Goal: Task Accomplishment & Management: Manage account settings

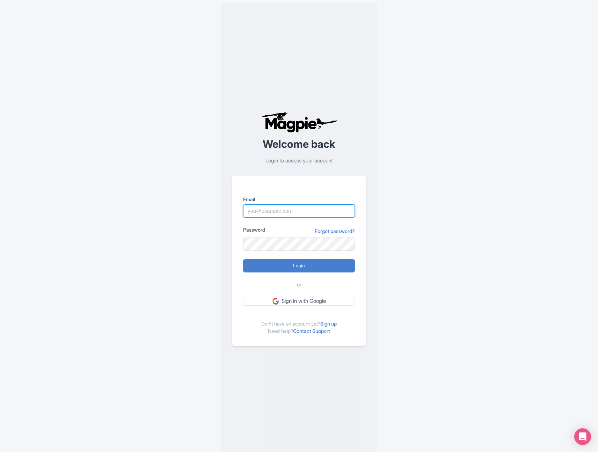
type input "info@thethaipass.com"
click at [323, 270] on input "Login" at bounding box center [299, 265] width 112 height 13
type input "Logging in..."
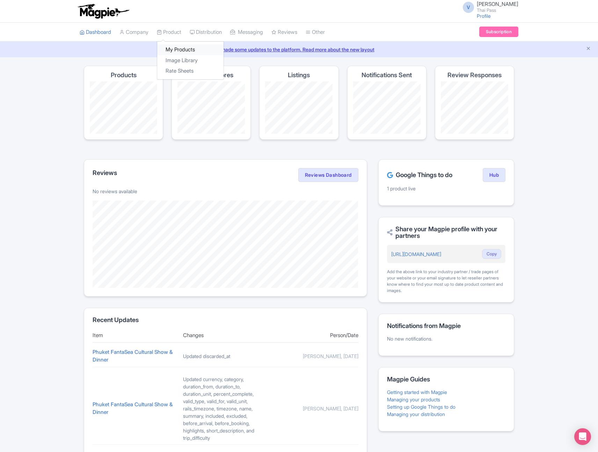
click at [180, 50] on link "My Products" at bounding box center [190, 49] width 66 height 11
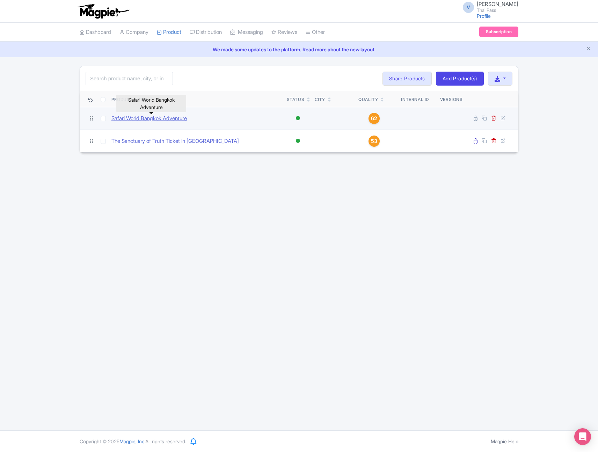
click at [166, 119] on link "Safari World Bangkok Adventure" at bounding box center [148, 119] width 75 height 8
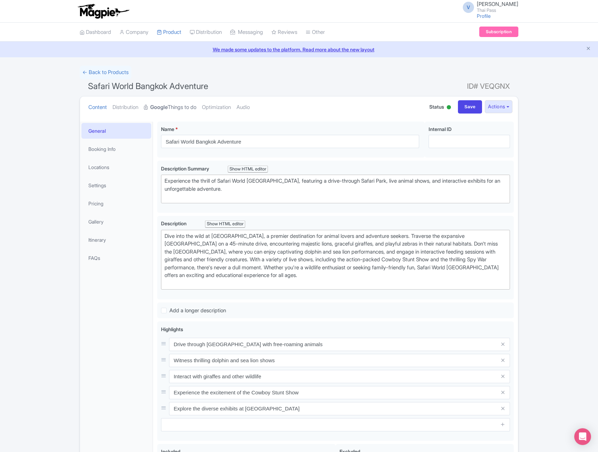
click at [174, 108] on link "Google Things to do" at bounding box center [170, 107] width 52 height 22
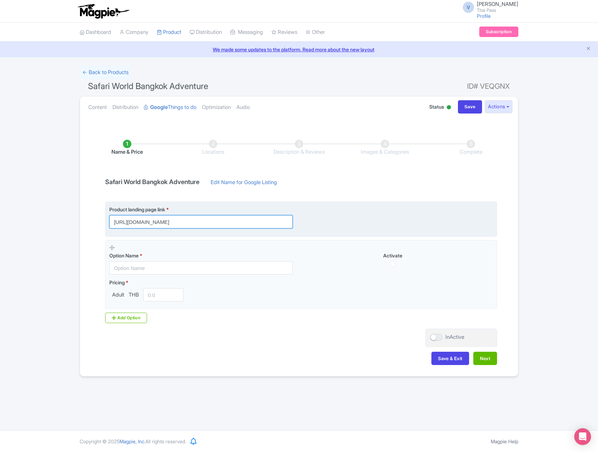
click at [213, 224] on input "https://www.thethaipass.com/activities/thailand-bangkok/ttd-safari-world-bangkok" at bounding box center [200, 221] width 183 height 13
click at [213, 224] on input "[URL][DOMAIN_NAME]" at bounding box center [200, 221] width 183 height 13
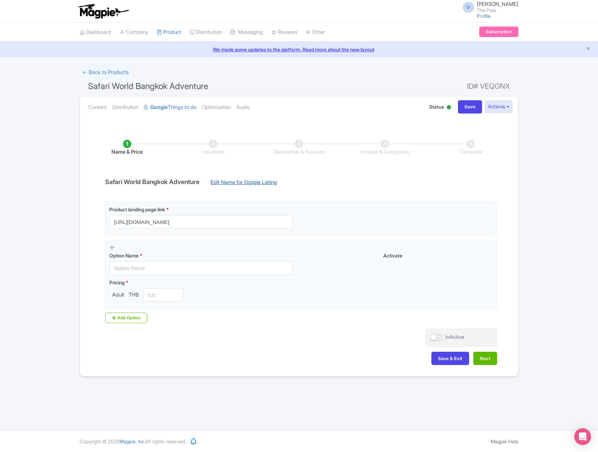
click at [243, 182] on link "Edit Name for Google Listing" at bounding box center [244, 184] width 80 height 11
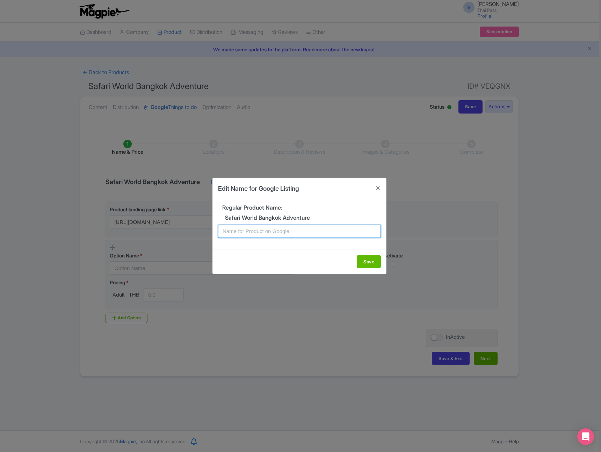
click at [303, 231] on input "text" at bounding box center [299, 231] width 163 height 13
type input "Safari World Bangkok Ticket"
click at [373, 262] on button "Save" at bounding box center [369, 261] width 24 height 13
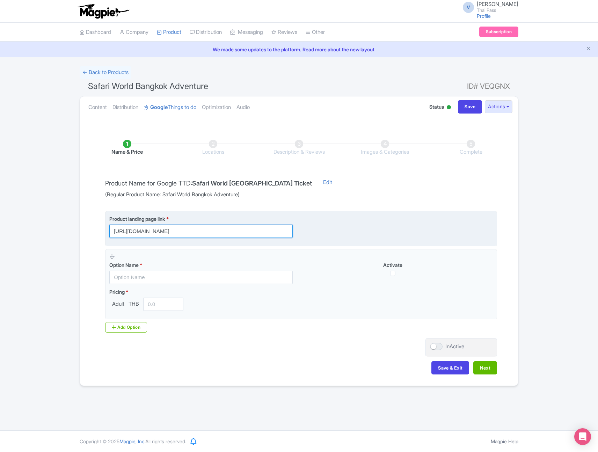
click at [269, 230] on input "https://www.thethaipass.com/activities/thailand-bangkok/ttd-safari-world-bangkok" at bounding box center [200, 231] width 183 height 13
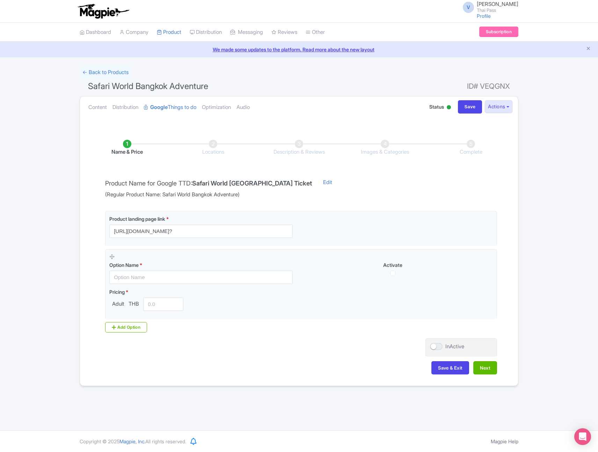
click at [385, 70] on div "← Back to Products" at bounding box center [299, 73] width 439 height 14
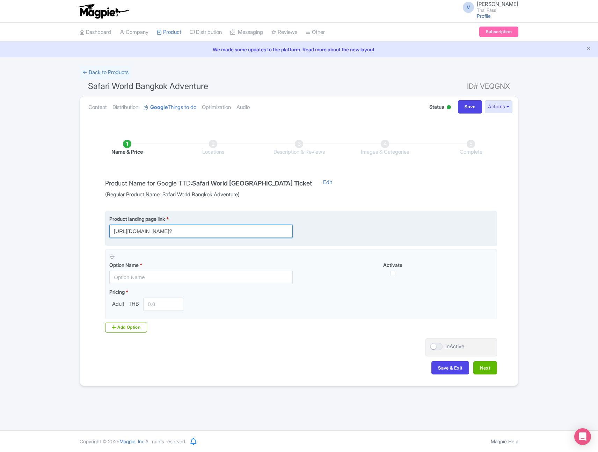
click at [266, 231] on input "https://www.thethaipass.com/activities/thailand-bangkok/ttd-safari-world-bangko…" at bounding box center [200, 231] width 183 height 13
paste input "utm_source"
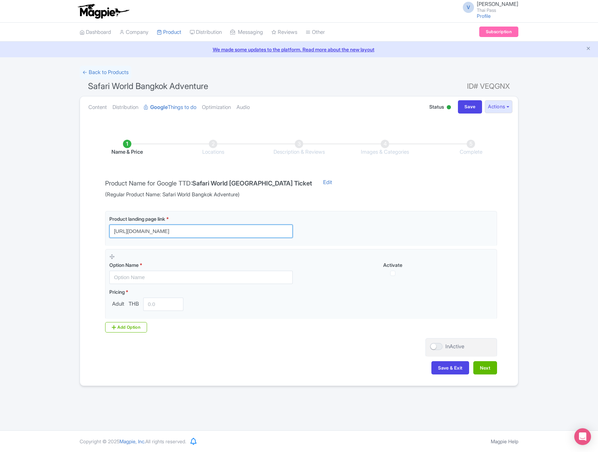
type input "https://www.thethaipass.com/activities/thailand-bangkok/ttd-safari-world-bangko…"
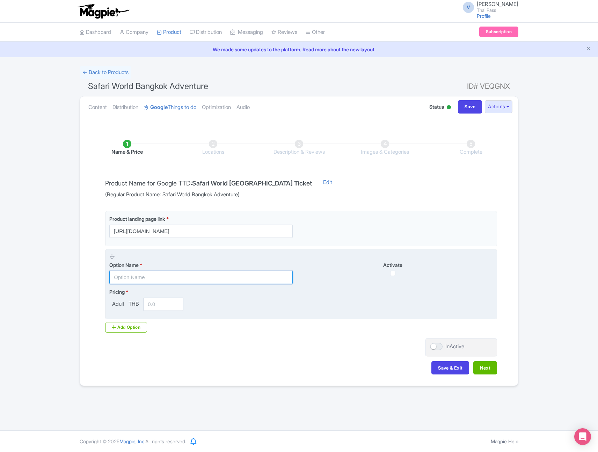
click at [154, 278] on input "text" at bounding box center [200, 277] width 183 height 13
paste input "Safari + Marine + Buffet Lunch"
click at [127, 278] on input "Safari + Marine + Buffet Lunch" at bounding box center [200, 277] width 183 height 13
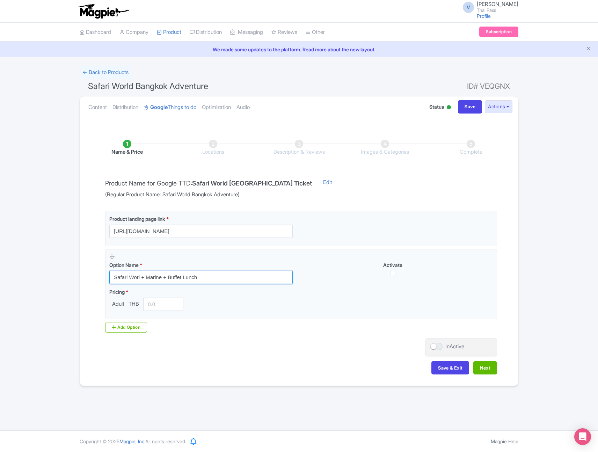
type input "Safari World + Marine + Buffet Lunch"
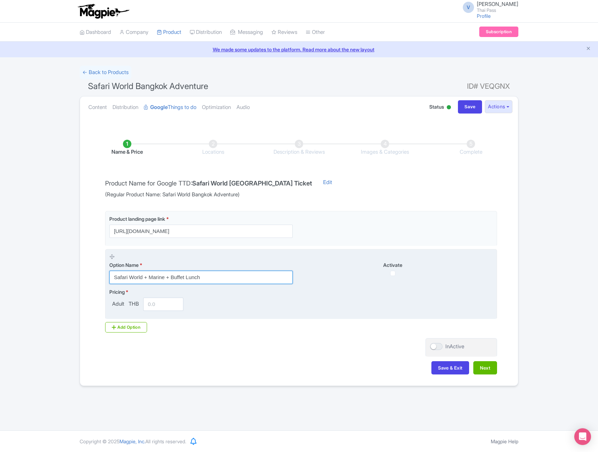
click at [195, 276] on input "Safari World + Marine + Buffet Lunch" at bounding box center [200, 277] width 183 height 13
click at [152, 305] on input "number" at bounding box center [163, 304] width 40 height 13
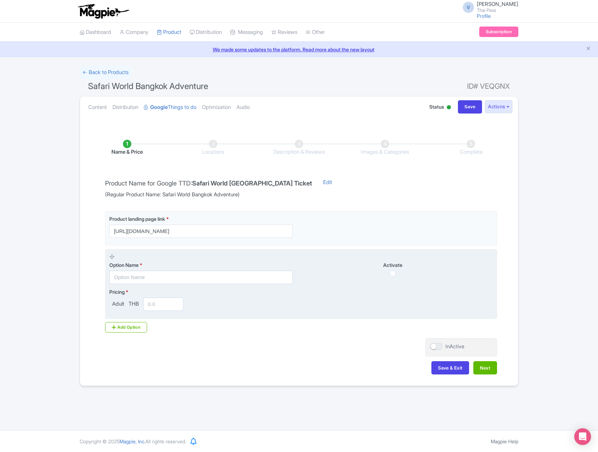
click at [136, 304] on span "THB" at bounding box center [133, 304] width 13 height 8
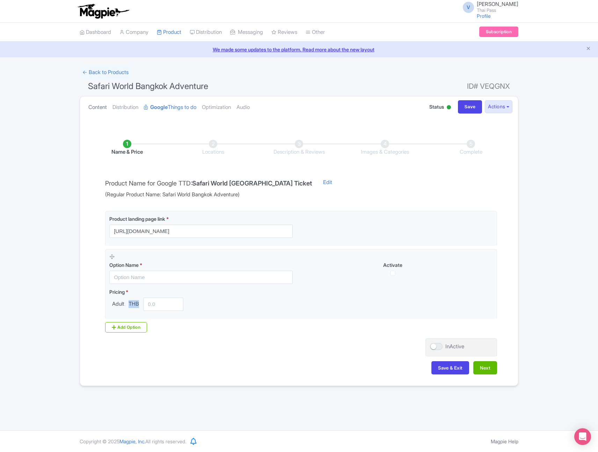
click at [98, 108] on link "Content" at bounding box center [97, 107] width 19 height 22
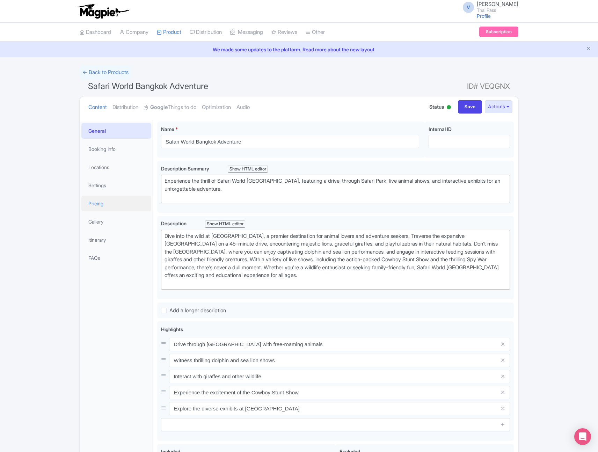
click at [108, 206] on link "Pricing" at bounding box center [116, 204] width 70 height 16
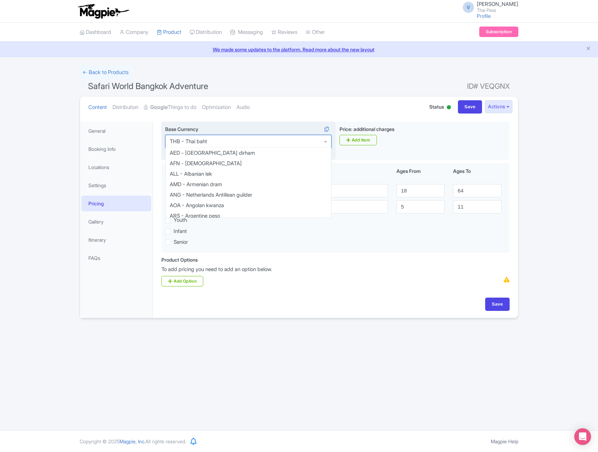
click at [261, 143] on div "THB - Thai baht" at bounding box center [248, 141] width 166 height 13
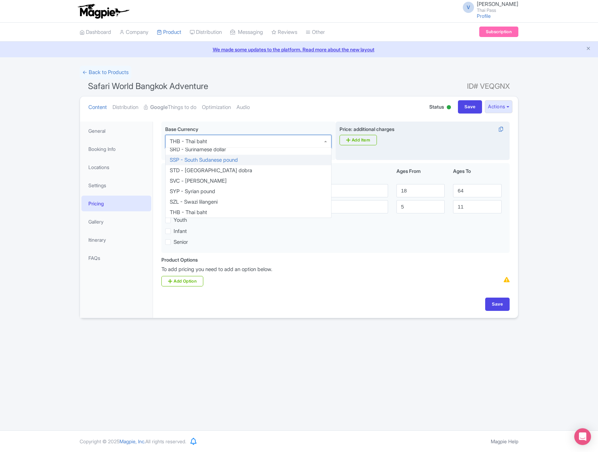
click at [429, 152] on div "Price: additional charges i Add Item" at bounding box center [423, 141] width 174 height 39
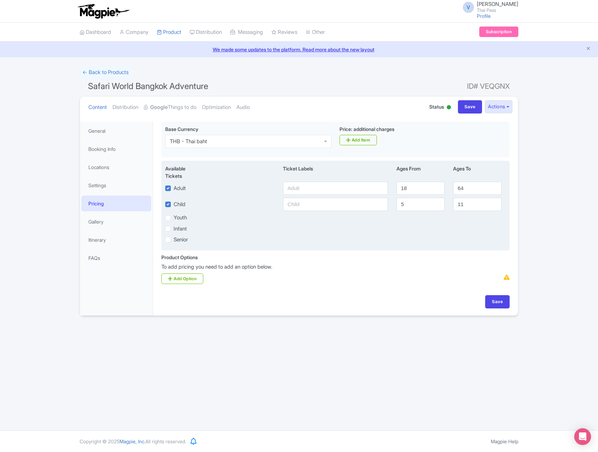
click at [174, 189] on label "Adult" at bounding box center [180, 188] width 12 height 8
click at [174, 189] on input "Adult" at bounding box center [176, 186] width 5 height 5
checkbox input "false"
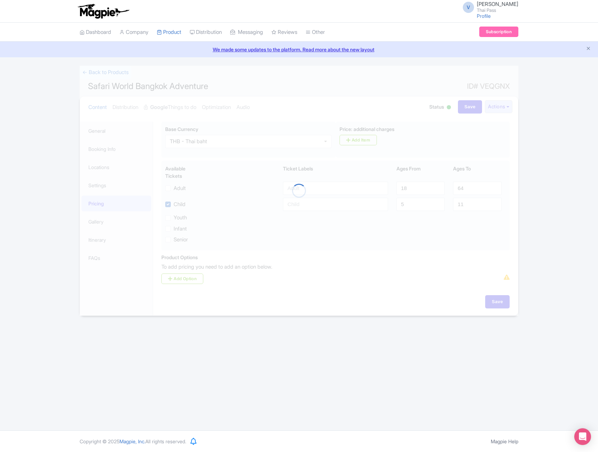
click at [167, 206] on div at bounding box center [299, 191] width 439 height 250
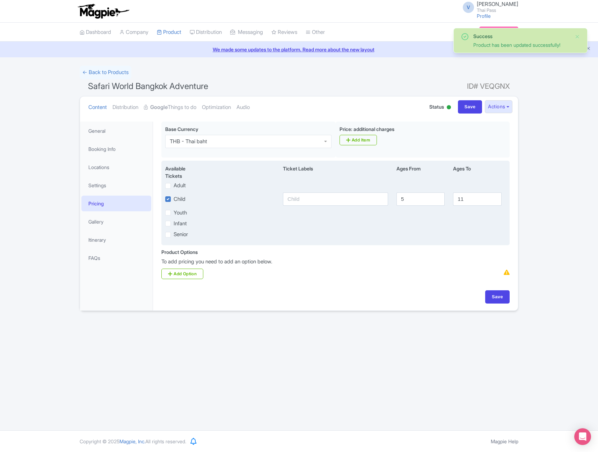
click at [174, 199] on label "Child" at bounding box center [180, 199] width 12 height 8
click at [174, 199] on input "Child" at bounding box center [176, 197] width 5 height 5
checkbox input "false"
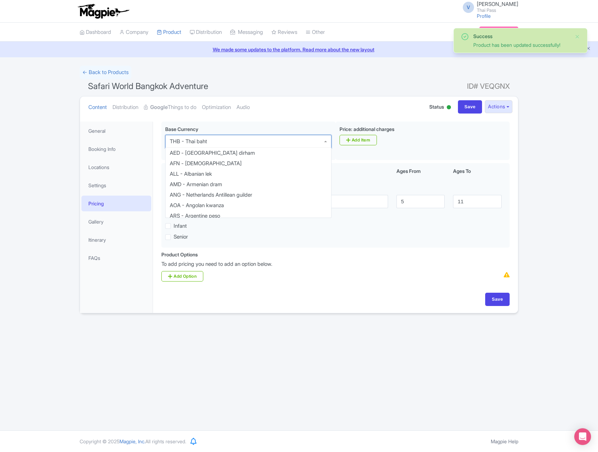
click at [248, 138] on div "THB - Thai baht" at bounding box center [248, 141] width 166 height 13
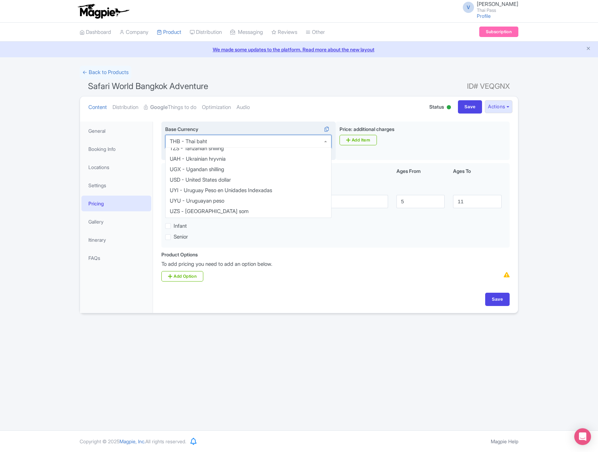
scroll to position [1491, 0]
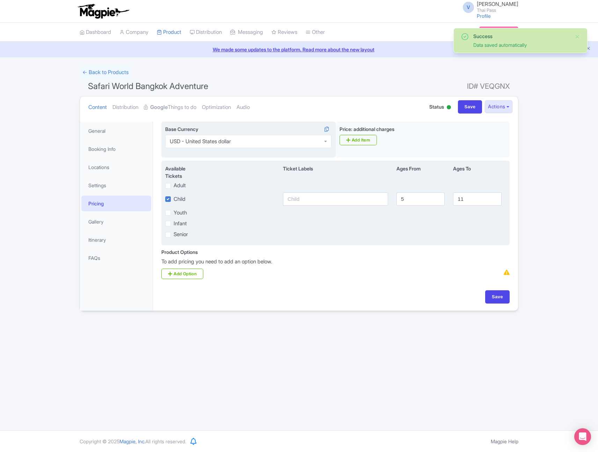
click at [174, 198] on label "Child" at bounding box center [180, 199] width 12 height 8
click at [174, 198] on input "Child" at bounding box center [176, 197] width 5 height 5
checkbox input "false"
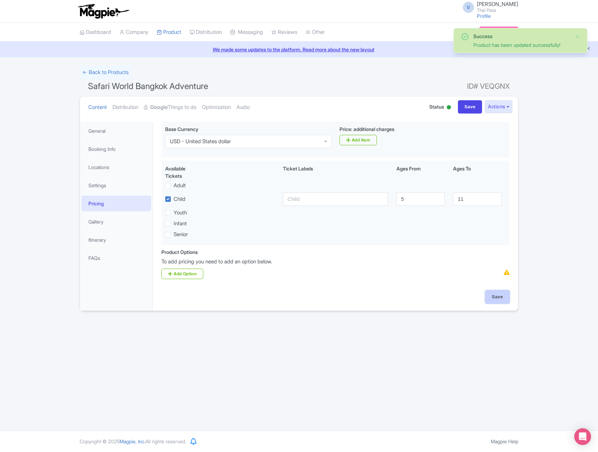
click at [497, 297] on input "Save" at bounding box center [497, 296] width 24 height 13
type input "Update Product"
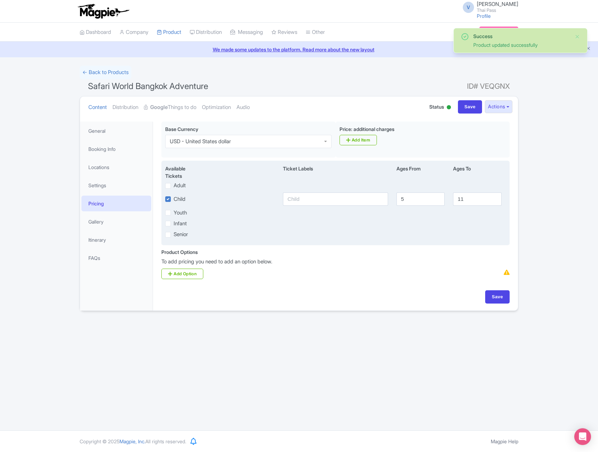
click at [174, 188] on label "Adult" at bounding box center [180, 186] width 12 height 8
click at [174, 186] on input "Adult" at bounding box center [176, 184] width 5 height 5
checkbox input "true"
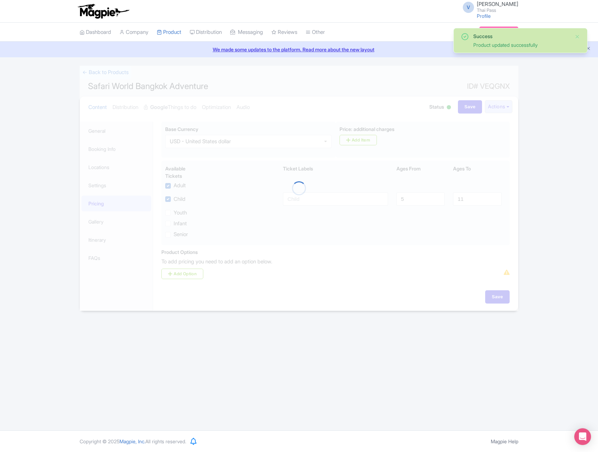
click at [168, 202] on div at bounding box center [299, 188] width 439 height 245
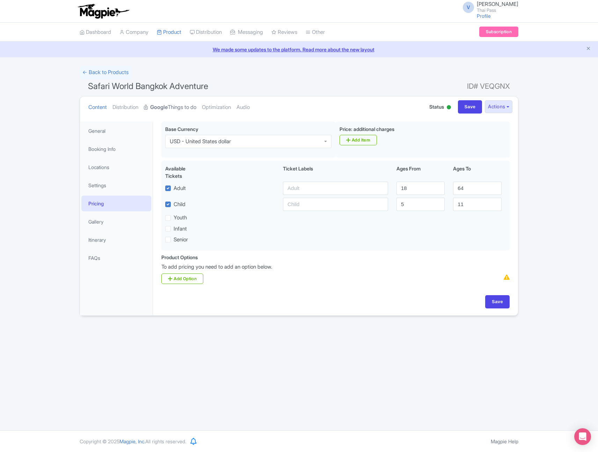
click at [173, 106] on link "Google Things to do" at bounding box center [170, 107] width 52 height 22
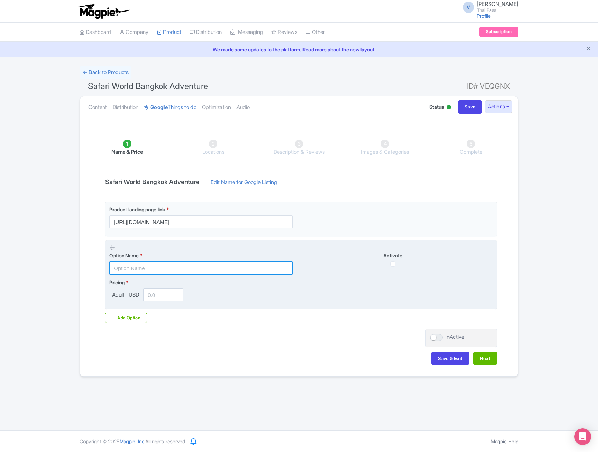
click at [166, 271] on input "text" at bounding box center [200, 267] width 183 height 13
paste input "Safari Park - Admission fee"
type input "Safari Park - Admission fee"
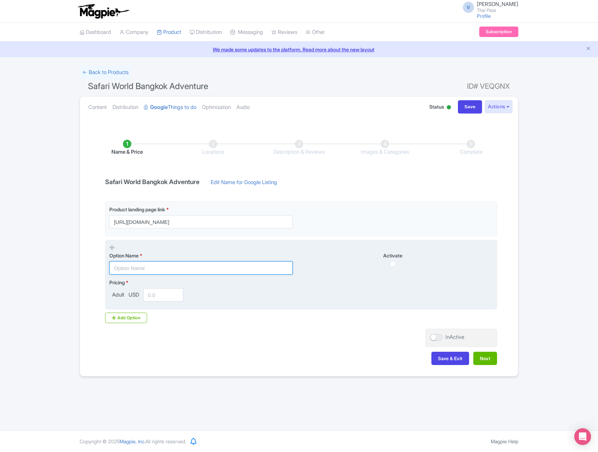
click at [167, 269] on input "text" at bounding box center [200, 267] width 183 height 13
paste input "Safari Park - Admission fee"
drag, startPoint x: 143, startPoint y: 269, endPoint x: 261, endPoint y: 269, distance: 118.1
click at [261, 269] on input "Safari Park - Admission fee" at bounding box center [200, 267] width 183 height 13
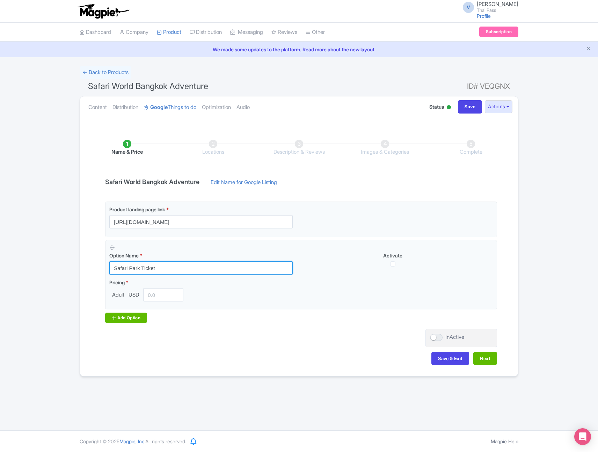
type input "Safari Park Ticket"
click at [127, 318] on div "Add Option" at bounding box center [126, 318] width 42 height 10
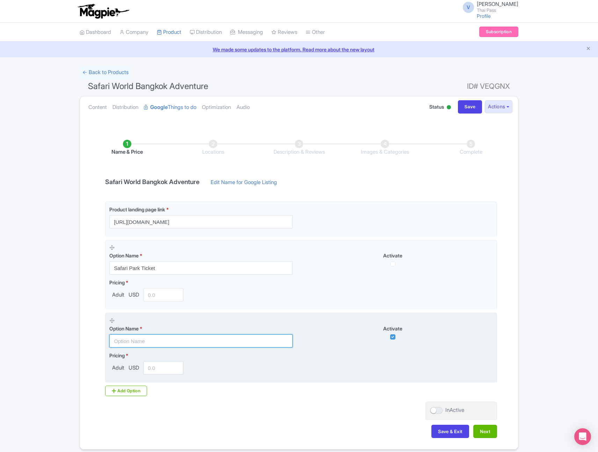
click at [138, 341] on input "text" at bounding box center [200, 340] width 183 height 13
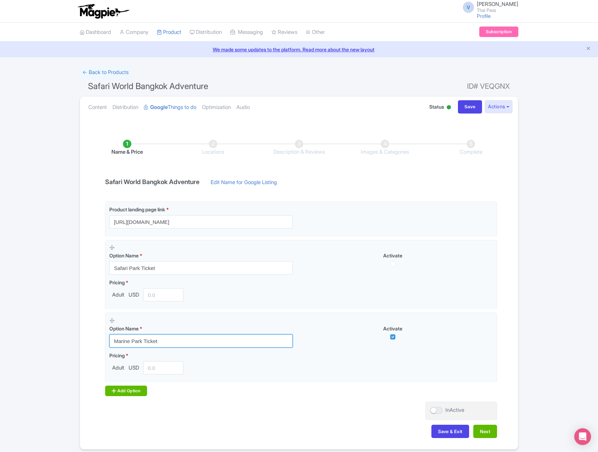
type input "Marine Park Ticket"
click at [124, 392] on div "Add Option" at bounding box center [126, 391] width 42 height 10
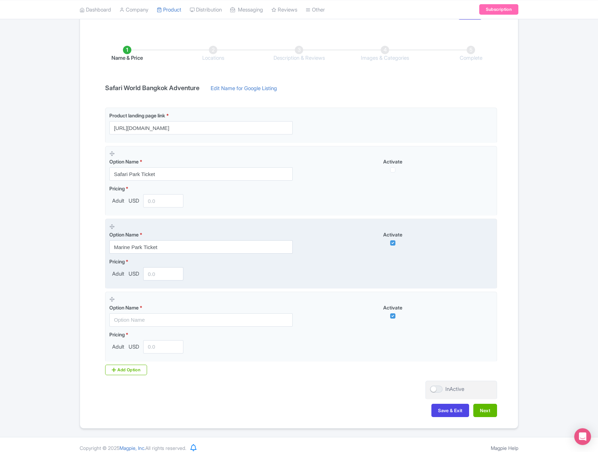
scroll to position [101, 0]
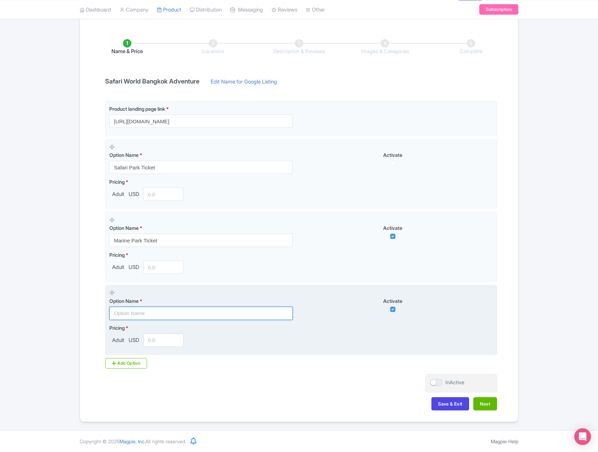
click at [170, 318] on input "text" at bounding box center [200, 313] width 183 height 13
paste input "Marine + Buffet Lunch"
click at [132, 314] on input "Marine + Buffet Lunch" at bounding box center [200, 313] width 183 height 13
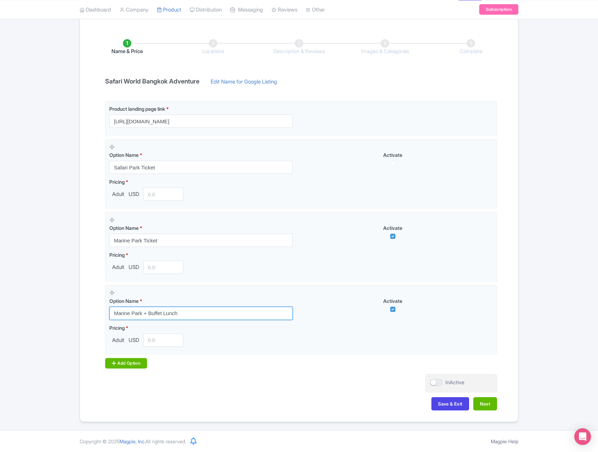
type input "Marine Park + Buffet Lunch"
click at [128, 361] on div "Add Option" at bounding box center [126, 363] width 42 height 10
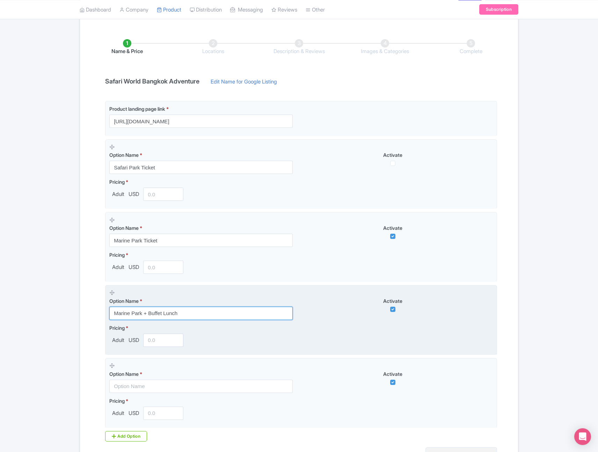
click at [141, 314] on input "Marine Park + Buffet Lunch" at bounding box center [200, 313] width 183 height 13
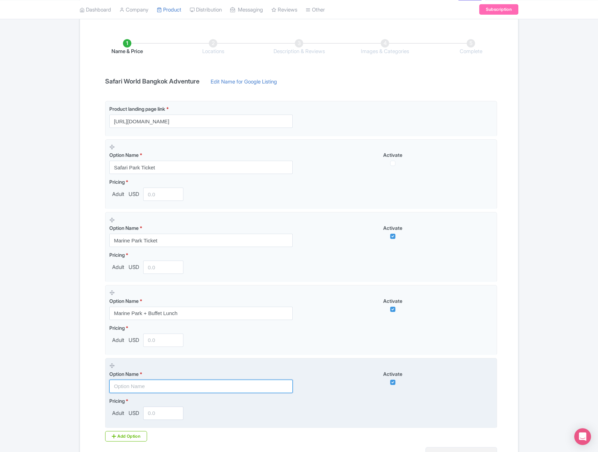
click at [182, 385] on input "text" at bounding box center [200, 386] width 183 height 13
paste input "Marine Park + Buffet Lunch"
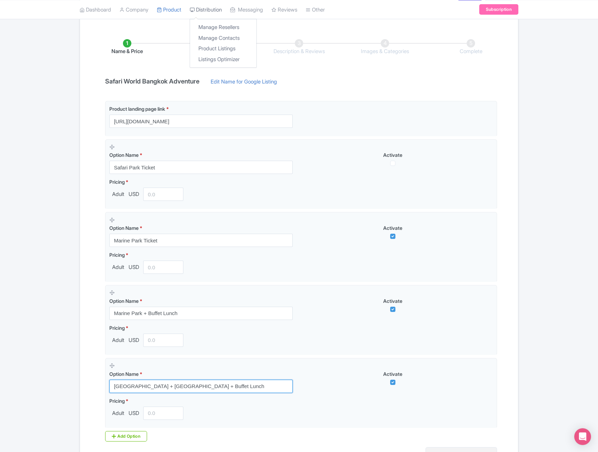
type input "Safari Park + Marine Park + Buffet Lunch"
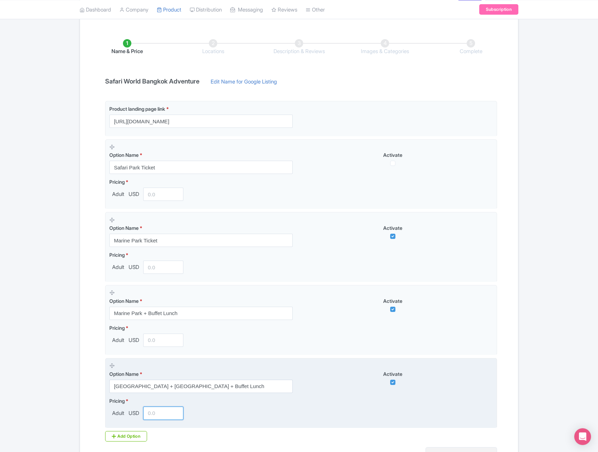
click at [166, 414] on input "number" at bounding box center [163, 413] width 40 height 13
paste input "35"
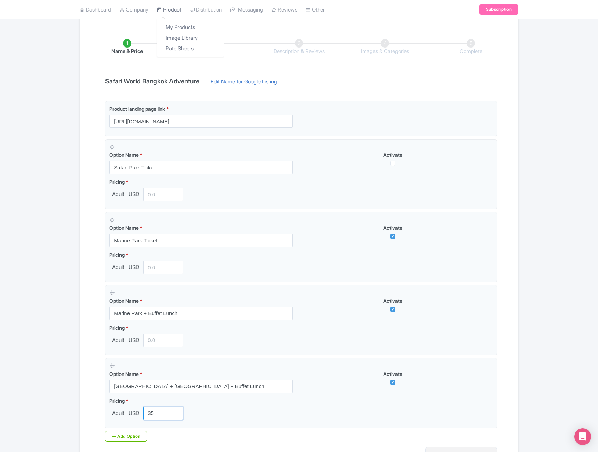
type input "35"
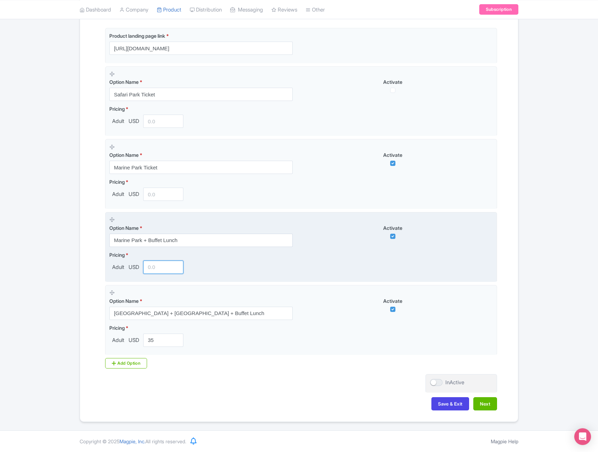
click at [159, 268] on input "number" at bounding box center [163, 267] width 40 height 13
paste input "32"
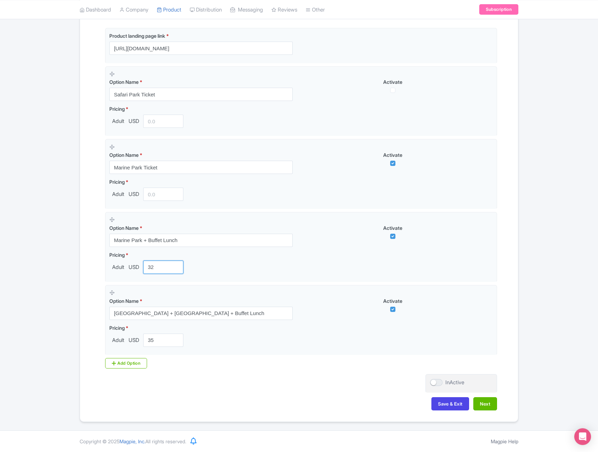
type input "32"
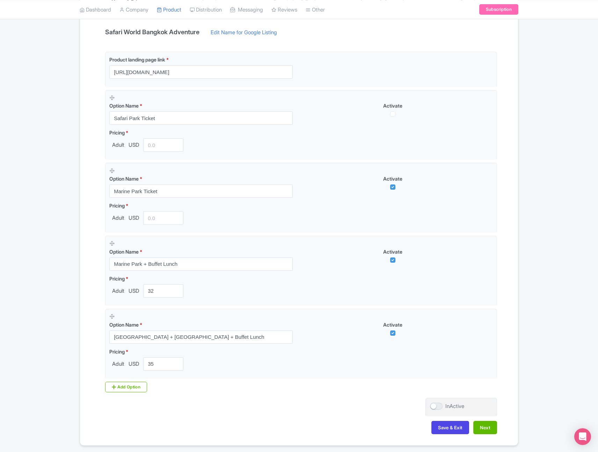
scroll to position [150, 0]
click at [130, 388] on div "Add Option" at bounding box center [126, 386] width 42 height 10
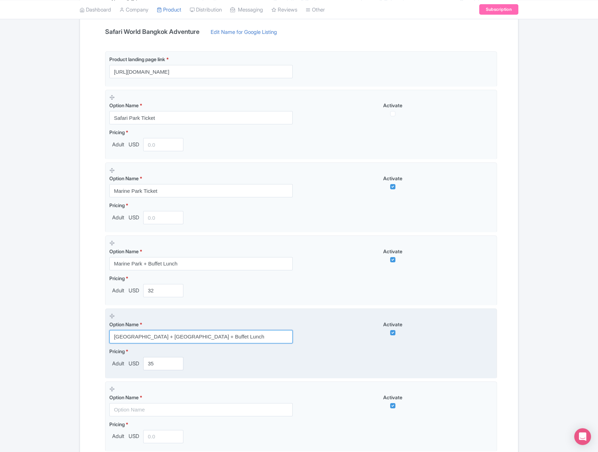
click at [218, 337] on input "Safari Park + Marine Park + Buffet Lunch" at bounding box center [200, 336] width 183 height 13
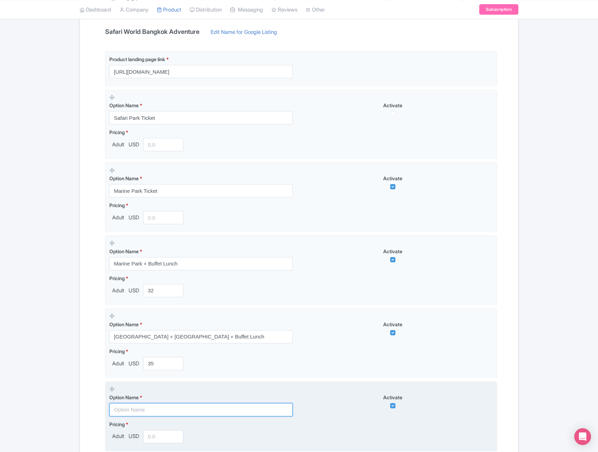
click at [157, 410] on input "text" at bounding box center [200, 409] width 183 height 13
paste input "Safari Park + Marine Park + Buffet Lunch"
type input "Safari Park + Marine Park + Buffet Lunch"
click at [167, 438] on input "number" at bounding box center [163, 436] width 40 height 13
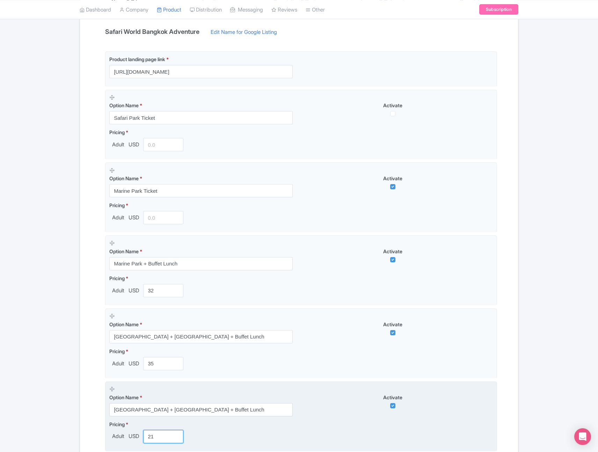
type input "2"
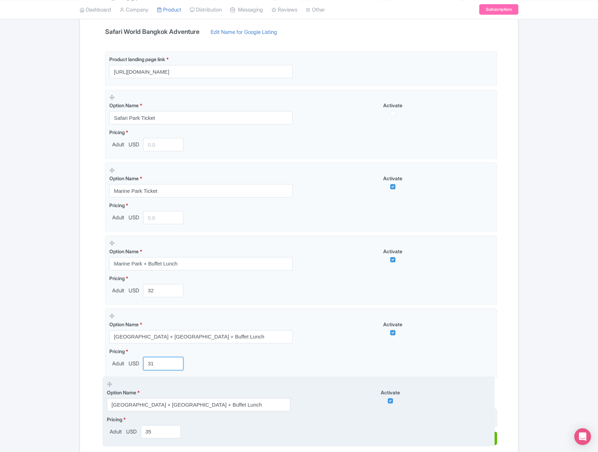
drag, startPoint x: 113, startPoint y: 318, endPoint x: 111, endPoint y: 387, distance: 68.5
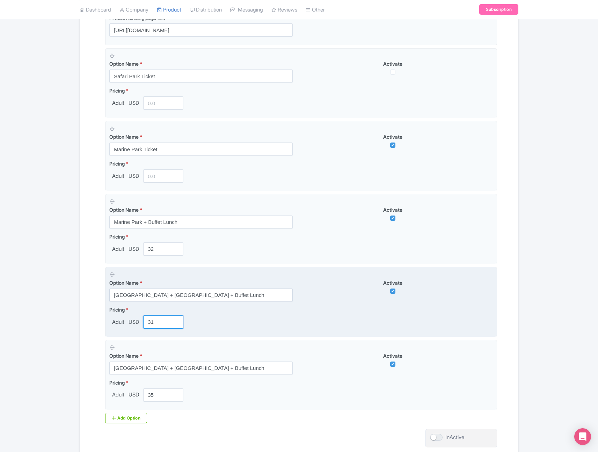
scroll to position [192, 0]
type input "31"
drag, startPoint x: 174, startPoint y: 294, endPoint x: 264, endPoint y: 293, distance: 90.1
click at [264, 294] on input "Safari Park + Marine Park + Buffet Lunch" at bounding box center [200, 294] width 183 height 13
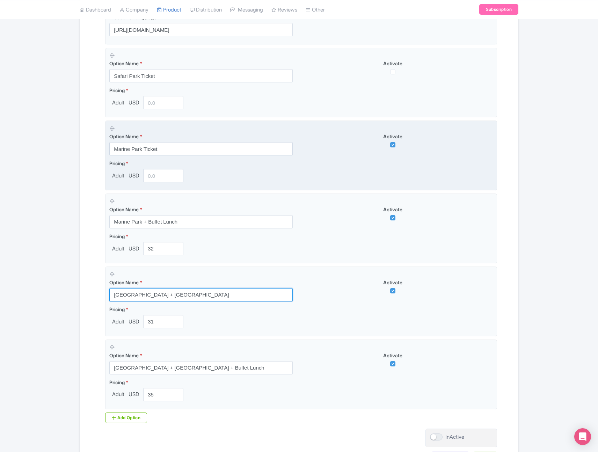
type input "Safari Park + Marine Park"
click at [162, 180] on input "number" at bounding box center [163, 175] width 40 height 13
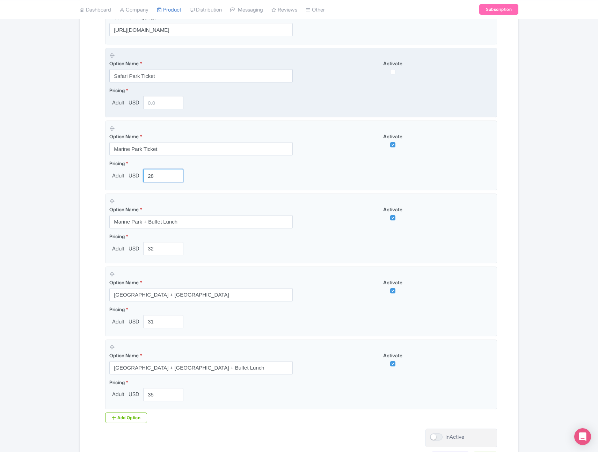
type input "28"
click at [161, 103] on input "number" at bounding box center [163, 102] width 40 height 13
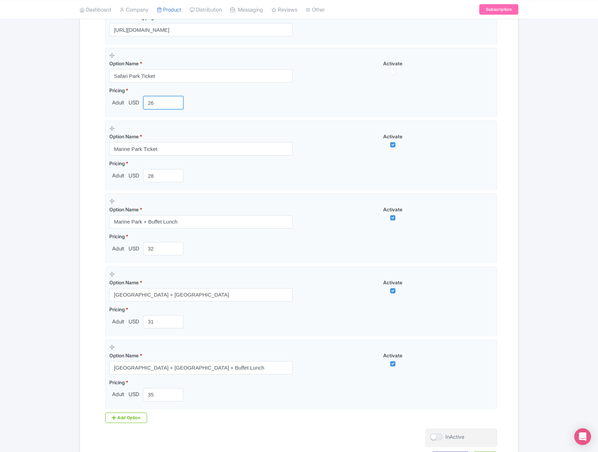
type input "26"
click at [573, 138] on div "Success Data saved automatically ← Back to Products Safari World Bangkok Advent…" at bounding box center [299, 175] width 598 height 603
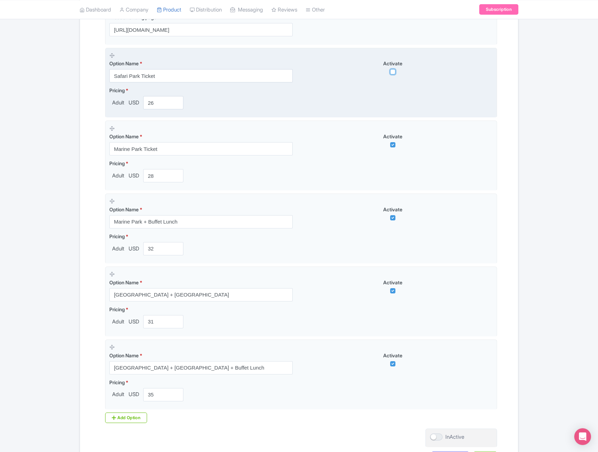
click at [392, 72] on input "checkbox" at bounding box center [392, 71] width 5 height 5
checkbox input "true"
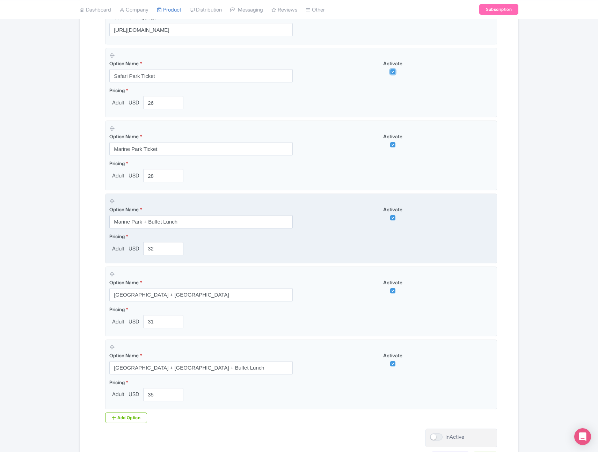
scroll to position [247, 0]
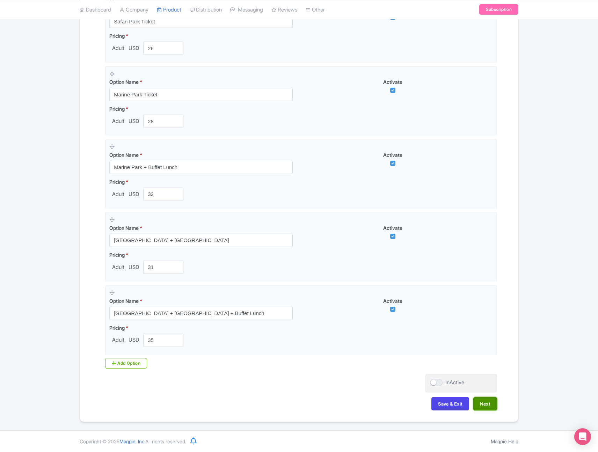
click at [484, 402] on button "Next" at bounding box center [485, 403] width 24 height 13
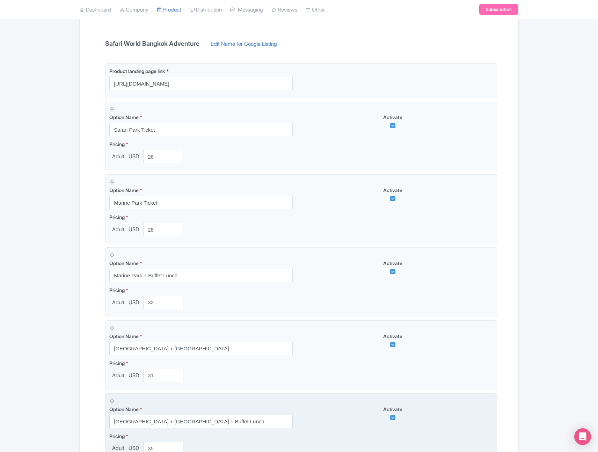
scroll to position [0, 0]
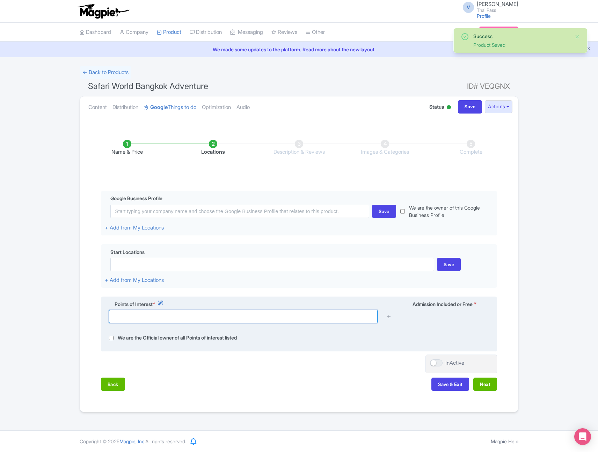
click at [177, 318] on input "text" at bounding box center [243, 316] width 269 height 13
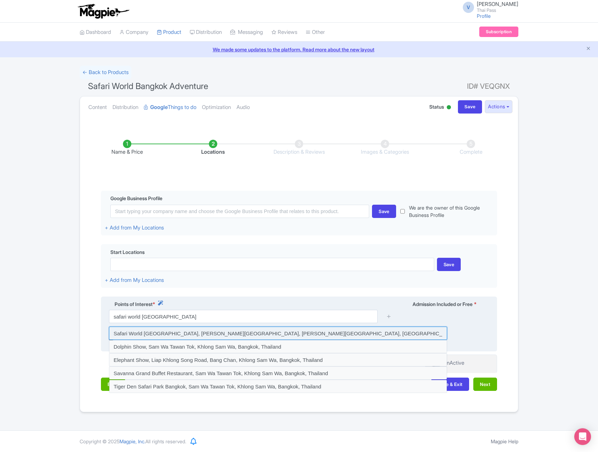
click at [193, 333] on input at bounding box center [278, 333] width 338 height 13
type input "Safari World Bangkok, Panya Indra Road, Sam Wa Tawan Tok, Khlong Sam Wa, Bangko…"
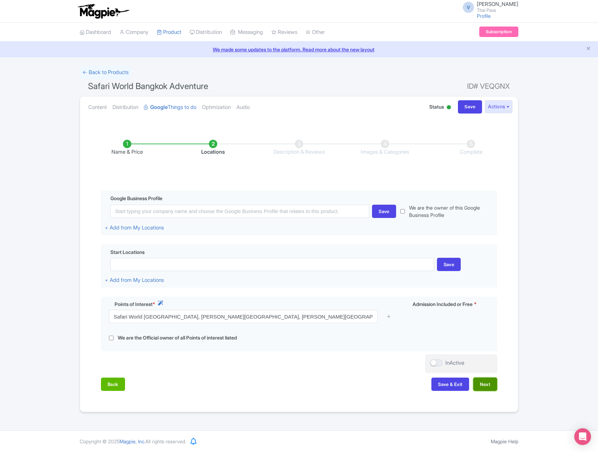
click at [483, 384] on button "Next" at bounding box center [485, 384] width 24 height 13
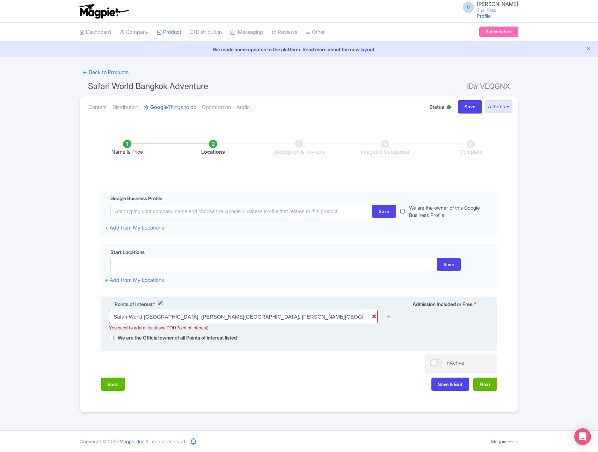
click at [268, 333] on div "Points of Interest * Admission Included or Free * Safari World Bangkok, Panya I…" at bounding box center [299, 324] width 396 height 55
click at [390, 317] on icon at bounding box center [388, 316] width 5 height 5
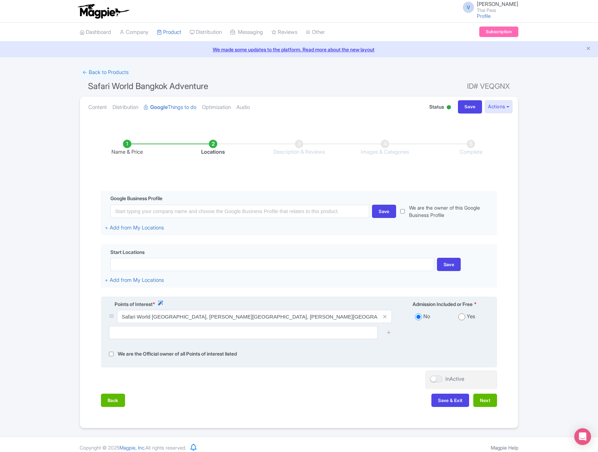
click at [464, 317] on input "radio" at bounding box center [461, 316] width 7 height 7
radio input "true"
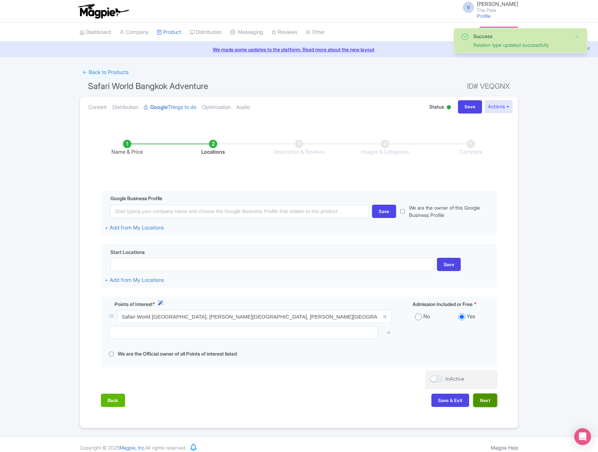
click at [489, 401] on button "Next" at bounding box center [485, 400] width 24 height 13
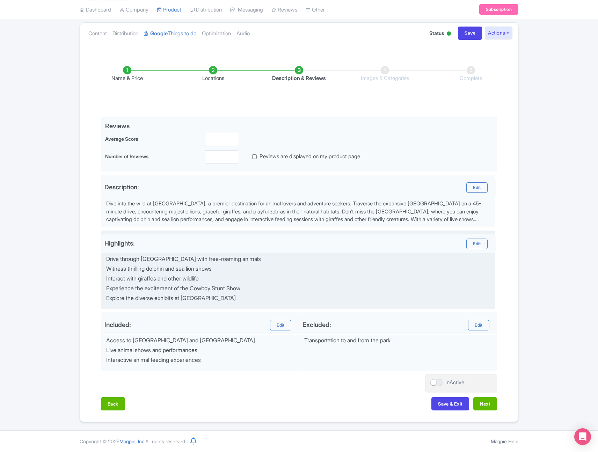
scroll to position [74, 0]
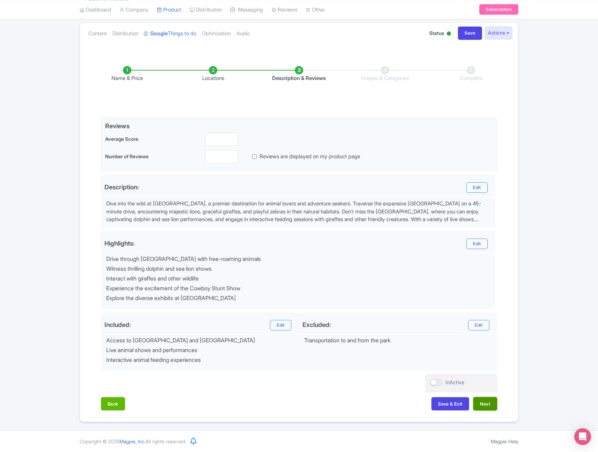
click at [490, 405] on button "Next" at bounding box center [485, 403] width 24 height 13
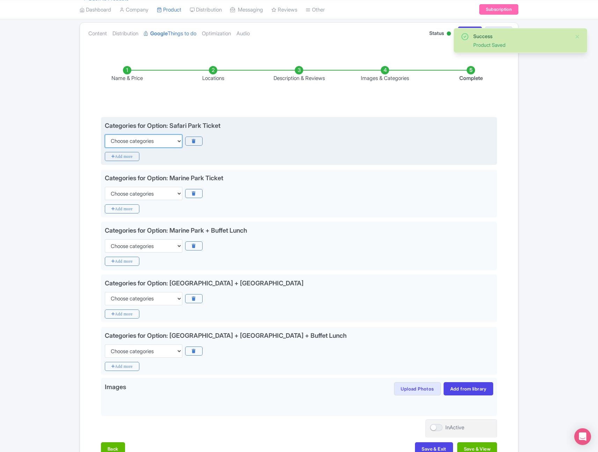
click at [161, 141] on select "Choose categories Adults Only Animals Audio Guide Beaches Bike Tours Boat Tours…" at bounding box center [144, 140] width 78 height 13
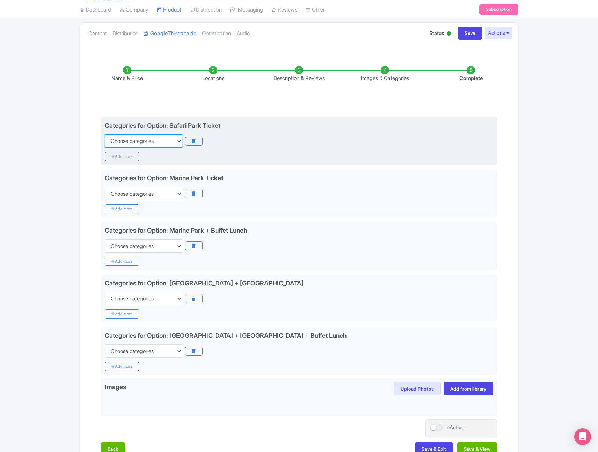
select select "animals"
click at [105, 134] on select "Choose categories Adults Only Animals Audio Guide Beaches Bike Tours Boat Tours…" at bounding box center [144, 140] width 78 height 13
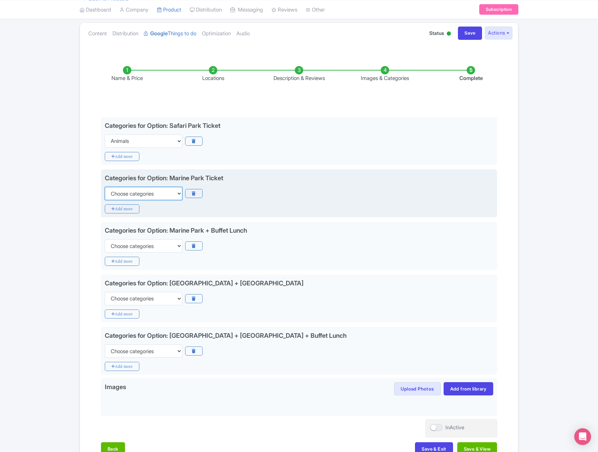
click at [136, 197] on select "Choose categories Adults Only Animals Audio Guide Beaches Bike Tours Boat Tours…" at bounding box center [144, 193] width 78 height 13
select select "animals"
click at [105, 187] on select "Choose categories Adults Only Animals Audio Guide Beaches Bike Tours Boat Tours…" at bounding box center [144, 193] width 78 height 13
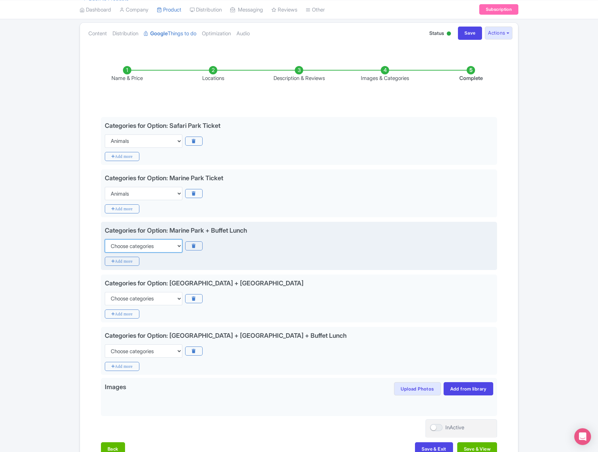
click at [130, 247] on select "Choose categories Adults Only Animals Audio Guide Beaches Bike Tours Boat Tours…" at bounding box center [144, 245] width 78 height 13
select select "animals"
click at [105, 239] on select "Choose categories Adults Only Animals Audio Guide Beaches Bike Tours Boat Tours…" at bounding box center [144, 245] width 78 height 13
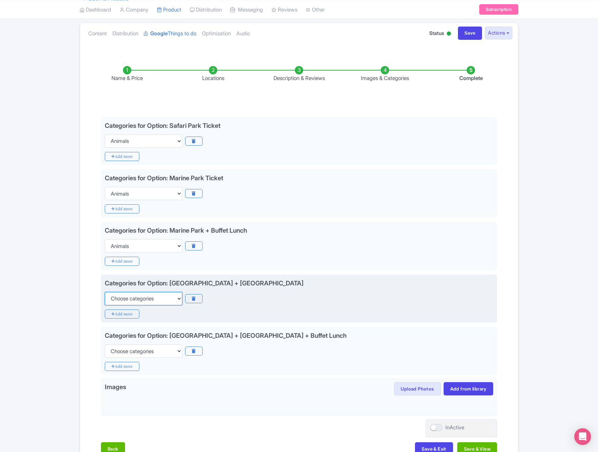
click at [134, 299] on select "Choose categories Adults Only Animals Audio Guide Beaches Bike Tours Boat Tours…" at bounding box center [144, 298] width 78 height 13
click at [105, 292] on select "Choose categories Adults Only Animals Audio Guide Beaches Bike Tours Boat Tours…" at bounding box center [144, 298] width 78 height 13
click at [146, 294] on select "Choose categories Adults Only Animals Audio Guide Beaches Bike Tours Boat Tours…" at bounding box center [144, 298] width 78 height 13
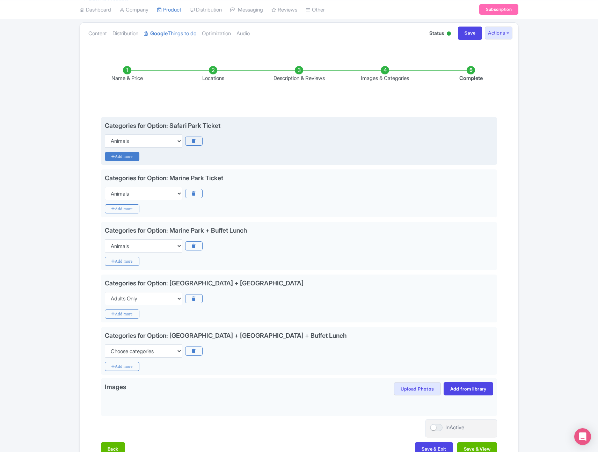
click at [132, 153] on icon "Add more" at bounding box center [122, 156] width 35 height 9
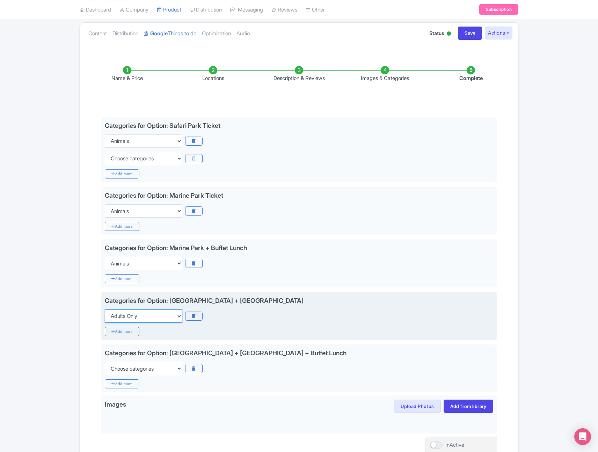
click at [145, 318] on select "Choose categories Adults Only Animals Audio Guide Beaches Bike Tours Boat Tours…" at bounding box center [144, 316] width 78 height 13
select select "animals"
click at [105, 310] on select "Choose categories Adults Only Animals Audio Guide Beaches Bike Tours Boat Tours…" at bounding box center [144, 316] width 78 height 13
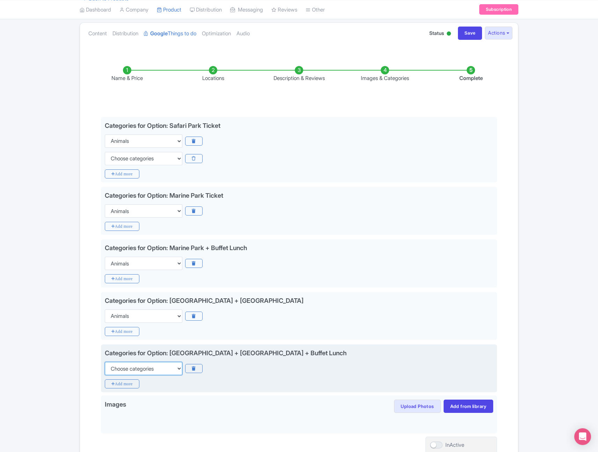
click at [152, 370] on select "Choose categories Adults Only Animals Audio Guide Beaches Bike Tours Boat Tours…" at bounding box center [144, 368] width 78 height 13
select select "animals"
click at [105, 362] on select "Choose categories Adults Only Animals Audio Guide Beaches Bike Tours Boat Tours…" at bounding box center [144, 368] width 78 height 13
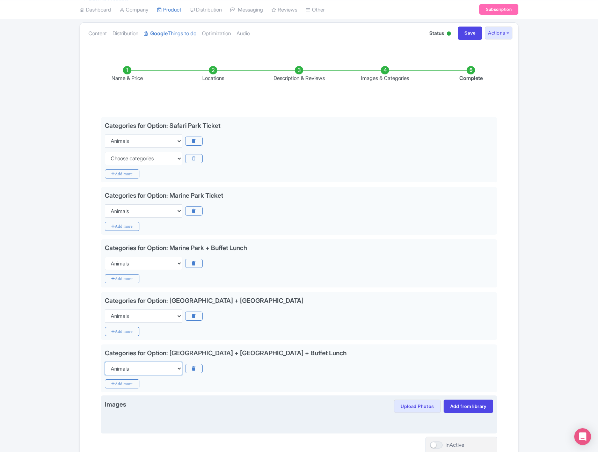
scroll to position [95, 0]
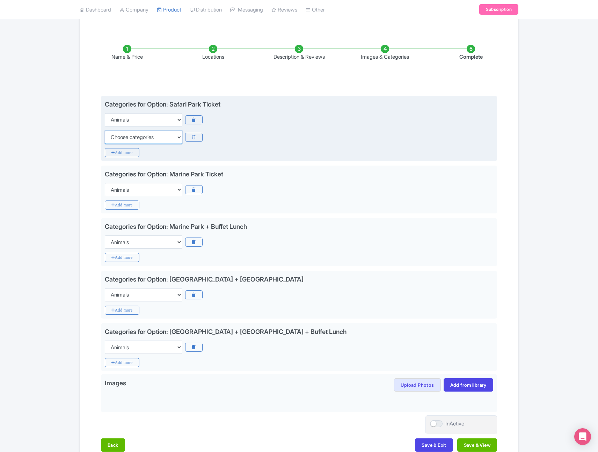
click at [131, 143] on select "Choose categories Adults Only Animals Audio Guide Beaches Bike Tours Boat Tours…" at bounding box center [144, 137] width 78 height 13
select select "family-friendly"
click at [105, 131] on select "Choose categories Adults Only Animals Audio Guide Beaches Bike Tours Boat Tours…" at bounding box center [144, 137] width 78 height 13
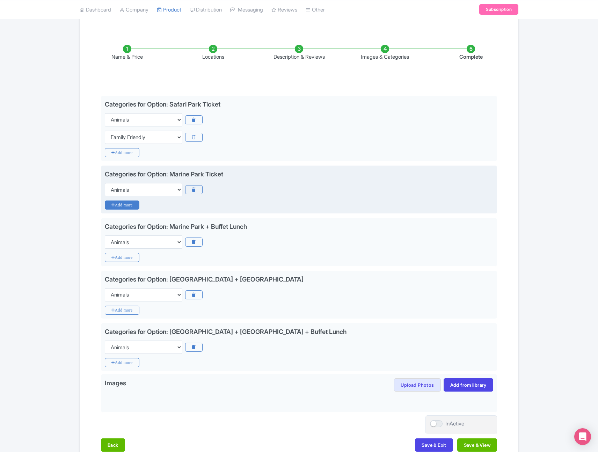
click at [127, 201] on icon "Add more" at bounding box center [122, 205] width 35 height 9
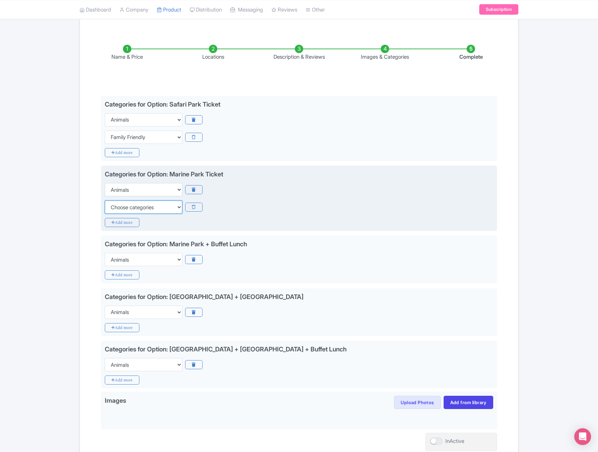
click at [136, 204] on select "Choose categories Adults Only Animals Audio Guide Beaches Bike Tours Boat Tours…" at bounding box center [144, 207] width 78 height 13
select select "family-friendly"
click at [105, 201] on select "Choose categories Adults Only Animals Audio Guide Beaches Bike Tours Boat Tours…" at bounding box center [144, 207] width 78 height 13
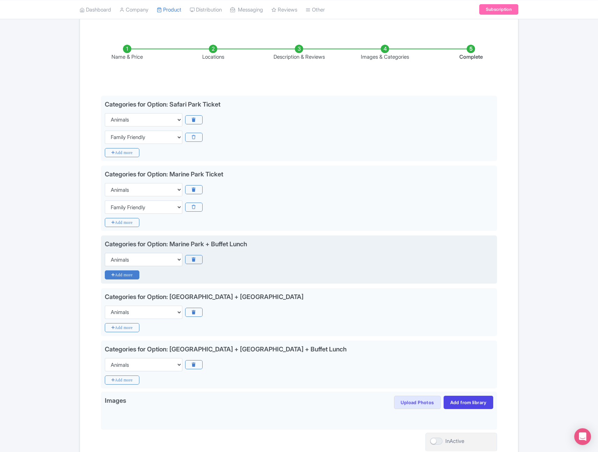
click at [128, 275] on icon "Add more" at bounding box center [122, 274] width 35 height 9
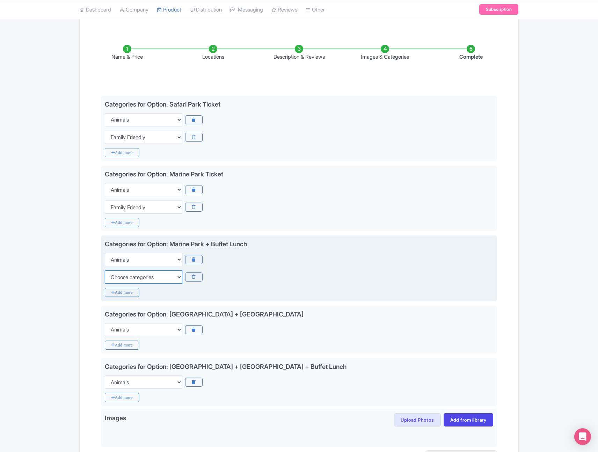
click at [139, 274] on select "Choose categories Adults Only Animals Audio Guide Beaches Bike Tours Boat Tours…" at bounding box center [144, 276] width 78 height 13
select select "family-friendly"
click at [105, 270] on select "Choose categories Adults Only Animals Audio Guide Beaches Bike Tours Boat Tours…" at bounding box center [144, 276] width 78 height 13
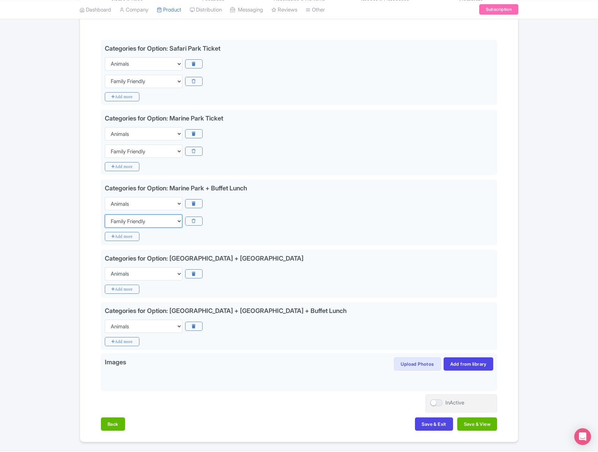
scroll to position [161, 0]
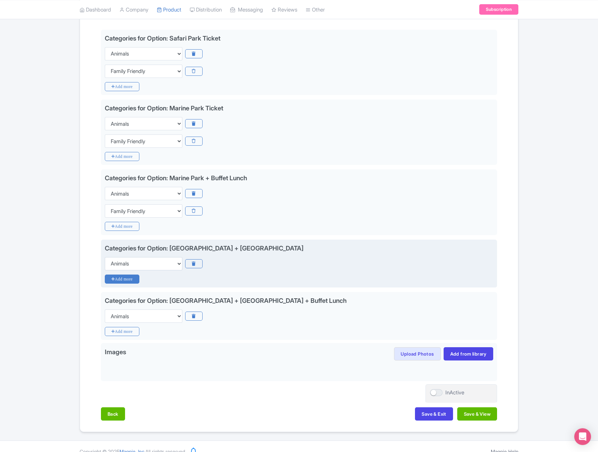
click at [126, 282] on icon "Add more" at bounding box center [122, 279] width 35 height 9
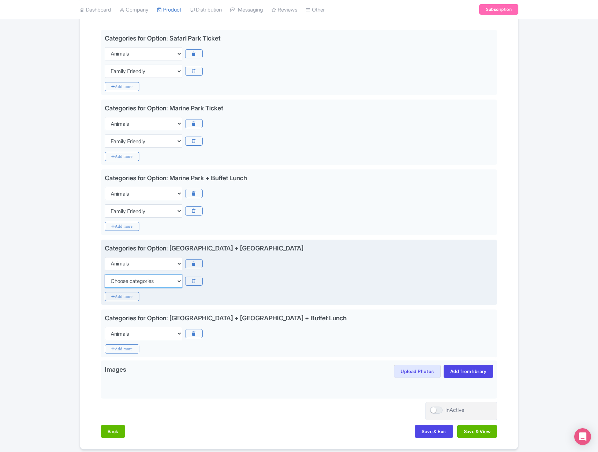
click at [133, 282] on select "Choose categories Adults Only Animals Audio Guide Beaches Bike Tours Boat Tours…" at bounding box center [144, 281] width 78 height 13
select select "family-friendly"
click at [105, 275] on select "Choose categories Adults Only Animals Audio Guide Beaches Bike Tours Boat Tours…" at bounding box center [144, 281] width 78 height 13
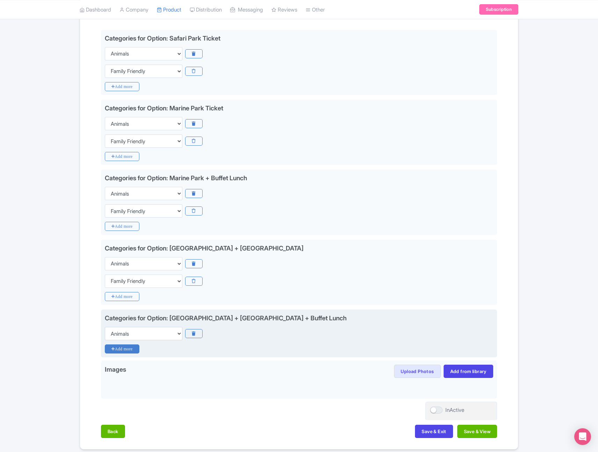
click at [125, 347] on icon "Add more" at bounding box center [122, 348] width 35 height 9
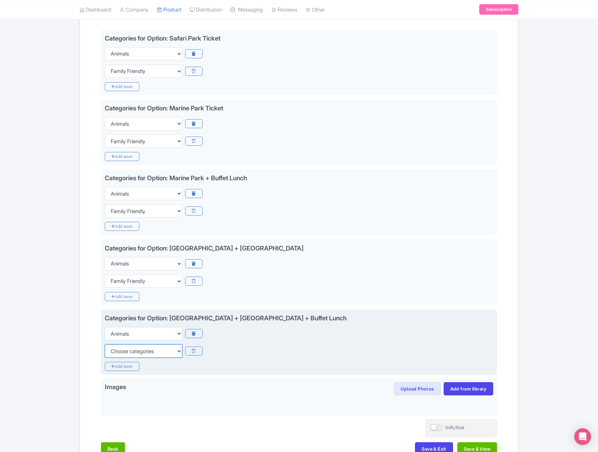
click at [140, 349] on select "Choose categories Adults Only Animals Audio Guide Beaches Bike Tours Boat Tours…" at bounding box center [144, 350] width 78 height 13
select select "family-friendly"
click at [105, 344] on select "Choose categories Adults Only Animals Audio Guide Beaches Bike Tours Boat Tours…" at bounding box center [144, 350] width 78 height 13
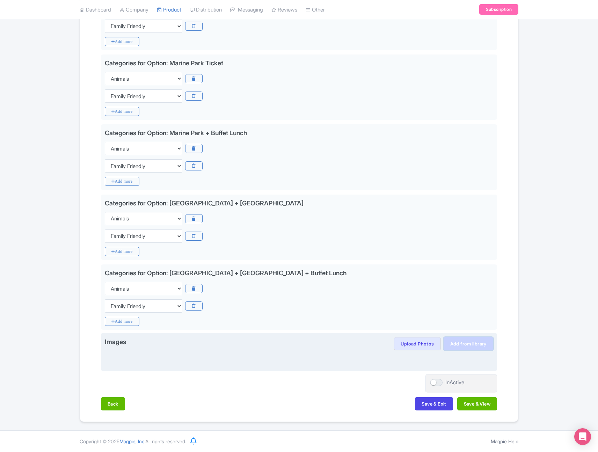
click at [472, 340] on link "Add from library" at bounding box center [469, 343] width 50 height 13
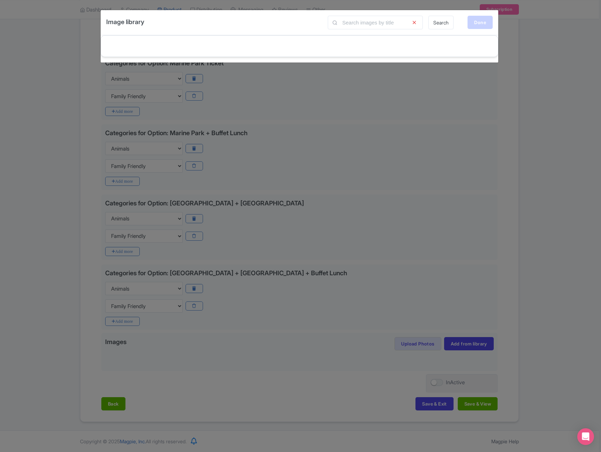
click at [482, 26] on div "Done" at bounding box center [479, 22] width 25 height 13
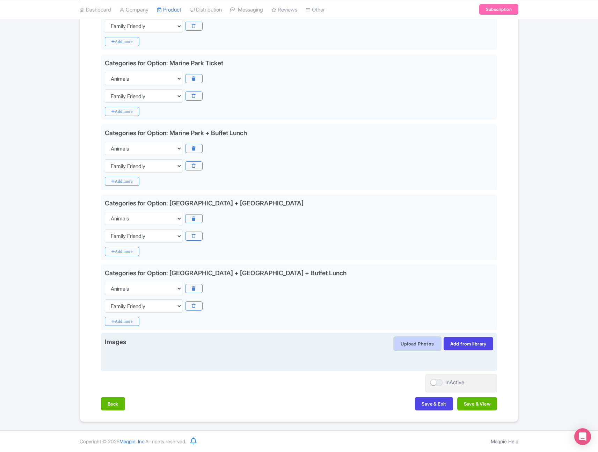
click at [416, 346] on button "Upload Photos" at bounding box center [417, 343] width 46 height 13
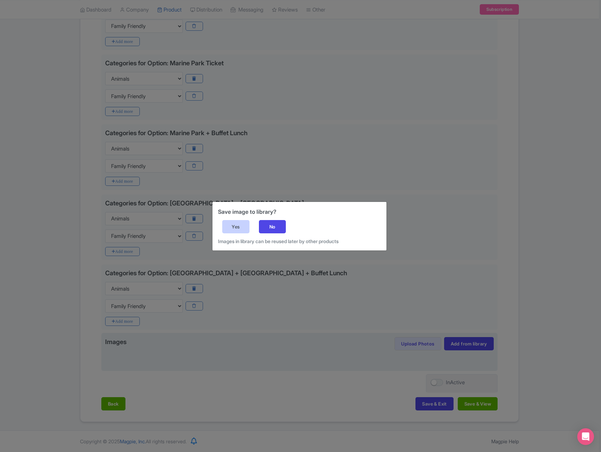
click at [240, 227] on div "Yes" at bounding box center [235, 226] width 27 height 13
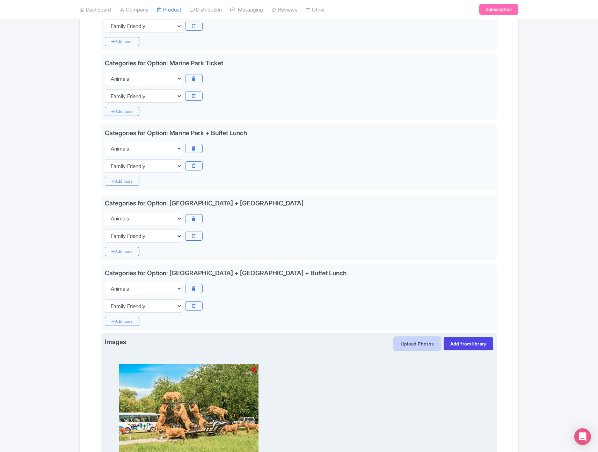
click at [408, 343] on button "Upload Photos" at bounding box center [417, 343] width 46 height 13
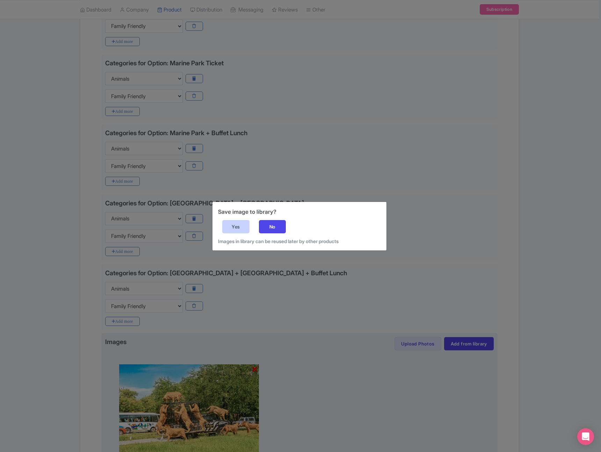
click at [241, 225] on div "Yes" at bounding box center [235, 226] width 27 height 13
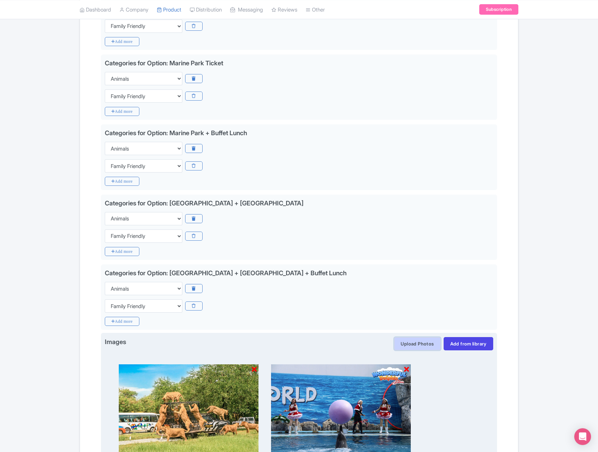
click at [431, 343] on button "Upload Photos" at bounding box center [417, 343] width 46 height 13
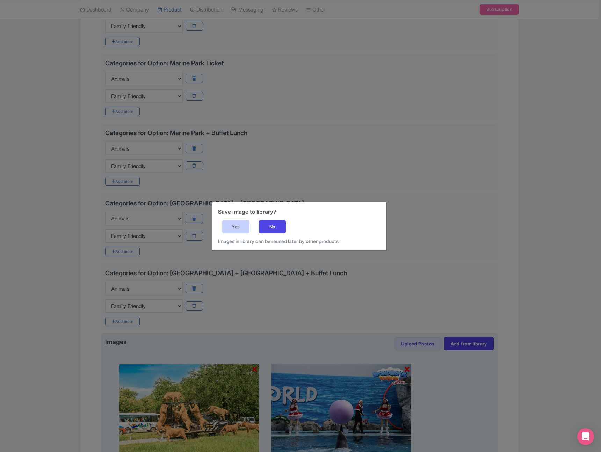
click at [242, 227] on div "Yes" at bounding box center [235, 226] width 27 height 13
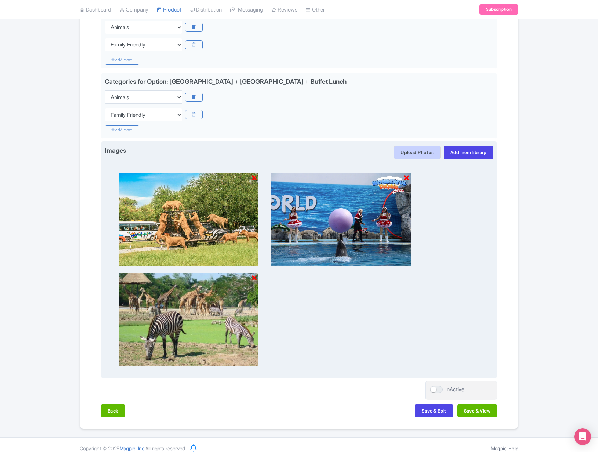
scroll to position [405, 0]
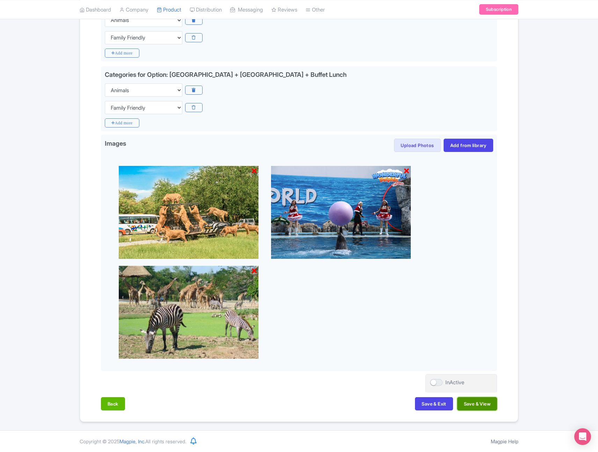
click at [476, 405] on button "Save & View" at bounding box center [477, 403] width 40 height 13
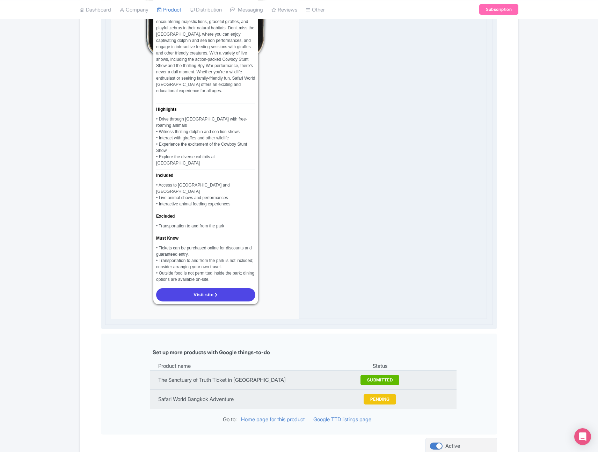
scroll to position [546, 0]
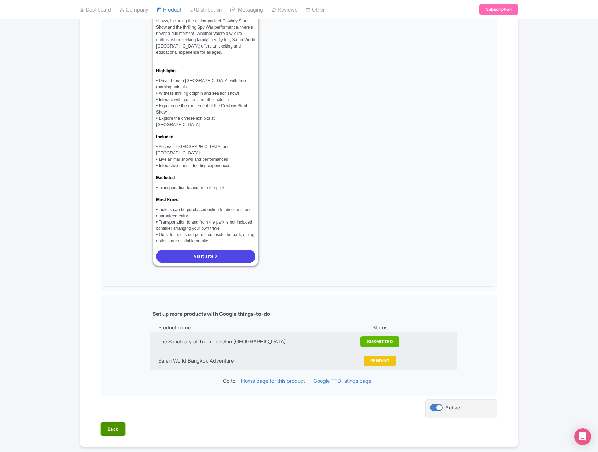
click at [111, 422] on button "Back" at bounding box center [113, 428] width 24 height 13
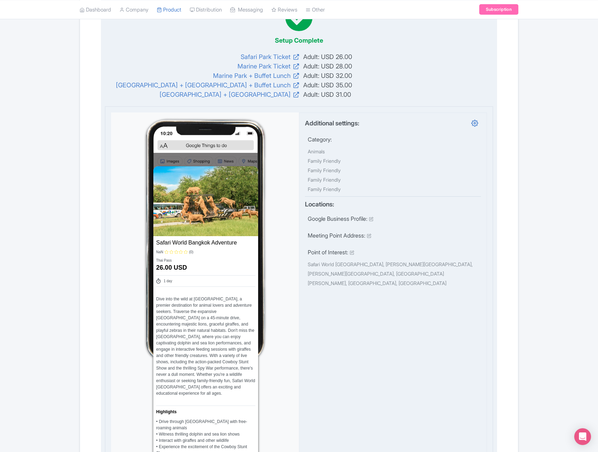
scroll to position [0, 0]
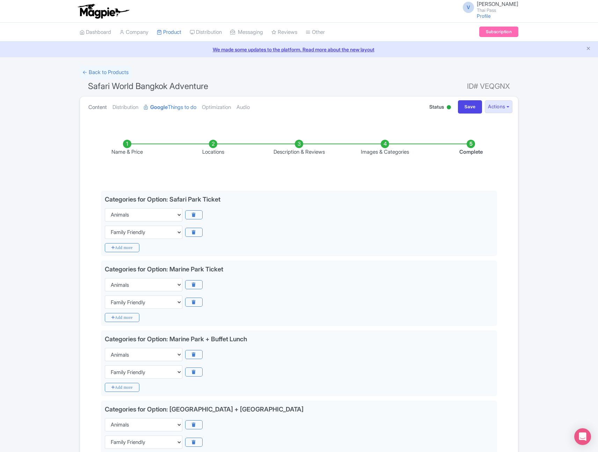
click at [100, 107] on link "Content" at bounding box center [97, 107] width 19 height 22
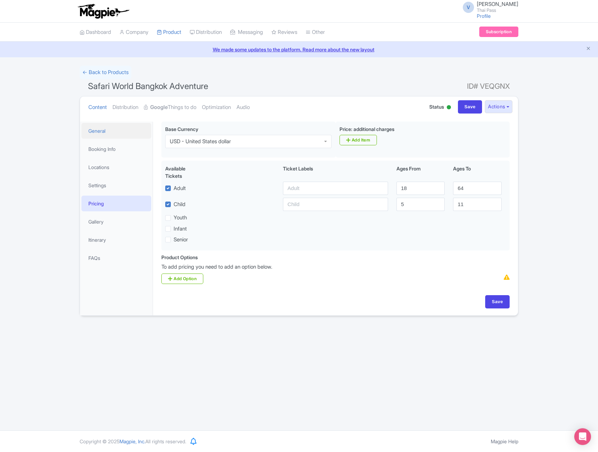
click at [101, 133] on link "General" at bounding box center [116, 131] width 70 height 16
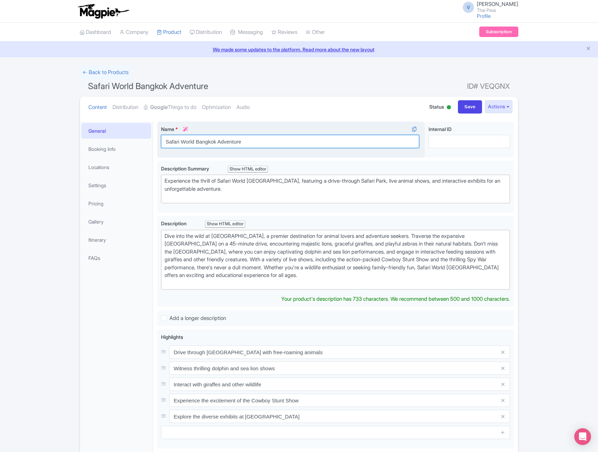
click at [220, 143] on input "Safari World Bangkok Adventure" at bounding box center [290, 141] width 258 height 13
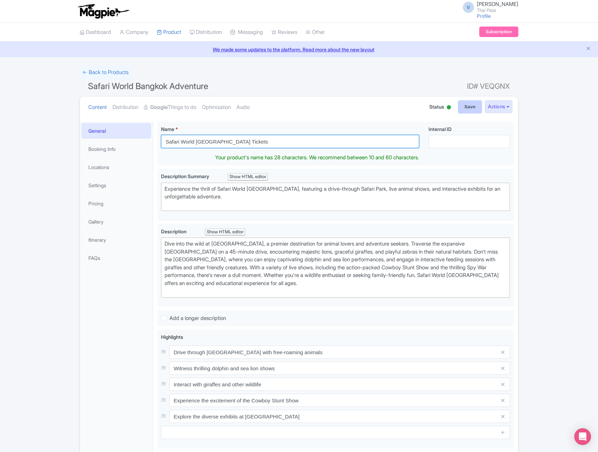
type input "Safari World [GEOGRAPHIC_DATA] Tickets"
click at [467, 113] on input "Save" at bounding box center [470, 106] width 24 height 13
type input "Update Product"
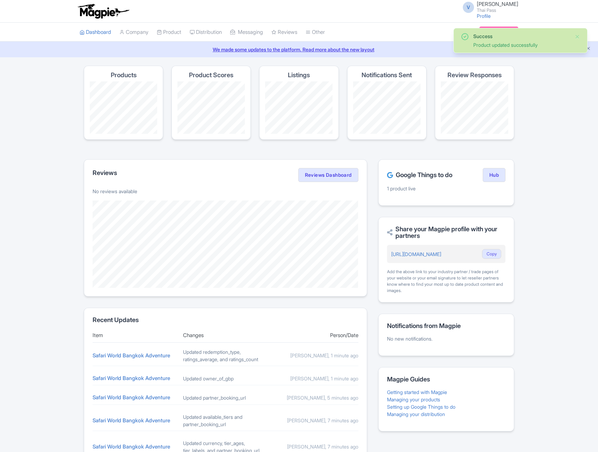
click at [126, 77] on h4 "Products" at bounding box center [124, 75] width 26 height 7
click at [173, 36] on link "Product" at bounding box center [169, 32] width 24 height 19
click at [176, 53] on link "My Products" at bounding box center [190, 49] width 66 height 11
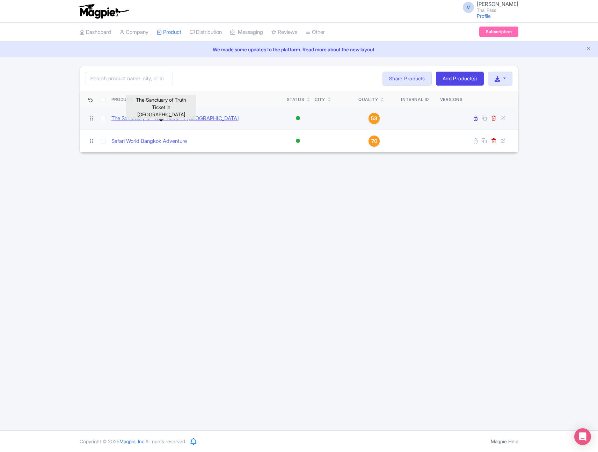
click at [188, 117] on link "The Sanctuary of Truth Ticket in [GEOGRAPHIC_DATA]" at bounding box center [175, 119] width 128 height 8
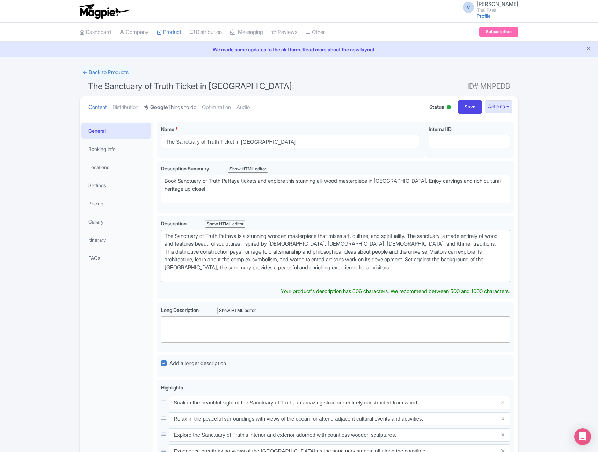
click at [169, 112] on link "Google Things to do" at bounding box center [170, 107] width 52 height 22
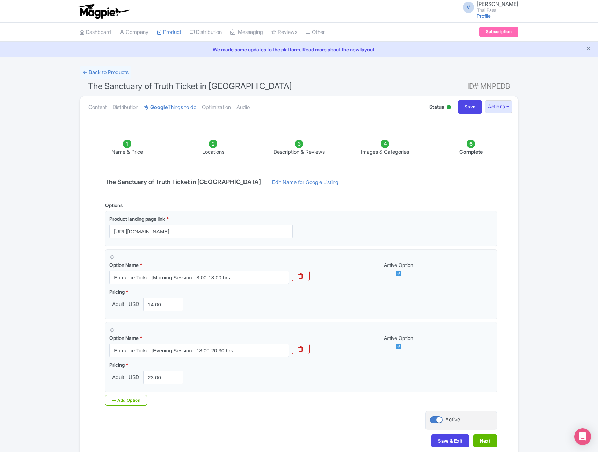
click at [388, 145] on li "Images & Categories" at bounding box center [385, 148] width 86 height 16
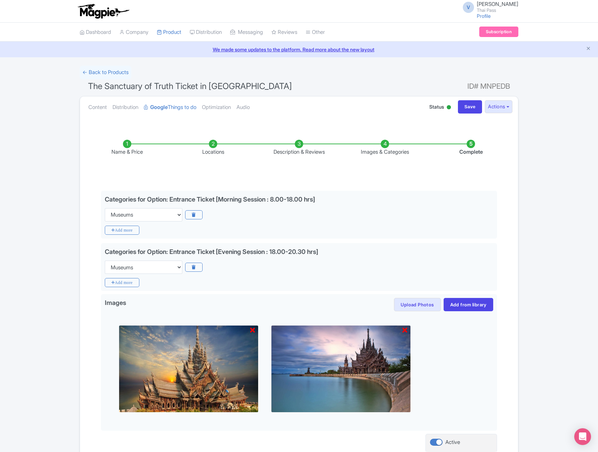
click at [329, 96] on ul "Content Distribution Google Things to do Optimization Audio" at bounding box center [251, 106] width 330 height 21
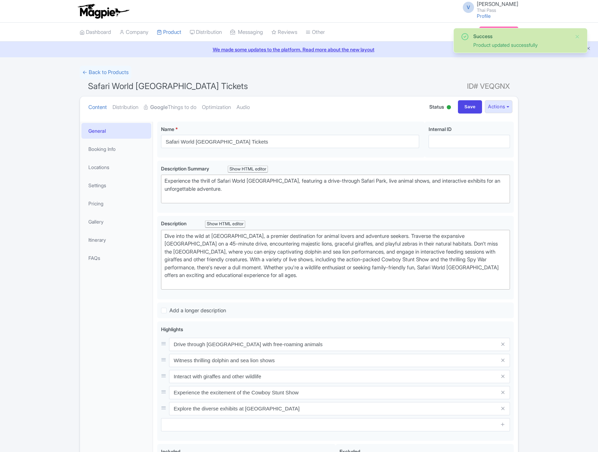
scroll to position [122, 0]
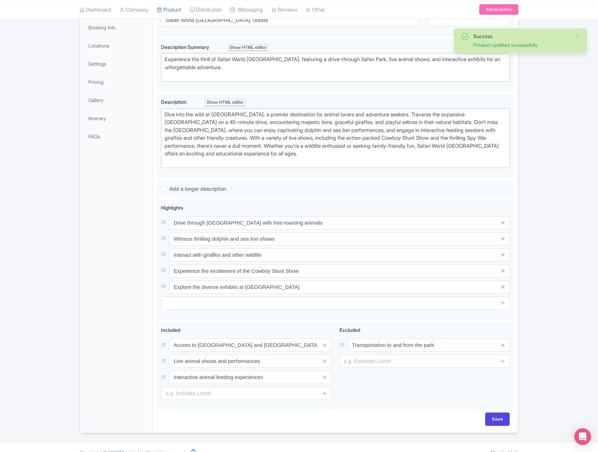
type trix-editor "<div>Dive into the wild at Safari World Bangkok, a premier destination for anim…"
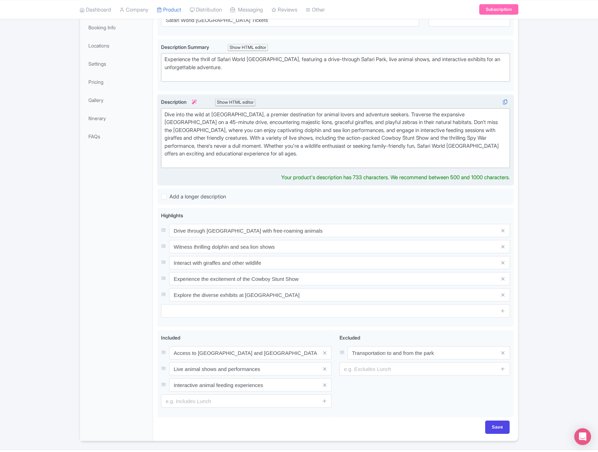
scroll to position [0, 0]
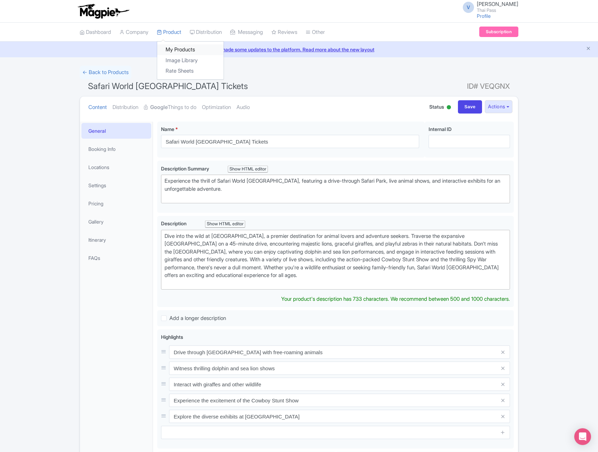
click at [187, 49] on link "My Products" at bounding box center [190, 49] width 66 height 11
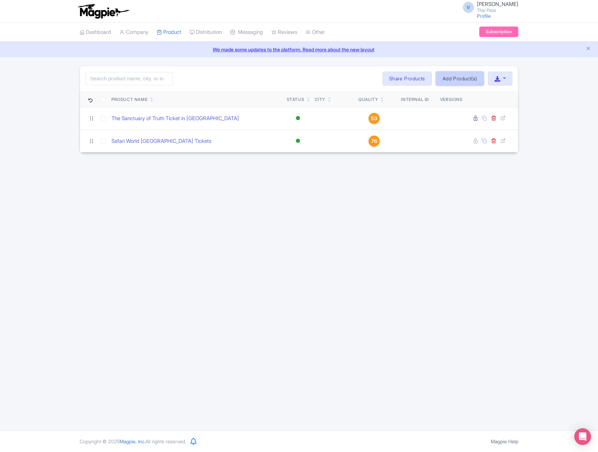
click at [458, 78] on link "Add Product(s)" at bounding box center [460, 79] width 48 height 14
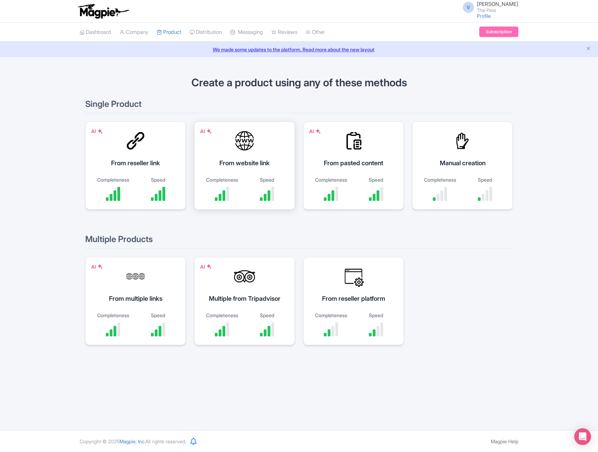
click at [255, 149] on div at bounding box center [244, 140] width 21 height 21
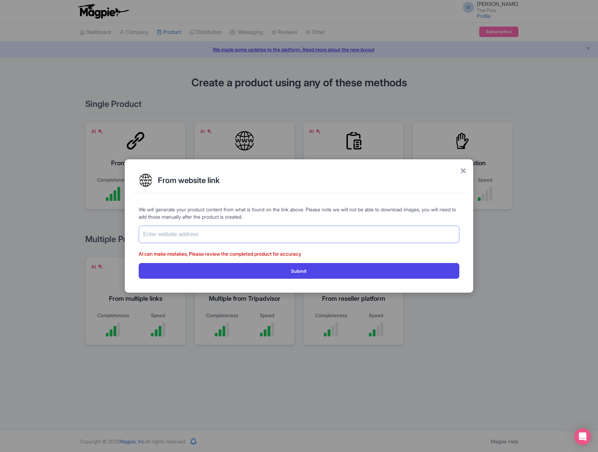
click at [283, 234] on input "text" at bounding box center [299, 234] width 321 height 17
paste input "[URL][DOMAIN_NAME]"
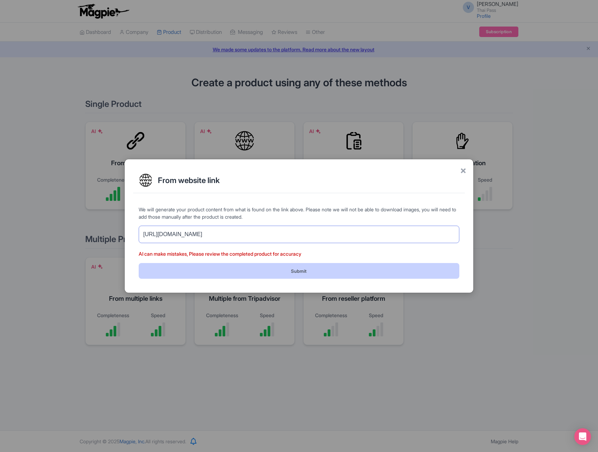
type input "[URL][DOMAIN_NAME]"
click at [324, 264] on button "Submit" at bounding box center [299, 271] width 321 height 16
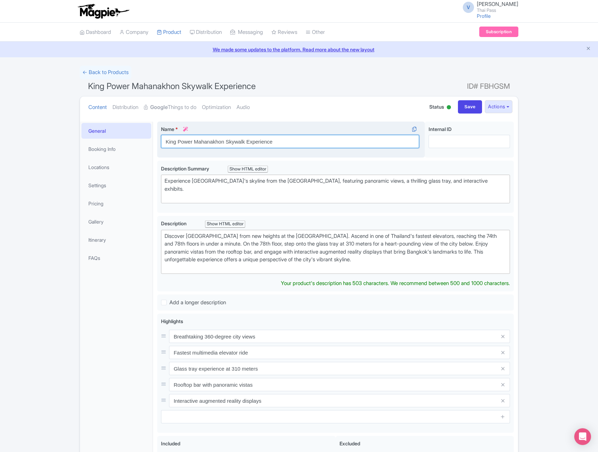
click at [274, 143] on input "King Power Mahanakhon Skywalk Experience" at bounding box center [290, 141] width 258 height 13
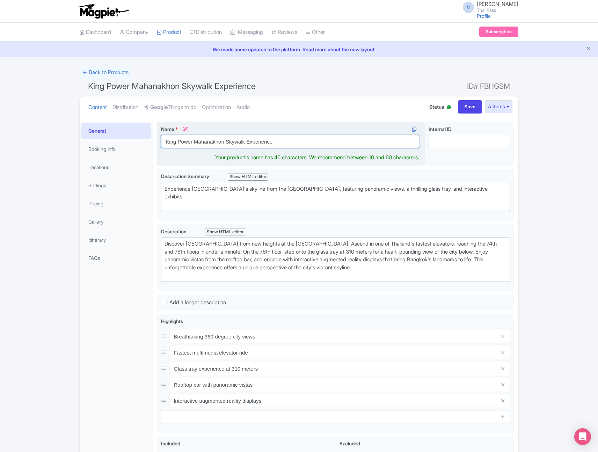
click at [274, 143] on input "King Power Mahanakhon Skywalk Experience" at bounding box center [290, 141] width 258 height 13
click at [314, 145] on input "King Power Mahanakhon Skywalk Experience" at bounding box center [290, 141] width 258 height 13
click at [260, 142] on input "King Power Mahanakhon Skywalk Experience" at bounding box center [290, 141] width 258 height 13
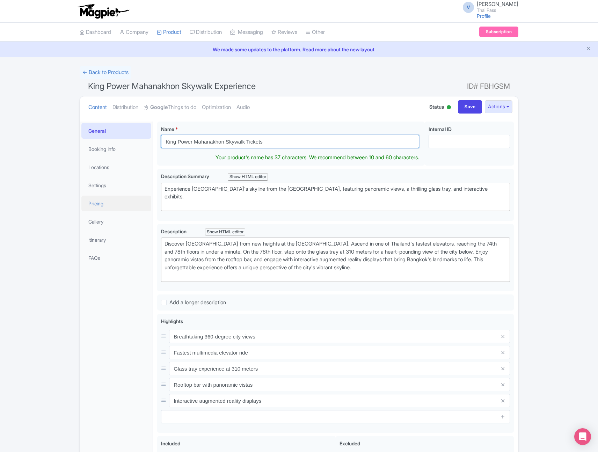
type input "King Power Mahanakhon Skywalk Tickets"
click at [107, 208] on link "Pricing" at bounding box center [116, 204] width 70 height 16
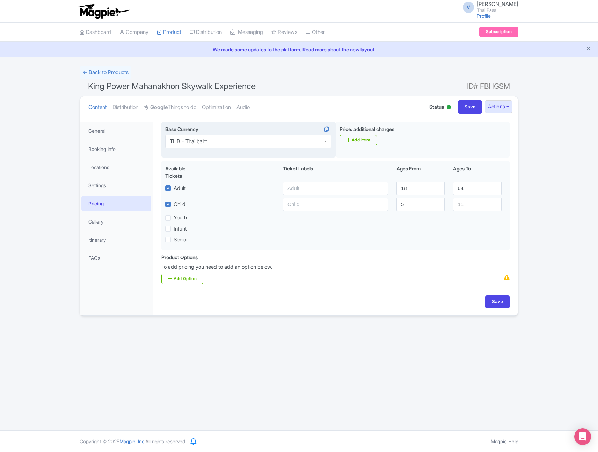
click at [240, 146] on div "THB - Thai baht" at bounding box center [248, 141] width 166 height 13
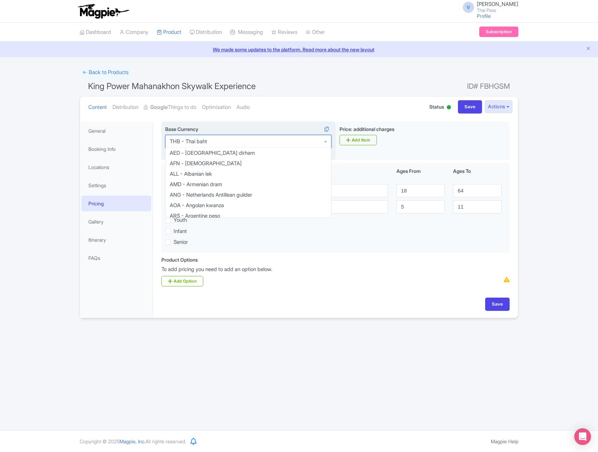
scroll to position [1345, 0]
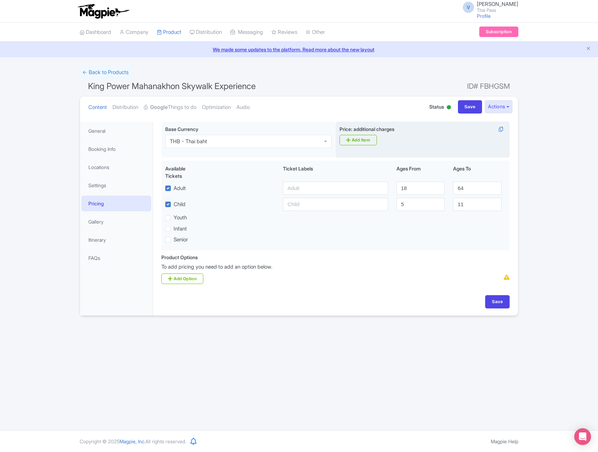
click at [379, 141] on div "Price: additional charges i Add Item" at bounding box center [423, 140] width 174 height 36
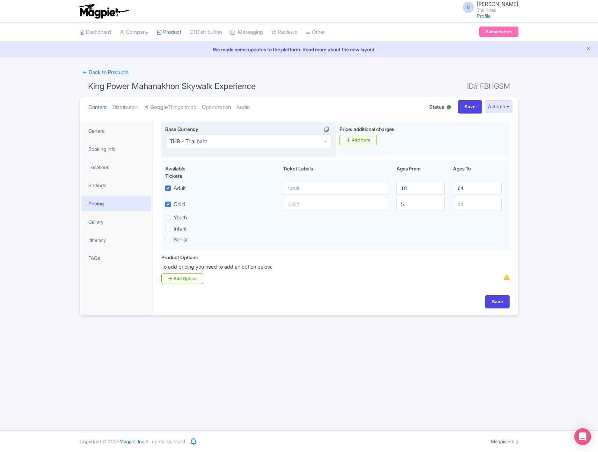
click at [282, 138] on div "THB - Thai baht" at bounding box center [248, 141] width 166 height 13
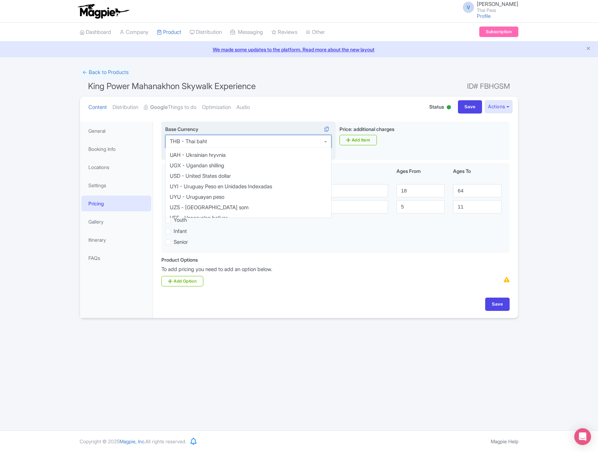
scroll to position [1489, 0]
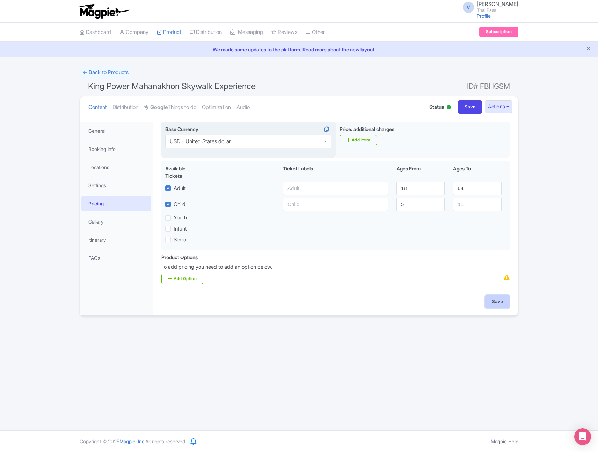
click at [507, 307] on input "Save" at bounding box center [497, 301] width 24 height 13
type input "Saving..."
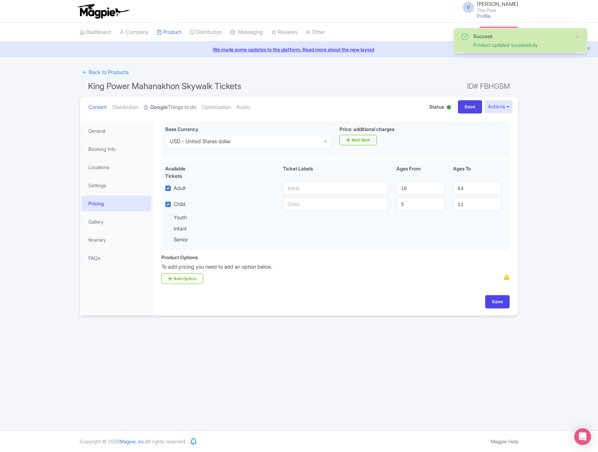
click at [176, 112] on link "Google Things to do" at bounding box center [170, 107] width 52 height 22
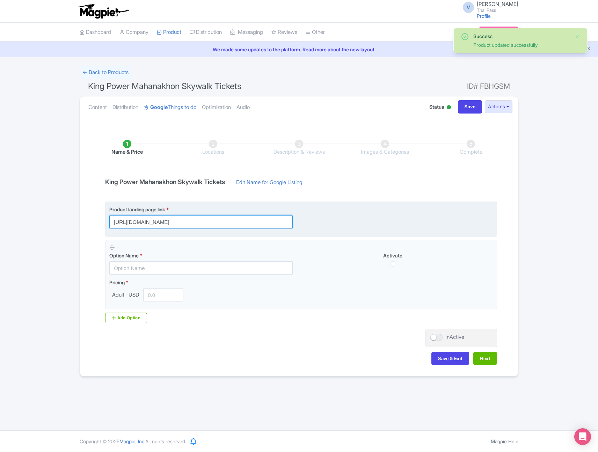
click at [208, 220] on input "[URL][DOMAIN_NAME]" at bounding box center [200, 221] width 183 height 13
click at [226, 220] on input "[URL][DOMAIN_NAME]" at bounding box center [200, 221] width 183 height 13
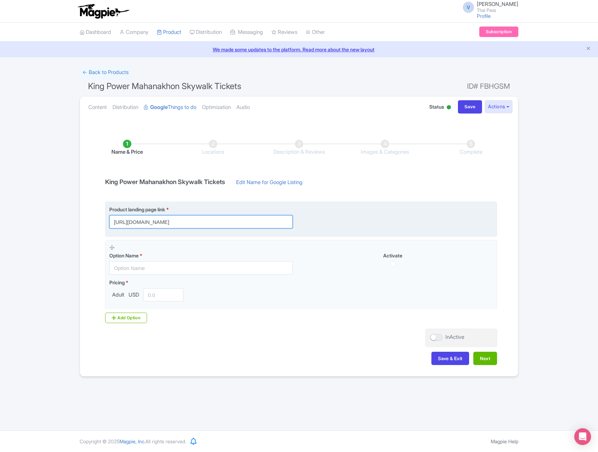
scroll to position [0, 81]
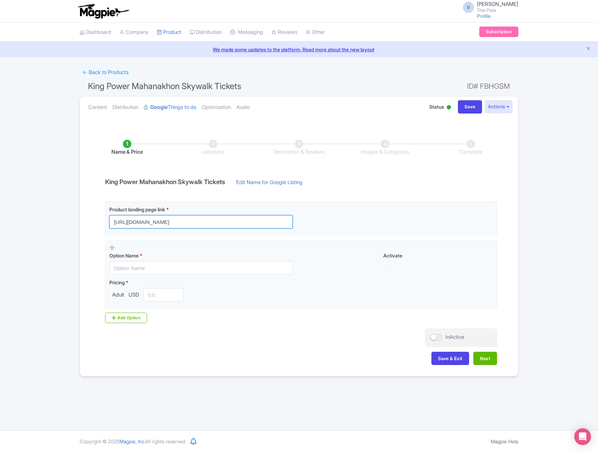
type input "https://www.thethaipass.com/activities/thailand-bangkok/ttd-king-power-mahanakh…"
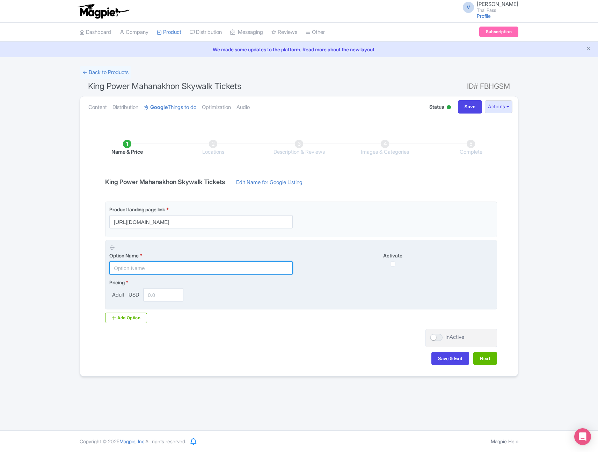
click at [237, 269] on input "text" at bounding box center [200, 267] width 183 height 13
paste input "Mahanakhon Skyverse Ticket on 4th Floor"
type input "Mahanakhon Skyverse Ticket on 4th Floor"
click at [163, 296] on input "number" at bounding box center [163, 294] width 40 height 13
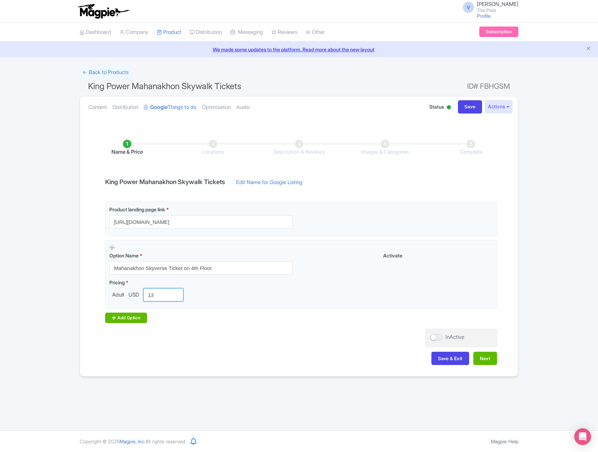
type input "13"
click at [120, 316] on div "Add Option" at bounding box center [126, 318] width 42 height 10
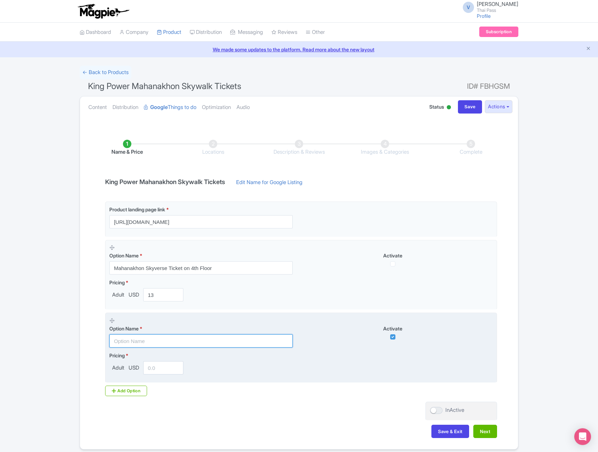
click at [217, 339] on input "text" at bounding box center [200, 340] width 183 height 13
click at [155, 339] on input "text" at bounding box center [200, 340] width 183 height 13
paste input "Ticket + Mahanakhon Skyverse [Daytime 10.00 - 16.00 hrs.]"
click at [310, 341] on div "Option Name * Ticket + Mahanakhon Skyverse [Daytime 10.00 - 16.00 hrs.] Activate" at bounding box center [301, 332] width 384 height 31
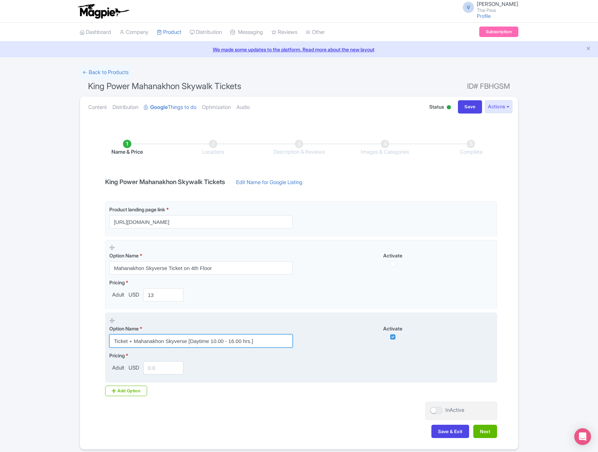
click at [271, 340] on input "Ticket + Mahanakhon Skyverse [Daytime 10.00 - 16.00 hrs.]" at bounding box center [200, 340] width 183 height 13
type input "Ticket + Mahanakhon Skyverse [Daytime 10.00 - 16.00 hrs.]"
click at [161, 365] on input "number" at bounding box center [163, 367] width 40 height 13
click at [160, 365] on input "number" at bounding box center [163, 367] width 40 height 13
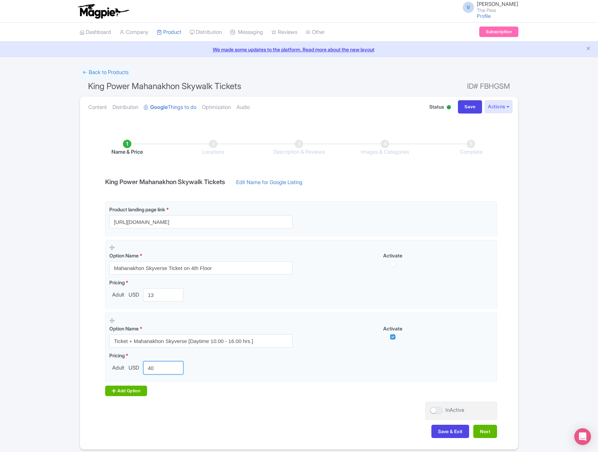
type input "40"
click at [124, 388] on div "Add Option" at bounding box center [126, 391] width 42 height 10
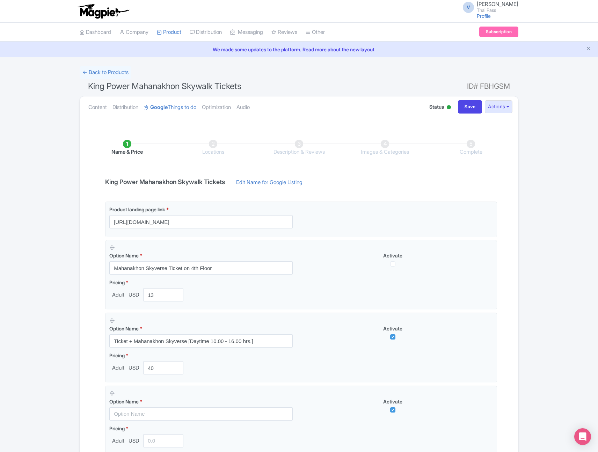
scroll to position [10, 0]
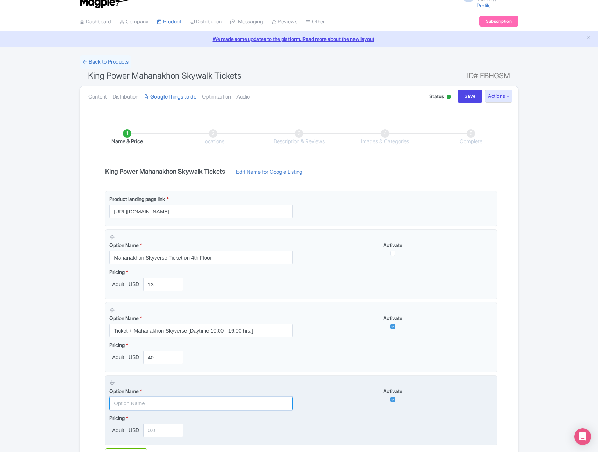
click at [190, 407] on input "text" at bounding box center [200, 403] width 183 height 13
paste input "Ticket + Digital Photo+ Mahanakhon Skyverse [Sunset 16.00 - 19.00 hrs.]"
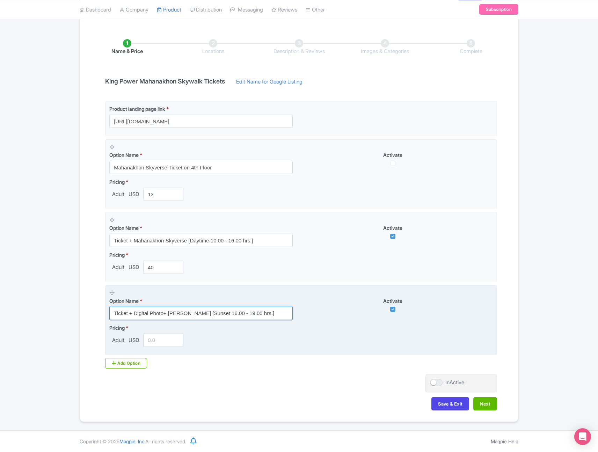
type input "Ticket + Digital Photo+ Mahanakhon Skyverse [Sunset 16.00 - 19.00 hrs.]"
click at [152, 342] on input "number" at bounding box center [163, 340] width 40 height 13
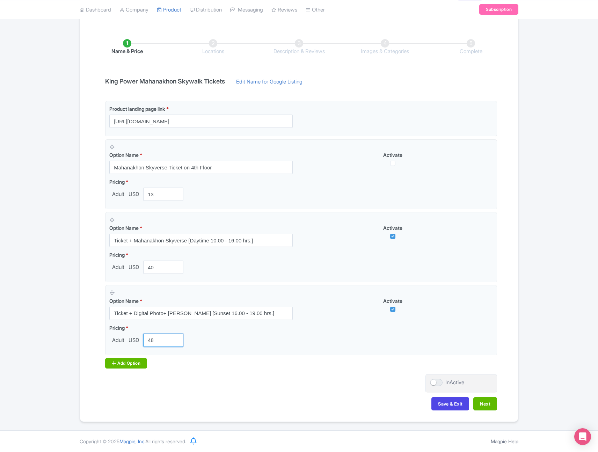
type input "48"
click at [129, 364] on div "Add Option" at bounding box center [126, 363] width 42 height 10
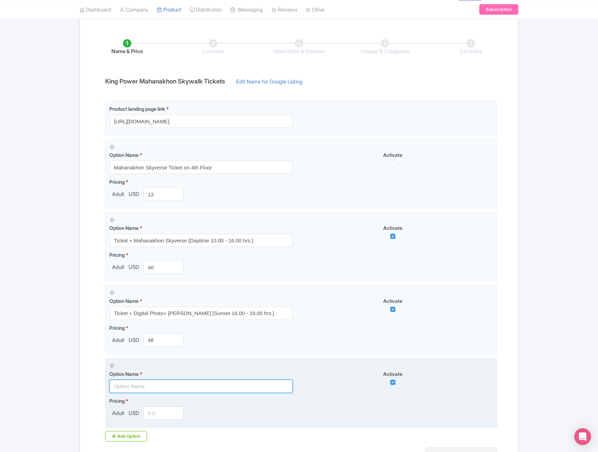
click at [191, 385] on input "text" at bounding box center [200, 386] width 183 height 13
paste input "Drink Package ( Ticket + Drink at 74th Floor+ Mahanakhon Skyverse) [Daytime 10.…"
type input "Drink Package ( Ticket + Drink at 74th Floor+ Mahanakhon Skyverse) [Daytime 10.…"
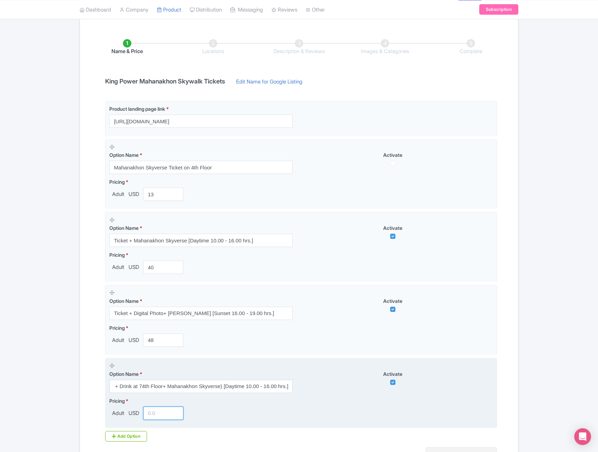
click at [163, 415] on input "number" at bounding box center [163, 413] width 40 height 13
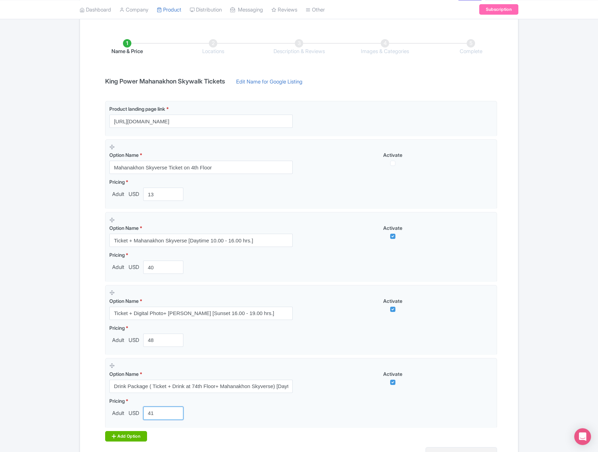
type input "41"
click at [123, 434] on div "Add Option" at bounding box center [126, 436] width 42 height 10
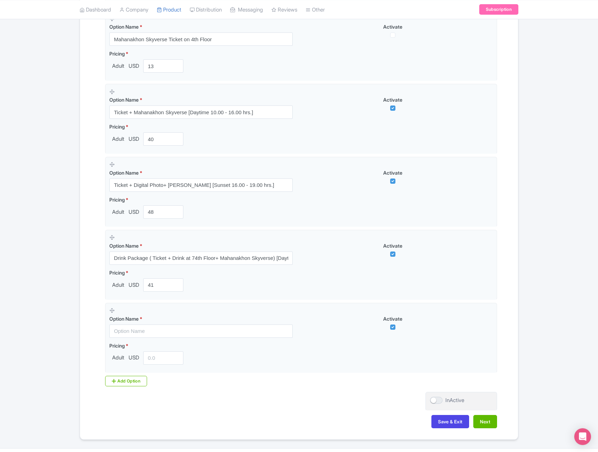
scroll to position [232, 0]
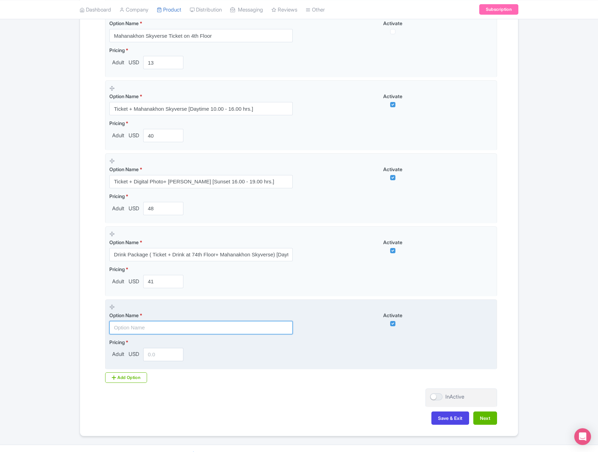
click at [178, 321] on input "text" at bounding box center [200, 327] width 183 height 13
paste input "Drink Package ( Ticket + Digital Photo+Drink at 74th Floor+ Mahanakhon Skyverse…"
type input "Drink Package ( Ticket + Digital Photo+Drink at 74th Floor+ Mahanakhon Skyverse…"
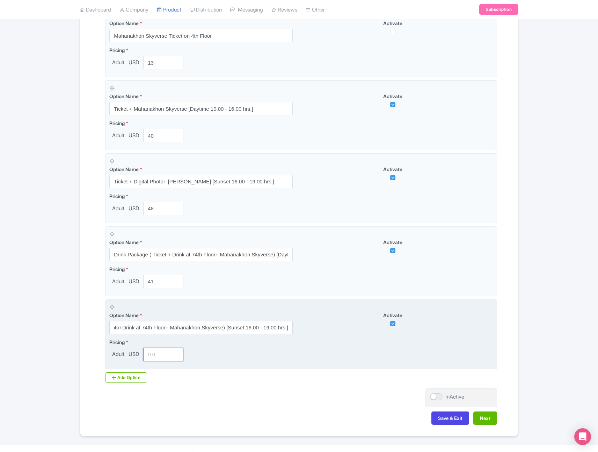
click at [151, 358] on input "number" at bounding box center [163, 354] width 40 height 13
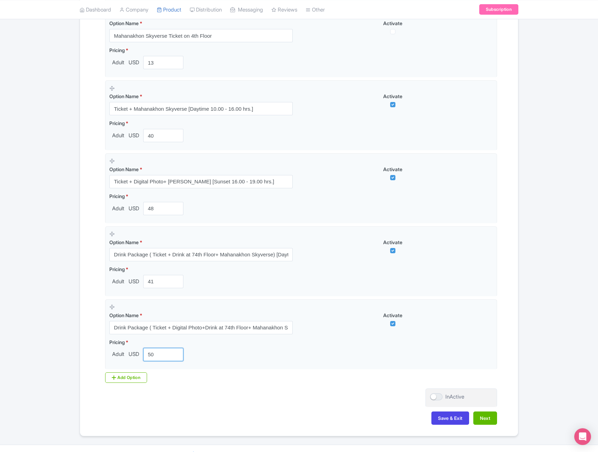
type input "50"
click at [143, 370] on div "Product landing page link * https://www.thethaipass.com/activities/thailand-ban…" at bounding box center [299, 176] width 396 height 414
click at [141, 381] on div "Add Option" at bounding box center [126, 377] width 42 height 10
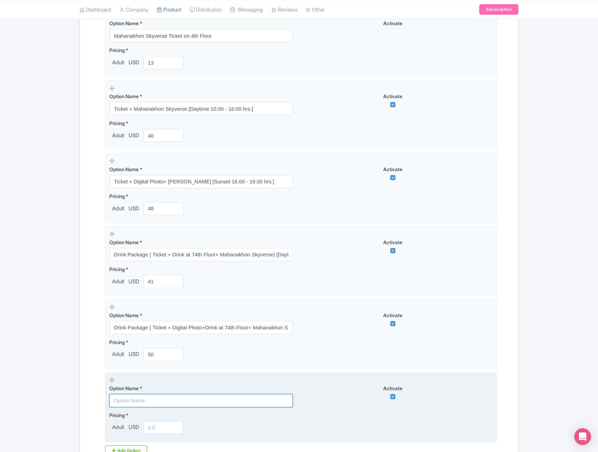
click at [230, 399] on input "text" at bounding box center [200, 400] width 183 height 13
paste input "Food Package (Ticket + THB 200 Cash Coupon+ Mahanakhon Skyverse) [Daytime 10.00…"
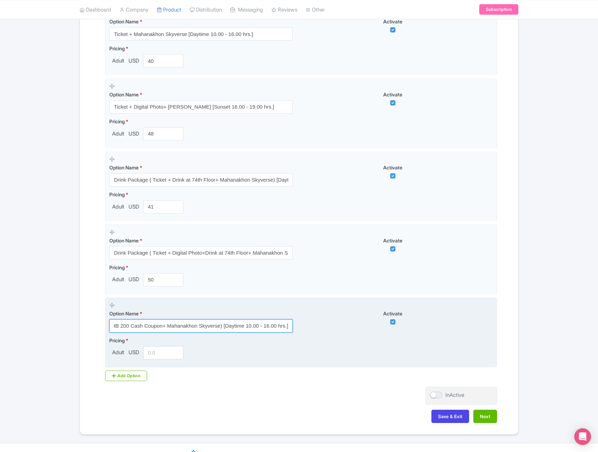
scroll to position [318, 0]
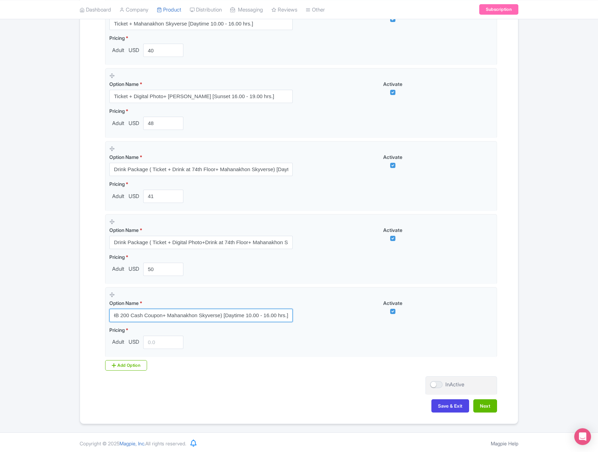
type input "Food Package (Ticket + THB 200 Cash Coupon+ Mahanakhon Skyverse) [Daytime 10.00…"
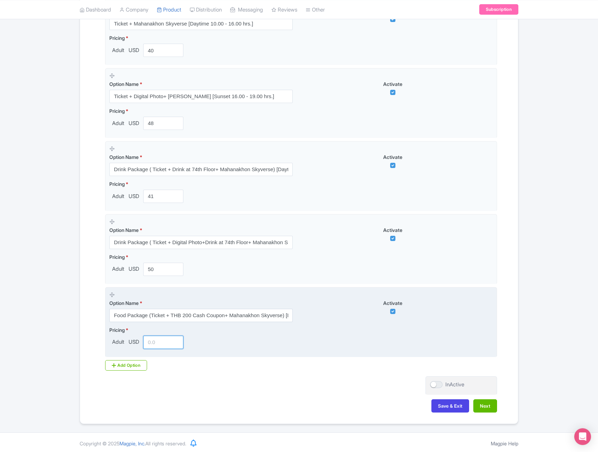
click at [165, 339] on input "number" at bounding box center [163, 342] width 40 height 13
paste input "46"
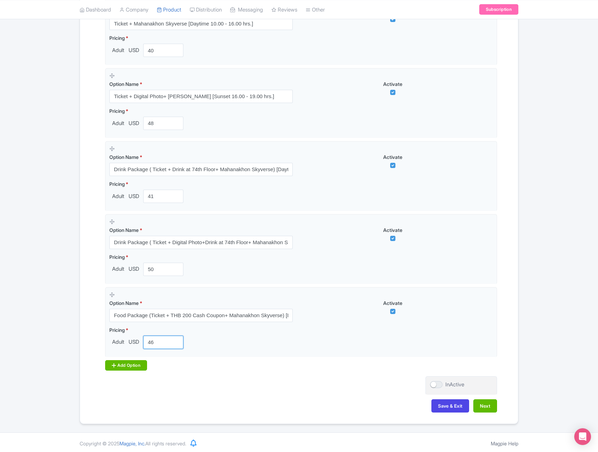
type input "46"
click at [133, 361] on div "Add Option" at bounding box center [126, 365] width 42 height 10
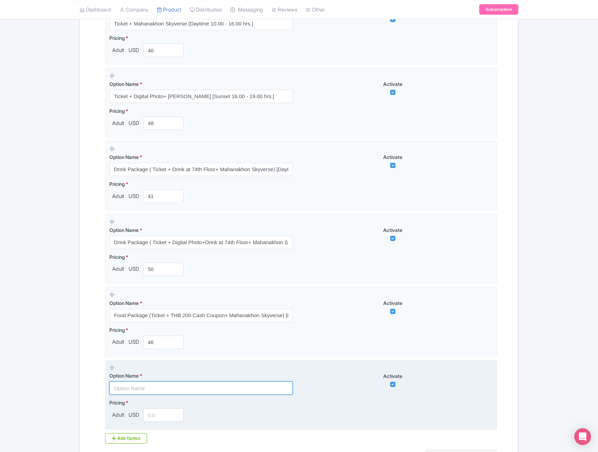
click at [203, 391] on input "text" at bounding box center [200, 387] width 183 height 13
paste input "Food Package(Ticket + Digital Photo+ THB 200 Cash Coupon+ Mahanakhon Skyverse […"
type input "Food Package(Ticket + Digital Photo+ THB 200 Cash Coupon+ Mahanakhon Skyverse […"
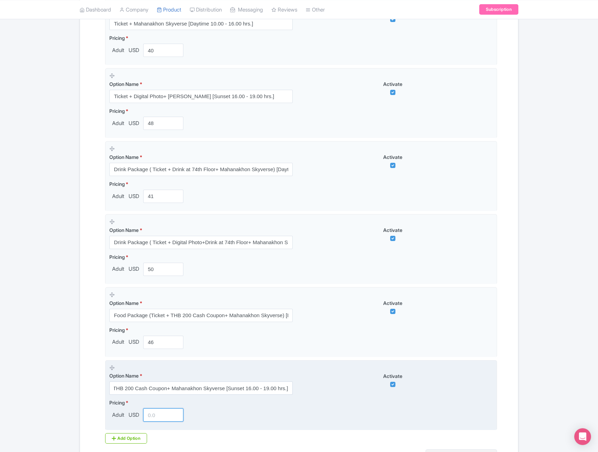
click at [170, 416] on input "number" at bounding box center [163, 414] width 40 height 13
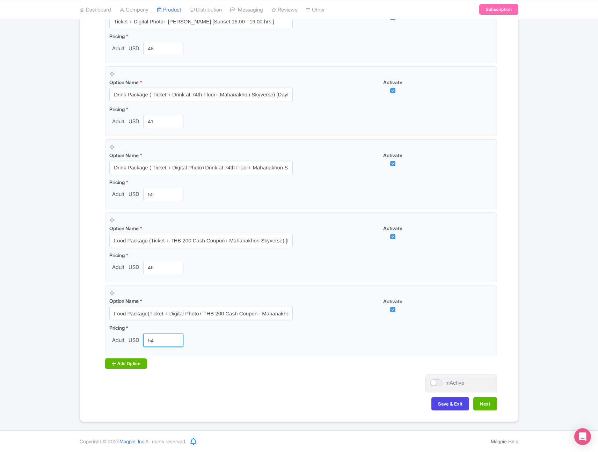
type input "54"
click at [130, 365] on div "Add Option" at bounding box center [126, 363] width 42 height 10
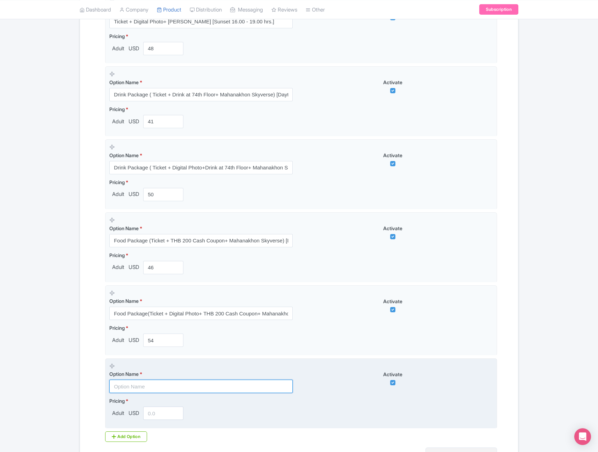
click at [232, 387] on input "text" at bounding box center [200, 386] width 183 height 13
paste input "Tilt & Thrill Package (Ticket + Mahanakhon Skyverse + 1 Round for I-Tilt) [Dayt…"
type input "Tilt & Thrill Package (Ticket + Mahanakhon Skyverse + 1 Round for I-Tilt) [Dayt…"
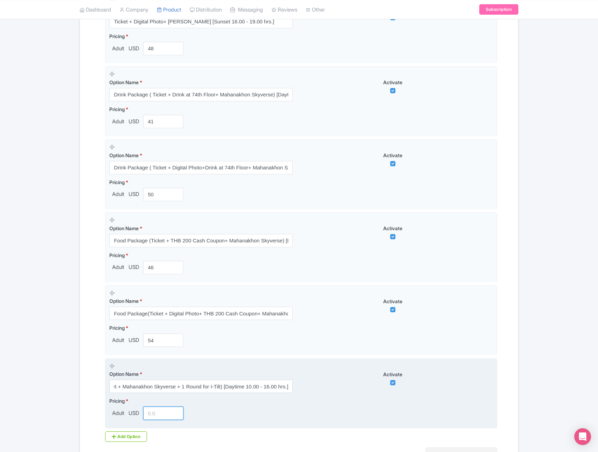
click at [165, 417] on input "number" at bounding box center [163, 413] width 40 height 13
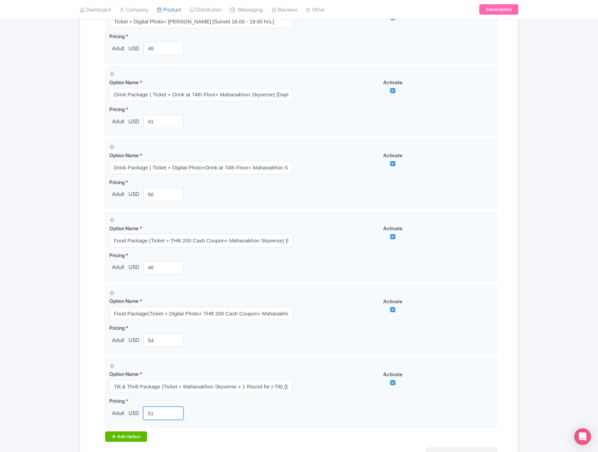
type input "51"
click at [135, 434] on div "Add Option" at bounding box center [126, 436] width 42 height 10
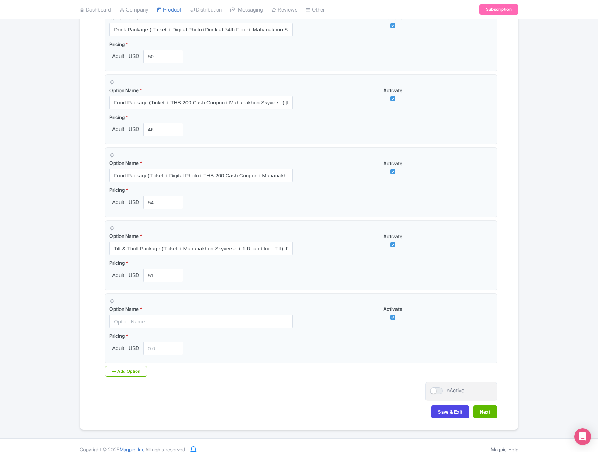
scroll to position [534, 0]
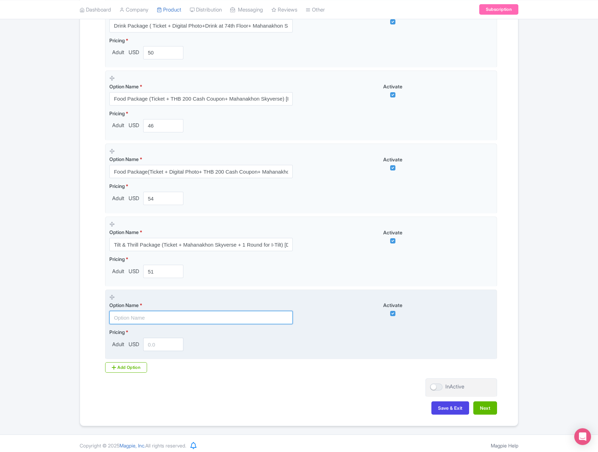
click at [168, 318] on input "text" at bounding box center [200, 317] width 183 height 13
paste input "Tilt & Thrill Package (Ticket + Mahanakhon Skyverse + 1 Round for I-Tilt + Digi…"
type input "Tilt & Thrill Package (Ticket + Mahanakhon Skyverse + 1 Round for I-Tilt + Digi…"
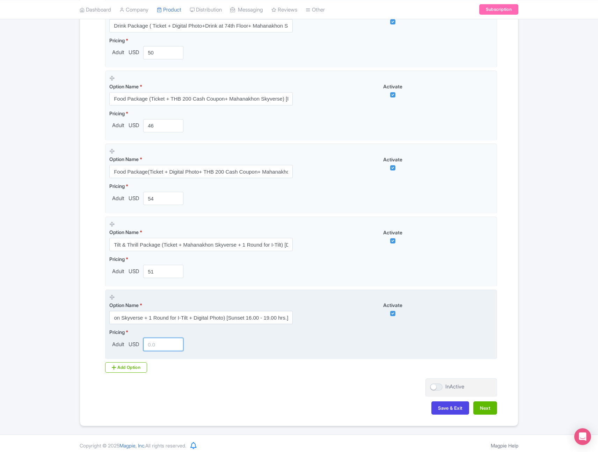
click at [170, 348] on input "number" at bounding box center [163, 344] width 40 height 13
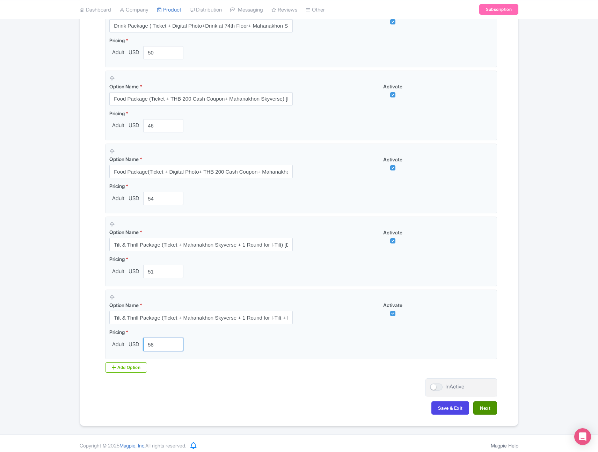
type input "58"
click at [486, 409] on button "Next" at bounding box center [485, 407] width 24 height 13
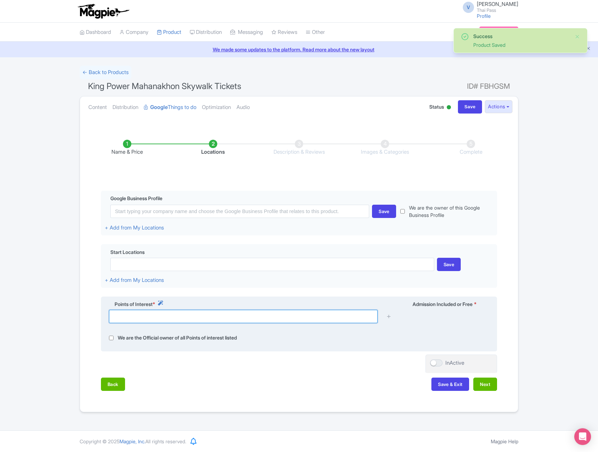
click at [191, 317] on input "text" at bounding box center [243, 316] width 269 height 13
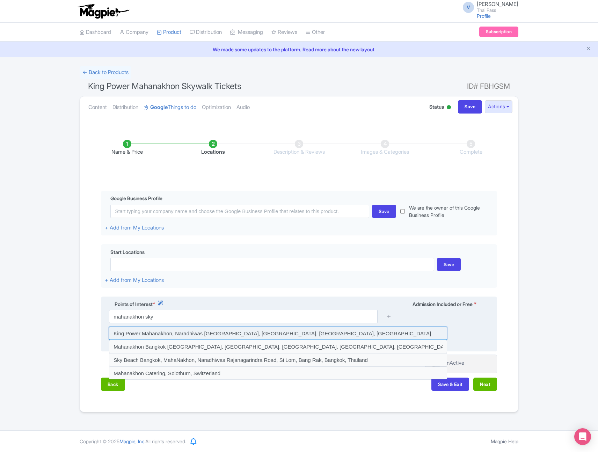
click at [164, 332] on input at bounding box center [278, 333] width 338 height 13
type input "King Power Mahanakhon, Naradhiwas Rajanagarindra Road, Si Lom, Bang Rak, Bangko…"
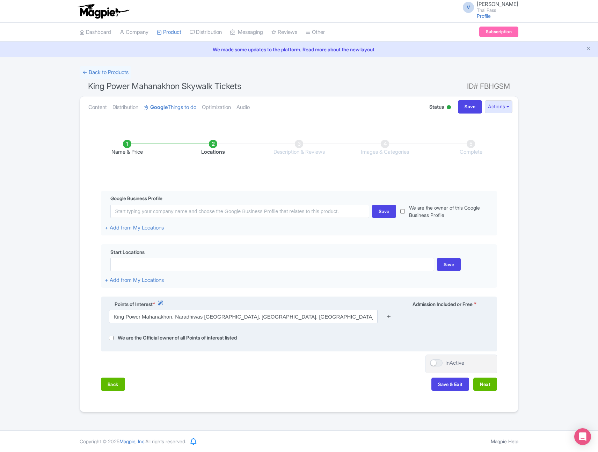
click at [389, 316] on icon at bounding box center [388, 316] width 5 height 5
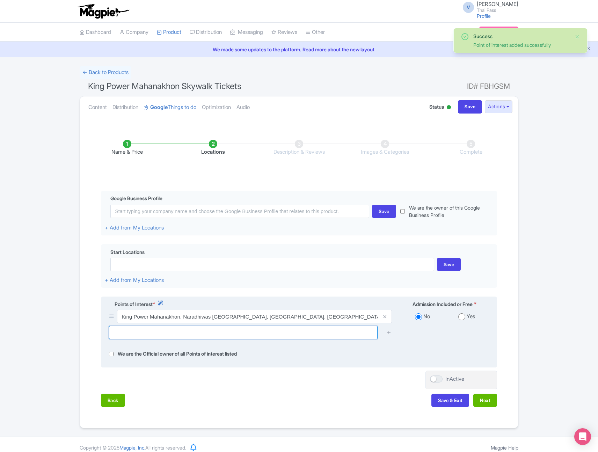
click at [254, 330] on input "text" at bounding box center [243, 332] width 269 height 13
type input "king"
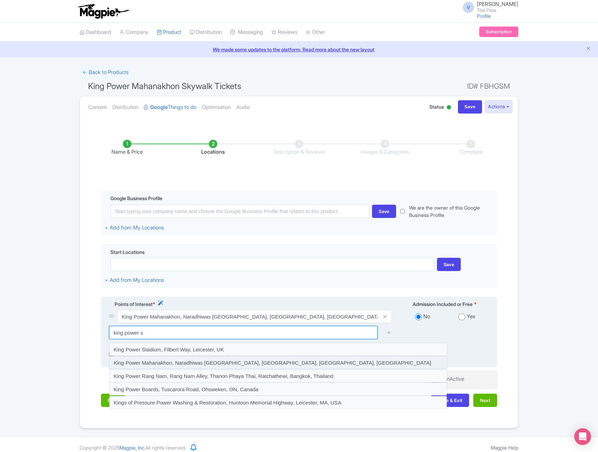
type input "king power sk"
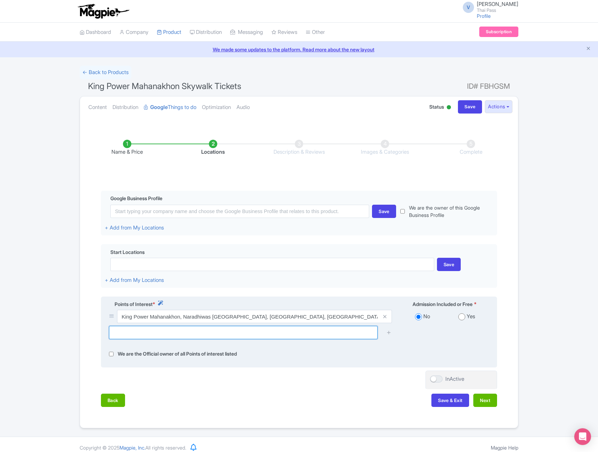
click at [195, 335] on input "text" at bounding box center [243, 332] width 269 height 13
paste input "Mahanakhon"
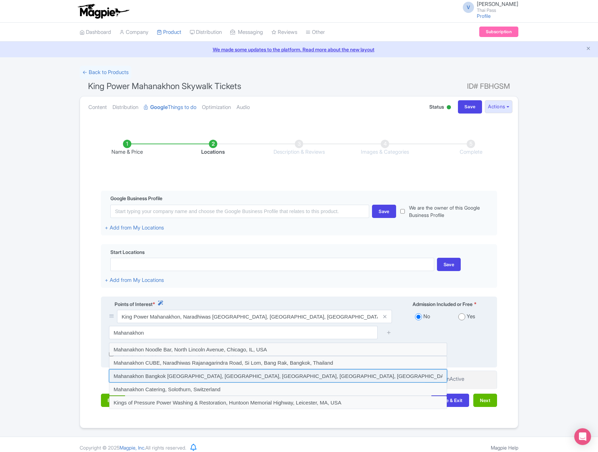
click at [229, 377] on input at bounding box center [278, 375] width 338 height 13
type input "Mahanakhon Bangkok Skybar, Naradhiwas Rajanagarindra Road, Si Lom, Bang Rak, Ba…"
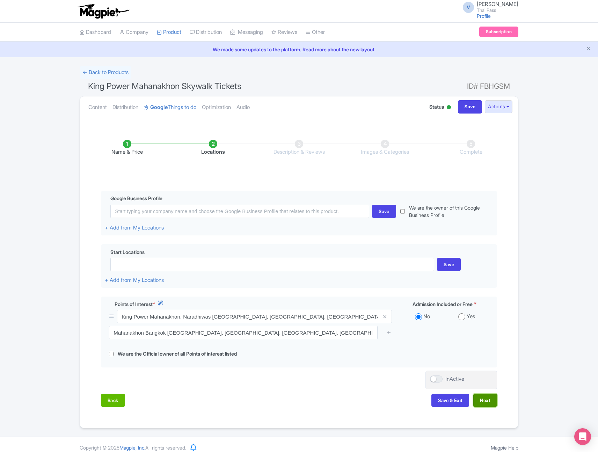
click at [481, 397] on button "Next" at bounding box center [485, 400] width 24 height 13
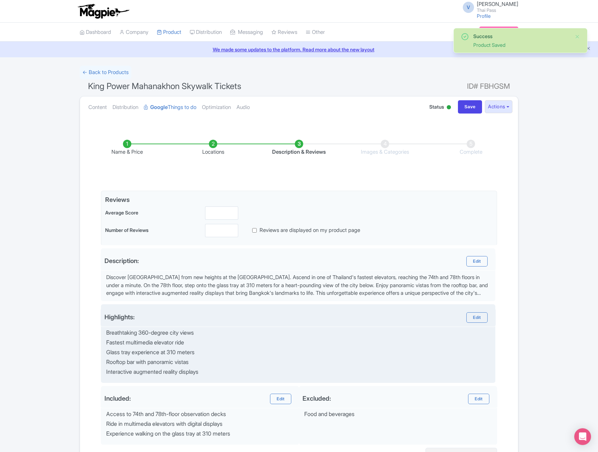
scroll to position [74, 0]
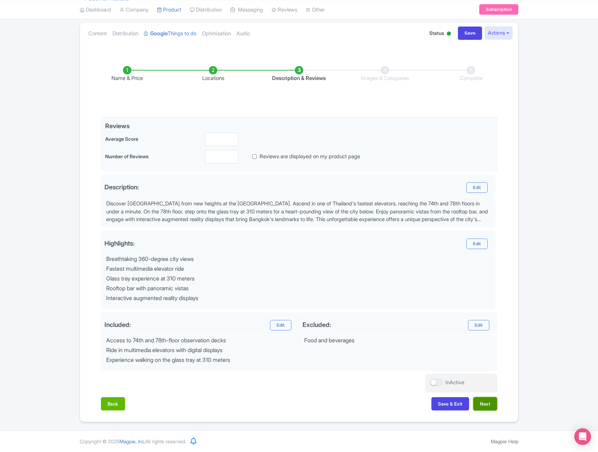
click at [482, 400] on button "Next" at bounding box center [485, 403] width 24 height 13
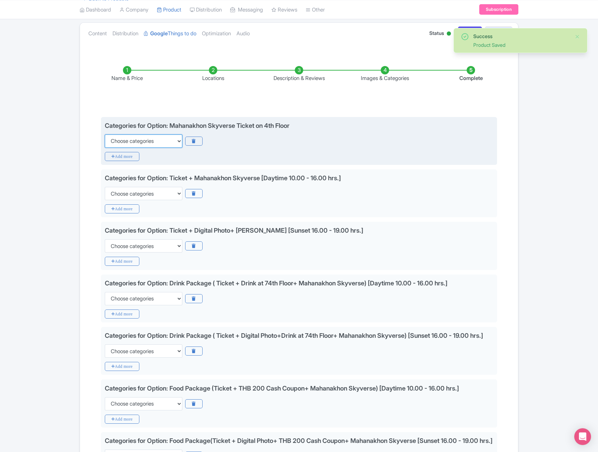
click at [163, 140] on select "Choose categories Adults Only Animals Audio Guide Beaches Bike Tours Boat Tours…" at bounding box center [144, 140] width 78 height 13
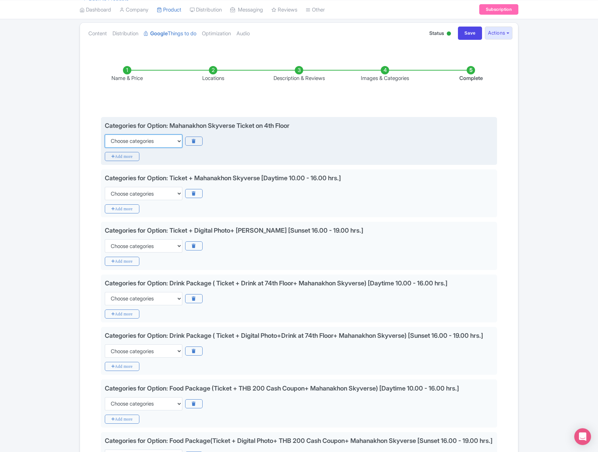
select select "family-friendly"
click at [105, 134] on select "Choose categories Adults Only Animals Audio Guide Beaches Bike Tours Boat Tours…" at bounding box center [144, 140] width 78 height 13
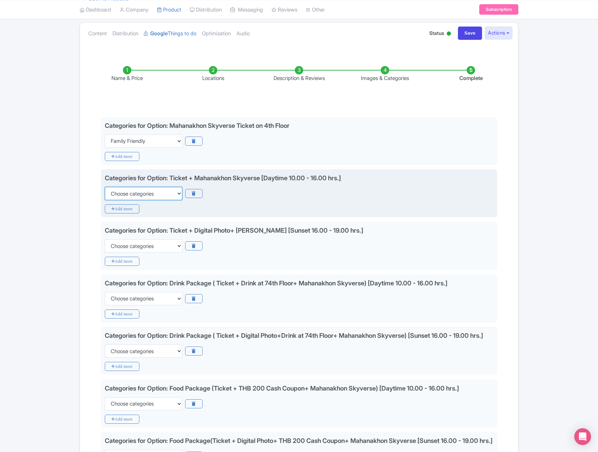
click at [141, 193] on select "Choose categories Adults Only Animals Audio Guide Beaches Bike Tours Boat Tours…" at bounding box center [144, 193] width 78 height 13
select select "family-friendly"
click at [105, 187] on select "Choose categories Adults Only Animals Audio Guide Beaches Bike Tours Boat Tours…" at bounding box center [144, 193] width 78 height 13
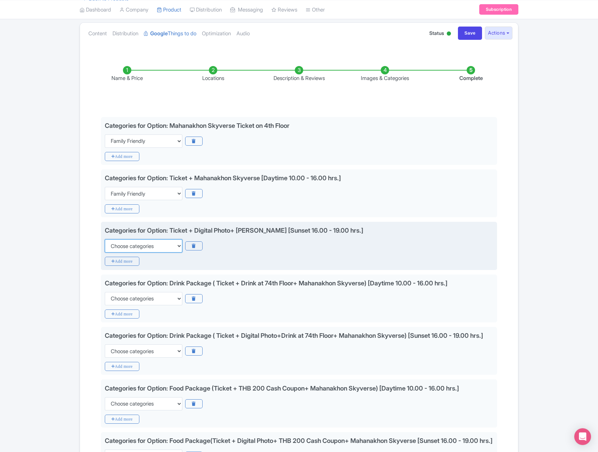
click at [154, 249] on select "Choose categories Adults Only Animals Audio Guide Beaches Bike Tours Boat Tours…" at bounding box center [144, 245] width 78 height 13
select select "family-friendly"
click at [105, 239] on select "Choose categories Adults Only Animals Audio Guide Beaches Bike Tours Boat Tours…" at bounding box center [144, 245] width 78 height 13
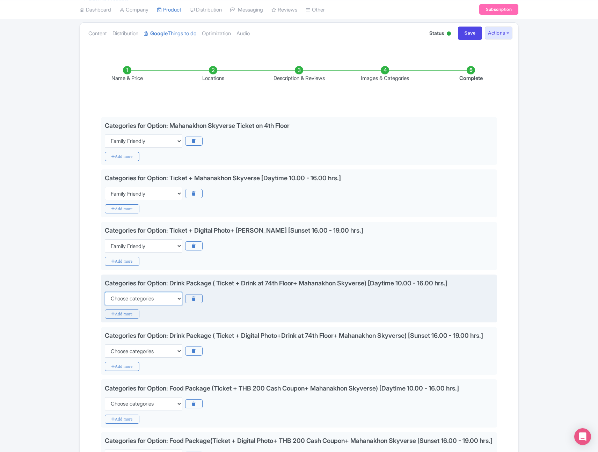
click at [157, 302] on select "Choose categories Adults Only Animals Audio Guide Beaches Bike Tours Boat Tours…" at bounding box center [144, 298] width 78 height 13
click at [105, 292] on select "Choose categories Adults Only Animals Audio Guide Beaches Bike Tours Boat Tours…" at bounding box center [144, 298] width 78 height 13
click at [148, 302] on select "Choose categories Adults Only Animals Audio Guide Beaches Bike Tours Boat Tours…" at bounding box center [144, 298] width 78 height 13
select select "family-friendly"
click at [105, 292] on select "Choose categories Adults Only Animals Audio Guide Beaches Bike Tours Boat Tours…" at bounding box center [144, 298] width 78 height 13
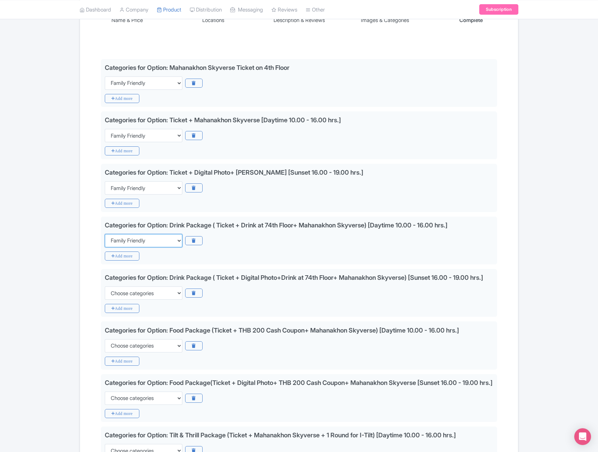
scroll to position [134, 0]
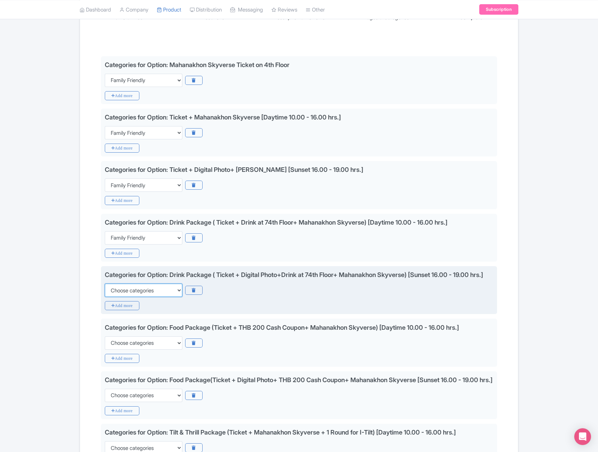
click at [163, 297] on select "Choose categories Adults Only Animals Audio Guide Beaches Bike Tours Boat Tours…" at bounding box center [144, 290] width 78 height 13
select select "family-friendly"
click at [105, 293] on select "Choose categories Adults Only Animals Audio Guide Beaches Bike Tours Boat Tours…" at bounding box center [144, 290] width 78 height 13
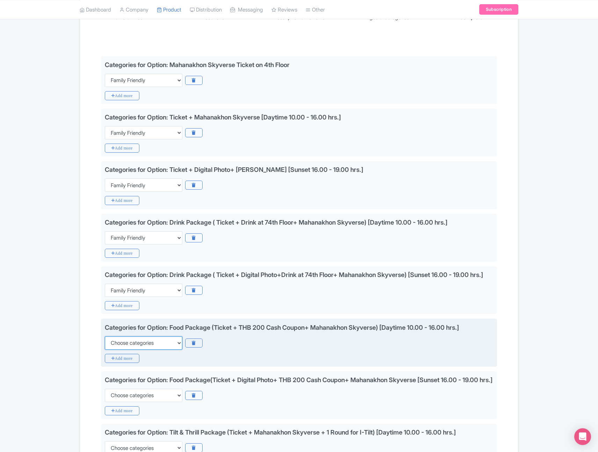
click at [150, 350] on select "Choose categories Adults Only Animals Audio Guide Beaches Bike Tours Boat Tours…" at bounding box center [144, 342] width 78 height 13
select select "family-friendly"
click at [105, 345] on select "Choose categories Adults Only Animals Audio Guide Beaches Bike Tours Boat Tours…" at bounding box center [144, 342] width 78 height 13
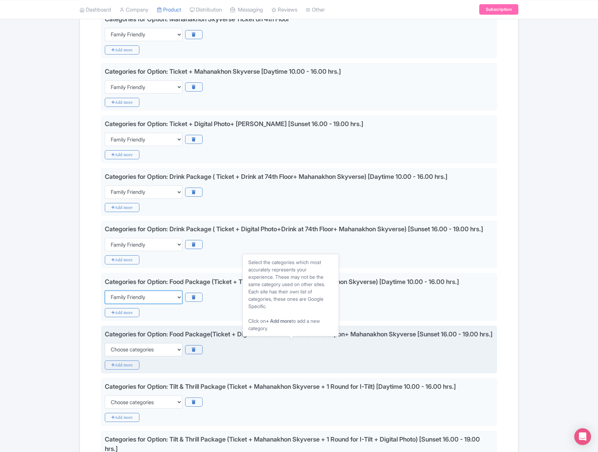
scroll to position [188, 0]
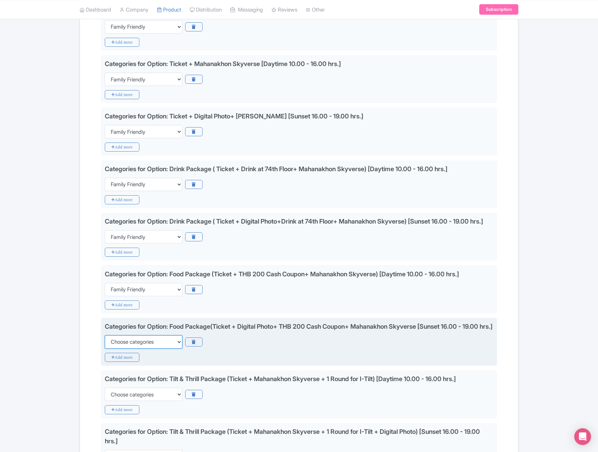
click at [166, 349] on select "Choose categories Adults Only Animals Audio Guide Beaches Bike Tours Boat Tours…" at bounding box center [144, 341] width 78 height 13
select select "family-friendly"
click at [105, 349] on select "Choose categories Adults Only Animals Audio Guide Beaches Bike Tours Boat Tours…" at bounding box center [144, 341] width 78 height 13
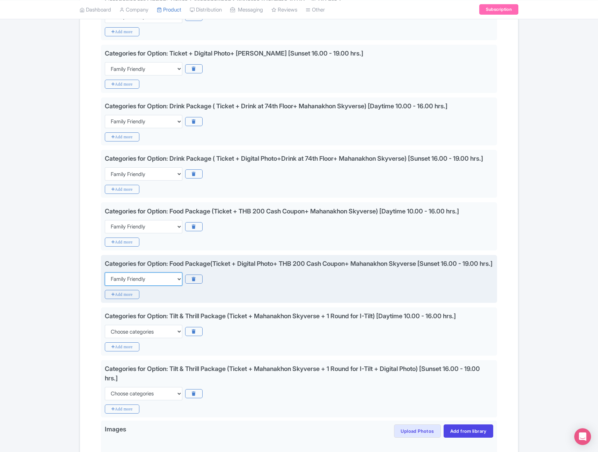
scroll to position [263, 0]
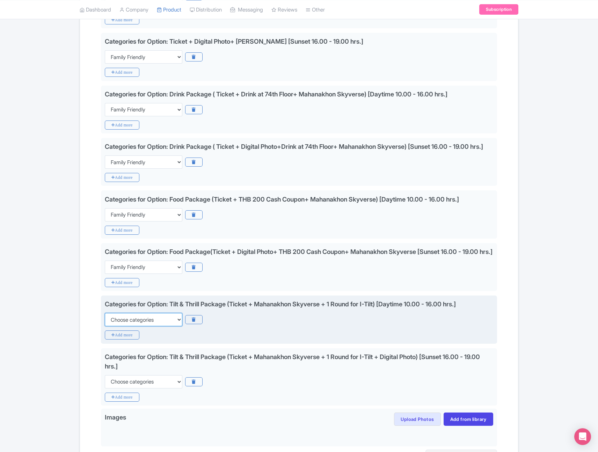
click at [154, 326] on select "Choose categories Adults Only Animals Audio Guide Beaches Bike Tours Boat Tours…" at bounding box center [144, 319] width 78 height 13
select select "family-friendly"
click at [105, 326] on select "Choose categories Adults Only Animals Audio Guide Beaches Bike Tours Boat Tours…" at bounding box center [144, 319] width 78 height 13
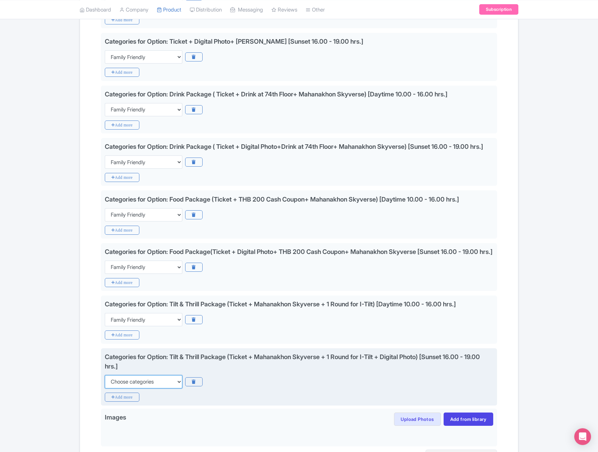
click at [163, 388] on select "Choose categories Adults Only Animals Audio Guide Beaches Bike Tours Boat Tours…" at bounding box center [144, 381] width 78 height 13
select select "family-friendly"
click at [105, 388] on select "Choose categories Adults Only Animals Audio Guide Beaches Bike Tours Boat Tours…" at bounding box center [144, 381] width 78 height 13
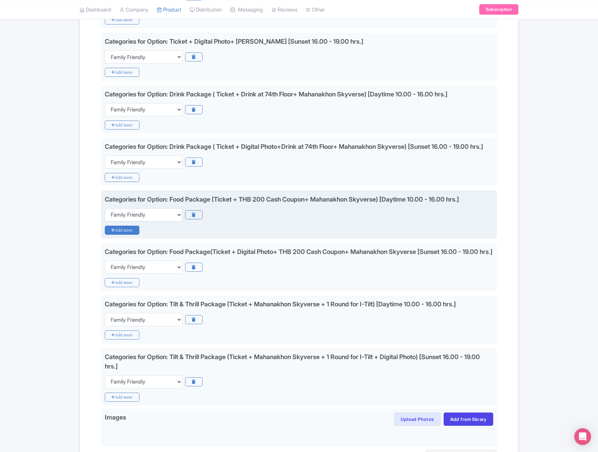
click at [129, 235] on icon "Add more" at bounding box center [122, 230] width 35 height 9
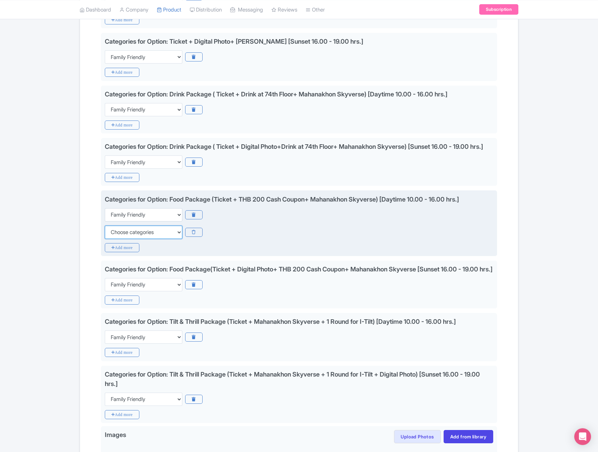
click at [152, 239] on select "Choose categories Adults Only Animals Audio Guide Beaches Bike Tours Boat Tours…" at bounding box center [144, 232] width 78 height 13
select select "food"
click at [105, 235] on select "Choose categories Adults Only Animals Audio Guide Beaches Bike Tours Boat Tours…" at bounding box center [144, 232] width 78 height 13
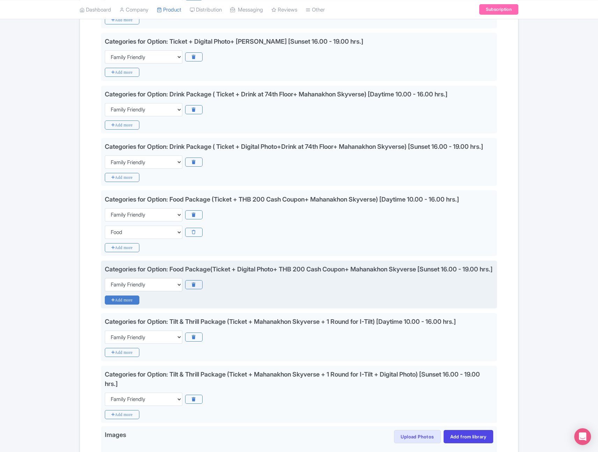
click at [132, 305] on icon "Add more" at bounding box center [122, 300] width 35 height 9
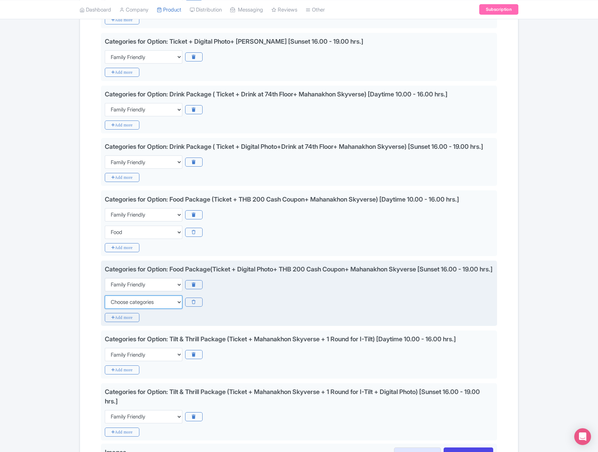
click at [132, 309] on select "Choose categories Adults Only Animals Audio Guide Beaches Bike Tours Boat Tours…" at bounding box center [144, 302] width 78 height 13
select select "food"
click at [105, 309] on select "Choose categories Adults Only Animals Audio Guide Beaches Bike Tours Boat Tours…" at bounding box center [144, 302] width 78 height 13
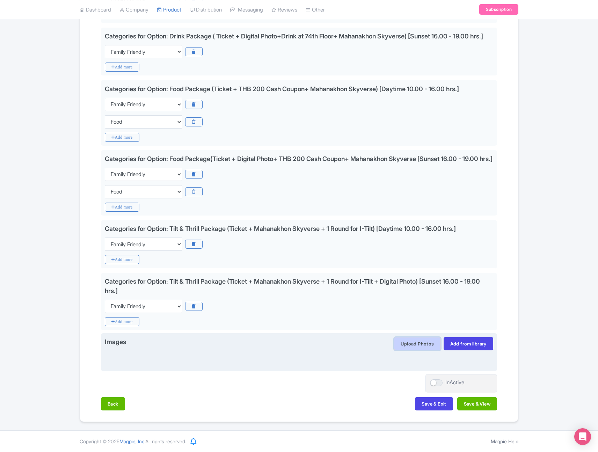
click at [424, 342] on button "Upload Photos" at bounding box center [417, 343] width 46 height 13
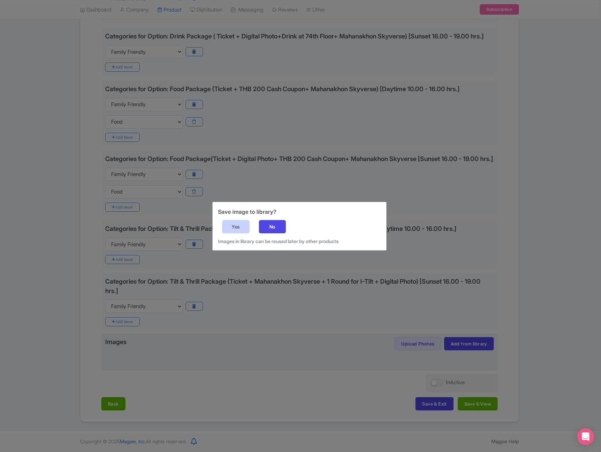
click at [244, 224] on div "Yes" at bounding box center [235, 226] width 27 height 13
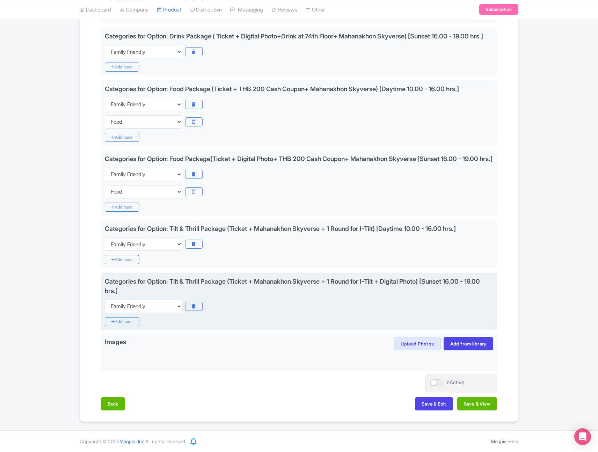
click at [417, 320] on div "Categories for Option: Tilt & Thrill Package (Ticket + Mahanakhon Skyverse + 1 …" at bounding box center [299, 302] width 396 height 58
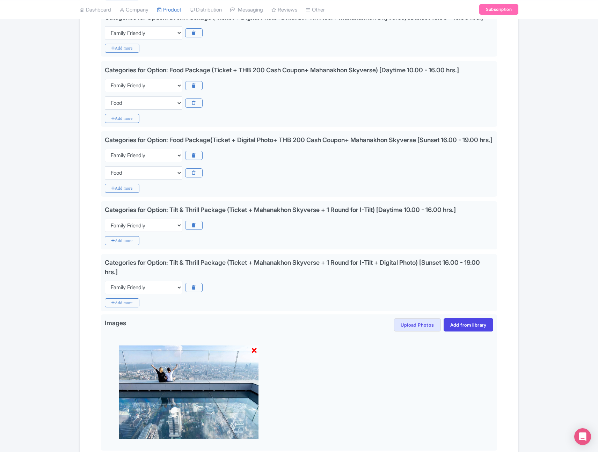
scroll to position [490, 0]
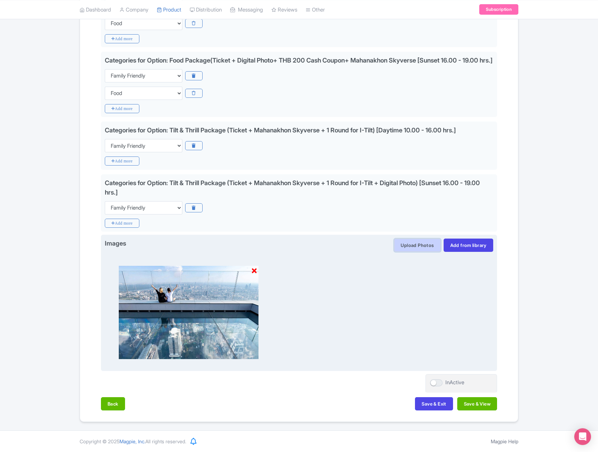
click at [416, 245] on button "Upload Photos" at bounding box center [417, 245] width 46 height 13
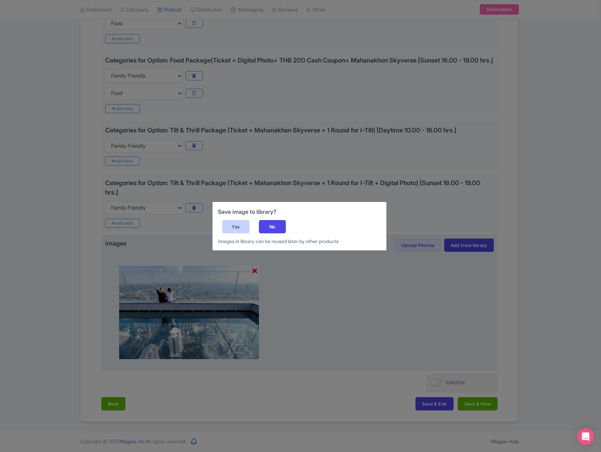
click at [232, 230] on div "Yes" at bounding box center [235, 226] width 27 height 13
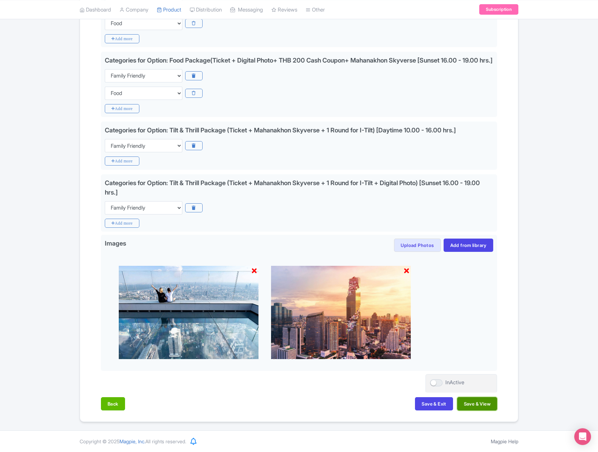
click at [476, 406] on button "Save & View" at bounding box center [477, 403] width 40 height 13
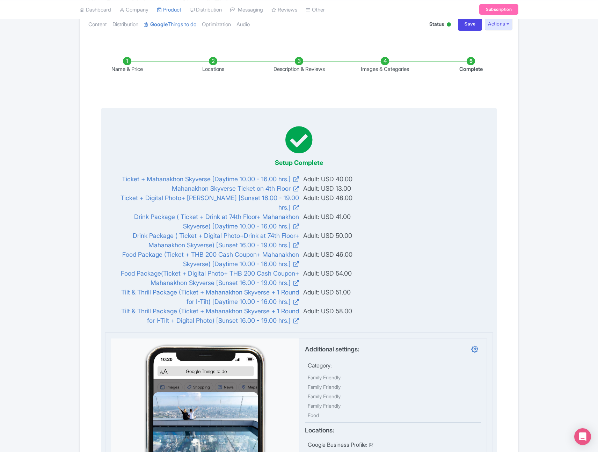
scroll to position [0, 0]
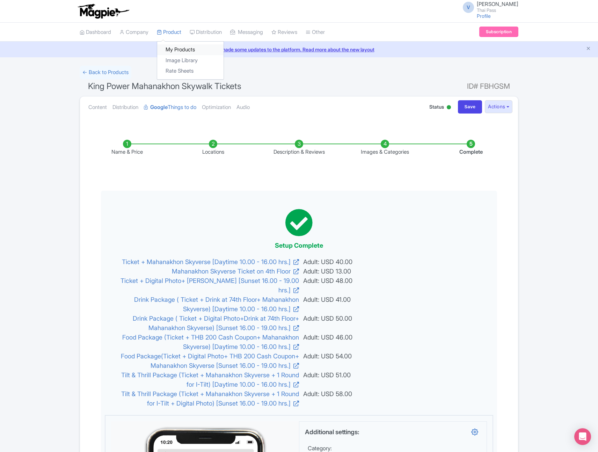
click at [190, 52] on link "My Products" at bounding box center [190, 49] width 66 height 11
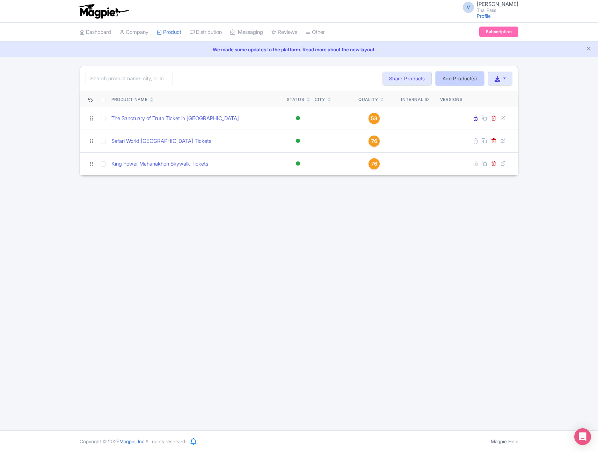
click at [459, 78] on link "Add Product(s)" at bounding box center [460, 79] width 48 height 14
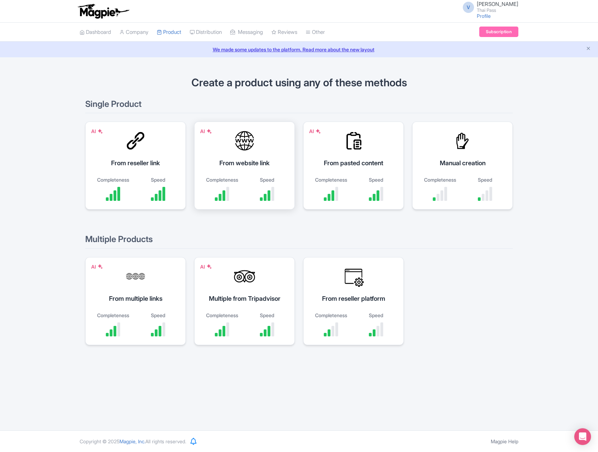
click at [260, 160] on div "From website link" at bounding box center [244, 162] width 83 height 9
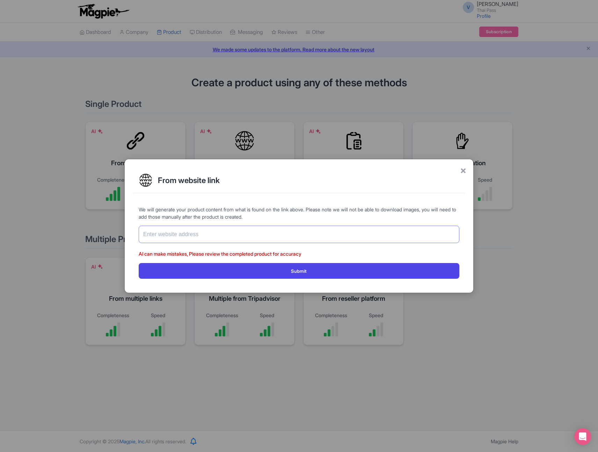
click at [298, 234] on input "text" at bounding box center [299, 234] width 321 height 17
paste input "[URL][DOMAIN_NAME]"
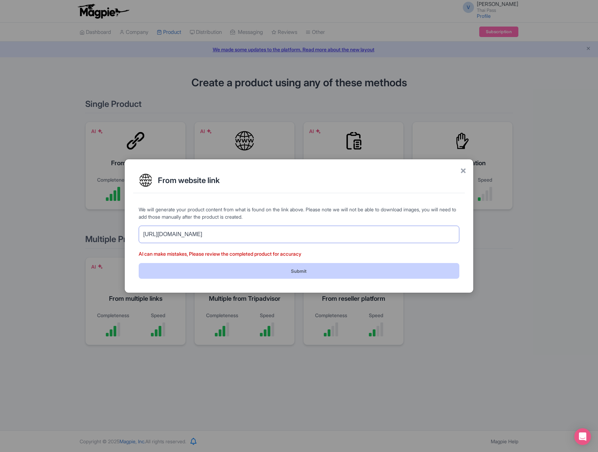
type input "[URL][DOMAIN_NAME]"
click at [317, 269] on button "Submit" at bounding box center [299, 271] width 321 height 16
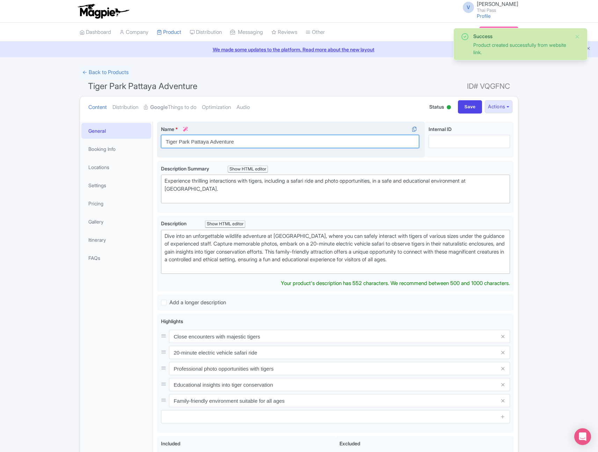
click at [224, 143] on input "Tiger Park Pattaya Adventure" at bounding box center [290, 141] width 258 height 13
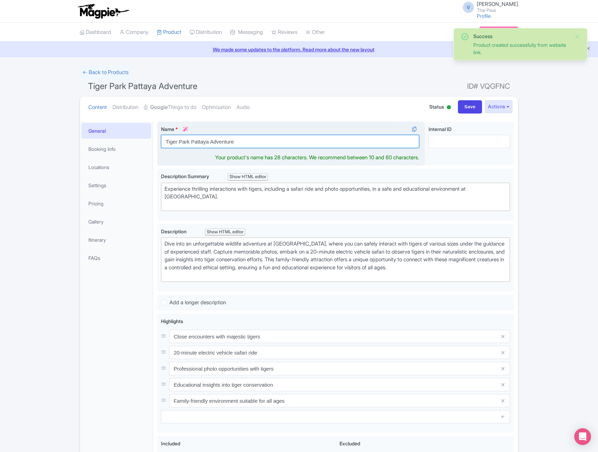
click at [224, 143] on input "Tiger Park Pattaya Adventure" at bounding box center [290, 141] width 258 height 13
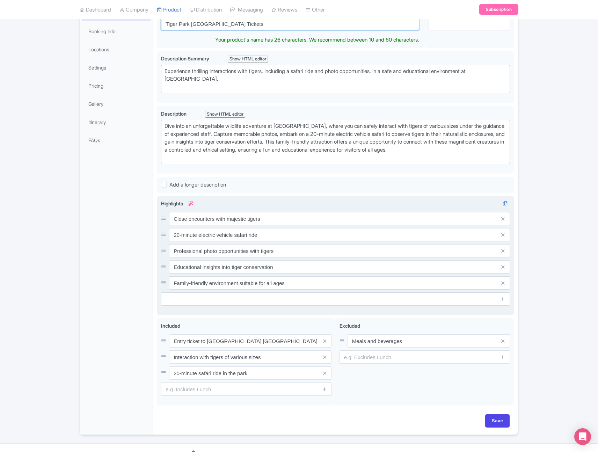
scroll to position [138, 0]
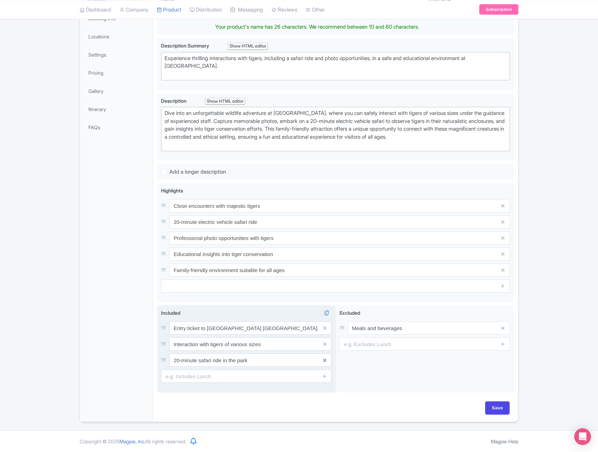
type input "Tiger Park [GEOGRAPHIC_DATA] Tickets"
click at [325, 361] on icon at bounding box center [324, 360] width 3 height 5
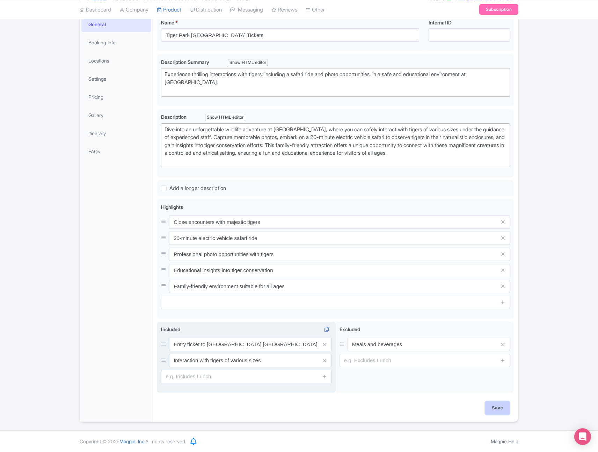
click at [500, 408] on input "Save" at bounding box center [497, 407] width 24 height 13
type input "Saving..."
click at [103, 89] on link "Pricing" at bounding box center [116, 97] width 70 height 16
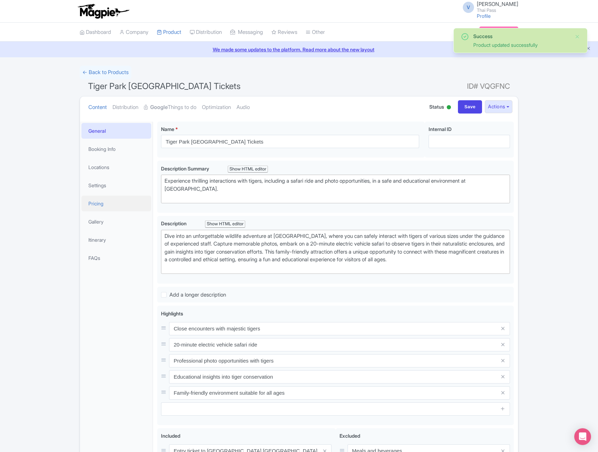
click at [106, 202] on link "Pricing" at bounding box center [116, 204] width 70 height 16
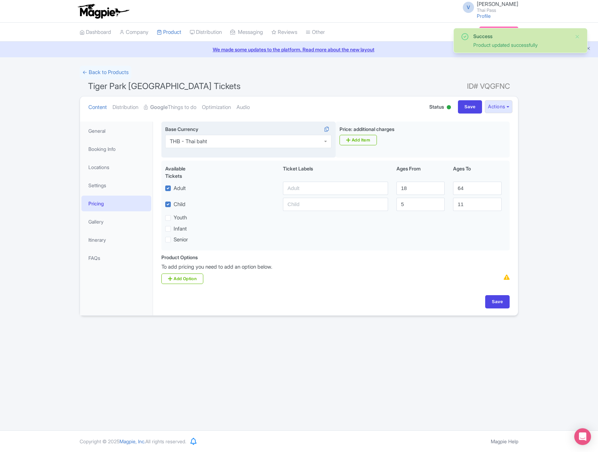
click at [241, 140] on div "THB - Thai baht" at bounding box center [248, 141] width 166 height 13
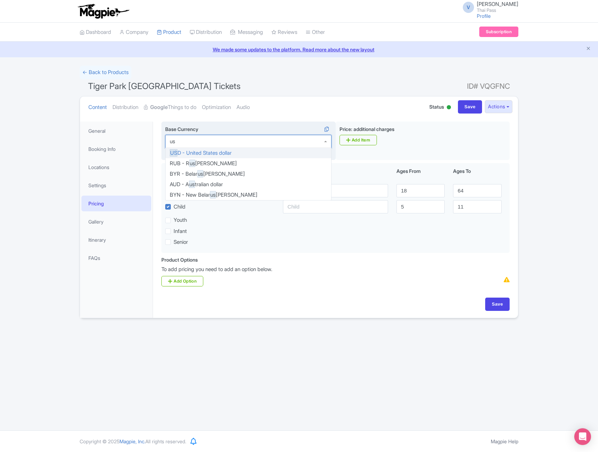
type input "usd"
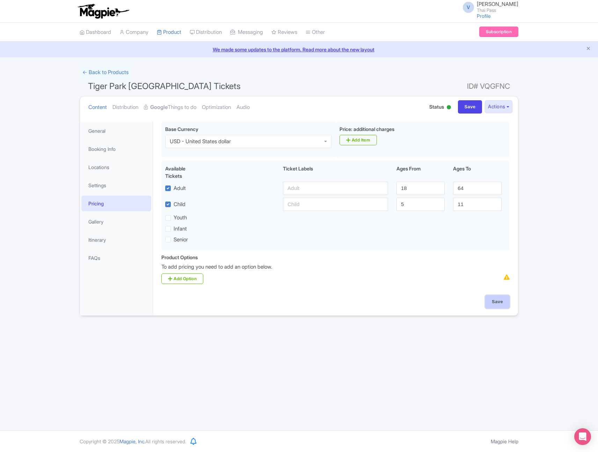
click at [493, 302] on input "Save" at bounding box center [497, 301] width 24 height 13
type input "Saving..."
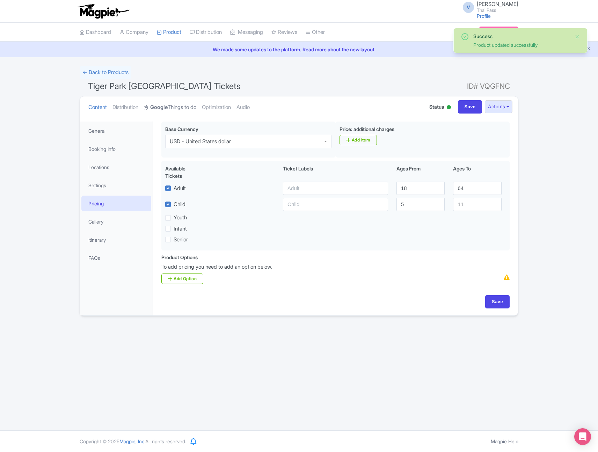
click at [171, 102] on link "Google Things to do" at bounding box center [170, 107] width 52 height 22
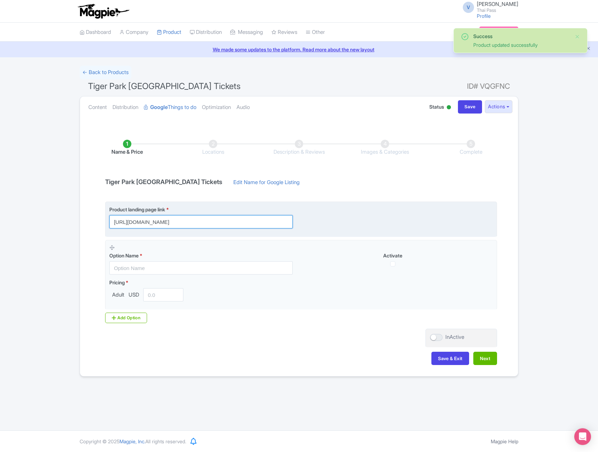
click at [263, 218] on input "[URL][DOMAIN_NAME]" at bounding box center [200, 221] width 183 height 13
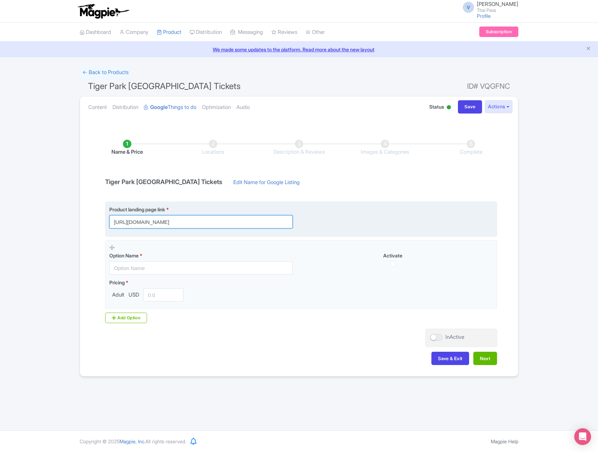
scroll to position [0, 42]
click at [208, 221] on input "[URL][DOMAIN_NAME]" at bounding box center [200, 221] width 183 height 13
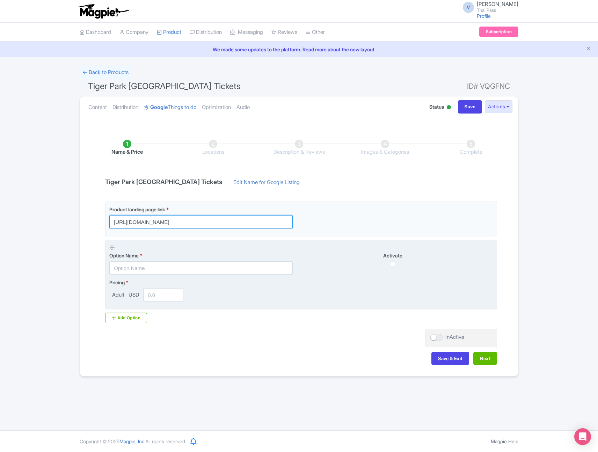
scroll to position [0, 34]
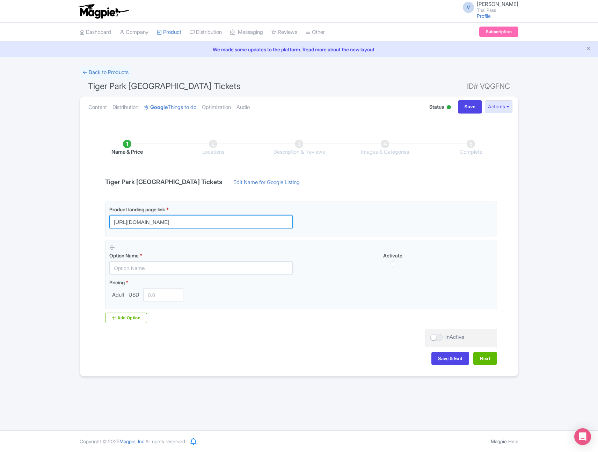
type input "[URL][DOMAIN_NAME]"
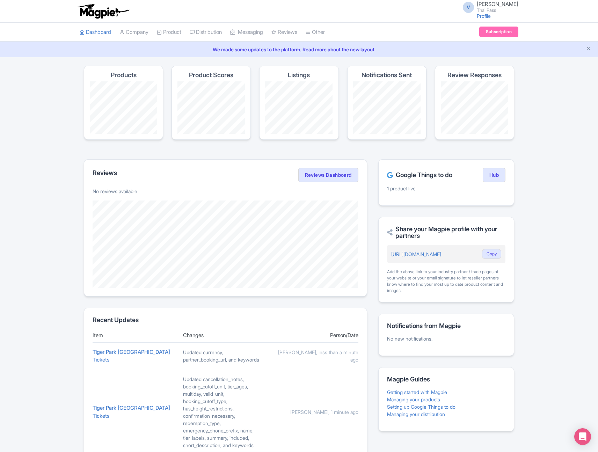
click at [123, 75] on h4 "Products" at bounding box center [124, 75] width 26 height 7
click at [175, 32] on link "Product" at bounding box center [169, 32] width 24 height 19
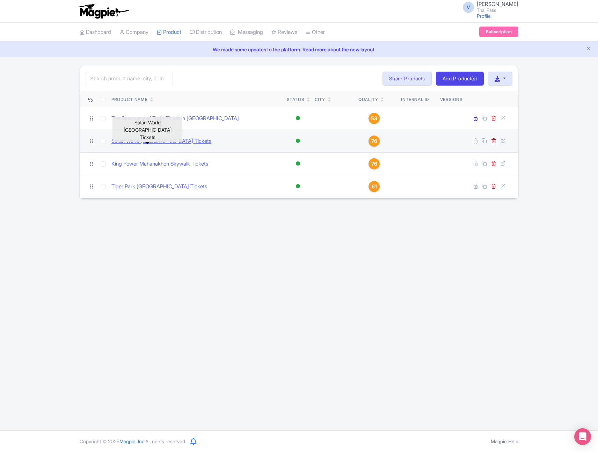
click at [169, 138] on link "Safari World Bangkok Tickets" at bounding box center [161, 141] width 100 height 8
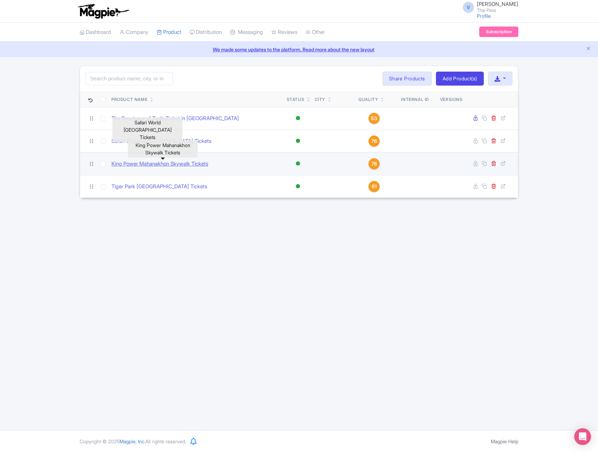
click at [173, 164] on link "King Power Mahanakhon Skywalk Tickets" at bounding box center [159, 164] width 97 height 8
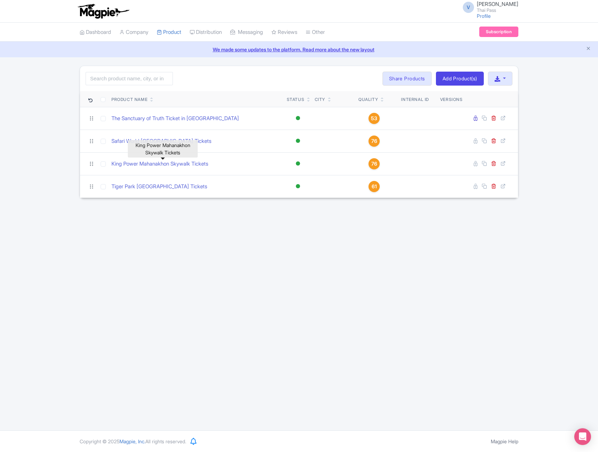
click at [239, 262] on div "V Vivek Sharma Thai Pass Profile Users Settings Sign out Dashboard Company Prod…" at bounding box center [299, 215] width 598 height 430
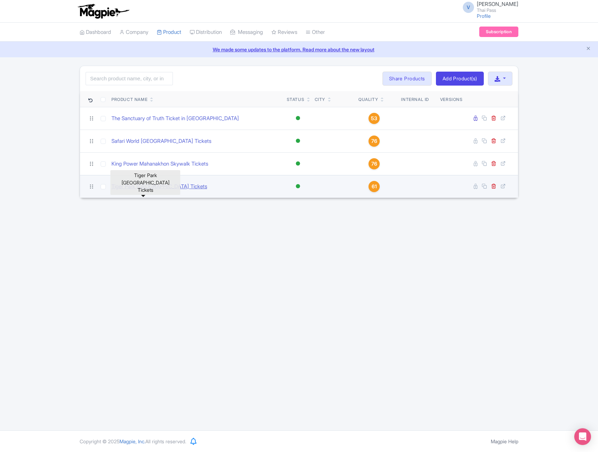
click at [158, 184] on link "Tiger Park [GEOGRAPHIC_DATA] Tickets" at bounding box center [159, 187] width 96 height 8
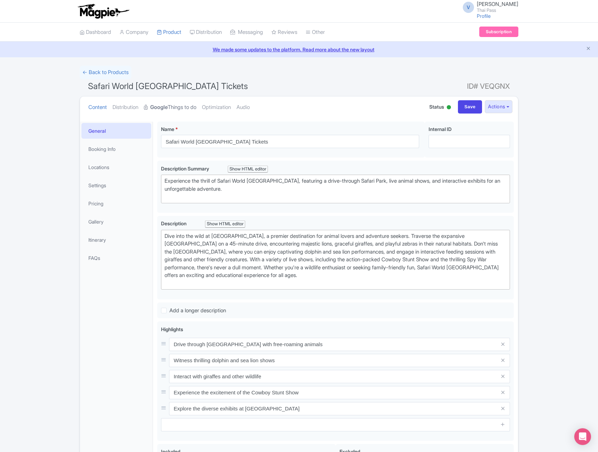
click at [174, 108] on link "Google Things to do" at bounding box center [170, 107] width 52 height 22
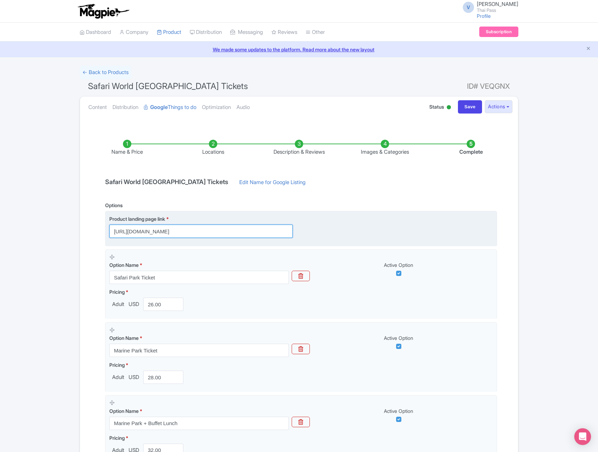
click at [250, 232] on input "https://www.thethaipass.com/activities/thailand-bangkok/ttd-safari-world-bangko…" at bounding box center [200, 231] width 183 height 13
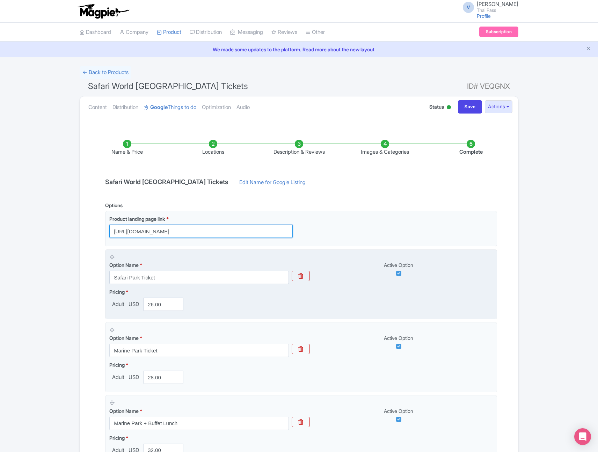
scroll to position [256, 0]
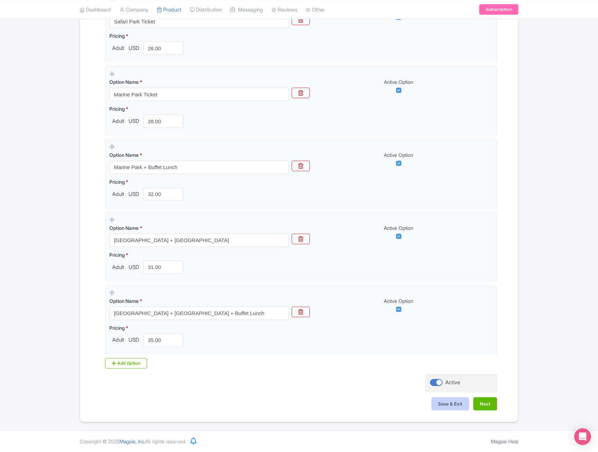
type input "[URL][DOMAIN_NAME]"
click at [451, 405] on button "Save & Exit" at bounding box center [450, 403] width 38 height 13
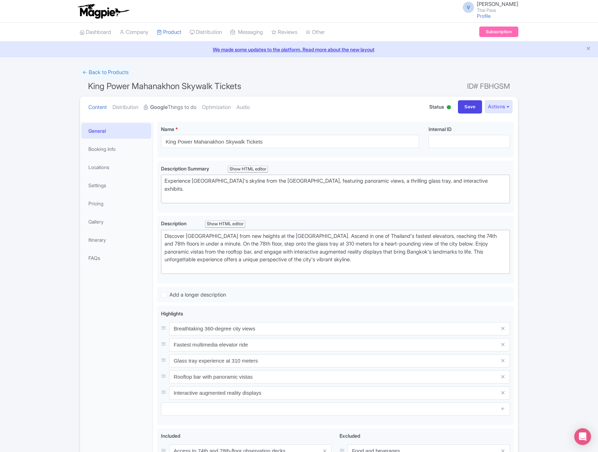
click at [179, 105] on link "Google Things to do" at bounding box center [170, 107] width 52 height 22
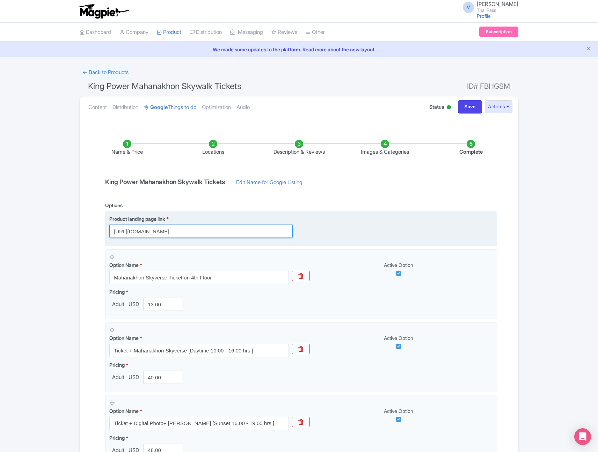
click at [250, 231] on input "[URL][DOMAIN_NAME]" at bounding box center [200, 231] width 183 height 13
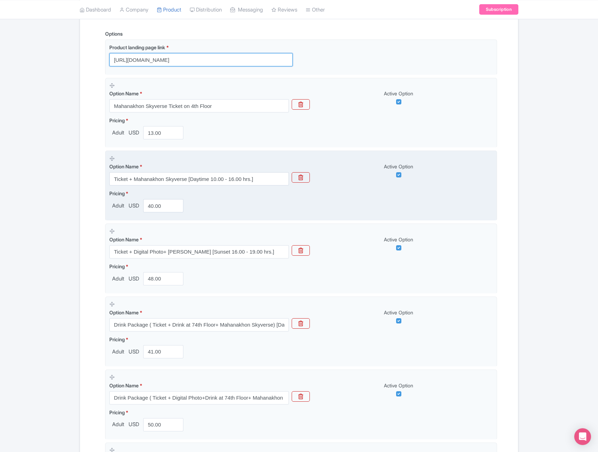
scroll to position [548, 0]
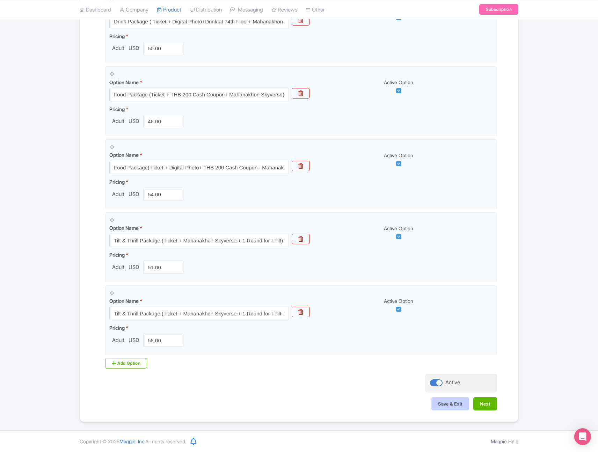
type input "[URL][DOMAIN_NAME]"
click at [451, 401] on button "Save & Exit" at bounding box center [450, 403] width 38 height 13
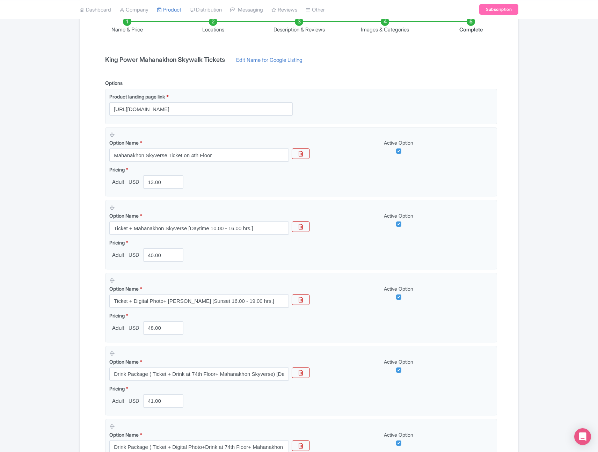
scroll to position [0, 0]
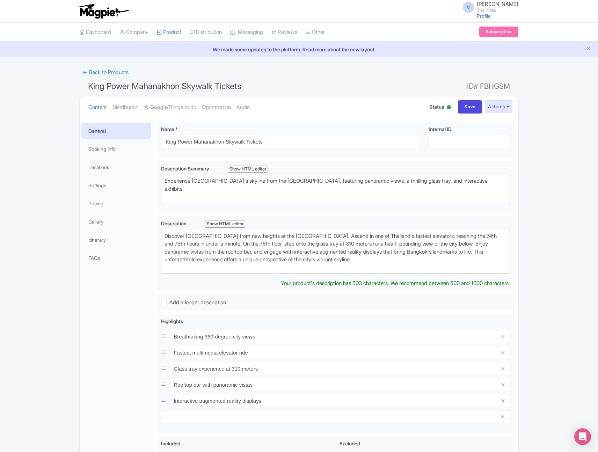
click at [408, 61] on div "V Vivek Sharma Thai Pass Profile Users Settings Sign out Dashboard Company Prod…" at bounding box center [299, 280] width 598 height 561
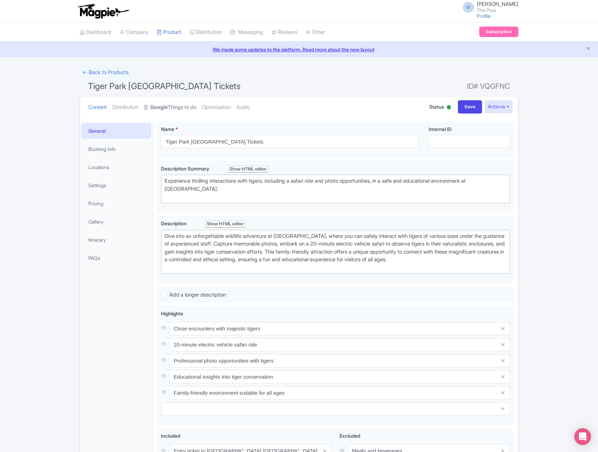
click at [168, 111] on strong "Google" at bounding box center [158, 107] width 17 height 8
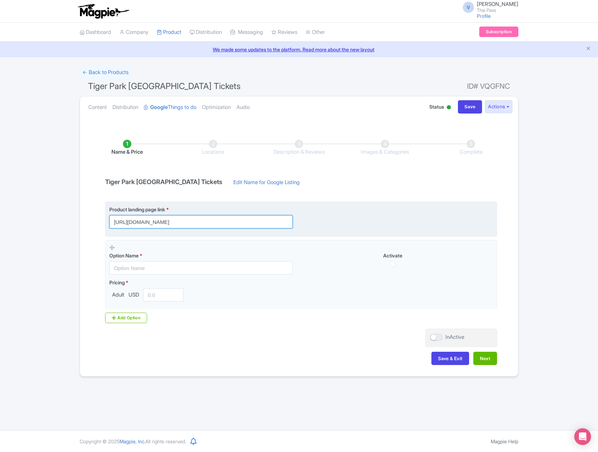
click at [195, 223] on input "[URL][DOMAIN_NAME]" at bounding box center [200, 221] width 183 height 13
paste input "?utm_source=ttd"
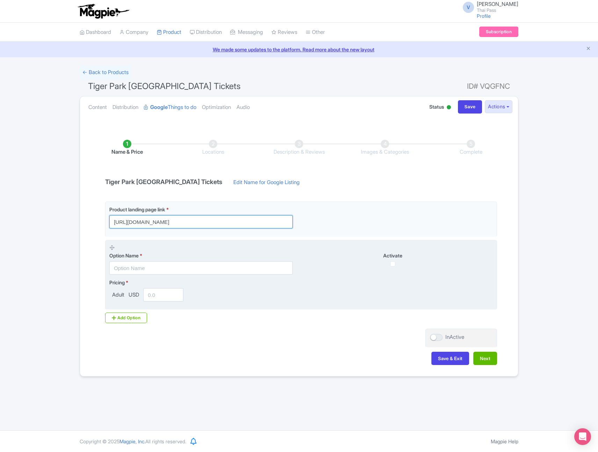
type input "[URL][DOMAIN_NAME]"
click at [227, 300] on div "Pricing * Adult USD" at bounding box center [301, 290] width 384 height 23
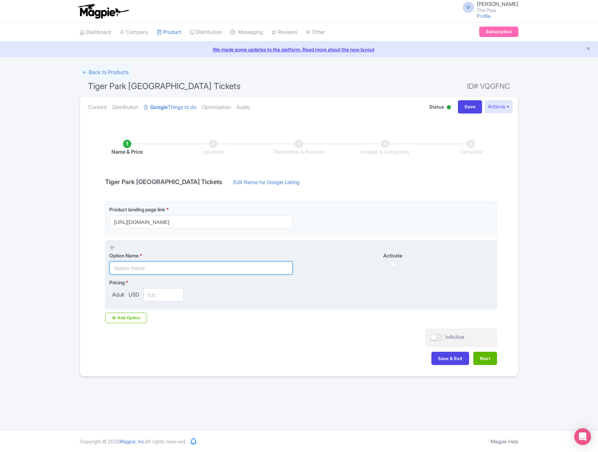
click at [213, 264] on input "text" at bounding box center [200, 267] width 183 height 13
paste input "Small Tiger 7-12 Months"
click at [140, 267] on input "Small Tiger 7-12 Months" at bounding box center [200, 267] width 183 height 13
type input "Small Tiger - 7-12 Months"
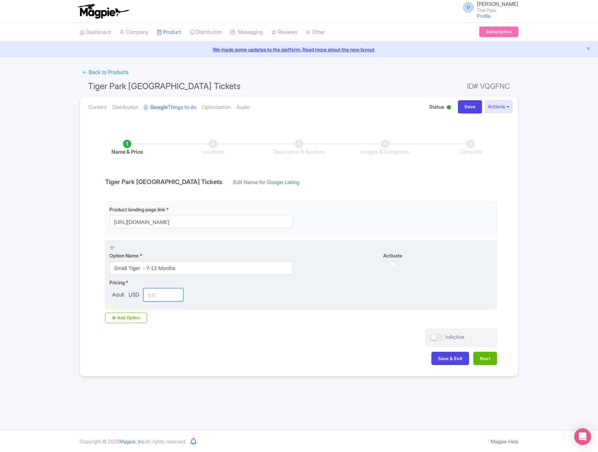
click at [165, 297] on input "number" at bounding box center [163, 294] width 40 height 13
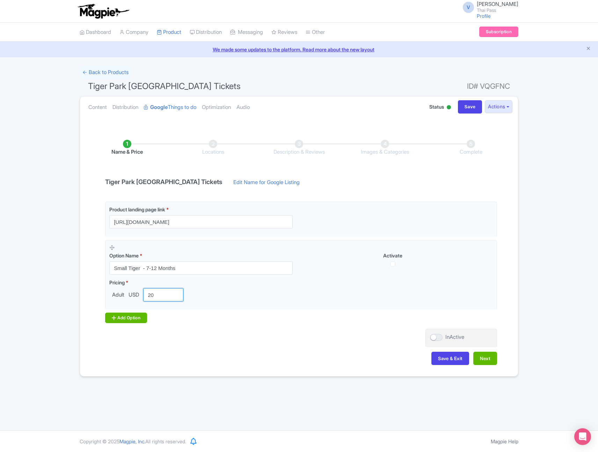
type input "20"
click at [131, 318] on div "Add Option" at bounding box center [126, 318] width 42 height 10
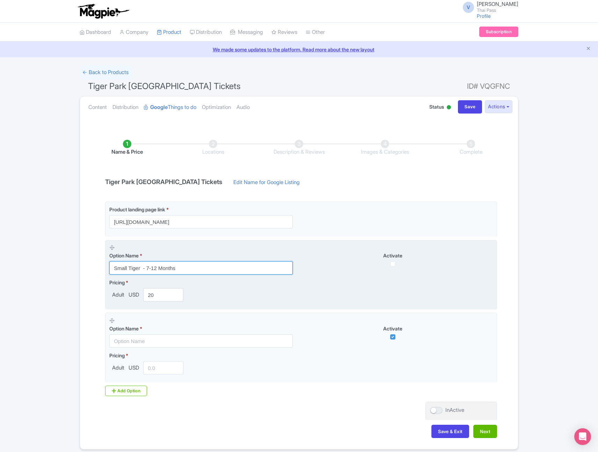
click at [145, 268] on input "Small Tiger - 7-12 Months" at bounding box center [200, 267] width 183 height 13
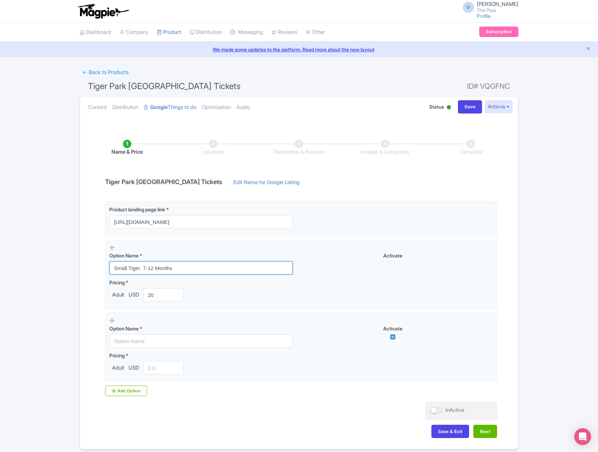
type input "Small Tiger 7-12 Months"
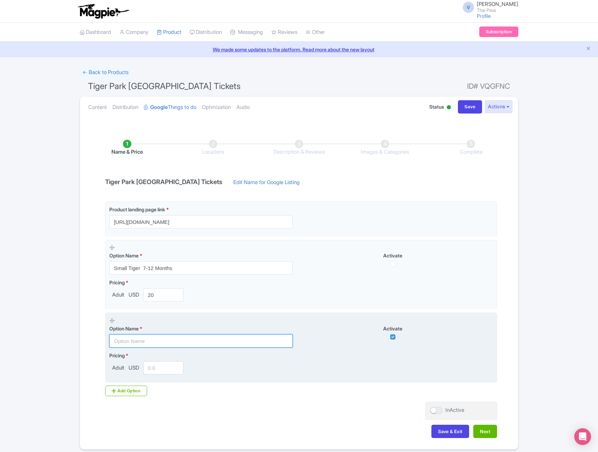
click at [148, 342] on input "text" at bounding box center [200, 340] width 183 height 13
paste input "Medium Tiger 1-2 Years"
click at [146, 341] on input "Medium Tiger 1-2 Years" at bounding box center [200, 340] width 183 height 13
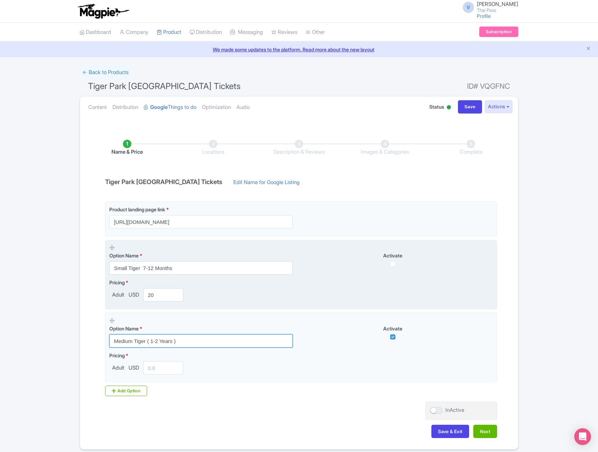
type input "Medium Tiger ( 1-2 Years )"
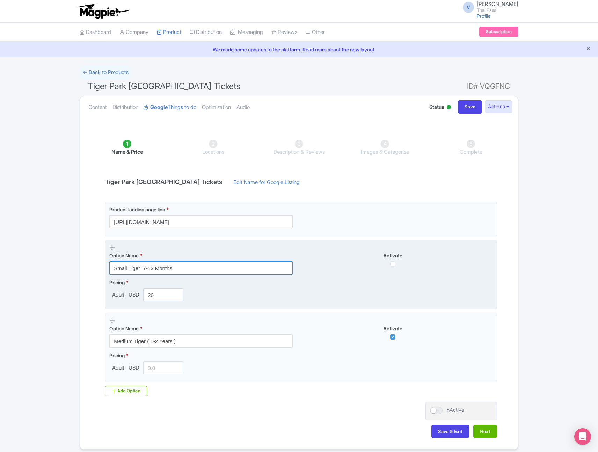
click at [143, 267] on input "Small Tiger 7-12 Months" at bounding box center [200, 267] width 183 height 13
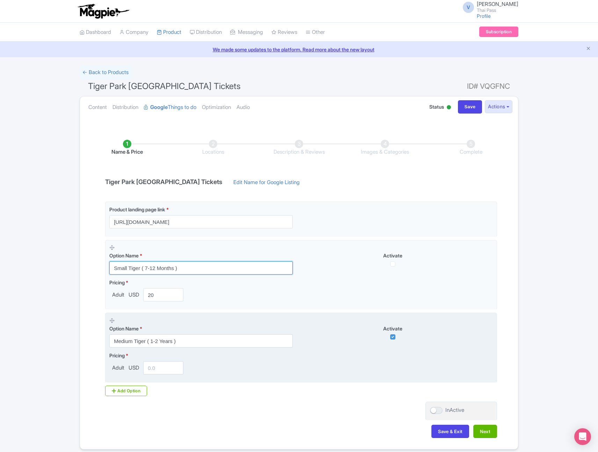
type input "Small Tiger ( 7-12 Months )"
click at [158, 370] on input "number" at bounding box center [163, 367] width 40 height 13
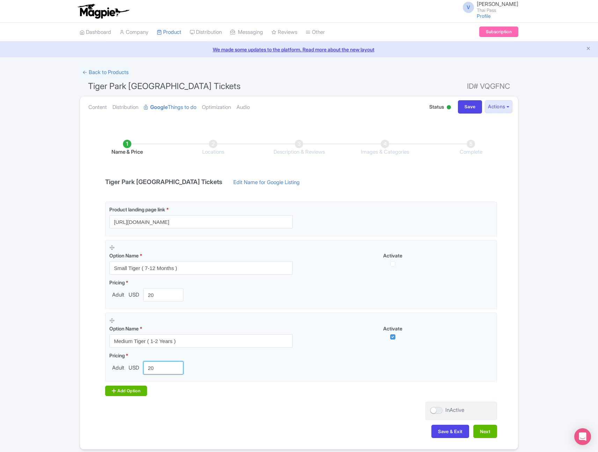
type input "20"
click at [116, 389] on div "Add Option" at bounding box center [126, 391] width 42 height 10
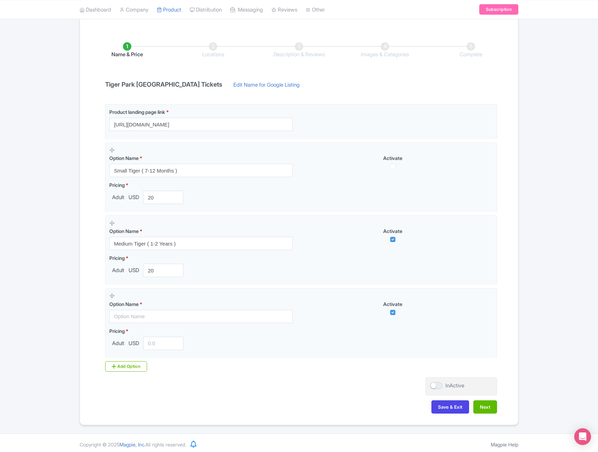
scroll to position [101, 0]
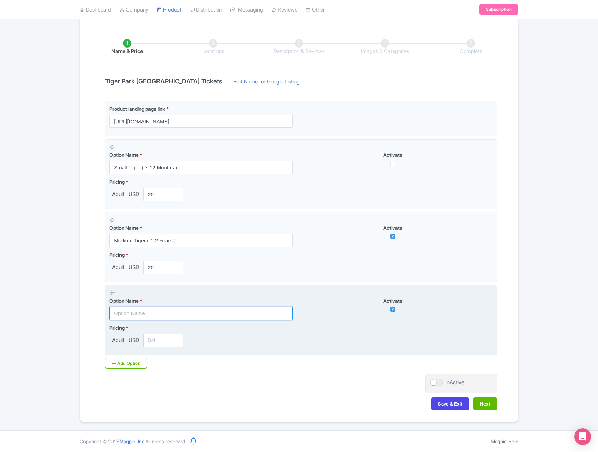
click at [161, 310] on input "text" at bounding box center [200, 313] width 183 height 13
paste input "Smallest Tiger 2-6 Months"
click at [147, 313] on input "Smallest Tiger 2-6 Months" at bounding box center [200, 313] width 183 height 13
type input "Smallest Tiger ( 2-6 Months )"
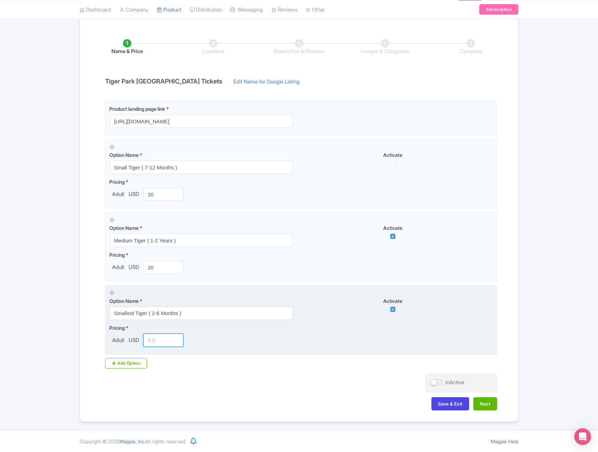
click at [157, 338] on input "number" at bounding box center [163, 340] width 40 height 13
click at [167, 339] on input "number" at bounding box center [163, 340] width 40 height 13
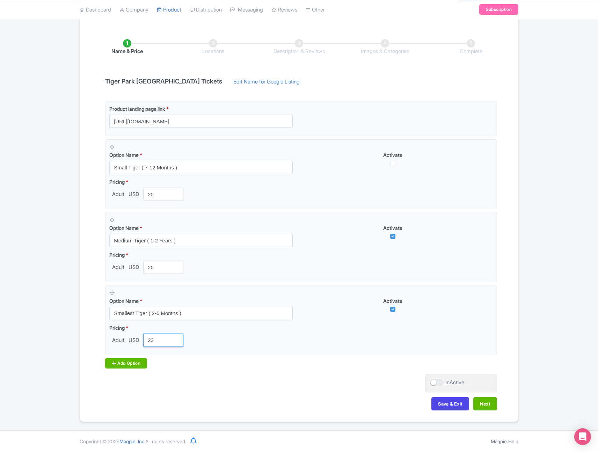
type input "23"
click at [131, 365] on div "Add Option" at bounding box center [126, 363] width 42 height 10
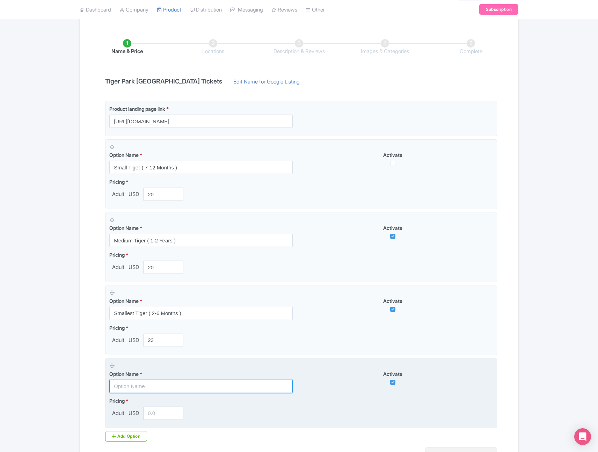
click at [196, 385] on input "text" at bounding box center [200, 386] width 183 height 13
paste input "Giant More than 5 years old"
click at [125, 386] on input "Giant More than 5 years old" at bounding box center [200, 386] width 183 height 13
type input "Giant Tiger More than 5 years old"
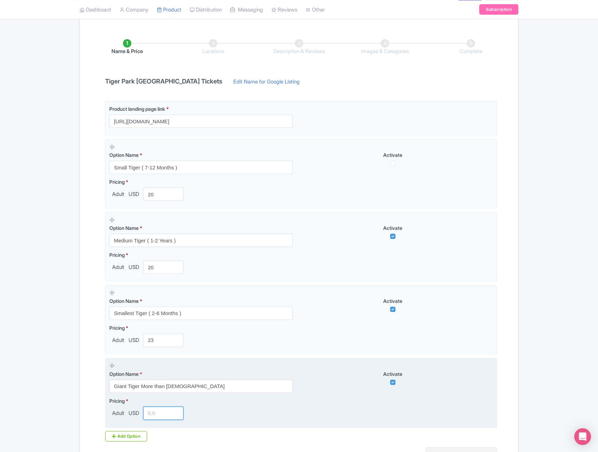
click at [161, 415] on input "number" at bounding box center [163, 413] width 40 height 13
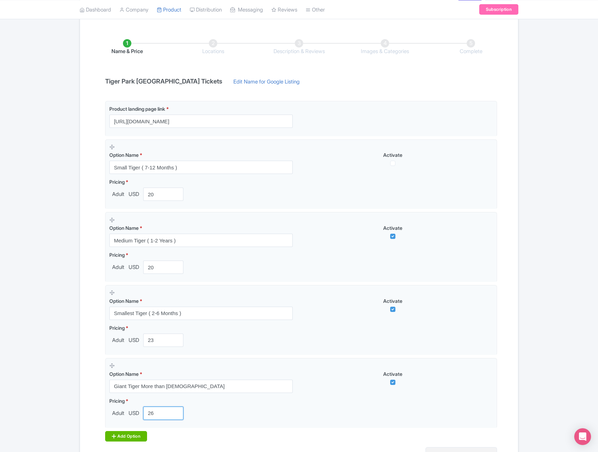
type input "26"
click at [124, 433] on div "Add Option" at bounding box center [126, 436] width 42 height 10
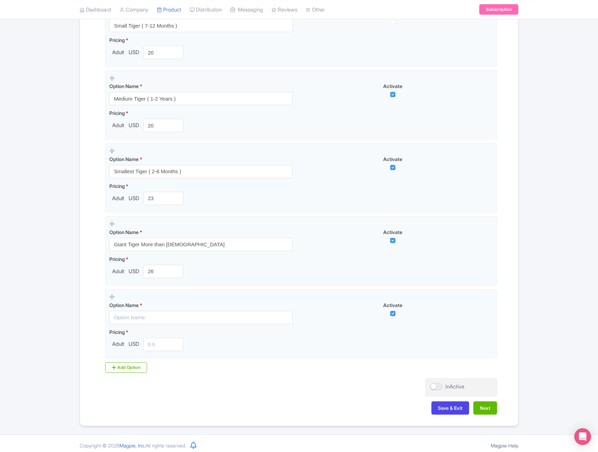
scroll to position [247, 0]
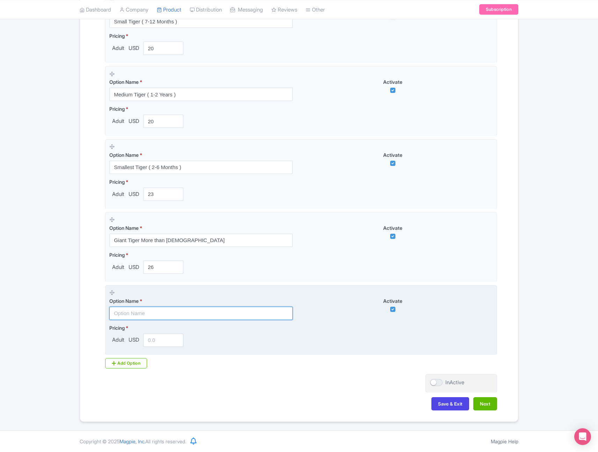
click at [169, 314] on input "text" at bounding box center [200, 313] width 183 height 13
paste input "Golden Tabby"
type input "Golden Tabby"
click at [165, 345] on input "number" at bounding box center [163, 340] width 40 height 13
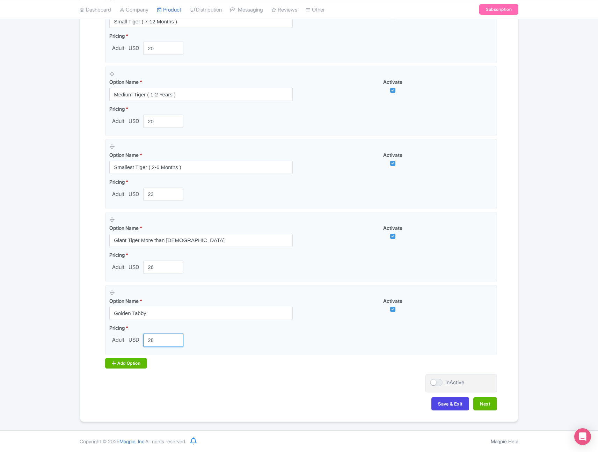
type input "28"
click at [131, 360] on div "Add Option" at bounding box center [126, 363] width 42 height 10
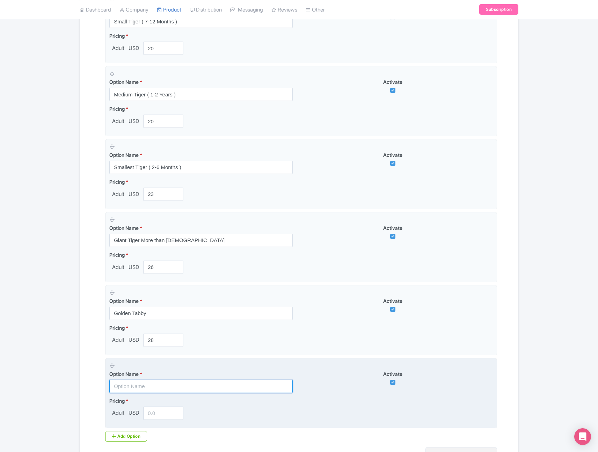
click at [196, 392] on input "text" at bounding box center [200, 386] width 183 height 13
paste input "Play with 2 sizes Set A (Big + Small) or (Medium + Smallest) or (Small + Smalle…"
click at [148, 387] on input "Play with 2 sizes Set A (Big + Small) or (Medium + Smallest) or (Small + Smalle…" at bounding box center [200, 386] width 183 height 13
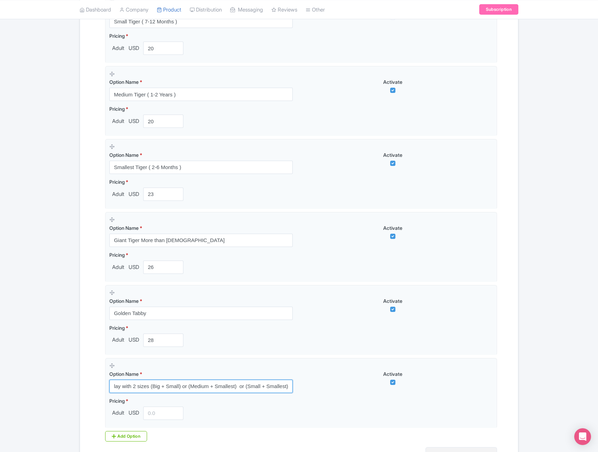
scroll to position [0, 3]
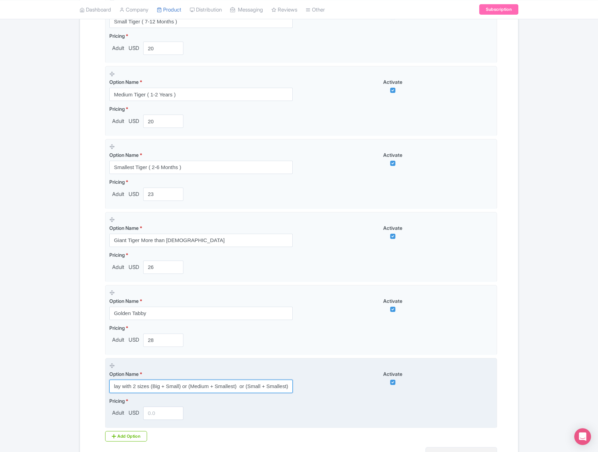
type input "Play with 2 sizes (Big + Small) or (Medium + Smallest) or (Small + Smallest)"
click at [163, 411] on input "number" at bounding box center [163, 413] width 40 height 13
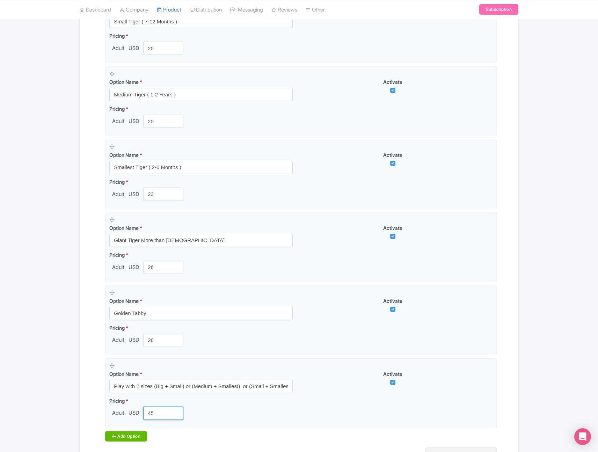
type input "45"
click at [134, 432] on div "Add Option" at bounding box center [126, 436] width 42 height 10
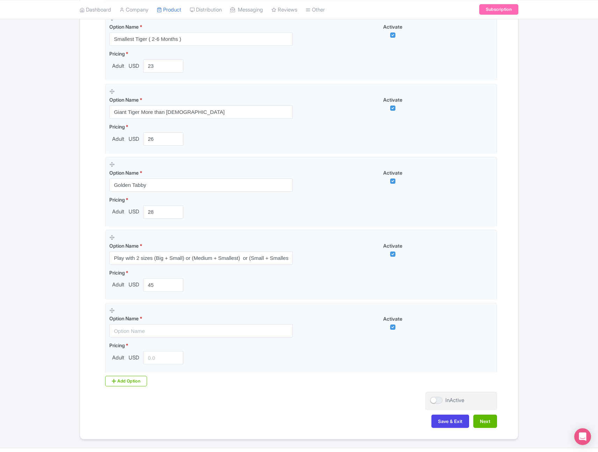
scroll to position [381, 0]
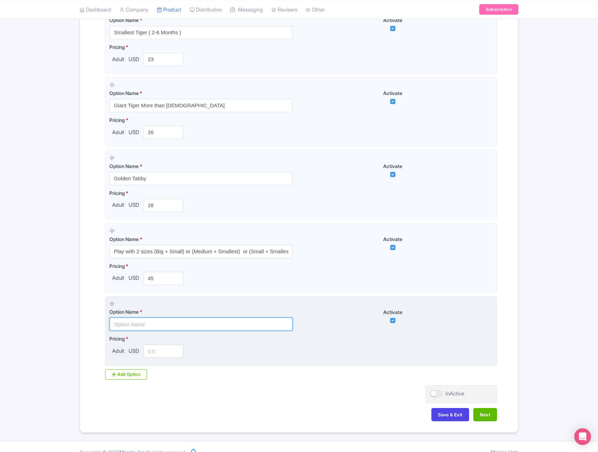
click at [171, 323] on input "text" at bounding box center [200, 324] width 183 height 13
paste input "Play with 3 sizes (Big + Medium + Smallest) or (Big + Small+ Smallest)"
type input "Play with 3 sizes (Big + Medium + Smallest) or (Big + Small+ Smallest)"
click at [163, 354] on input "number" at bounding box center [163, 350] width 40 height 13
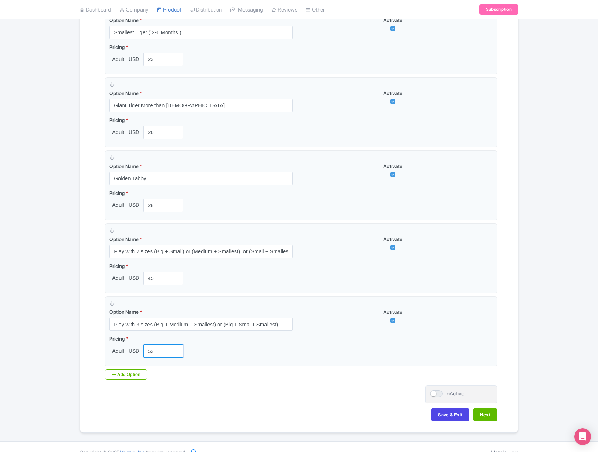
type input "53"
click at [141, 375] on div "Add Option" at bounding box center [126, 374] width 42 height 10
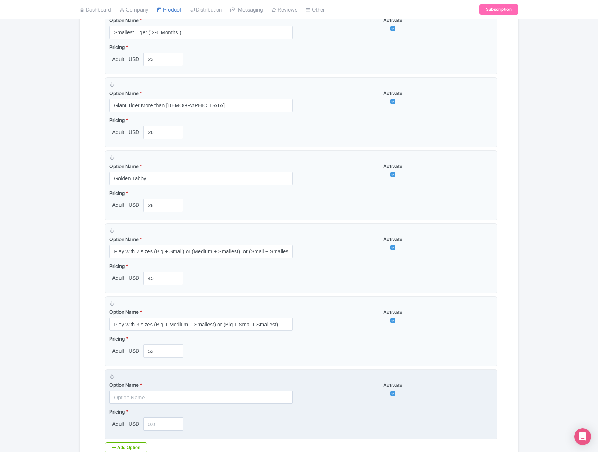
click at [170, 405] on fieldset "Option Name * Activate Pricing * Adult USD" at bounding box center [301, 404] width 392 height 70
click at [173, 398] on input "text" at bounding box center [200, 397] width 183 height 13
paste input "Play with 4 sizes (Big + Medium + Small+ Smallest)"
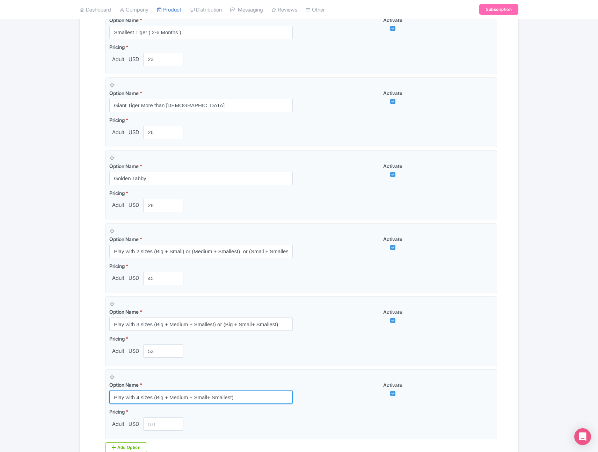
type input "Play with 4 sizes (Big + Medium + Small+ Smallest)"
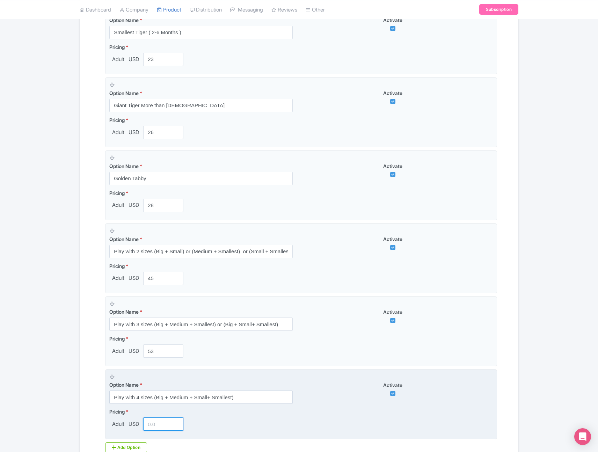
click at [163, 423] on input "number" at bounding box center [163, 423] width 40 height 13
paste input "68"
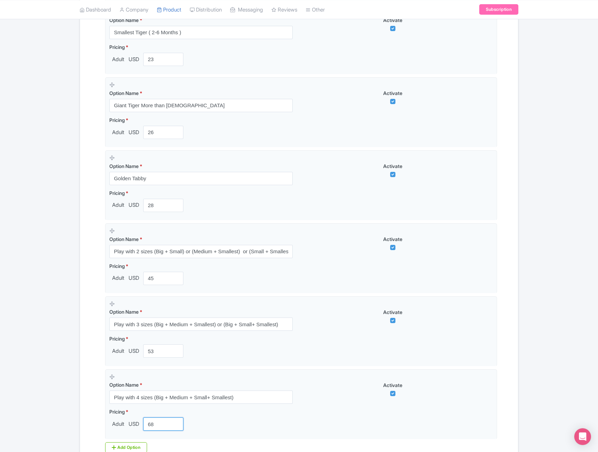
type input "68"
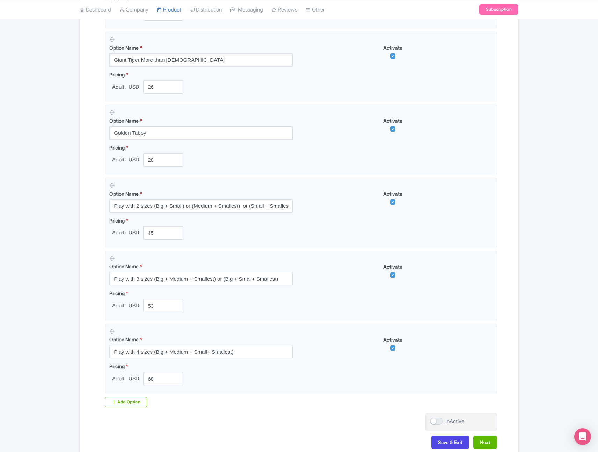
scroll to position [465, 0]
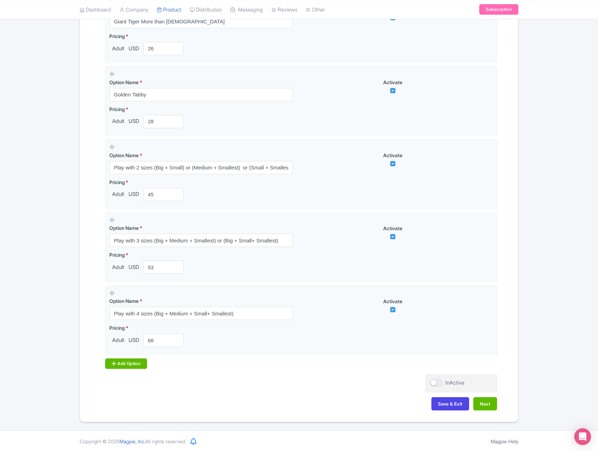
click at [131, 366] on div "Add Option" at bounding box center [126, 363] width 42 height 10
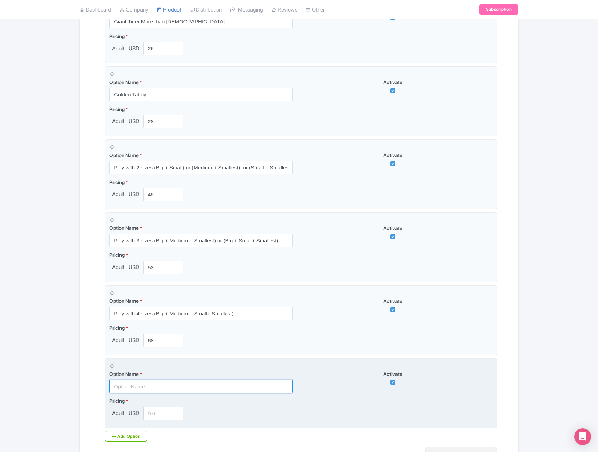
click at [141, 387] on input "text" at bounding box center [200, 386] width 183 height 13
paste input "Play with All sizes (Big + Medium + Small+ Smallest+Golden Tabby + Giant) Free …"
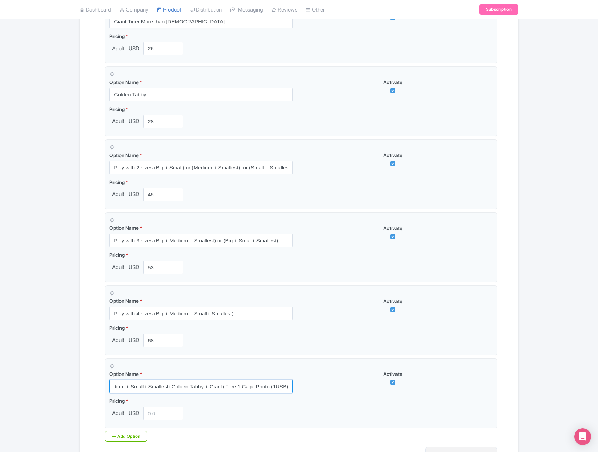
type input "Play with All sizes (Big + Medium + Small+ Smallest+Golden Tabby + Giant) Free …"
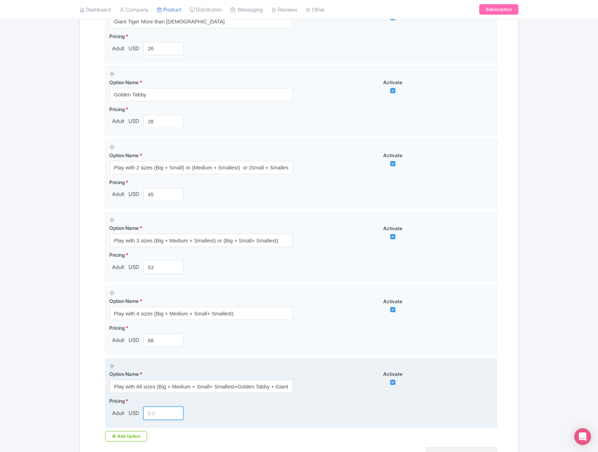
click at [159, 410] on input "number" at bounding box center [163, 413] width 40 height 13
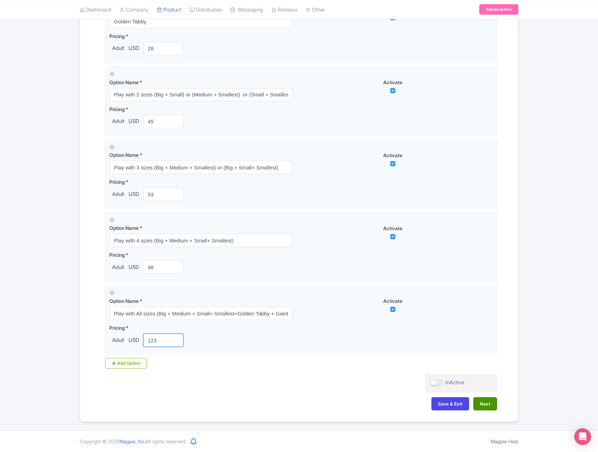
type input "123"
click at [490, 400] on button "Next" at bounding box center [485, 403] width 24 height 13
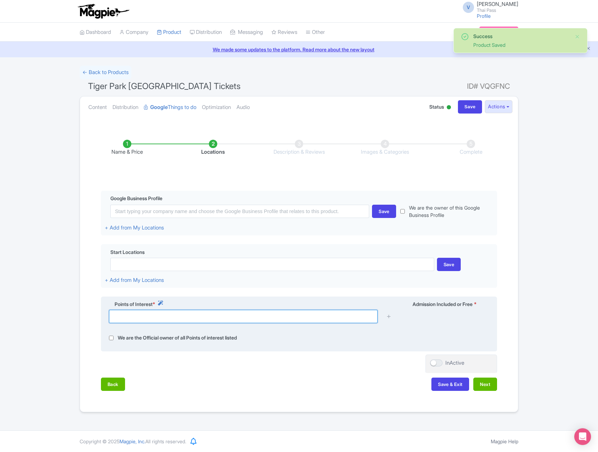
click at [198, 313] on input "text" at bounding box center [243, 316] width 269 height 13
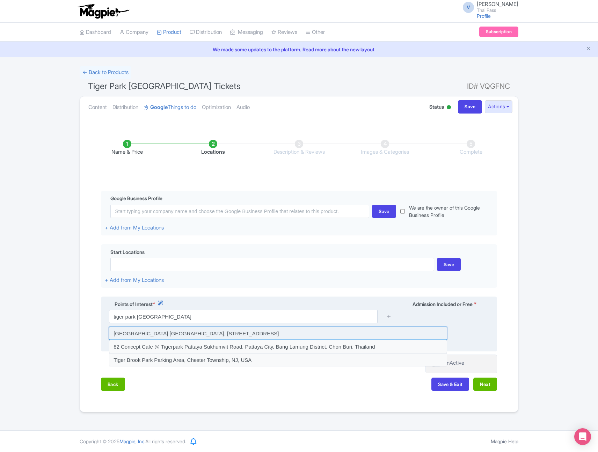
click at [194, 337] on input at bounding box center [278, 333] width 338 height 13
type input "Tiger Park Pattaya, Sukhumvit Road, Pattaya City, Bang Lamung District, Chon Bu…"
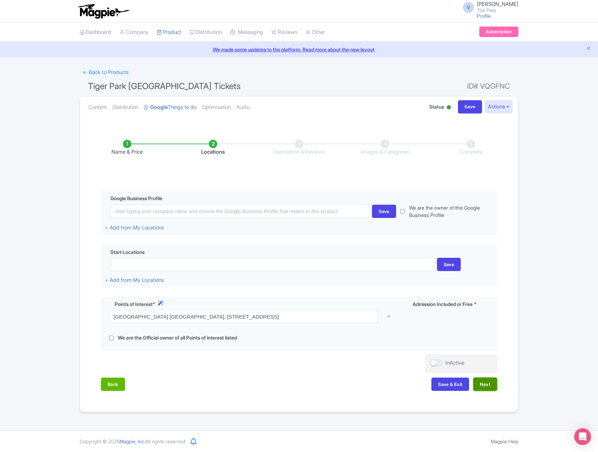
click at [487, 385] on button "Next" at bounding box center [485, 384] width 24 height 13
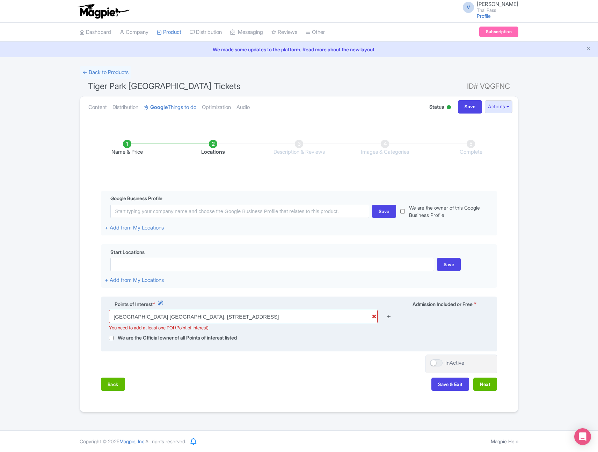
click at [390, 314] on icon at bounding box center [388, 316] width 5 height 5
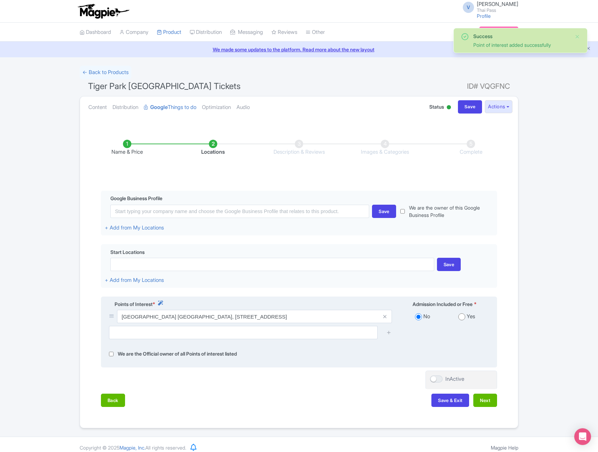
click at [461, 318] on input "radio" at bounding box center [461, 316] width 7 height 7
radio input "true"
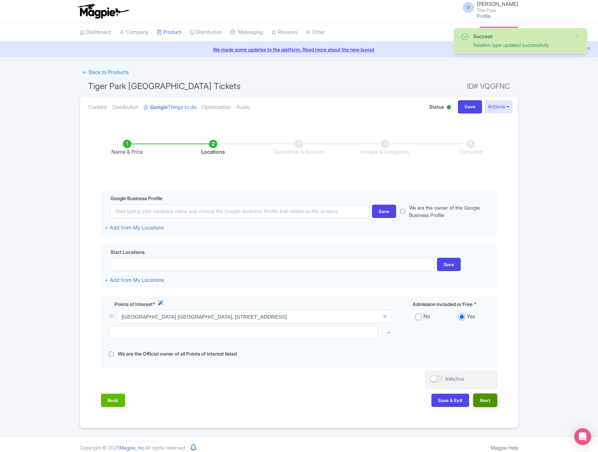
click at [478, 400] on button "Next" at bounding box center [485, 400] width 24 height 13
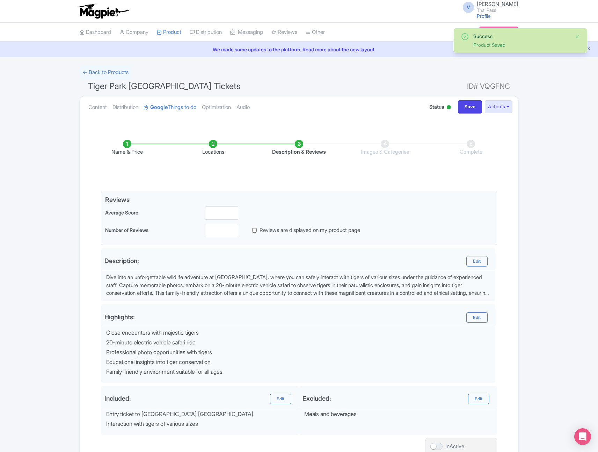
scroll to position [64, 0]
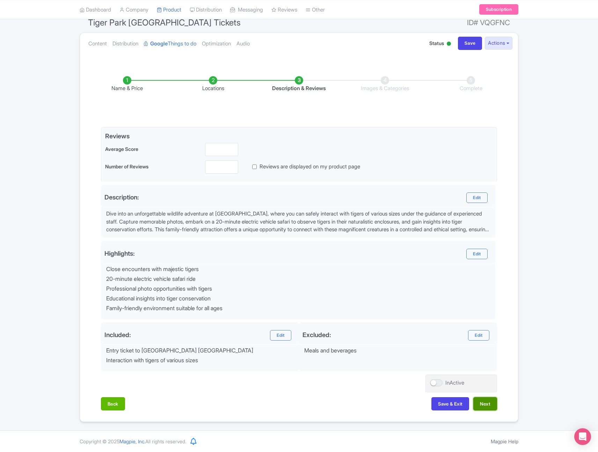
click at [487, 403] on button "Next" at bounding box center [485, 403] width 24 height 13
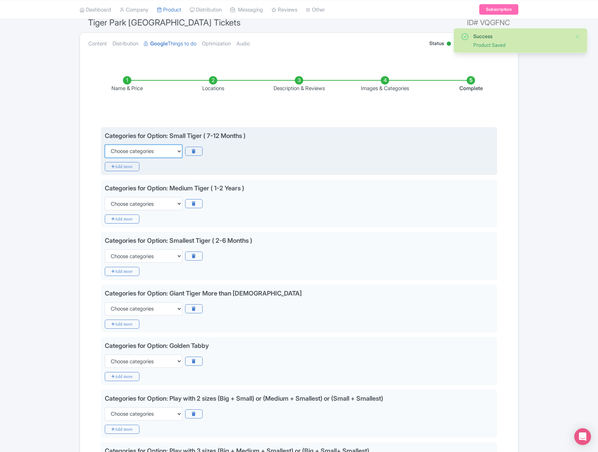
click at [161, 148] on select "Choose categories Adults Only Animals Audio Guide Beaches Bike Tours Boat Tours…" at bounding box center [144, 151] width 78 height 13
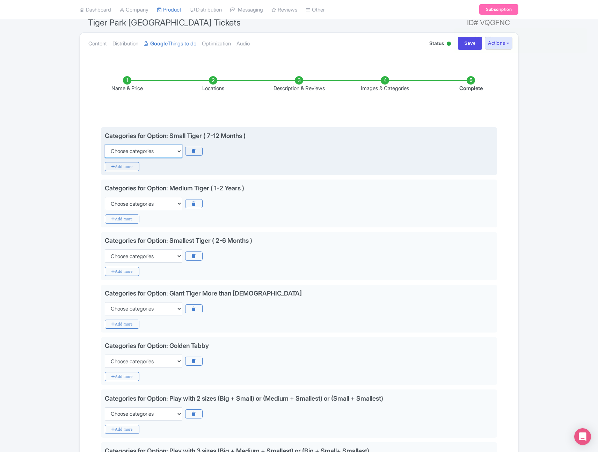
select select "animals"
click at [105, 145] on select "Choose categories Adults Only Animals Audio Guide Beaches Bike Tours Boat Tours…" at bounding box center [144, 151] width 78 height 13
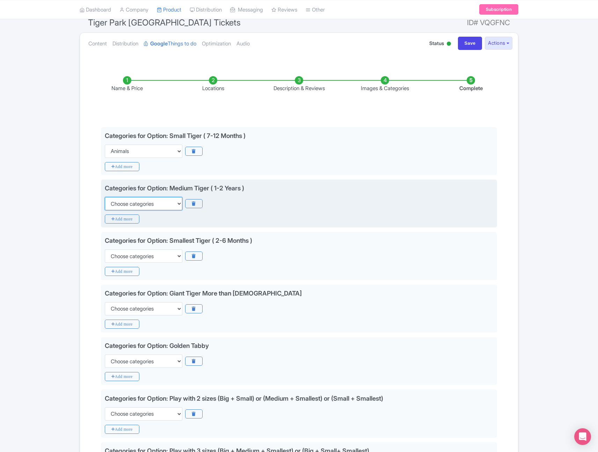
click at [125, 205] on select "Choose categories Adults Only Animals Audio Guide Beaches Bike Tours Boat Tours…" at bounding box center [144, 203] width 78 height 13
select select "animals"
click at [105, 197] on select "Choose categories Adults Only Animals Audio Guide Beaches Bike Tours Boat Tours…" at bounding box center [144, 203] width 78 height 13
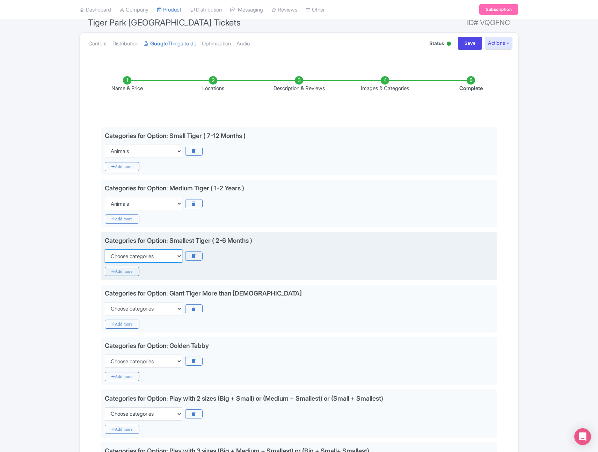
click at [128, 255] on select "Choose categories Adults Only Animals Audio Guide Beaches Bike Tours Boat Tours…" at bounding box center [144, 255] width 78 height 13
select select "animals"
click at [105, 249] on select "Choose categories Adults Only Animals Audio Guide Beaches Bike Tours Boat Tours…" at bounding box center [144, 255] width 78 height 13
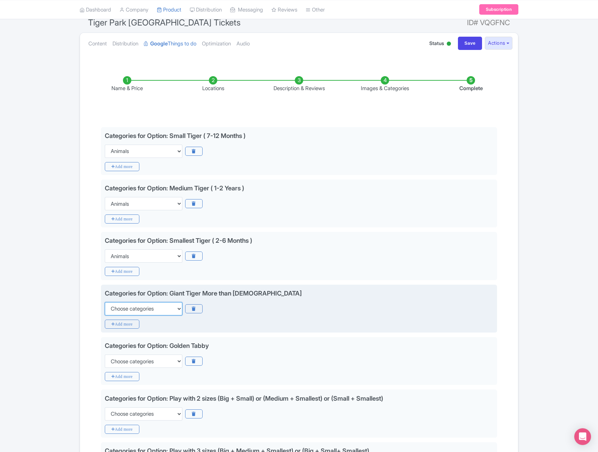
click at [129, 308] on select "Choose categories Adults Only Animals Audio Guide Beaches Bike Tours Boat Tours…" at bounding box center [144, 308] width 78 height 13
select select "animals"
click at [105, 302] on select "Choose categories Adults Only Animals Audio Guide Beaches Bike Tours Boat Tours…" at bounding box center [144, 308] width 78 height 13
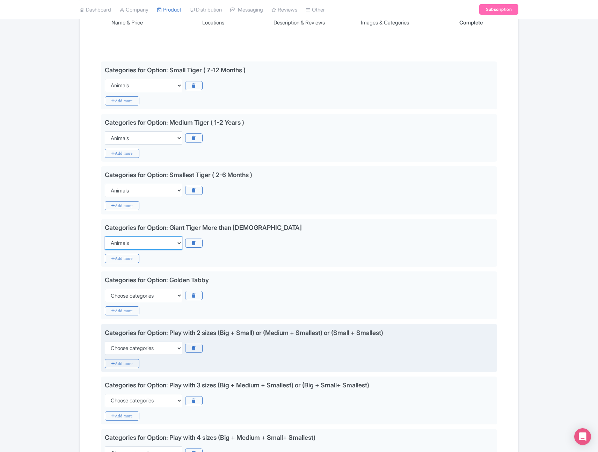
scroll to position [139, 0]
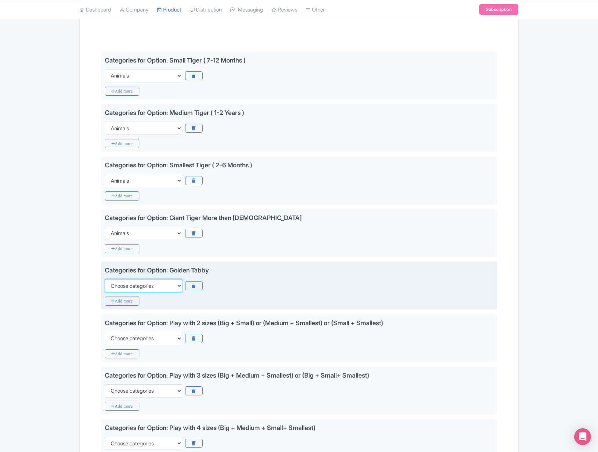
click at [141, 288] on select "Choose categories Adults Only Animals Audio Guide Beaches Bike Tours Boat Tours…" at bounding box center [144, 285] width 78 height 13
select select "animals"
click at [105, 279] on select "Choose categories Adults Only Animals Audio Guide Beaches Bike Tours Boat Tours…" at bounding box center [144, 285] width 78 height 13
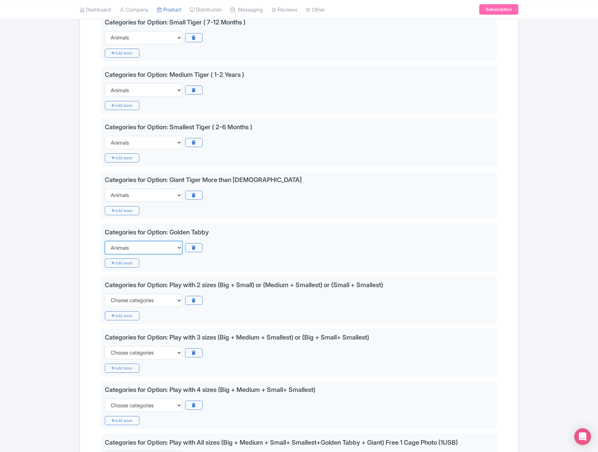
scroll to position [182, 0]
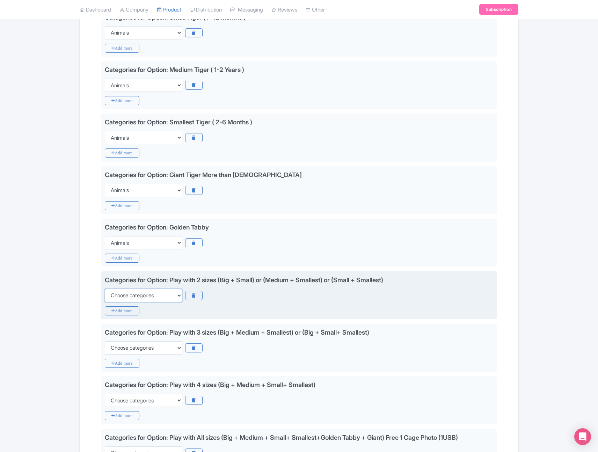
click at [149, 295] on select "Choose categories Adults Only Animals Audio Guide Beaches Bike Tours Boat Tours…" at bounding box center [144, 295] width 78 height 13
select select "animals"
click at [105, 289] on select "Choose categories Adults Only Animals Audio Guide Beaches Bike Tours Boat Tours…" at bounding box center [144, 295] width 78 height 13
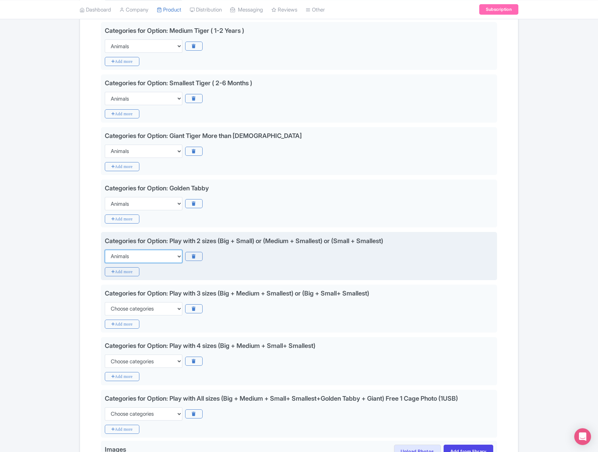
scroll to position [233, 0]
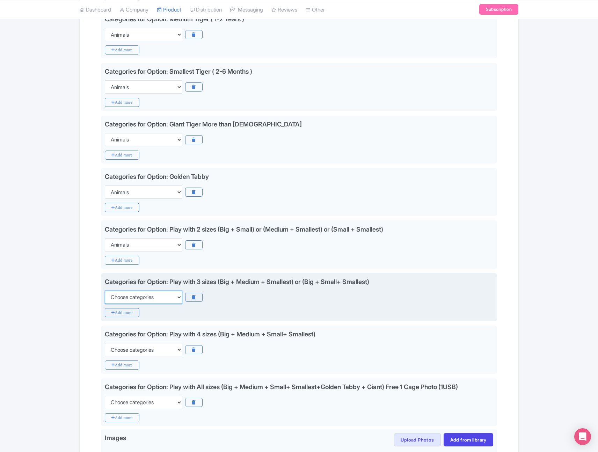
click at [144, 295] on select "Choose categories Adults Only Animals Audio Guide Beaches Bike Tours Boat Tours…" at bounding box center [144, 297] width 78 height 13
select select "animals"
click at [105, 291] on select "Choose categories Adults Only Animals Audio Guide Beaches Bike Tours Boat Tours…" at bounding box center [144, 297] width 78 height 13
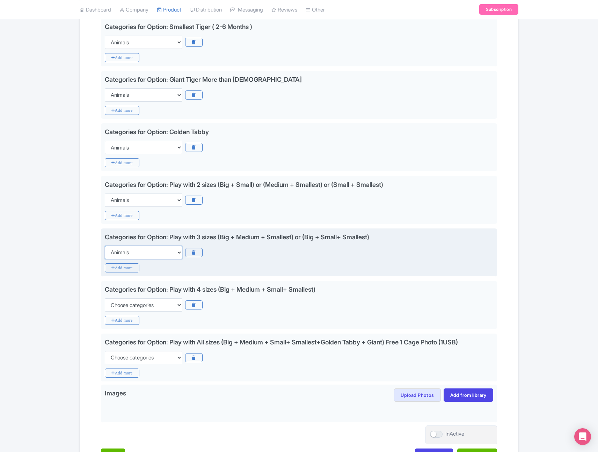
scroll to position [314, 0]
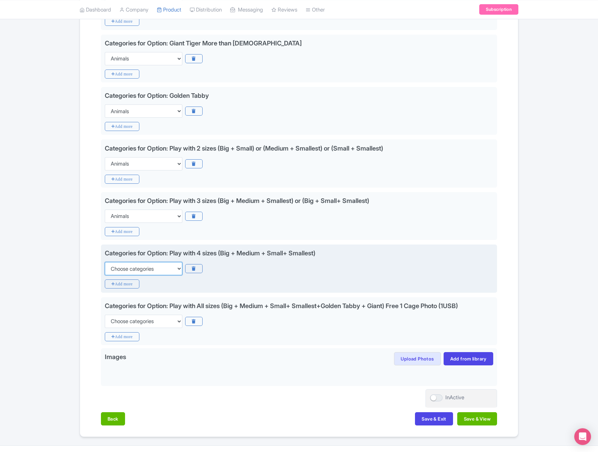
click at [145, 271] on select "Choose categories Adults Only Animals Audio Guide Beaches Bike Tours Boat Tours…" at bounding box center [144, 268] width 78 height 13
select select "animals"
click at [105, 262] on select "Choose categories Adults Only Animals Audio Guide Beaches Bike Tours Boat Tours…" at bounding box center [144, 268] width 78 height 13
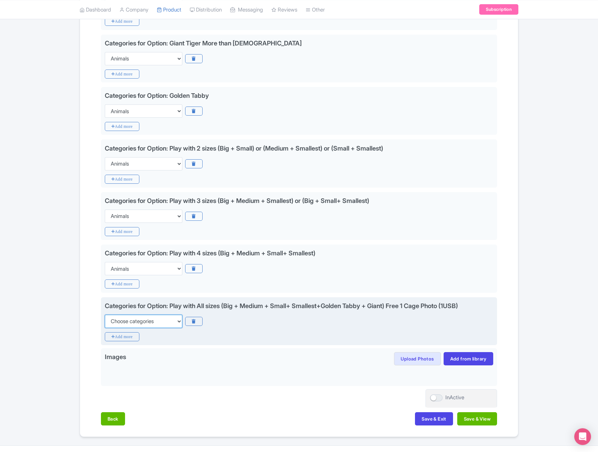
click at [146, 322] on select "Choose categories Adults Only Animals Audio Guide Beaches Bike Tours Boat Tours…" at bounding box center [144, 321] width 78 height 13
select select "animals"
click at [105, 315] on select "Choose categories Adults Only Animals Audio Guide Beaches Bike Tours Boat Tours…" at bounding box center [144, 321] width 78 height 13
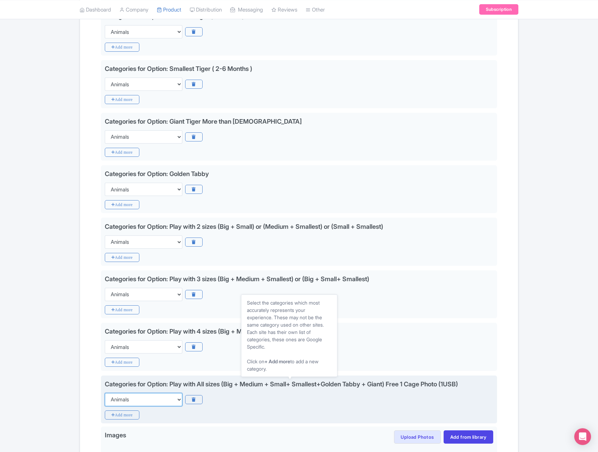
scroll to position [0, 0]
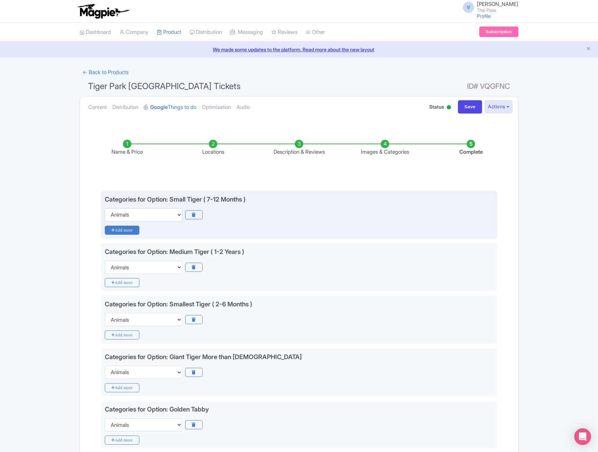
click at [123, 229] on icon "Add more" at bounding box center [122, 230] width 35 height 9
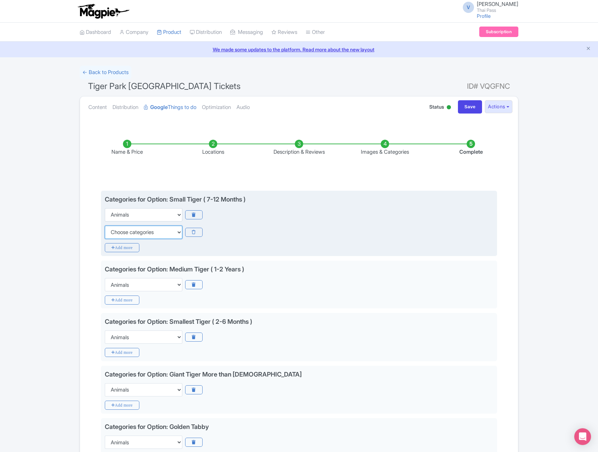
click at [150, 233] on select "Choose categories Adults Only Animals Audio Guide Beaches Bike Tours Boat Tours…" at bounding box center [144, 232] width 78 height 13
select select "family-friendly"
click at [105, 226] on select "Choose categories Adults Only Animals Audio Guide Beaches Bike Tours Boat Tours…" at bounding box center [144, 232] width 78 height 13
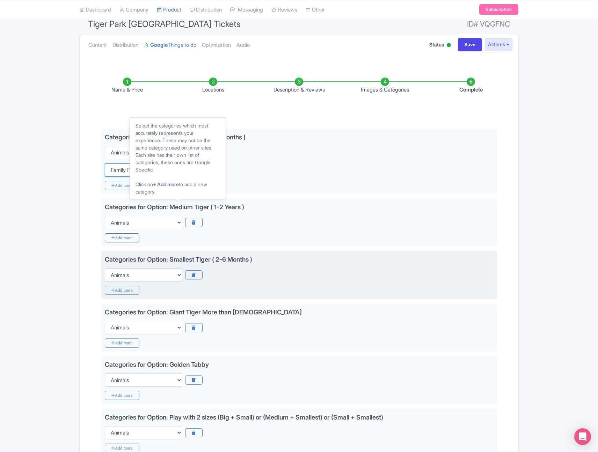
scroll to position [70, 0]
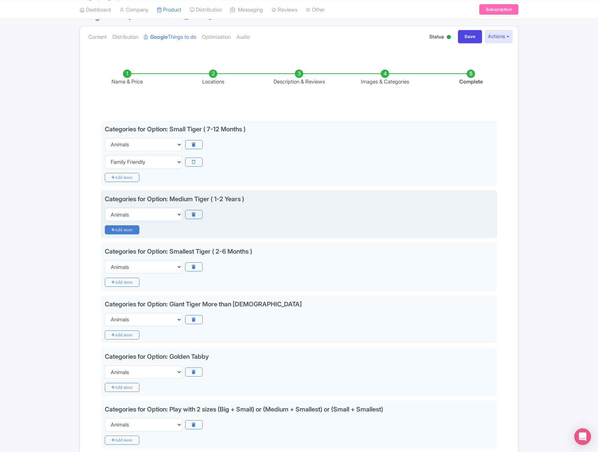
click at [131, 231] on icon "Add more" at bounding box center [122, 229] width 35 height 9
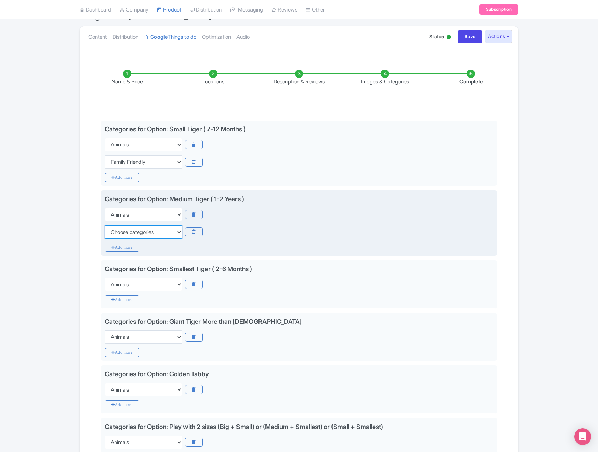
click at [133, 235] on select "Choose categories Adults Only Animals Audio Guide Beaches Bike Tours Boat Tours…" at bounding box center [144, 231] width 78 height 13
select select "family-friendly"
click at [105, 225] on select "Choose categories Adults Only Animals Audio Guide Beaches Bike Tours Boat Tours…" at bounding box center [144, 231] width 78 height 13
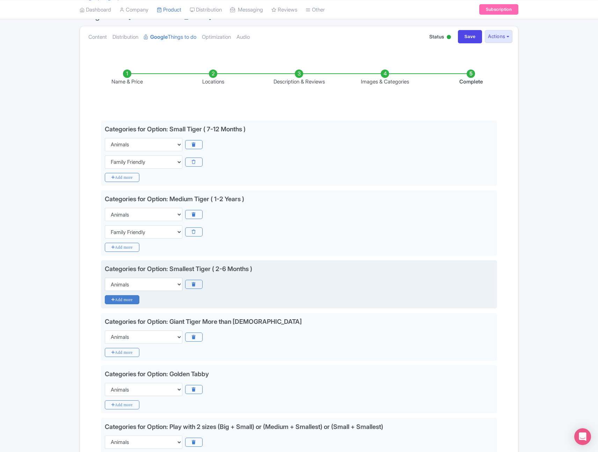
click at [131, 299] on icon "Add more" at bounding box center [122, 299] width 35 height 9
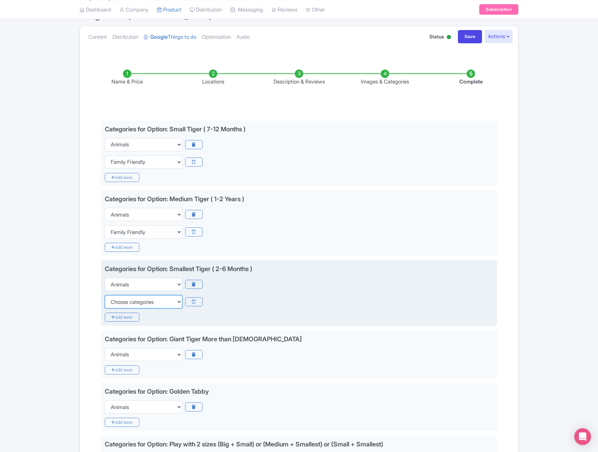
click at [130, 301] on select "Choose categories Adults Only Animals Audio Guide Beaches Bike Tours Boat Tours…" at bounding box center [144, 301] width 78 height 13
select select "family-friendly"
click at [105, 295] on select "Choose categories Adults Only Animals Audio Guide Beaches Bike Tours Boat Tours…" at bounding box center [144, 301] width 78 height 13
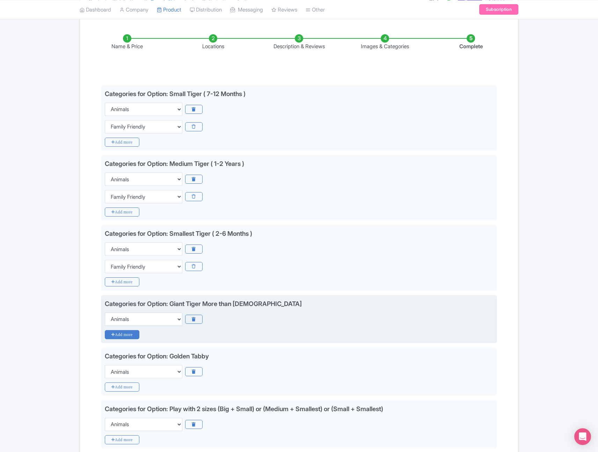
click at [128, 333] on icon "Add more" at bounding box center [122, 334] width 35 height 9
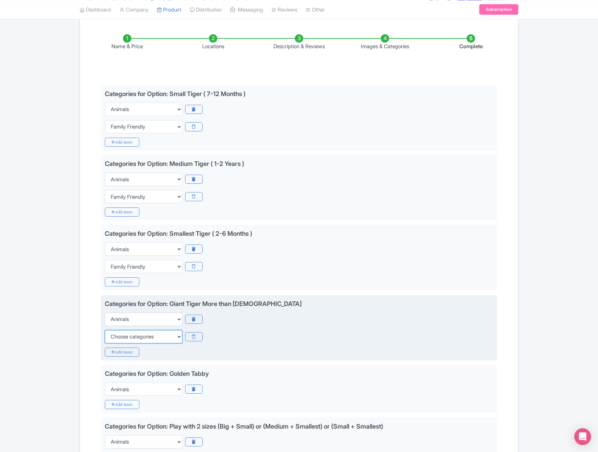
click at [131, 337] on select "Choose categories Adults Only Animals Audio Guide Beaches Bike Tours Boat Tours…" at bounding box center [144, 336] width 78 height 13
select select "family-friendly"
click at [105, 330] on select "Choose categories Adults Only Animals Audio Guide Beaches Bike Tours Boat Tours…" at bounding box center [144, 336] width 78 height 13
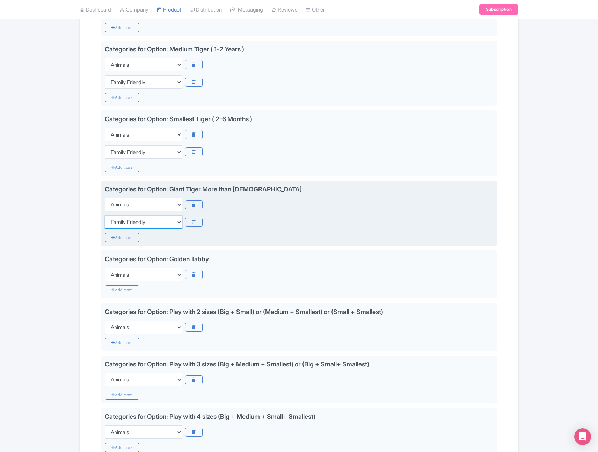
scroll to position [229, 0]
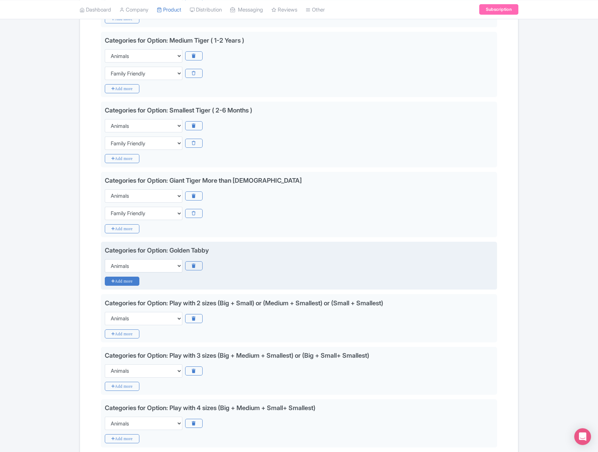
click at [131, 279] on icon "Add more" at bounding box center [122, 281] width 35 height 9
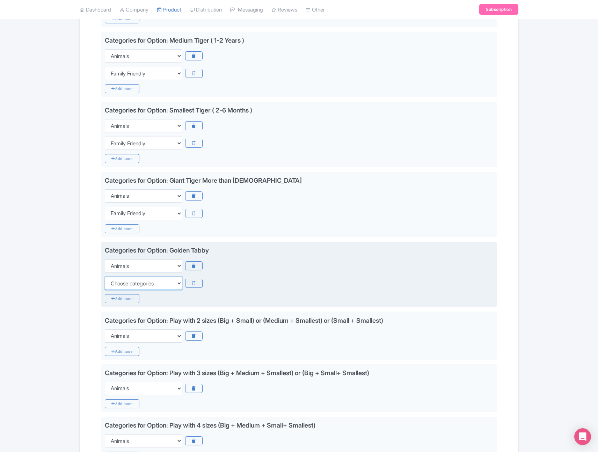
click at [139, 282] on select "Choose categories Adults Only Animals Audio Guide Beaches Bike Tours Boat Tours…" at bounding box center [144, 283] width 78 height 13
select select "family-friendly"
click at [105, 277] on select "Choose categories Adults Only Animals Audio Guide Beaches Bike Tours Boat Tours…" at bounding box center [144, 283] width 78 height 13
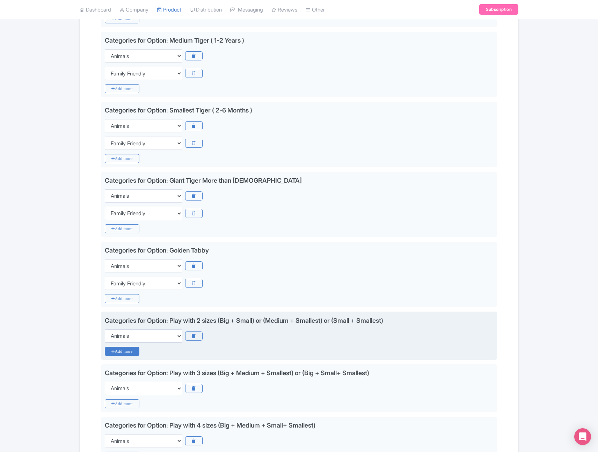
click at [126, 350] on icon "Add more" at bounding box center [122, 351] width 35 height 9
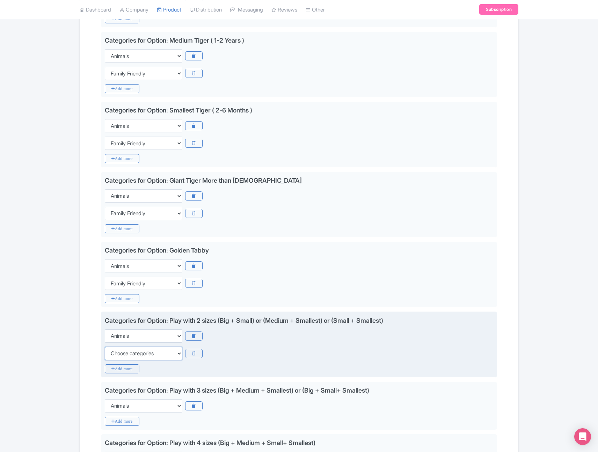
click at [133, 355] on select "Choose categories Adults Only Animals Audio Guide Beaches Bike Tours Boat Tours…" at bounding box center [144, 353] width 78 height 13
select select "family-friendly"
click at [105, 347] on select "Choose categories Adults Only Animals Audio Guide Beaches Bike Tours Boat Tours…" at bounding box center [144, 353] width 78 height 13
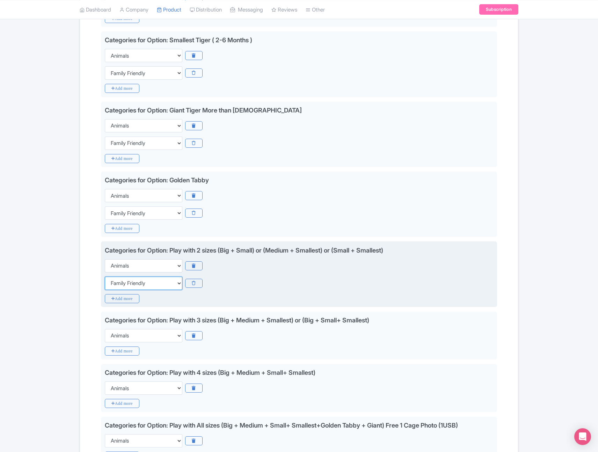
scroll to position [305, 0]
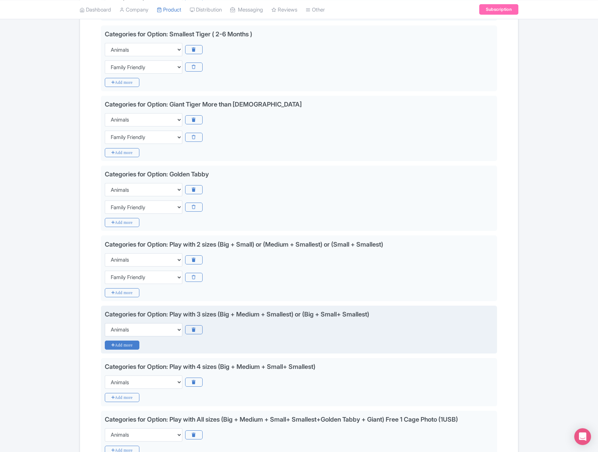
click at [130, 342] on icon "Add more" at bounding box center [122, 345] width 35 height 9
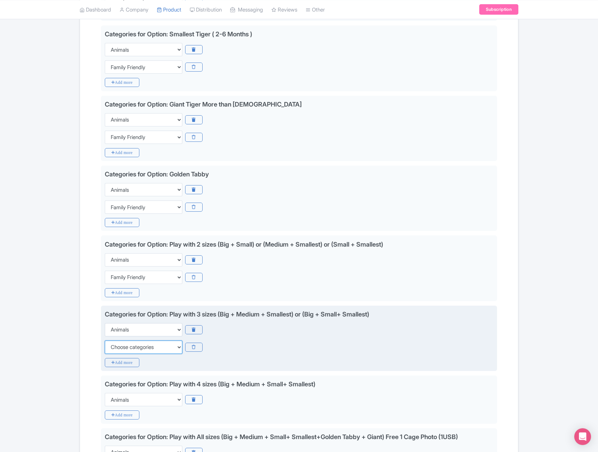
click at [149, 347] on select "Choose categories Adults Only Animals Audio Guide Beaches Bike Tours Boat Tours…" at bounding box center [144, 347] width 78 height 13
select select "family-friendly"
click at [105, 341] on select "Choose categories Adults Only Animals Audio Guide Beaches Bike Tours Boat Tours…" at bounding box center [144, 347] width 78 height 13
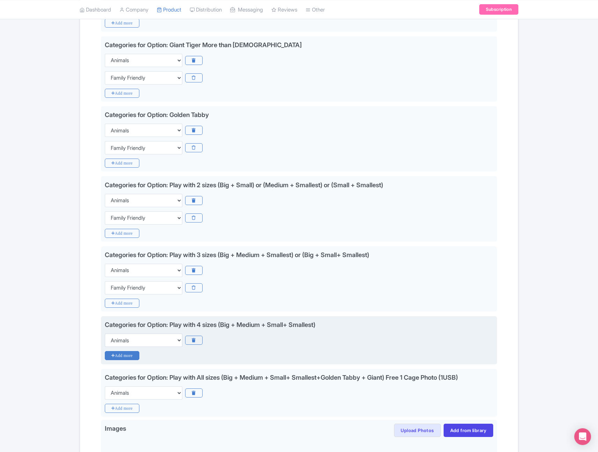
click at [129, 357] on icon "Add more" at bounding box center [122, 355] width 35 height 9
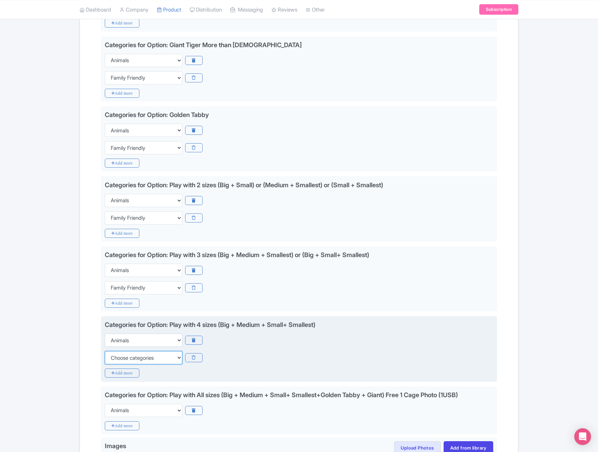
click at [131, 357] on select "Choose categories Adults Only Animals Audio Guide Beaches Bike Tours Boat Tours…" at bounding box center [144, 357] width 78 height 13
select select "family-friendly"
click at [105, 351] on select "Choose categories Adults Only Animals Audio Guide Beaches Bike Tours Boat Tours…" at bounding box center [144, 357] width 78 height 13
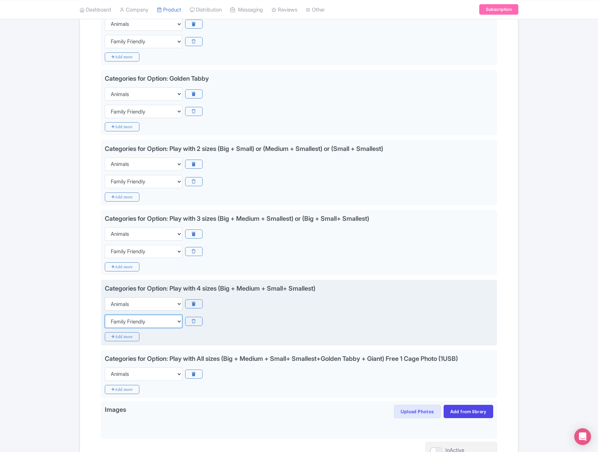
scroll to position [415, 0]
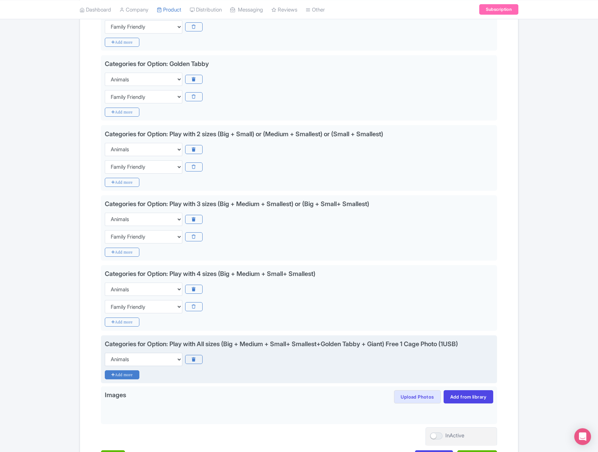
click at [130, 374] on icon "Add more" at bounding box center [122, 374] width 35 height 9
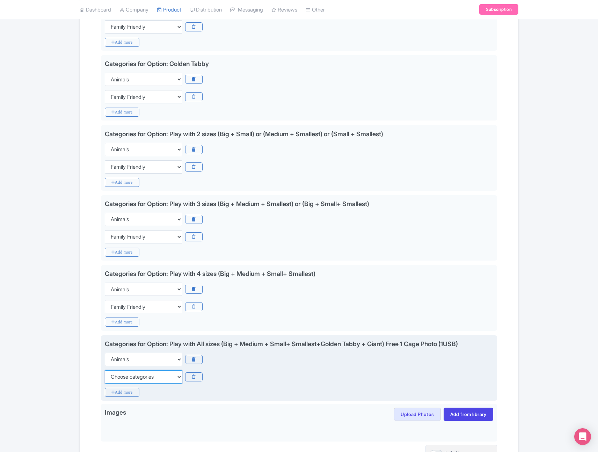
click at [154, 376] on select "Choose categories Adults Only Animals Audio Guide Beaches Bike Tours Boat Tours…" at bounding box center [144, 376] width 78 height 13
select select "family-friendly"
click at [105, 370] on select "Choose categories Adults Only Animals Audio Guide Beaches Bike Tours Boat Tours…" at bounding box center [144, 376] width 78 height 13
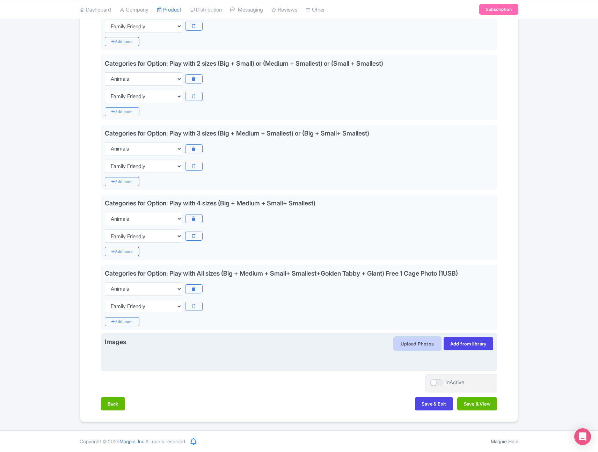
click at [423, 342] on button "Upload Photos" at bounding box center [417, 343] width 46 height 13
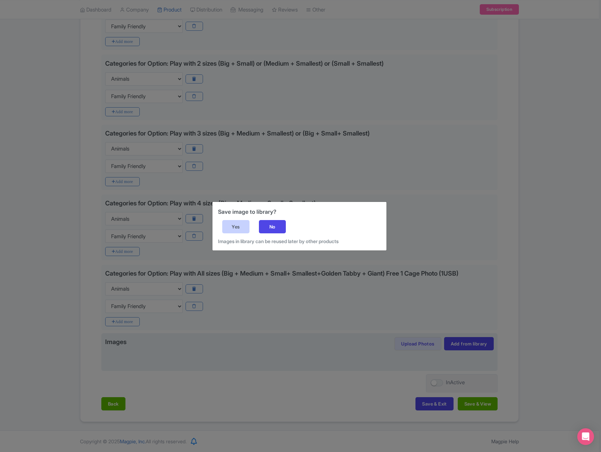
click at [232, 228] on div "Yes" at bounding box center [235, 226] width 27 height 13
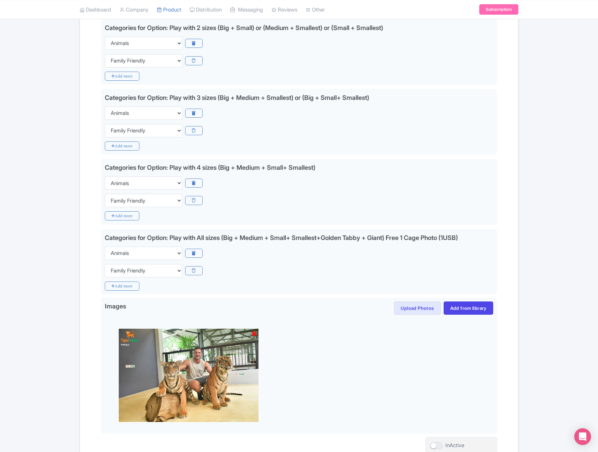
scroll to position [524, 0]
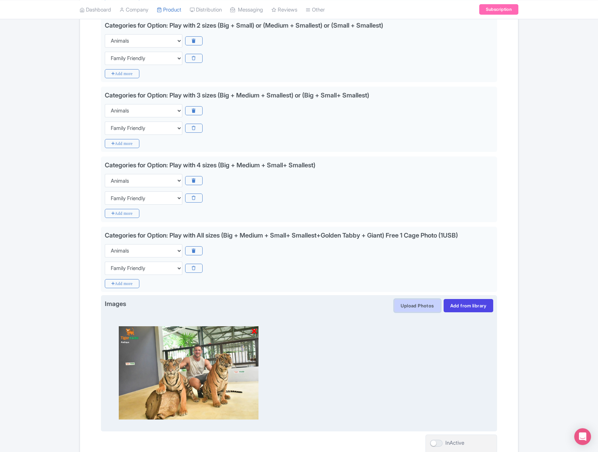
click at [408, 303] on button "Upload Photos" at bounding box center [417, 305] width 46 height 13
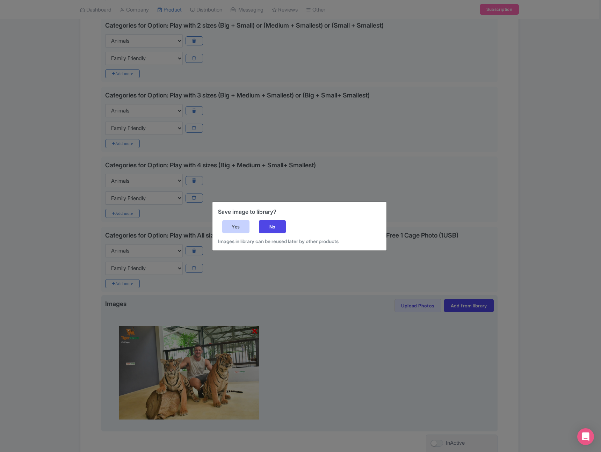
click at [245, 228] on div "Yes" at bounding box center [235, 226] width 27 height 13
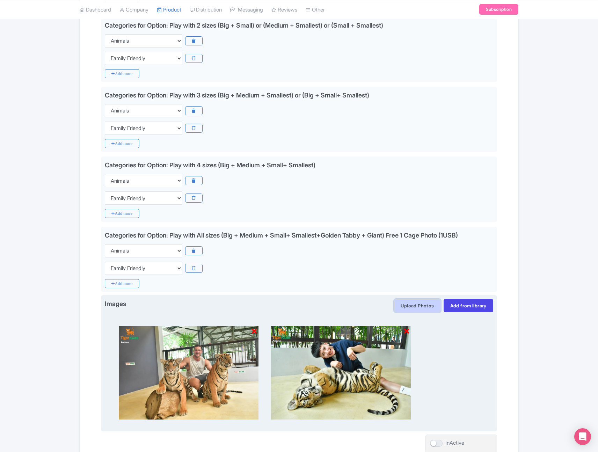
click at [410, 306] on button "Upload Photos" at bounding box center [417, 305] width 46 height 13
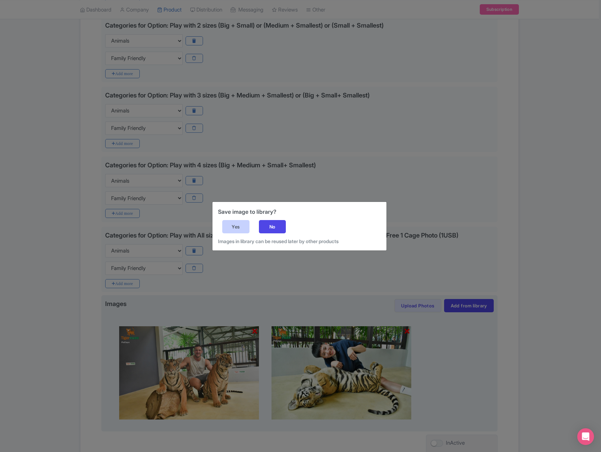
click at [246, 227] on div "Yes" at bounding box center [235, 226] width 27 height 13
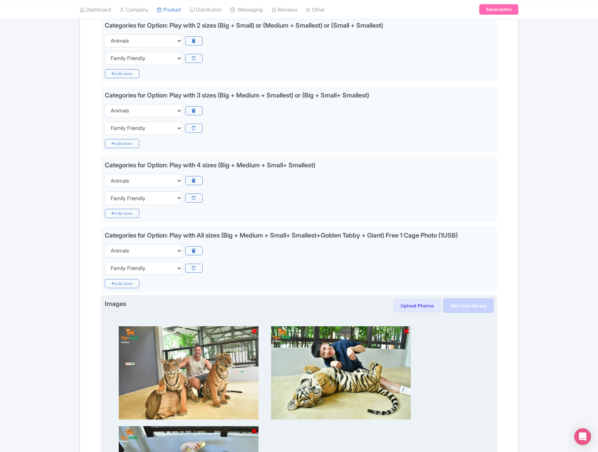
click at [467, 306] on link "Add from library" at bounding box center [469, 305] width 50 height 13
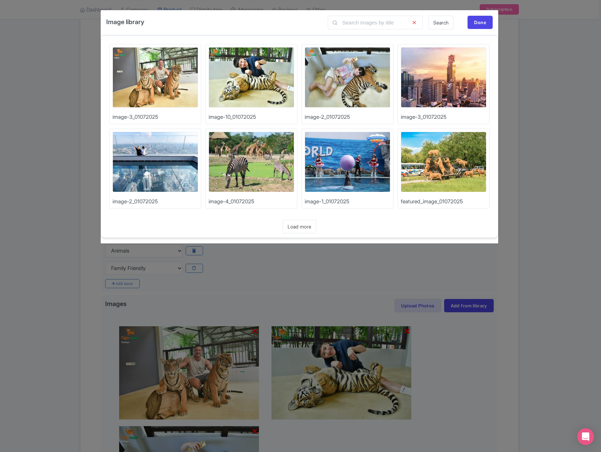
click at [437, 24] on link "Search" at bounding box center [440, 23] width 25 height 14
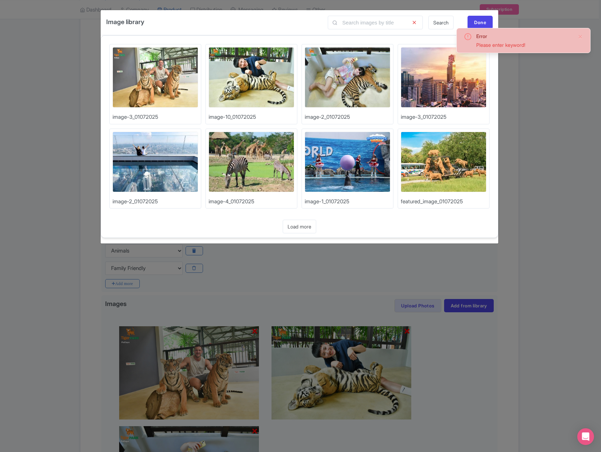
click at [508, 29] on div "Error Please enter keyword!" at bounding box center [523, 40] width 134 height 25
click at [470, 19] on div "Done" at bounding box center [479, 22] width 25 height 13
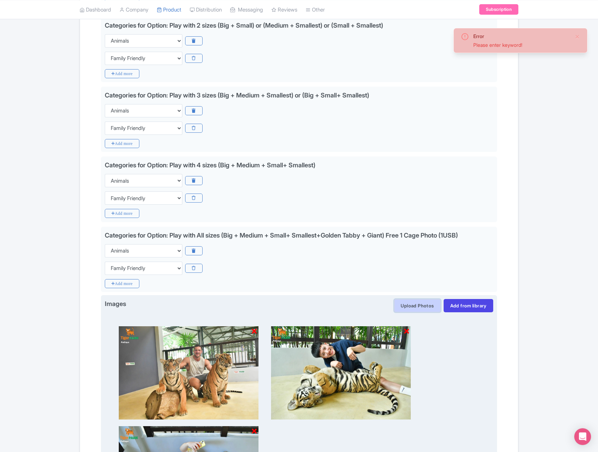
click at [405, 307] on button "Upload Photos" at bounding box center [417, 305] width 46 height 13
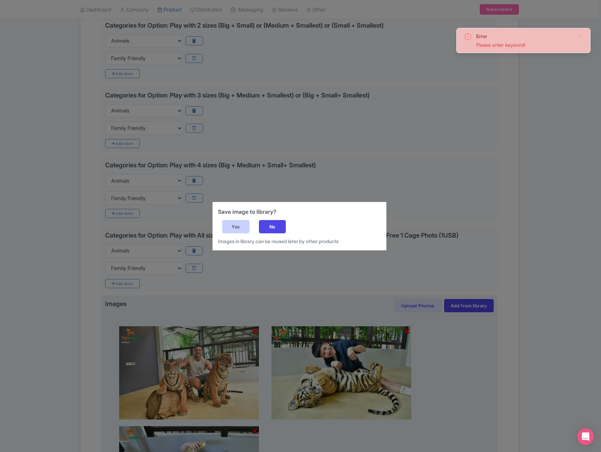
click at [241, 223] on div "Yes" at bounding box center [235, 226] width 27 height 13
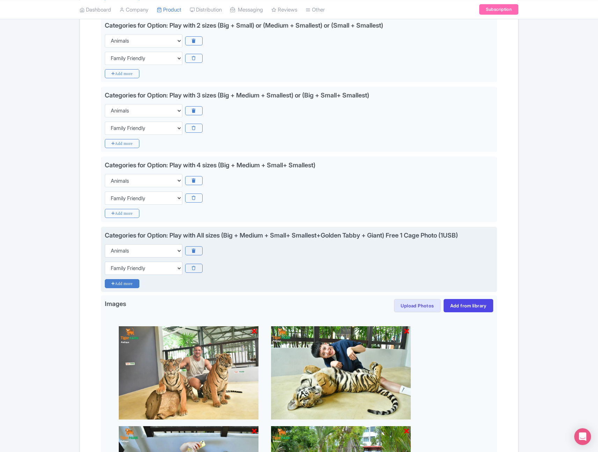
click at [114, 285] on icon "Add more" at bounding box center [122, 283] width 35 height 9
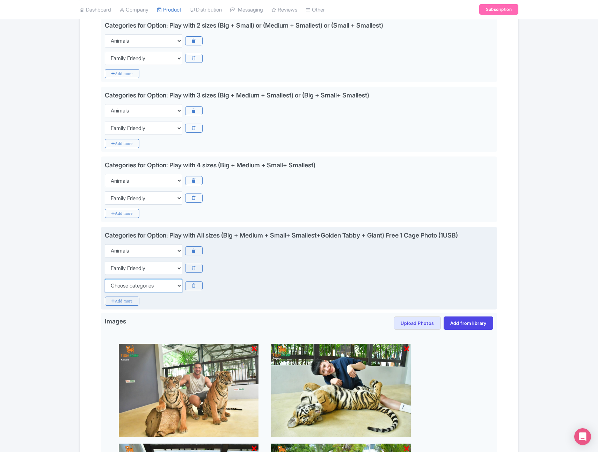
click at [159, 279] on select "Choose categories Adults Only Animals Audio Guide Beaches Bike Tours Boat Tours…" at bounding box center [144, 285] width 78 height 13
click at [136, 289] on select "Choose categories Adults Only Animals Audio Guide Beaches Bike Tours Boat Tours…" at bounding box center [144, 285] width 78 height 13
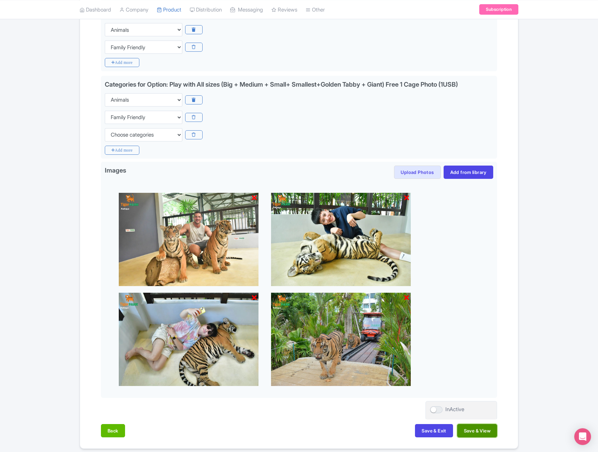
click at [476, 430] on button "Save & View" at bounding box center [477, 430] width 40 height 13
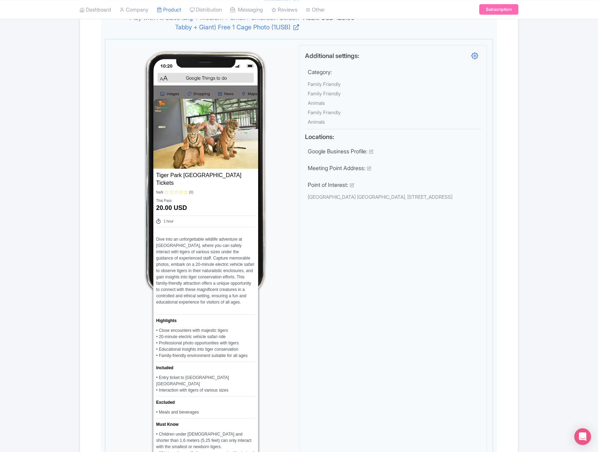
scroll to position [0, 0]
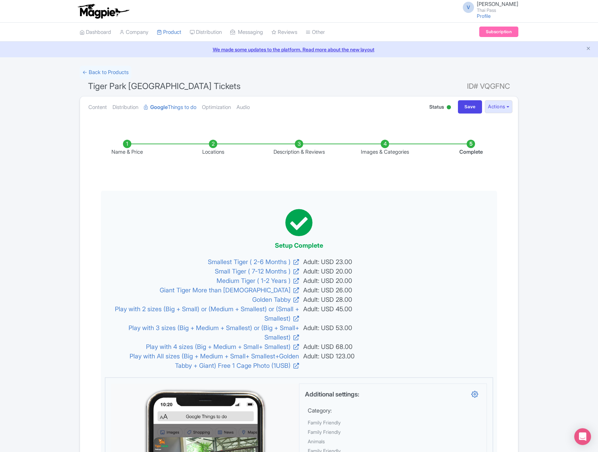
click at [129, 145] on li "Name & Price" at bounding box center [127, 148] width 86 height 16
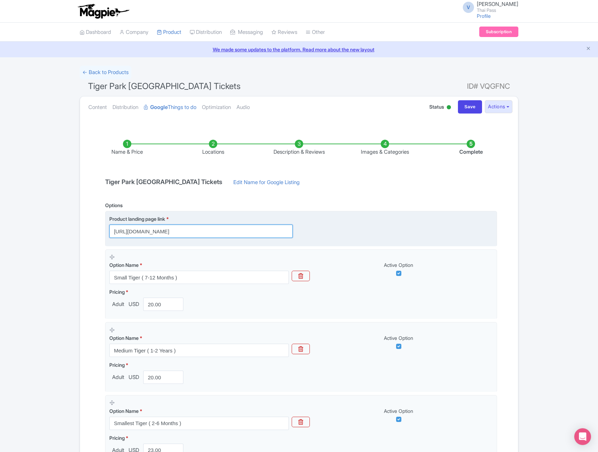
click at [245, 232] on input "https://www.thethaipass.com/activities/thailand-pattaya/ttd-tiger-park-pattaya?…" at bounding box center [200, 231] width 183 height 13
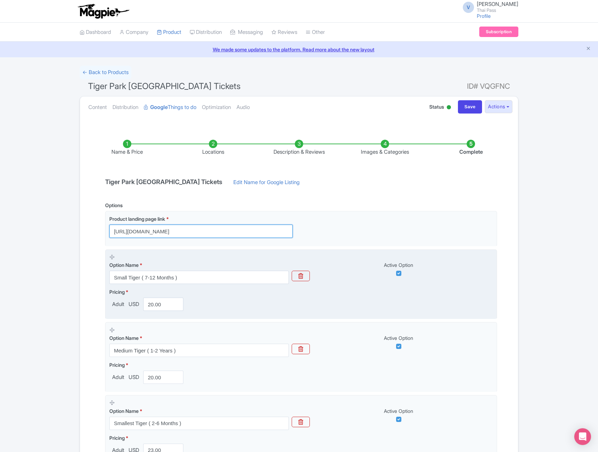
scroll to position [548, 0]
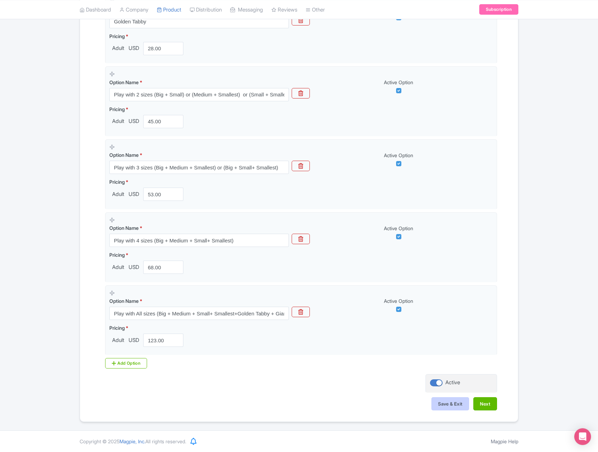
type input "https://www.thethaipass.com/activities/thailand-pattaya/tiger-park-pattaya?utm_…"
click at [454, 405] on button "Save & Exit" at bounding box center [450, 403] width 38 height 13
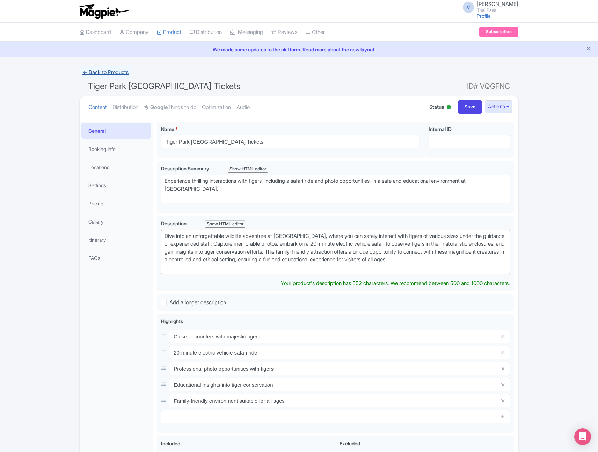
click at [109, 73] on link "← Back to Products" at bounding box center [106, 73] width 52 height 14
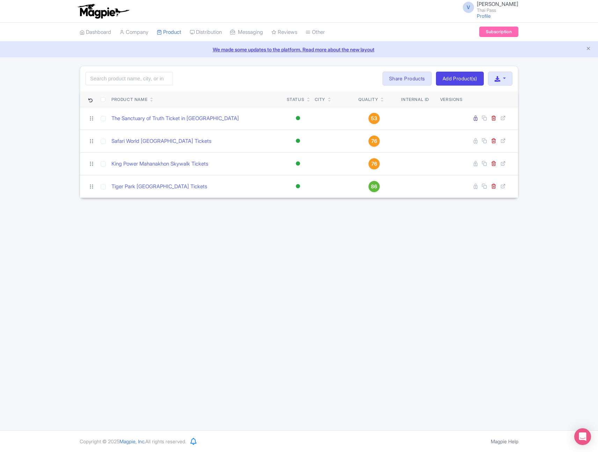
click at [438, 239] on div "V [PERSON_NAME] Thai Pass Profile Users Settings Sign out Dashboard Company Pro…" at bounding box center [299, 215] width 598 height 430
click at [457, 76] on link "Add Product(s)" at bounding box center [460, 79] width 48 height 14
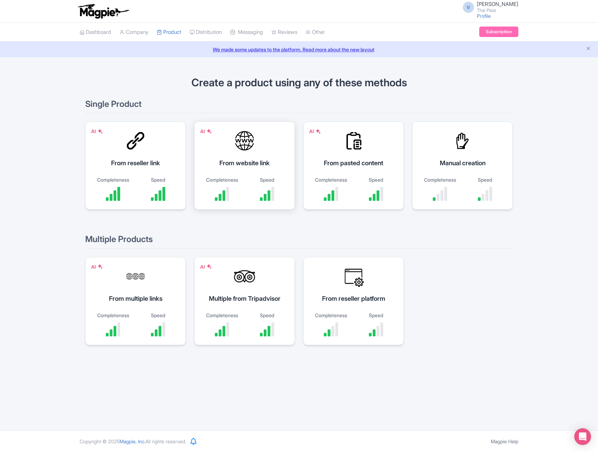
click at [225, 160] on div "From website link" at bounding box center [244, 162] width 83 height 9
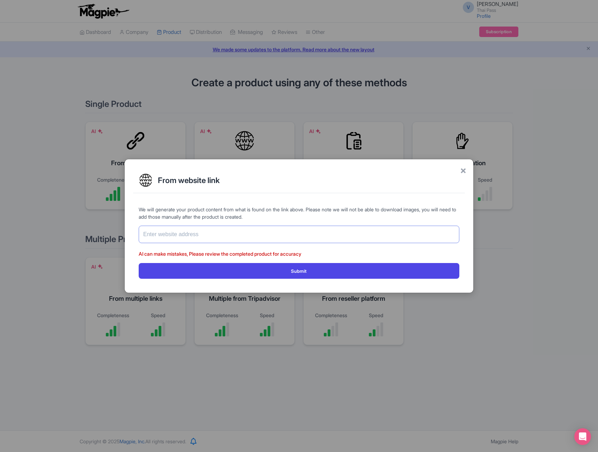
click at [328, 240] on input "text" at bounding box center [299, 234] width 321 height 17
paste input "[URL][DOMAIN_NAME]"
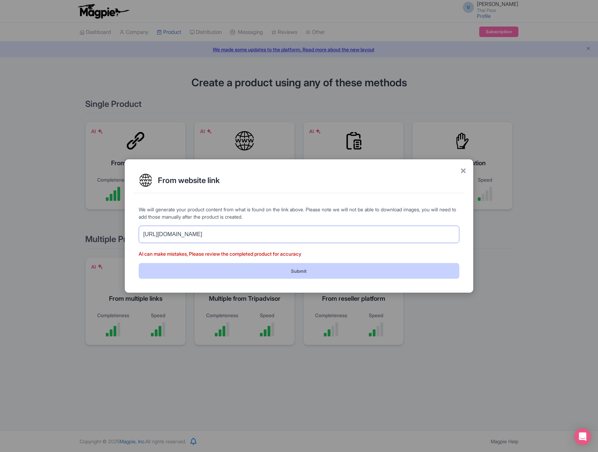
type input "[URL][DOMAIN_NAME]"
click at [336, 270] on button "Submit" at bounding box center [299, 271] width 321 height 16
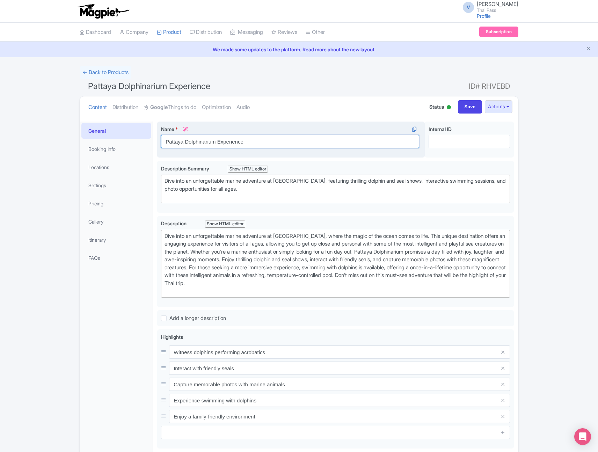
click at [229, 143] on input "Pattaya Dolphinarium Experience" at bounding box center [290, 141] width 258 height 13
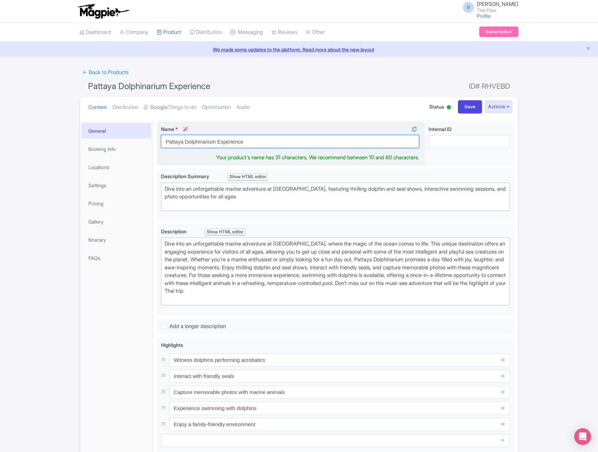
click at [229, 143] on input "Pattaya Dolphinarium Experience" at bounding box center [290, 141] width 258 height 13
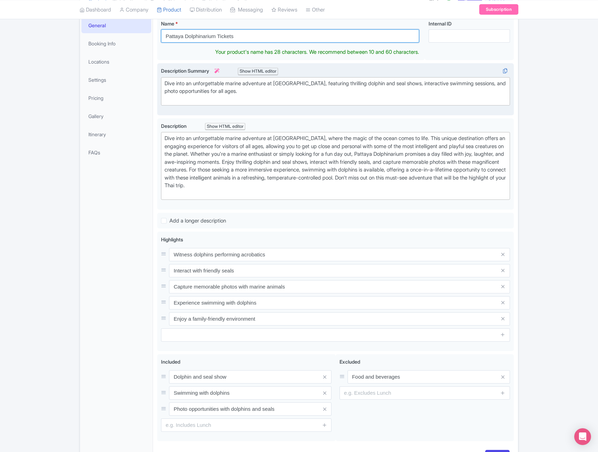
scroll to position [154, 0]
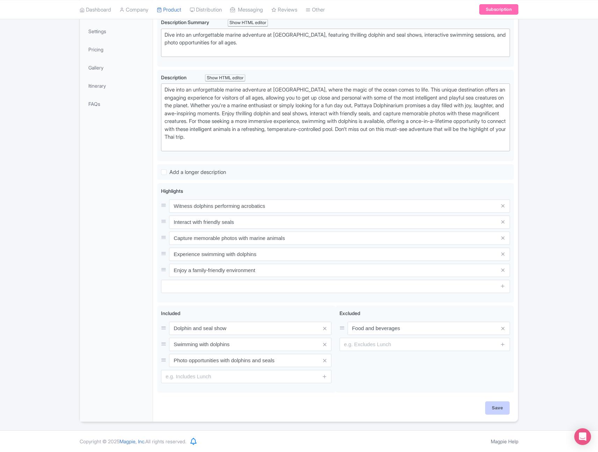
type input "Pattaya Dolphinarium Tickets"
click at [494, 410] on input "Save" at bounding box center [497, 407] width 24 height 13
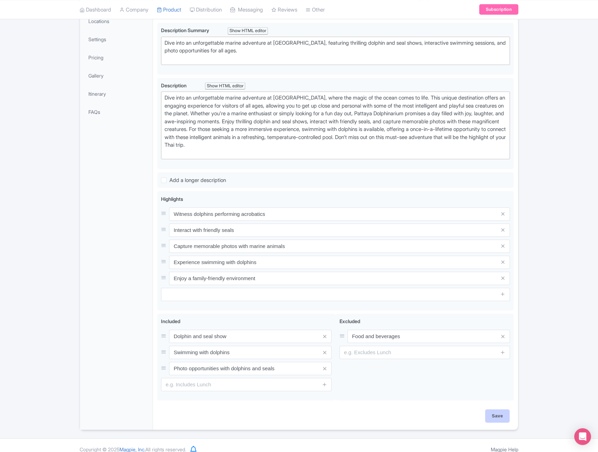
type input "Saving..."
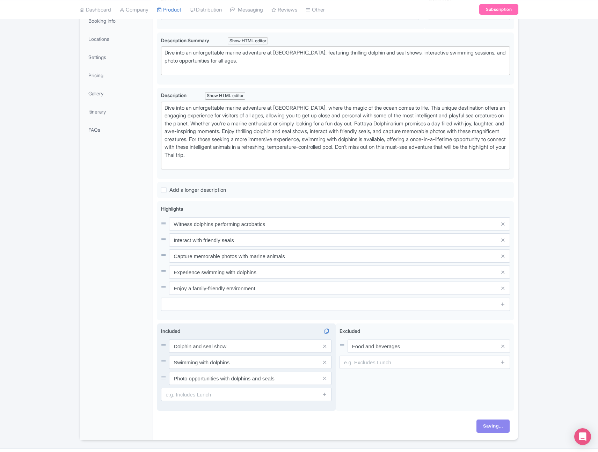
scroll to position [0, 0]
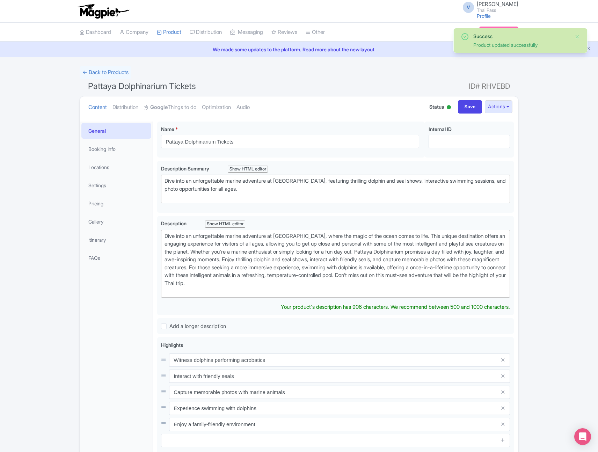
scroll to position [42, 0]
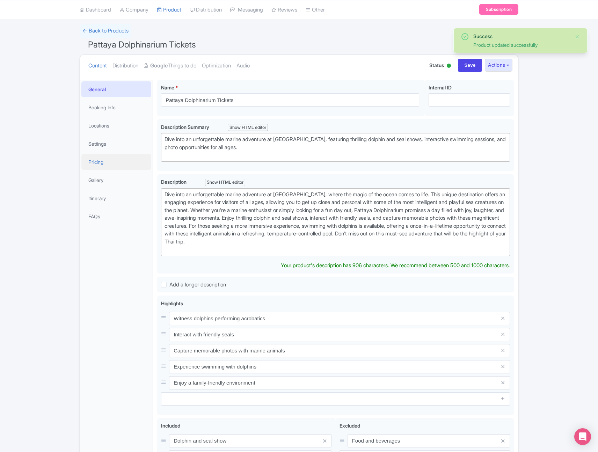
click at [110, 155] on link "Pricing" at bounding box center [116, 162] width 70 height 16
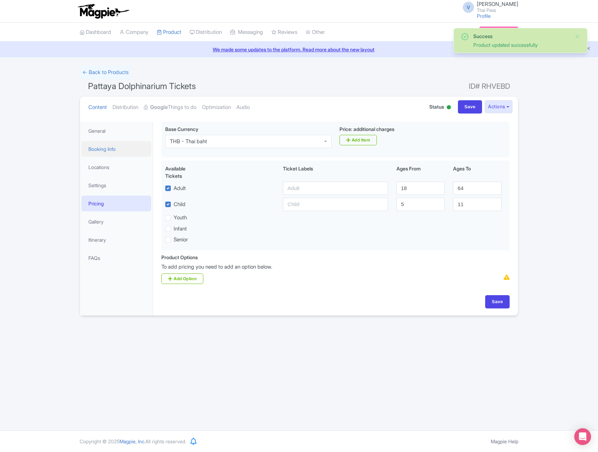
scroll to position [0, 0]
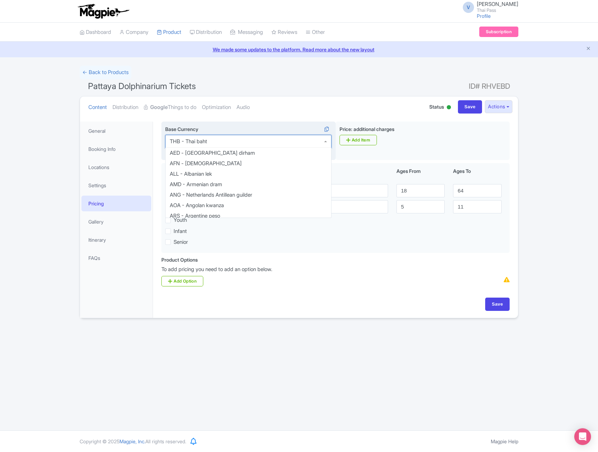
click at [295, 140] on div "THB - Thai baht" at bounding box center [248, 141] width 166 height 13
type input "usd"
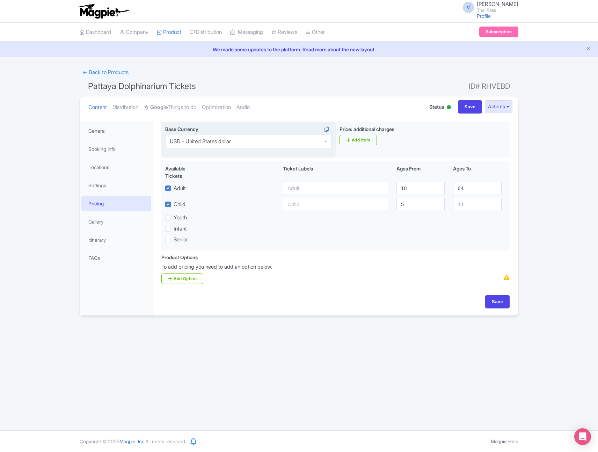
scroll to position [0, 0]
click at [499, 304] on input "Save" at bounding box center [497, 301] width 24 height 13
type input "Saving..."
click at [180, 106] on link "Google Things to do" at bounding box center [170, 107] width 52 height 22
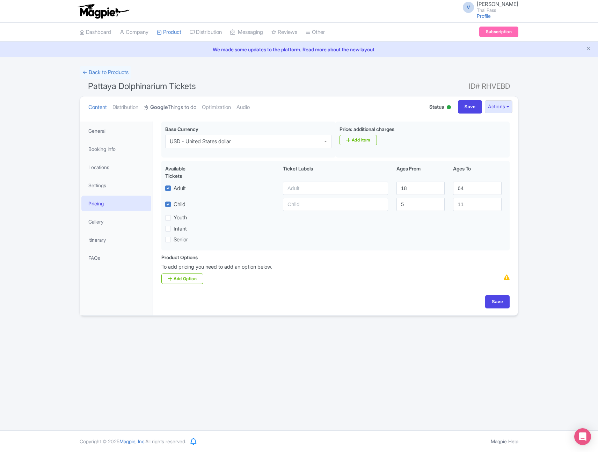
click at [177, 108] on link "Google Things to do" at bounding box center [170, 107] width 52 height 22
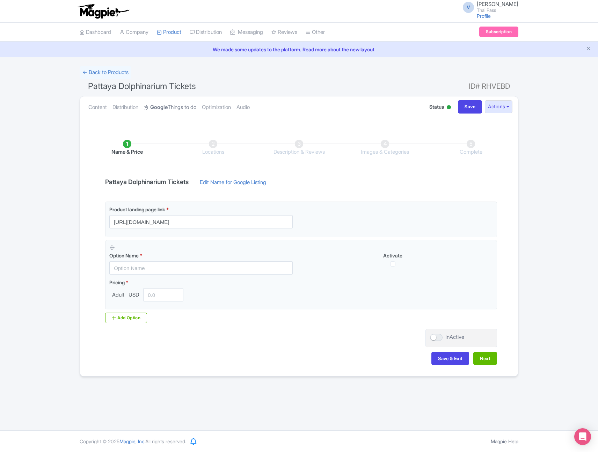
click at [177, 108] on link "Google Things to do" at bounding box center [170, 107] width 52 height 22
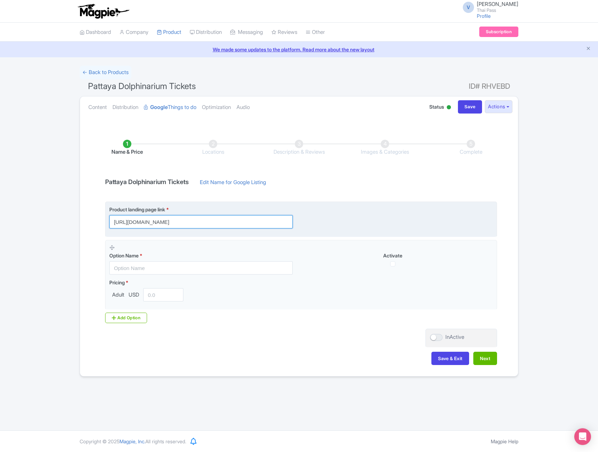
click at [249, 221] on input "[URL][DOMAIN_NAME]" at bounding box center [200, 221] width 183 height 13
paste input "?utm_source=ttd"
type input "https://www.thethaipass.com/activities/thailand-pattaya/pattaya-dolphinarium?ut…"
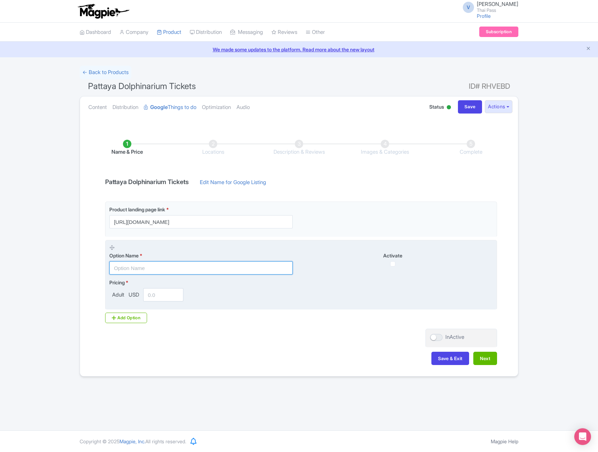
click at [124, 270] on input "text" at bounding box center [200, 267] width 183 height 13
paste input "Regular Seat"
type input "Regular Seat - Thai Resident"
click at [159, 292] on input "number" at bounding box center [163, 294] width 40 height 13
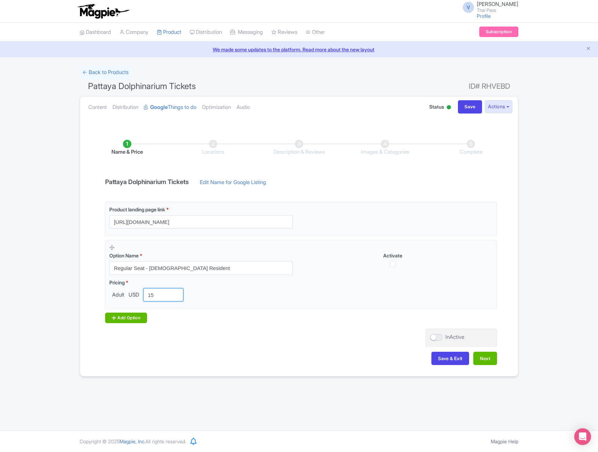
type input "15"
click at [130, 315] on div "Add Option" at bounding box center [126, 318] width 42 height 10
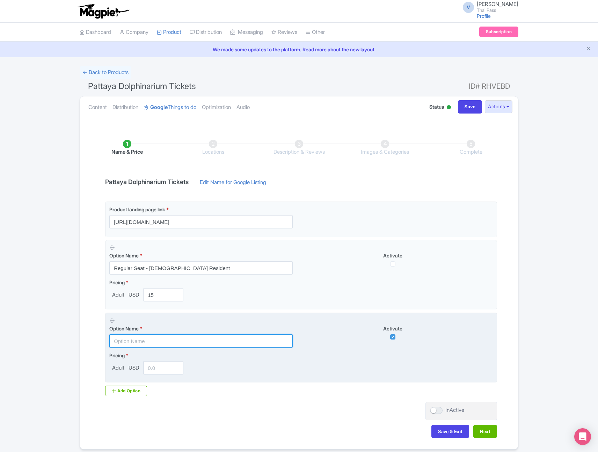
click at [143, 341] on input "text" at bounding box center [200, 340] width 183 height 13
paste input "Deluxe Seat"
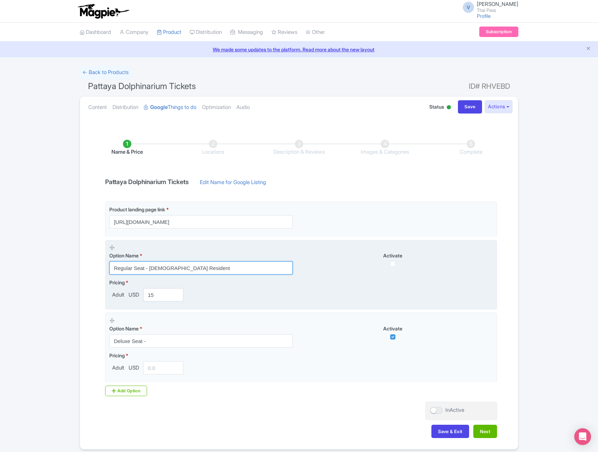
drag, startPoint x: 151, startPoint y: 269, endPoint x: 228, endPoint y: 270, distance: 77.9
click at [228, 270] on input "Regular Seat - Thai Resident" at bounding box center [200, 267] width 183 height 13
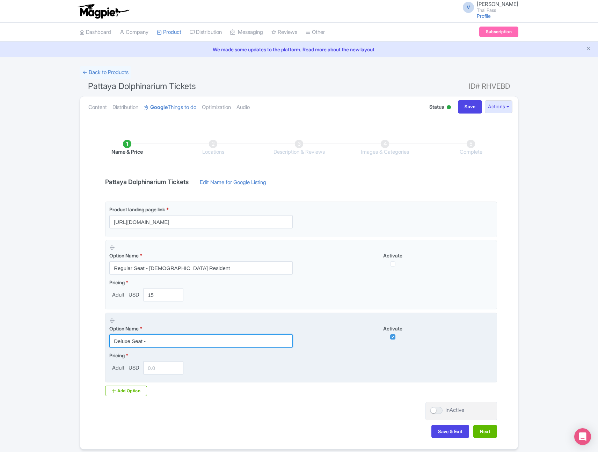
click at [187, 344] on input "Deluxe Seat -" at bounding box center [200, 340] width 183 height 13
paste input "Thai Resident"
click at [147, 340] on input "Deluxe Seat - Thai Resident" at bounding box center [200, 340] width 183 height 13
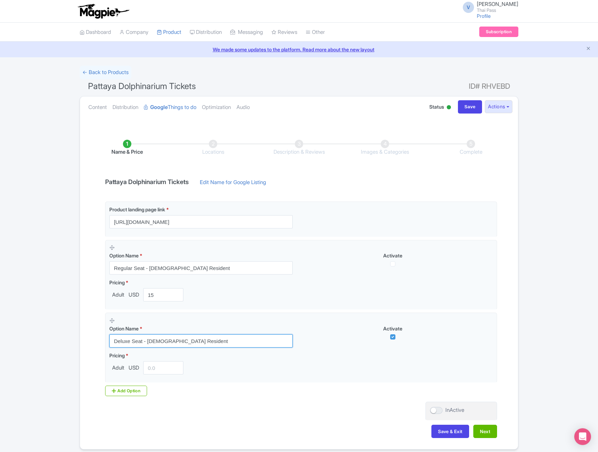
type input "Deluxe Seat - Thai Resident"
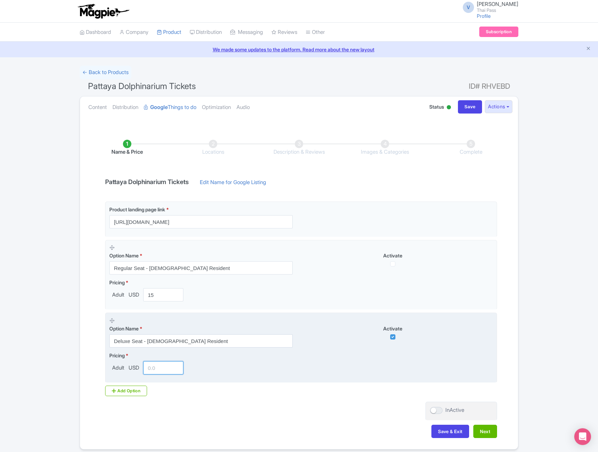
click at [156, 369] on input "number" at bounding box center [163, 367] width 40 height 13
paste input "19"
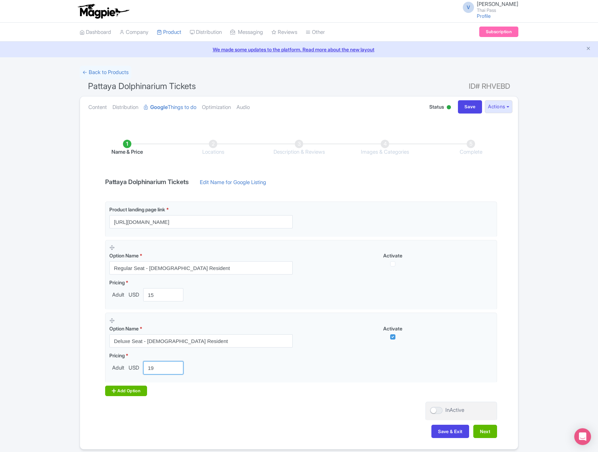
type input "19"
click at [129, 394] on div "Add Option" at bounding box center [126, 391] width 42 height 10
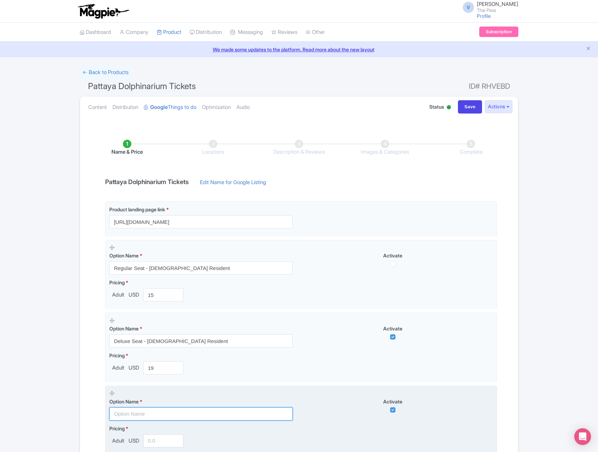
click at [152, 409] on input "text" at bounding box center [200, 413] width 183 height 13
paste input "VIP 1st Row Seat"
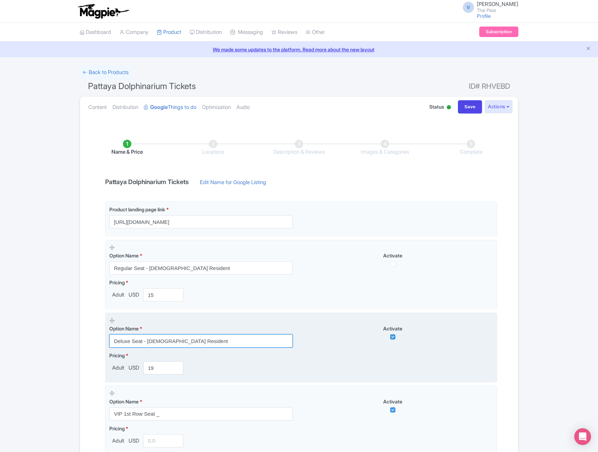
drag, startPoint x: 145, startPoint y: 342, endPoint x: 261, endPoint y: 344, distance: 115.3
click at [261, 343] on input "Deluxe Seat - Thai Resident" at bounding box center [200, 340] width 183 height 13
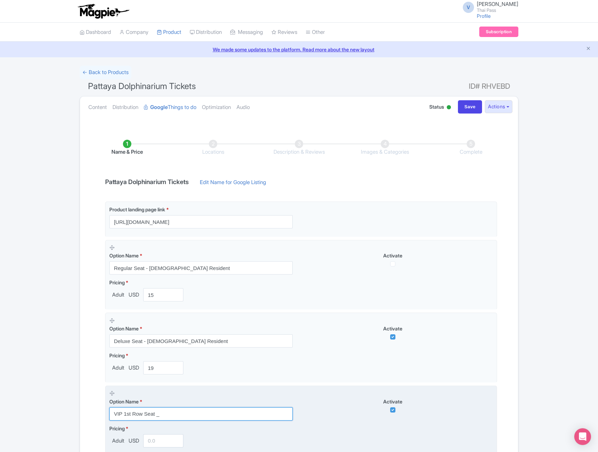
click at [198, 413] on input "VIP 1st Row Seat _" at bounding box center [200, 413] width 183 height 13
paste input "Thai Resident"
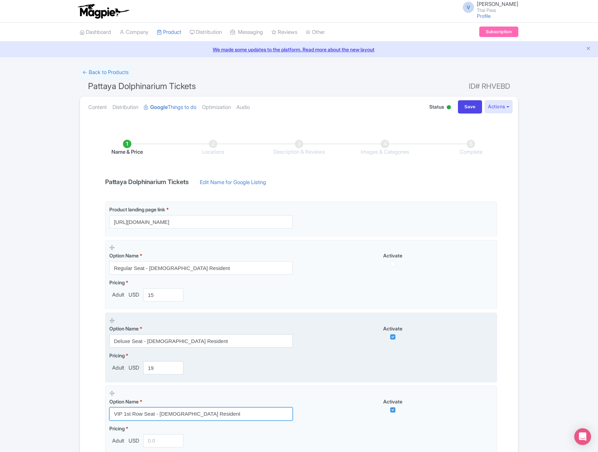
scroll to position [101, 0]
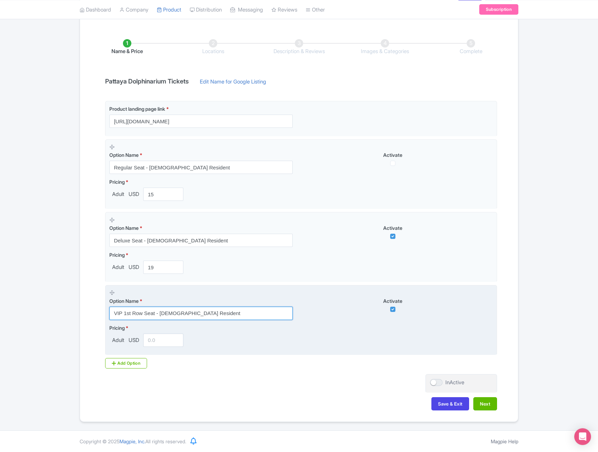
type input "VIP 1st Row Seat - Thai Resident"
click at [167, 344] on input "number" at bounding box center [163, 340] width 40 height 13
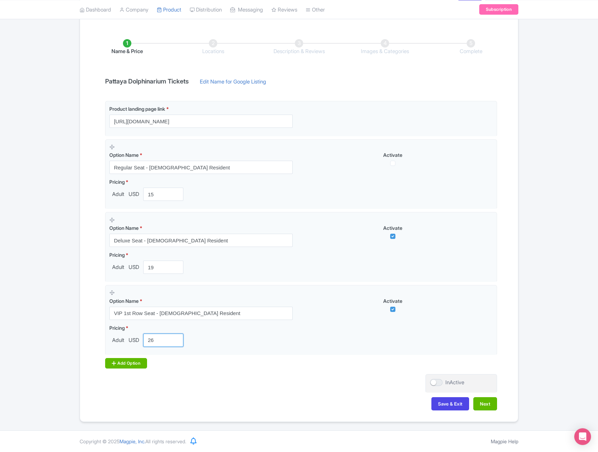
type input "26"
click at [132, 362] on div "Add Option" at bounding box center [126, 363] width 42 height 10
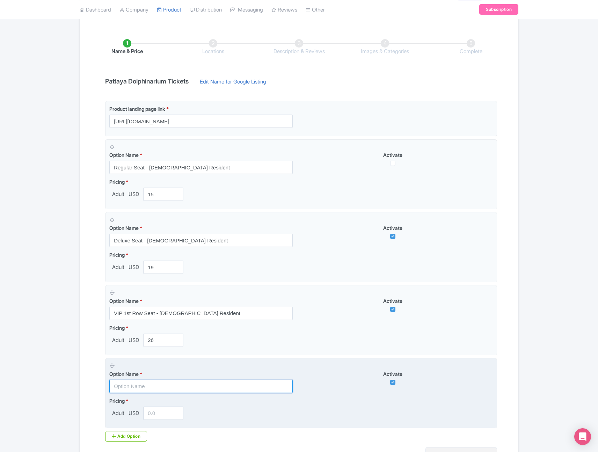
click at [161, 389] on input "text" at bounding box center [200, 386] width 183 height 13
paste input "[Foreigner] Regular Seat"
click at [140, 387] on input "[Foreigner] Regular Seat" at bounding box center [200, 386] width 183 height 13
click at [201, 387] on input "Regular Seat" at bounding box center [200, 386] width 183 height 13
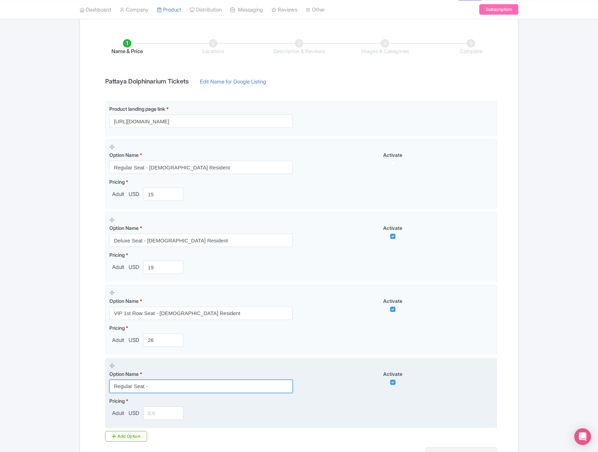
paste input "Foreigner"
type input "Regular Seat - Foreigner"
click at [158, 418] on input "number" at bounding box center [163, 413] width 40 height 13
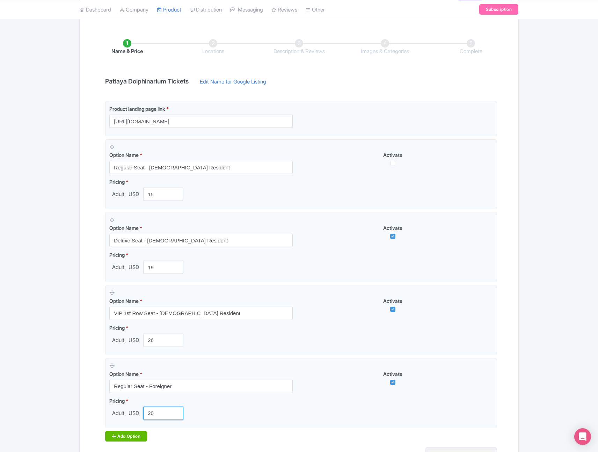
type input "20"
click at [129, 434] on div "Add Option" at bounding box center [126, 436] width 42 height 10
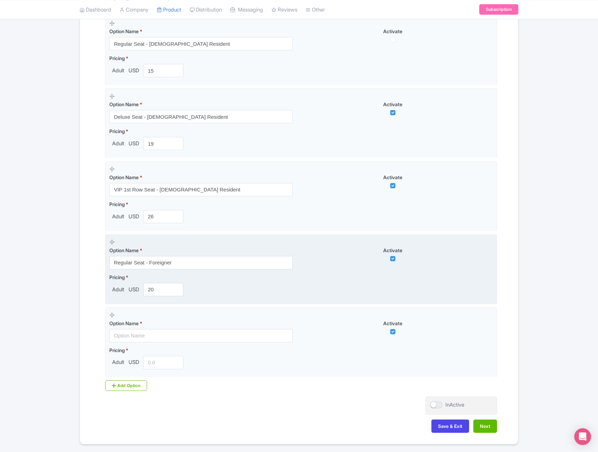
scroll to position [247, 0]
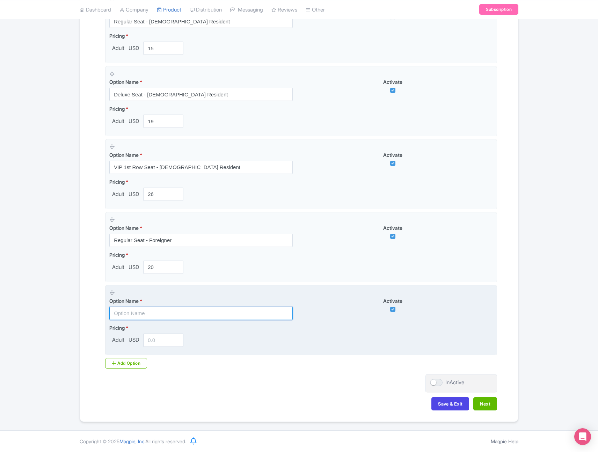
click at [173, 313] on input "text" at bounding box center [200, 313] width 183 height 13
paste input "Deluxe Seat"
type input "Deluxe Seat"
click at [148, 342] on input "number" at bounding box center [163, 340] width 40 height 13
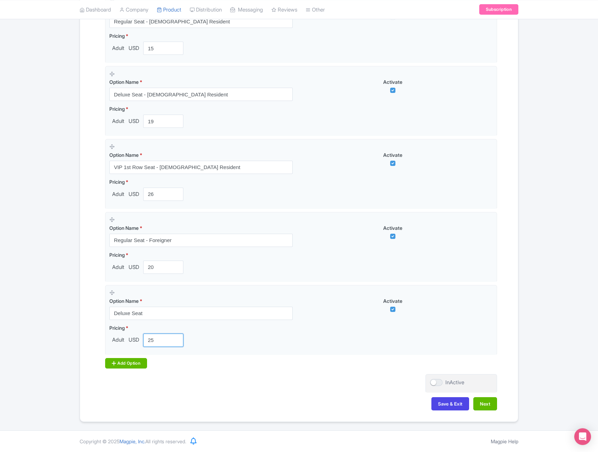
type input "25"
click at [140, 359] on div "Add Option" at bounding box center [126, 363] width 42 height 10
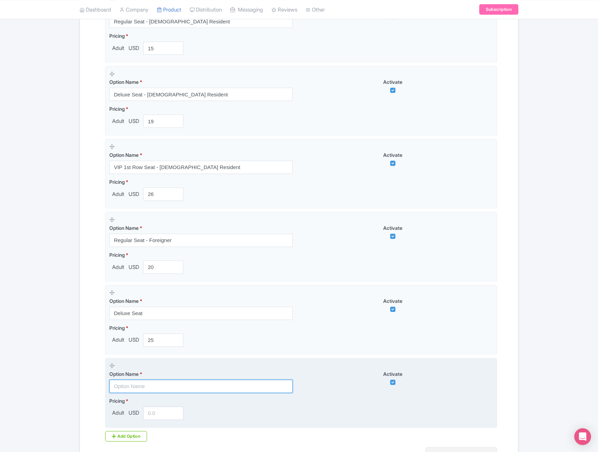
click at [143, 388] on input "text" at bounding box center [200, 386] width 183 height 13
paste input "VIP 1st Row Seat"
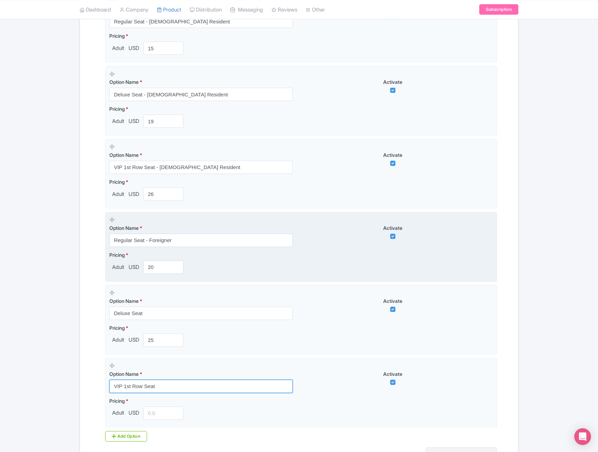
type input "VIP 1st Row Seat"
drag, startPoint x: 147, startPoint y: 241, endPoint x: 221, endPoint y: 243, distance: 74.1
click at [222, 243] on input "Regular Seat - Foreigner" at bounding box center [200, 240] width 183 height 13
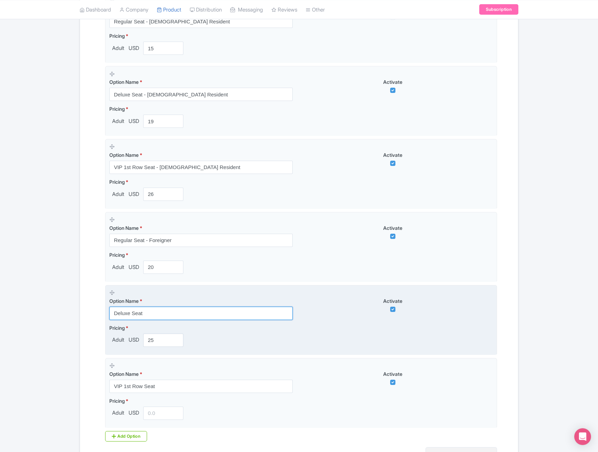
click at [168, 314] on input "Deluxe Seat" at bounding box center [200, 313] width 183 height 13
paste input "- Foreigner"
click at [148, 312] on input "Deluxe Seat -- Foreigner" at bounding box center [200, 313] width 183 height 13
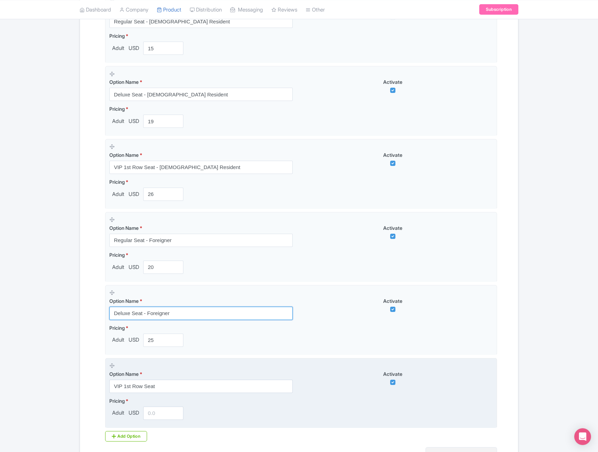
type input "Deluxe Seat - Foreigner"
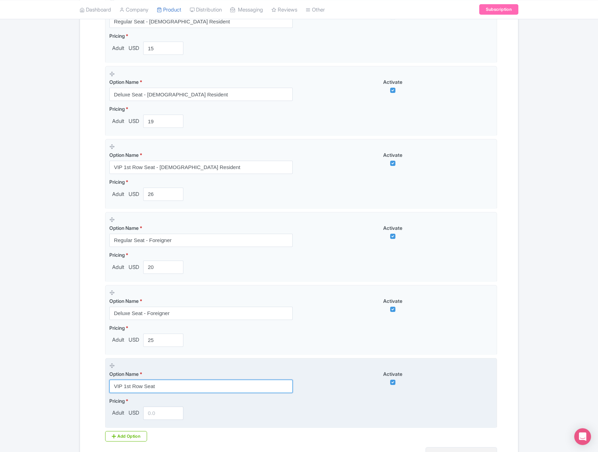
click at [174, 387] on input "VIP 1st Row Seat" at bounding box center [200, 386] width 183 height 13
paste input "- Foreigner"
type input "VIP 1st Row Seat - Foreigner"
click at [161, 414] on input "number" at bounding box center [163, 413] width 40 height 13
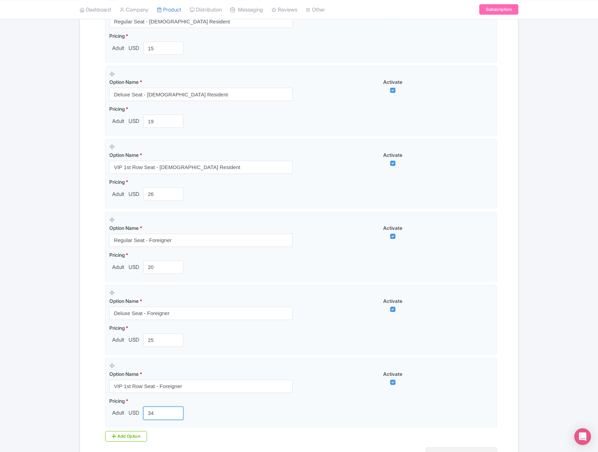
type input "34"
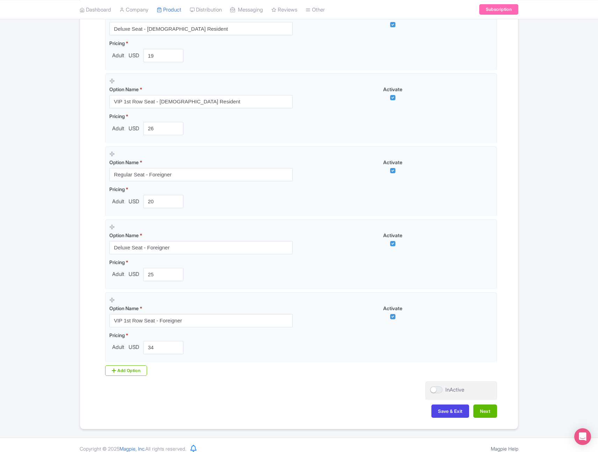
scroll to position [320, 0]
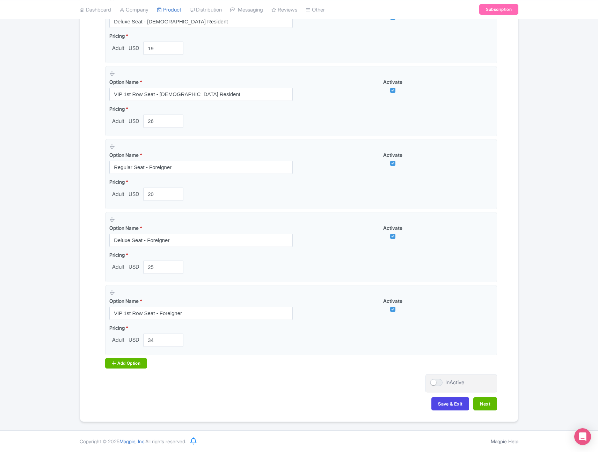
click at [132, 362] on div "Add Option" at bounding box center [126, 363] width 42 height 10
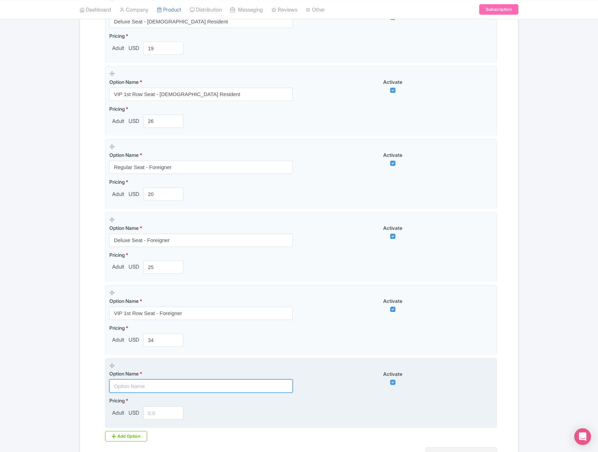
click at [148, 388] on input "text" at bounding box center [200, 385] width 183 height 13
paste input "Swimming with Dolphin"
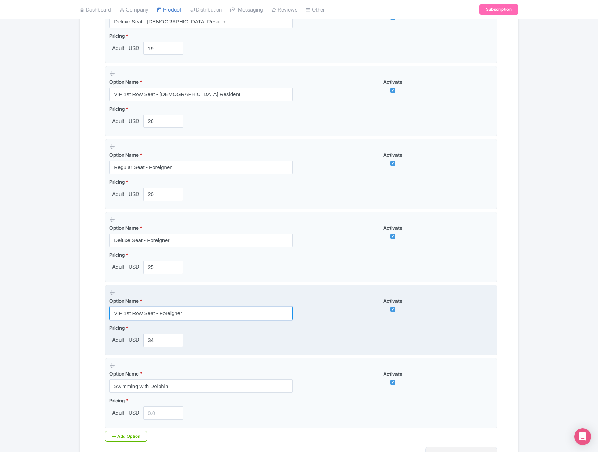
drag, startPoint x: 157, startPoint y: 314, endPoint x: 234, endPoint y: 312, distance: 76.5
click at [234, 313] on input "VIP 1st Row Seat - Foreigner" at bounding box center [200, 313] width 183 height 13
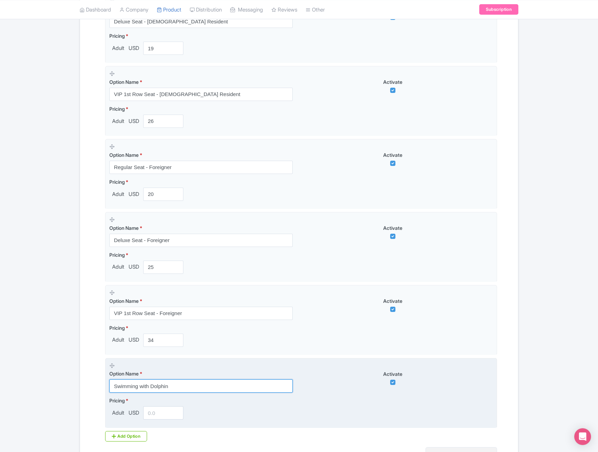
click at [203, 386] on input "Swimming with Dolphin" at bounding box center [200, 385] width 183 height 13
paste input "- Foreigner"
type input "Swimming with Dolphin - Foreigner"
click at [159, 415] on input "number" at bounding box center [163, 412] width 40 height 13
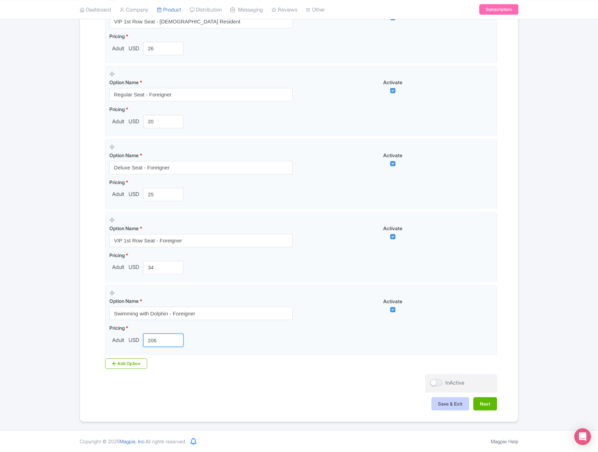
type input "206"
click at [449, 405] on button "Save & Exit" at bounding box center [450, 403] width 38 height 13
click at [490, 403] on button "Next" at bounding box center [485, 403] width 24 height 13
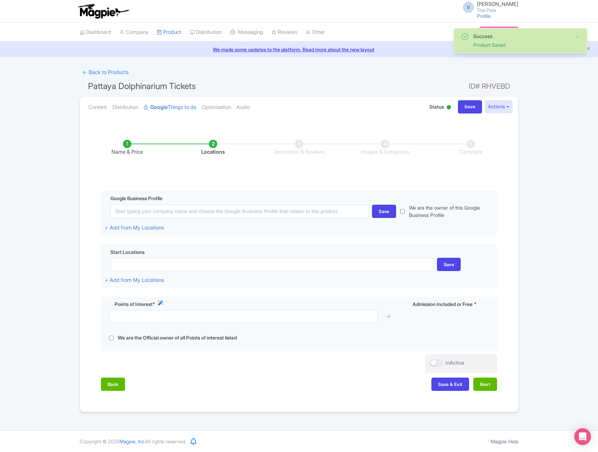
scroll to position [0, 0]
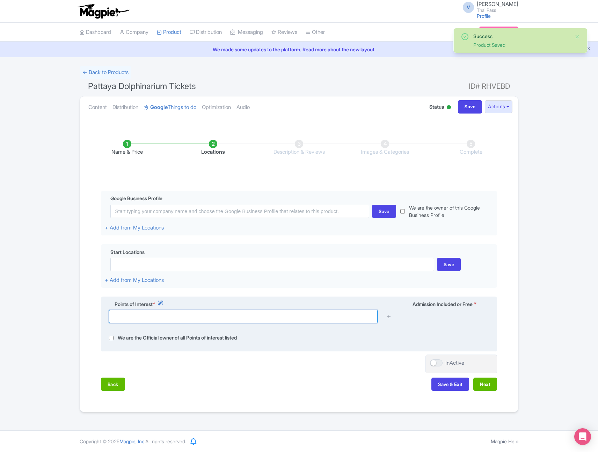
click at [180, 318] on input "text" at bounding box center [243, 316] width 269 height 13
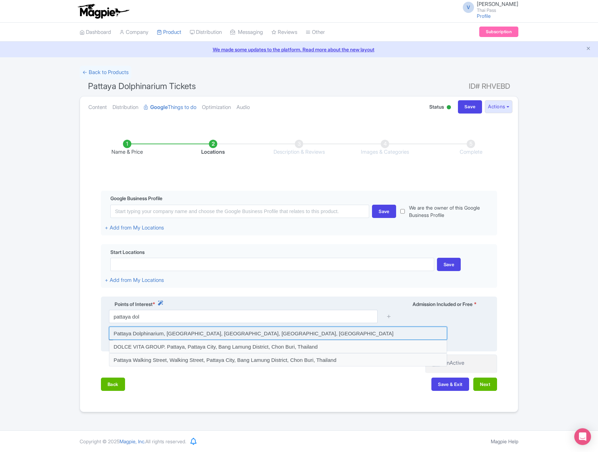
click at [228, 334] on input at bounding box center [278, 333] width 338 height 13
type input "Pattaya Dolphinarium, Pattaya City, Bang Lamung District, Chon Buri, Thailand"
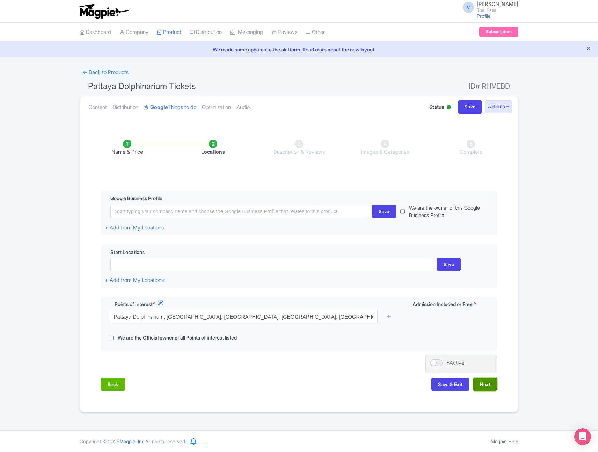
click at [481, 387] on button "Next" at bounding box center [485, 384] width 24 height 13
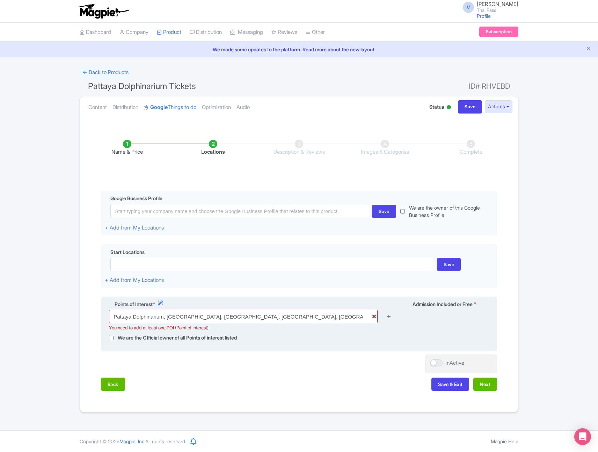
click at [390, 317] on icon at bounding box center [388, 316] width 5 height 5
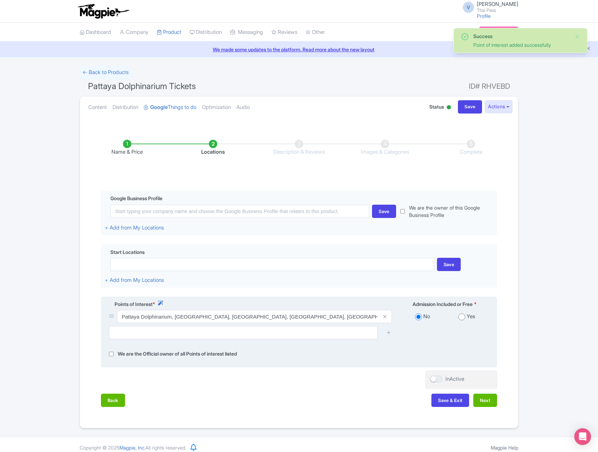
click at [388, 316] on span at bounding box center [385, 316] width 14 height 13
click at [460, 318] on input "radio" at bounding box center [461, 316] width 7 height 7
radio input "true"
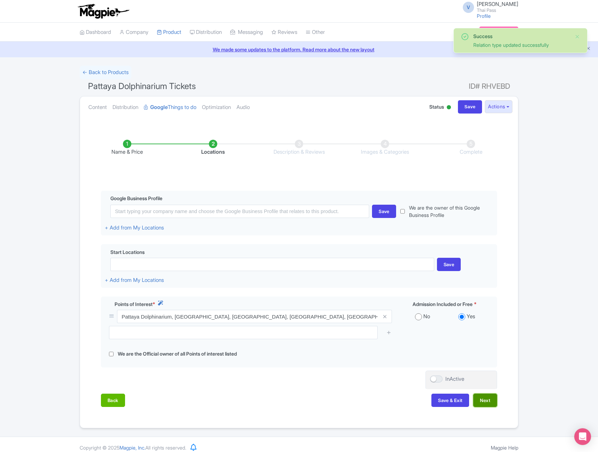
click at [489, 400] on button "Next" at bounding box center [485, 400] width 24 height 13
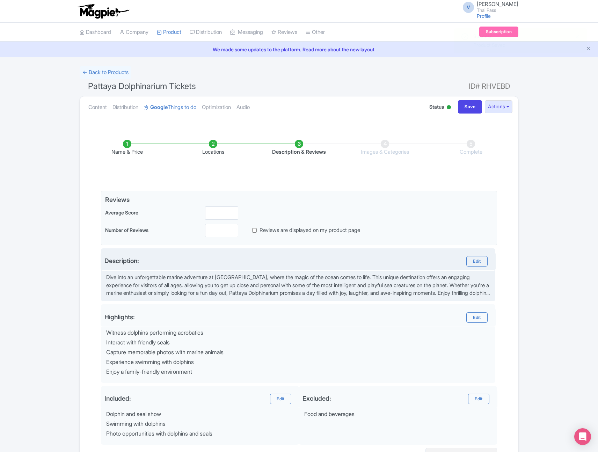
scroll to position [74, 0]
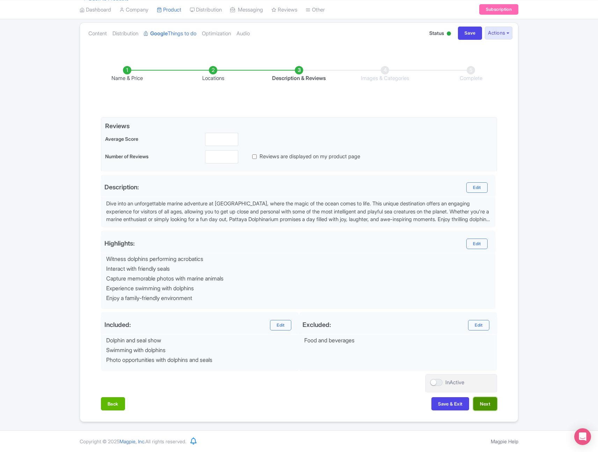
click at [485, 404] on button "Next" at bounding box center [485, 403] width 24 height 13
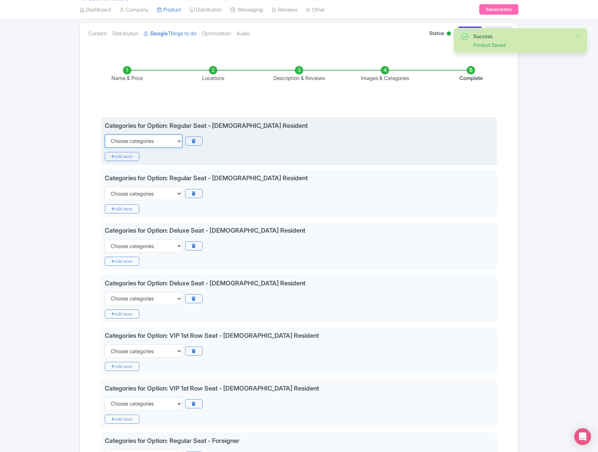
click at [145, 146] on select "Choose categories Adults Only Animals Audio Guide Beaches Bike Tours Boat Tours…" at bounding box center [144, 140] width 78 height 13
select select "animals"
click at [105, 134] on select "Choose categories Adults Only Animals Audio Guide Beaches Bike Tours Boat Tours…" at bounding box center [144, 140] width 78 height 13
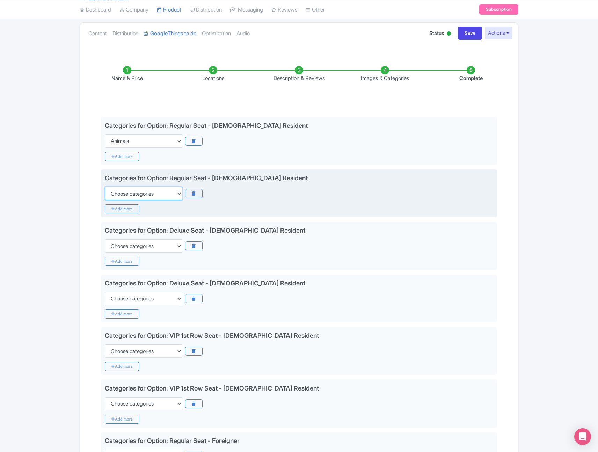
click at [134, 195] on select "Choose categories Adults Only Animals Audio Guide Beaches Bike Tours Boat Tours…" at bounding box center [144, 193] width 78 height 13
select select "animals"
click at [105, 187] on select "Choose categories Adults Only Animals Audio Guide Beaches Bike Tours Boat Tours…" at bounding box center [144, 193] width 78 height 13
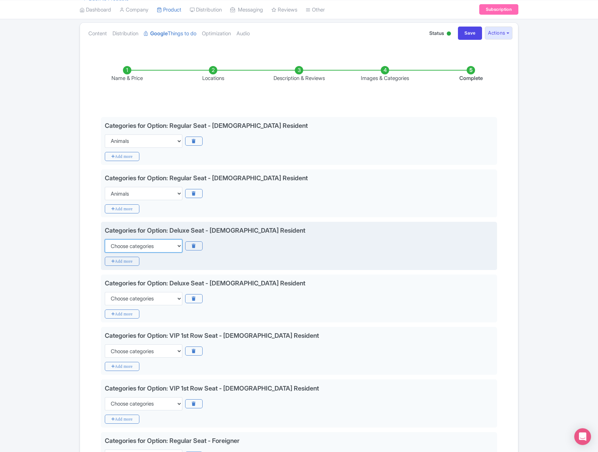
click at [129, 247] on select "Choose categories Adults Only Animals Audio Guide Beaches Bike Tours Boat Tours…" at bounding box center [144, 245] width 78 height 13
select select "animals"
click at [105, 239] on select "Choose categories Adults Only Animals Audio Guide Beaches Bike Tours Boat Tours…" at bounding box center [144, 245] width 78 height 13
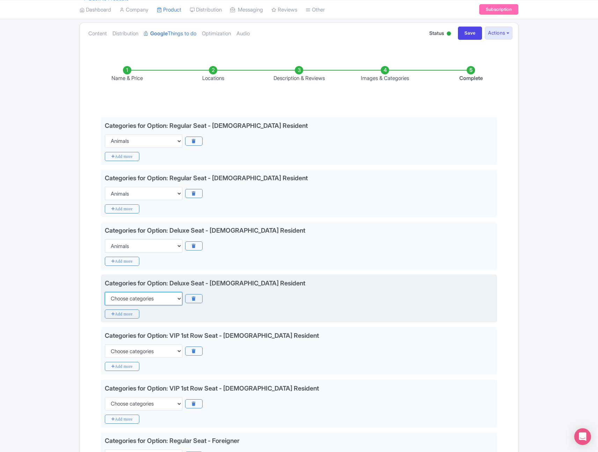
click at [129, 301] on select "Choose categories Adults Only Animals Audio Guide Beaches Bike Tours Boat Tours…" at bounding box center [144, 298] width 78 height 13
select select "animals"
click at [105, 292] on select "Choose categories Adults Only Animals Audio Guide Beaches Bike Tours Boat Tours…" at bounding box center [144, 298] width 78 height 13
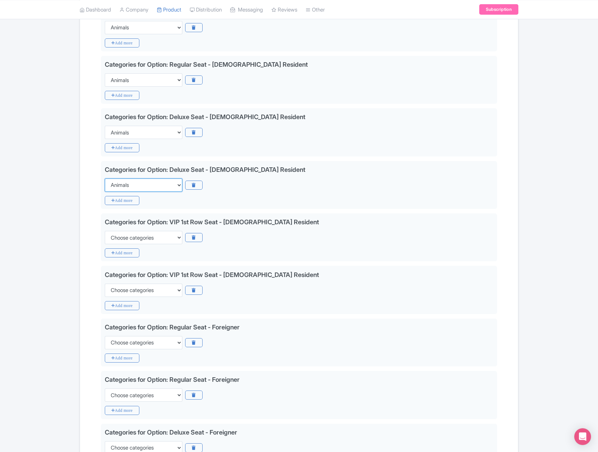
scroll to position [189, 0]
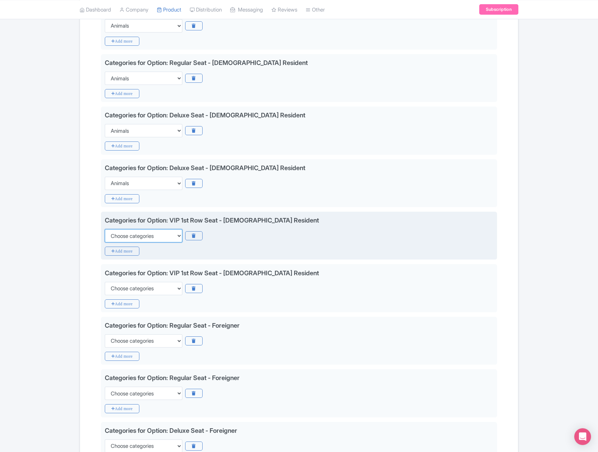
click at [133, 233] on select "Choose categories Adults Only Animals Audio Guide Beaches Bike Tours Boat Tours…" at bounding box center [144, 235] width 78 height 13
select select "animals"
click at [105, 229] on select "Choose categories Adults Only Animals Audio Guide Beaches Bike Tours Boat Tours…" at bounding box center [144, 235] width 78 height 13
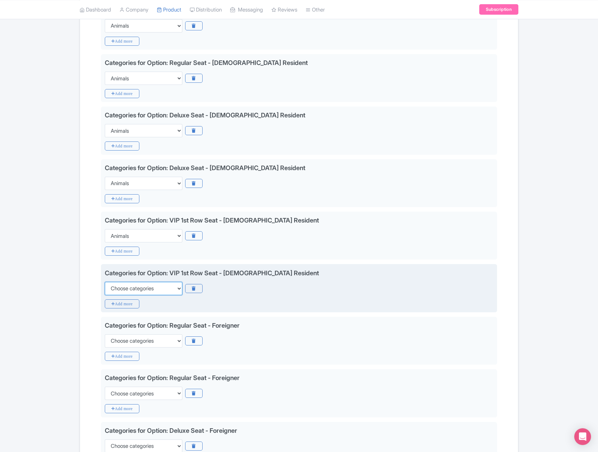
click at [129, 291] on select "Choose categories Adults Only Animals Audio Guide Beaches Bike Tours Boat Tours…" at bounding box center [144, 288] width 78 height 13
select select "animals"
click at [105, 282] on select "Choose categories Adults Only Animals Audio Guide Beaches Bike Tours Boat Tours…" at bounding box center [144, 288] width 78 height 13
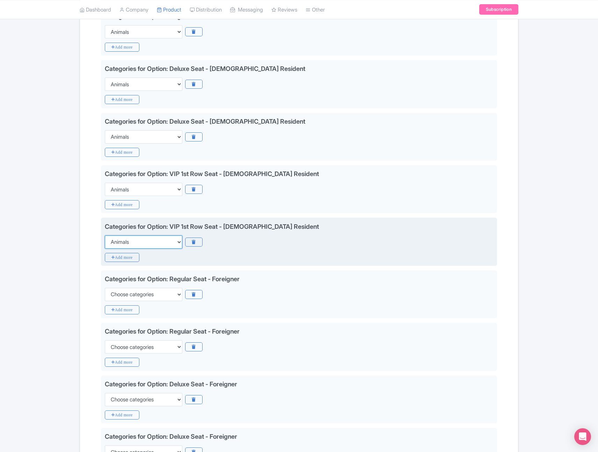
scroll to position [258, 0]
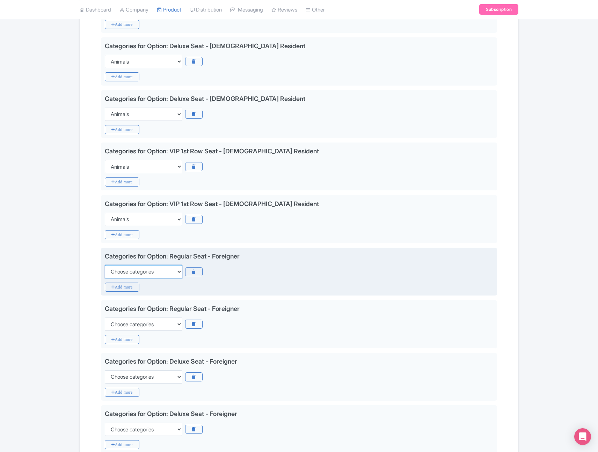
click at [138, 274] on select "Choose categories Adults Only Animals Audio Guide Beaches Bike Tours Boat Tours…" at bounding box center [144, 271] width 78 height 13
select select "animals"
click at [105, 265] on select "Choose categories Adults Only Animals Audio Guide Beaches Bike Tours Boat Tours…" at bounding box center [144, 271] width 78 height 13
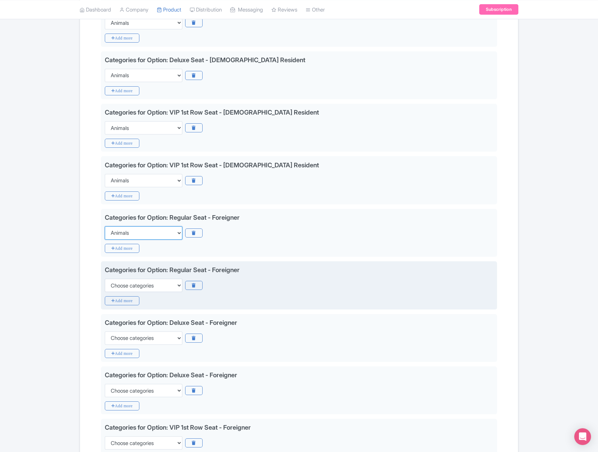
scroll to position [302, 0]
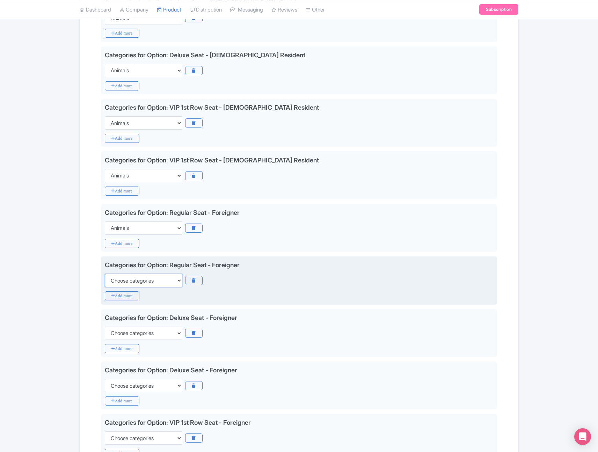
click at [139, 286] on select "Choose categories Adults Only Animals Audio Guide Beaches Bike Tours Boat Tours…" at bounding box center [144, 280] width 78 height 13
select select "animals"
click at [105, 274] on select "Choose categories Adults Only Animals Audio Guide Beaches Bike Tours Boat Tours…" at bounding box center [144, 280] width 78 height 13
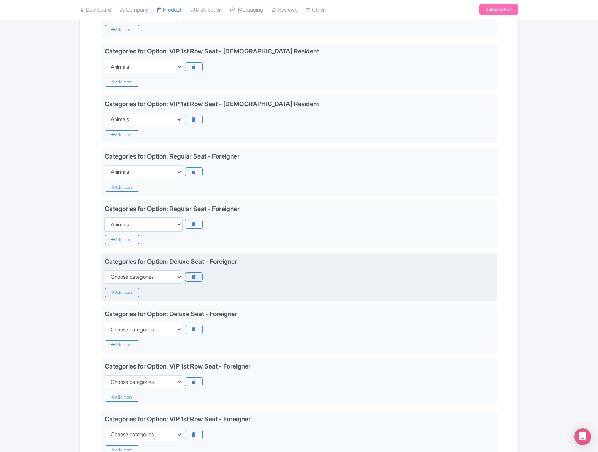
scroll to position [362, 0]
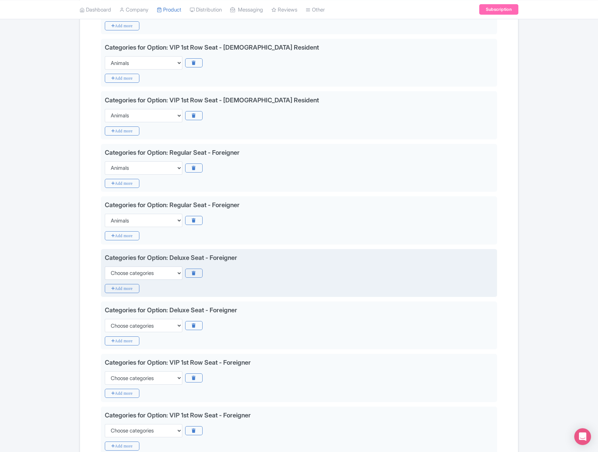
click at [149, 280] on div "Categories for Option: Deluxe Seat - Foreigner Choose categories Adults Only An…" at bounding box center [299, 273] width 396 height 48
click at [148, 277] on select "Choose categories Adults Only Animals Audio Guide Beaches Bike Tours Boat Tours…" at bounding box center [144, 273] width 78 height 13
select select "animals"
click at [105, 267] on select "Choose categories Adults Only Animals Audio Guide Beaches Bike Tours Boat Tours…" at bounding box center [144, 273] width 78 height 13
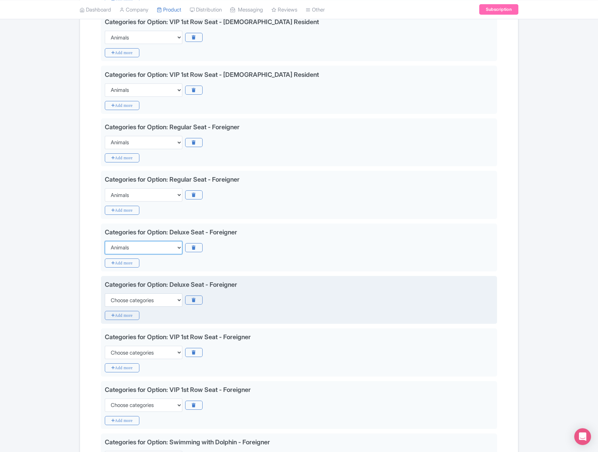
scroll to position [391, 0]
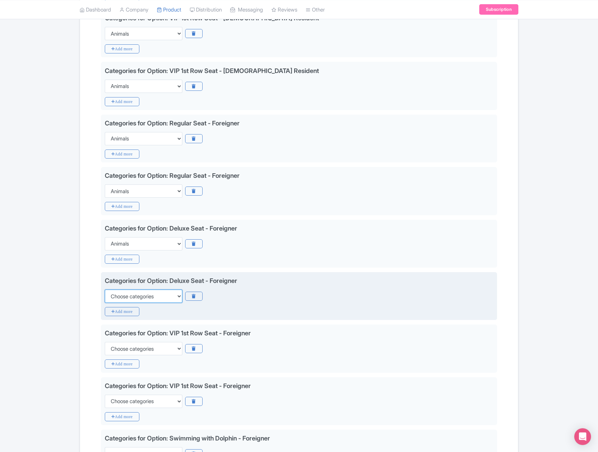
click at [161, 294] on select "Choose categories Adults Only Animals Audio Guide Beaches Bike Tours Boat Tours…" at bounding box center [144, 296] width 78 height 13
select select "animals"
click at [105, 290] on select "Choose categories Adults Only Animals Audio Guide Beaches Bike Tours Boat Tours…" at bounding box center [144, 296] width 78 height 13
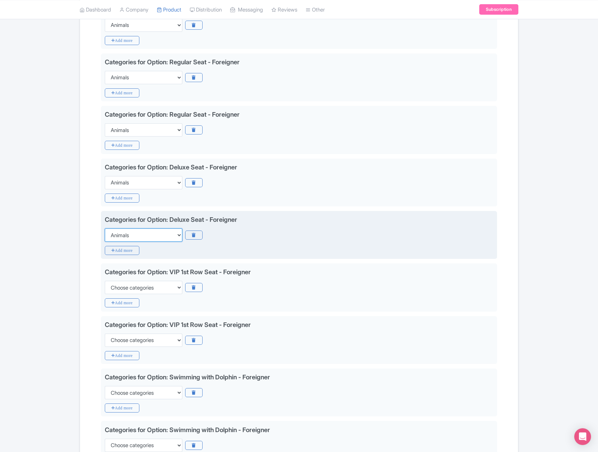
scroll to position [462, 0]
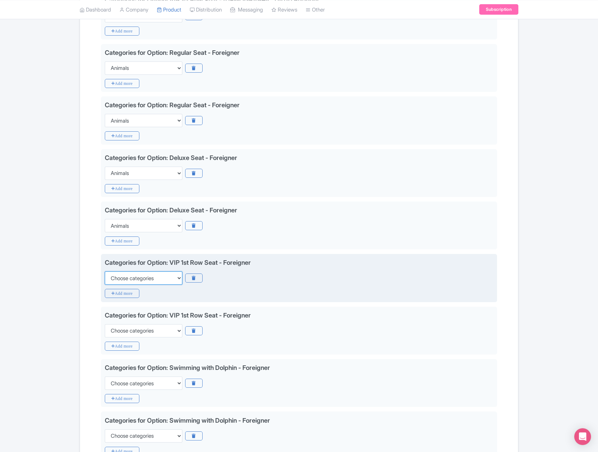
click at [155, 277] on select "Choose categories Adults Only Animals Audio Guide Beaches Bike Tours Boat Tours…" at bounding box center [144, 277] width 78 height 13
select select "animals"
click at [105, 271] on select "Choose categories Adults Only Animals Audio Guide Beaches Bike Tours Boat Tours…" at bounding box center [144, 277] width 78 height 13
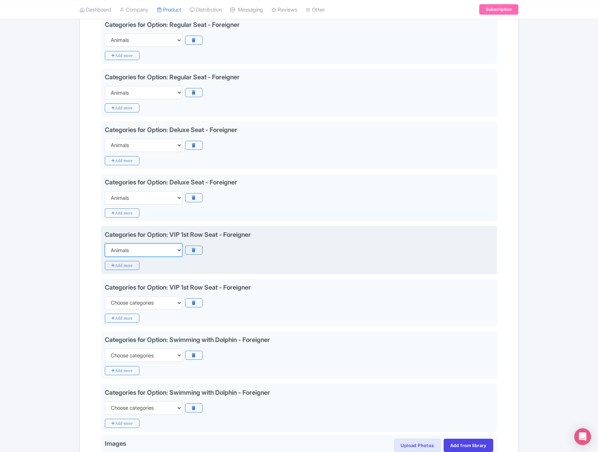
scroll to position [508, 0]
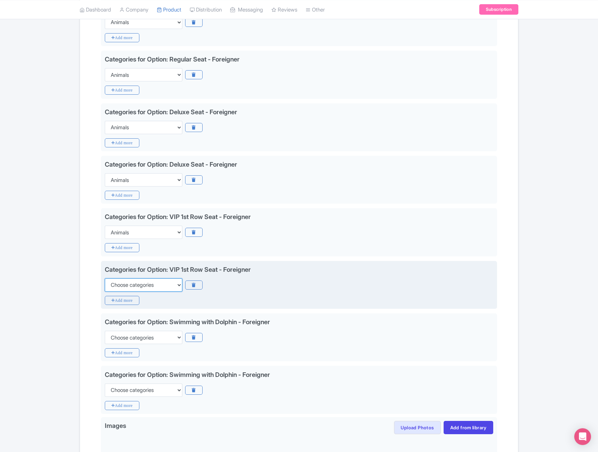
click at [146, 288] on select "Choose categories Adults Only Animals Audio Guide Beaches Bike Tours Boat Tours…" at bounding box center [144, 284] width 78 height 13
select select "animals"
click at [105, 278] on select "Choose categories Adults Only Animals Audio Guide Beaches Bike Tours Boat Tours…" at bounding box center [144, 284] width 78 height 13
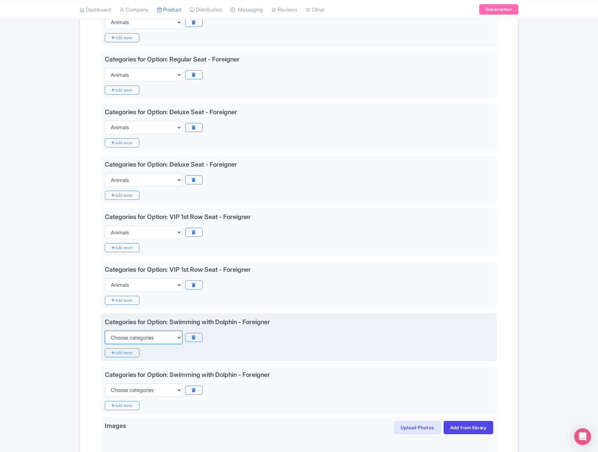
click at [146, 342] on select "Choose categories Adults Only Animals Audio Guide Beaches Bike Tours Boat Tours…" at bounding box center [144, 337] width 78 height 13
select select "animals"
click at [105, 331] on select "Choose categories Adults Only Animals Audio Guide Beaches Bike Tours Boat Tours…" at bounding box center [144, 337] width 78 height 13
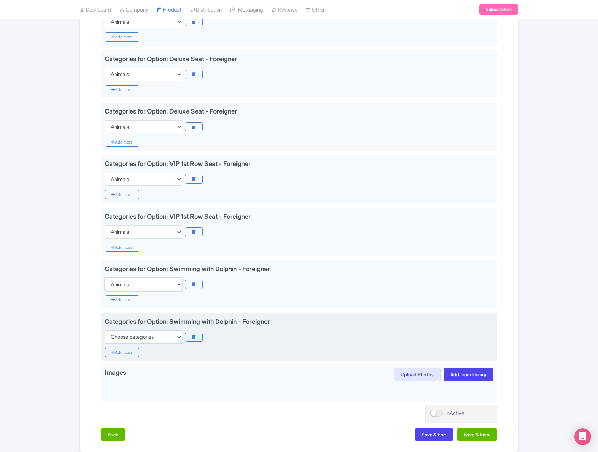
scroll to position [566, 0]
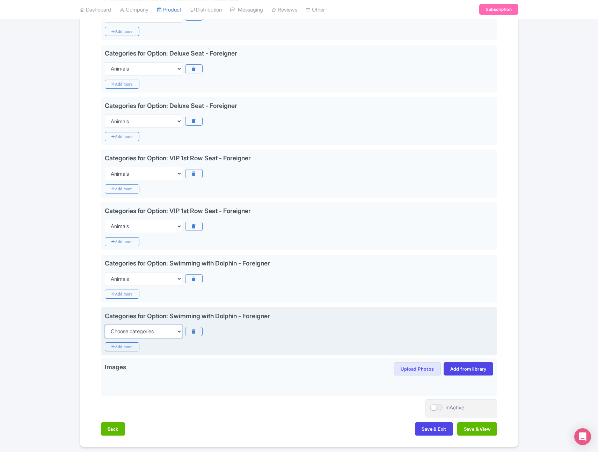
click at [148, 334] on select "Choose categories Adults Only Animals Audio Guide Beaches Bike Tours Boat Tours…" at bounding box center [144, 331] width 78 height 13
select select "animals"
click at [105, 325] on select "Choose categories Adults Only Animals Audio Guide Beaches Bike Tours Boat Tours…" at bounding box center [144, 331] width 78 height 13
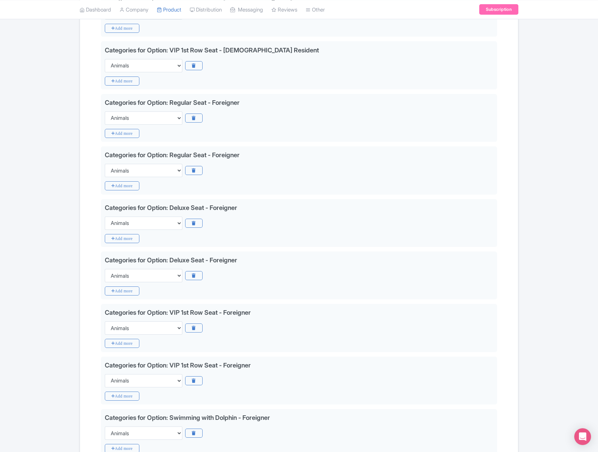
scroll to position [0, 0]
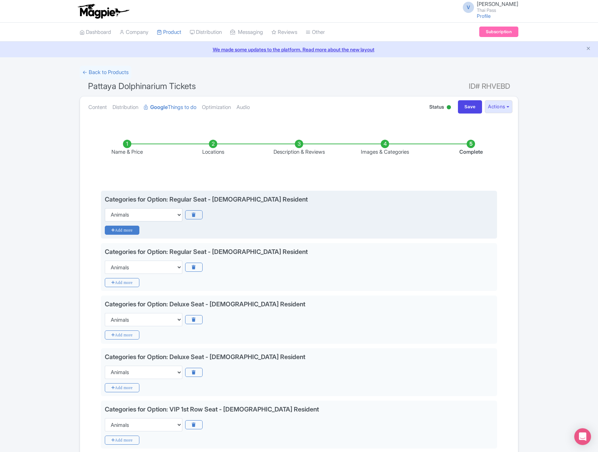
click at [123, 231] on icon "Add more" at bounding box center [122, 230] width 35 height 9
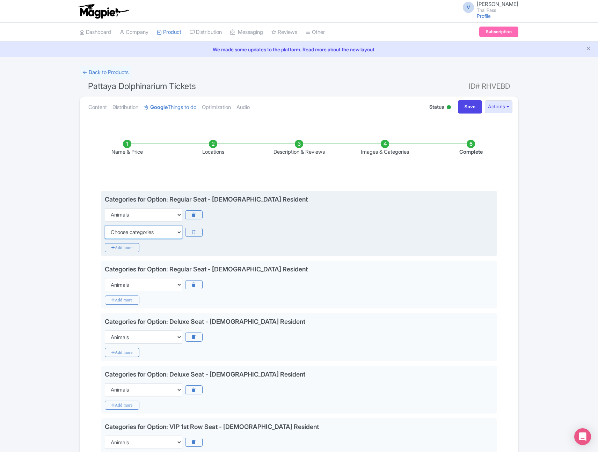
click at [128, 232] on select "Choose categories Adults Only Animals Audio Guide Beaches Bike Tours Boat Tours…" at bounding box center [144, 232] width 78 height 13
select select "family-friendly"
click at [105, 226] on select "Choose categories Adults Only Animals Audio Guide Beaches Bike Tours Boat Tours…" at bounding box center [144, 232] width 78 height 13
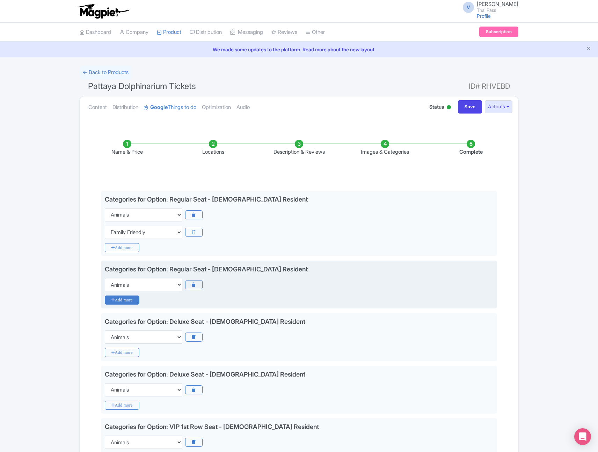
click at [126, 298] on icon "Add more" at bounding box center [122, 300] width 35 height 9
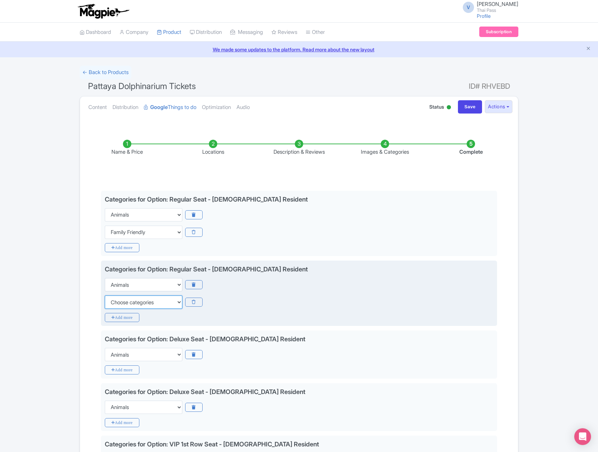
click at [130, 301] on select "Choose categories Adults Only Animals Audio Guide Beaches Bike Tours Boat Tours…" at bounding box center [144, 302] width 78 height 13
select select "family-friendly"
click at [105, 296] on select "Choose categories Adults Only Animals Audio Guide Beaches Bike Tours Boat Tours…" at bounding box center [144, 302] width 78 height 13
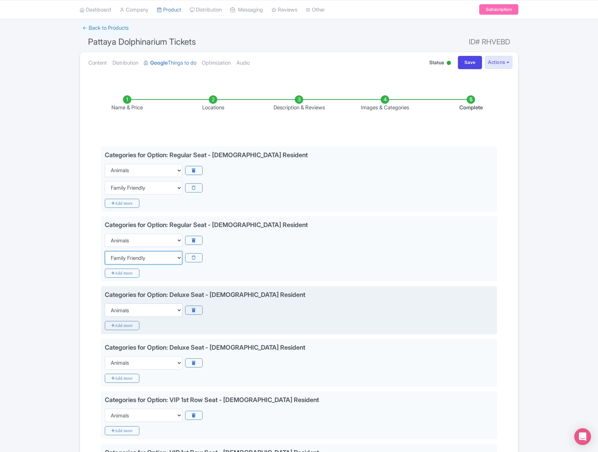
scroll to position [51, 0]
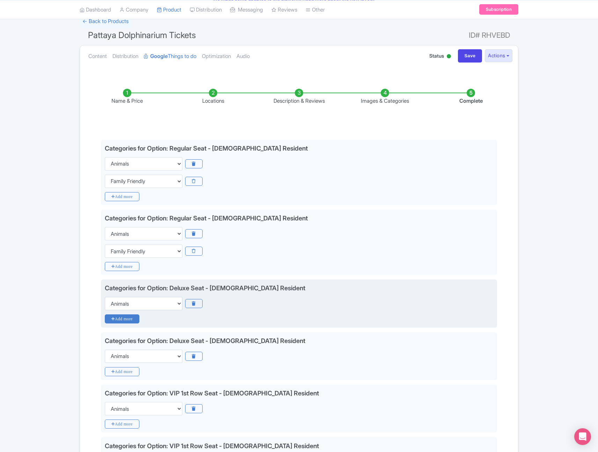
click at [134, 319] on icon "Add more" at bounding box center [122, 318] width 35 height 9
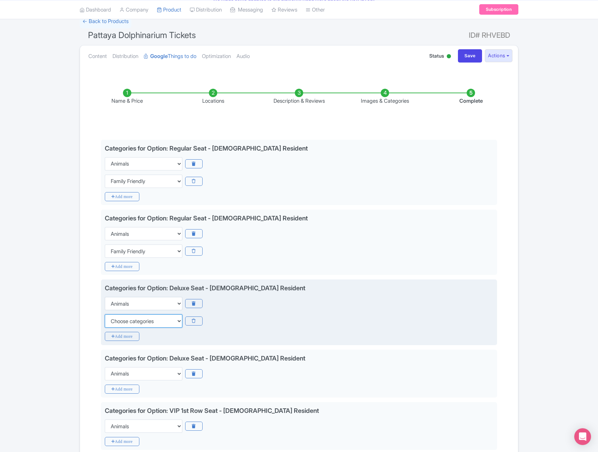
click at [133, 320] on select "Choose categories Adults Only Animals Audio Guide Beaches Bike Tours Boat Tours…" at bounding box center [144, 320] width 78 height 13
select select "family-friendly"
click at [105, 314] on select "Choose categories Adults Only Animals Audio Guide Beaches Bike Tours Boat Tours…" at bounding box center [144, 320] width 78 height 13
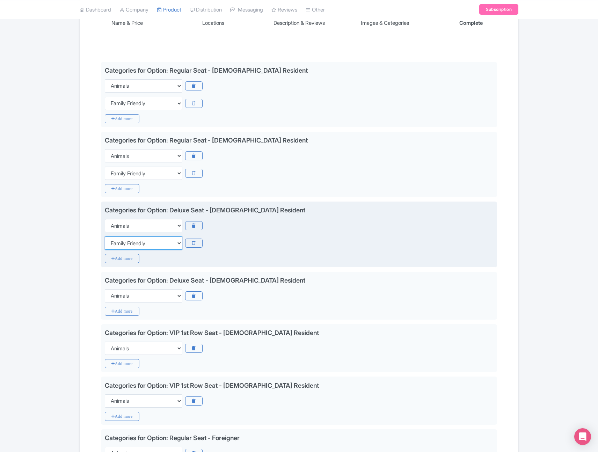
scroll to position [138, 0]
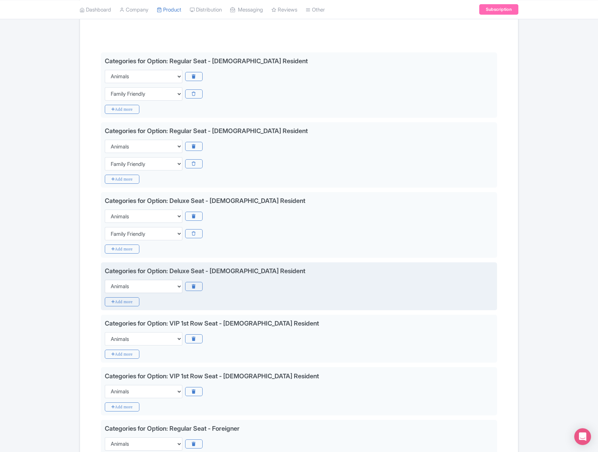
click at [124, 296] on div "Categories for Option: Deluxe Seat - Thai Resident Choose categories Adults Onl…" at bounding box center [299, 286] width 396 height 48
click at [125, 300] on icon "Add more" at bounding box center [122, 301] width 35 height 9
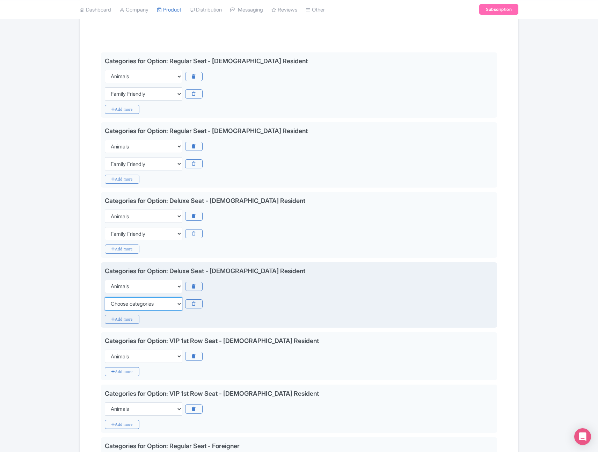
click at [126, 305] on select "Choose categories Adults Only Animals Audio Guide Beaches Bike Tours Boat Tours…" at bounding box center [144, 303] width 78 height 13
select select "family-friendly"
click at [105, 297] on select "Choose categories Adults Only Animals Audio Guide Beaches Bike Tours Boat Tours…" at bounding box center [144, 303] width 78 height 13
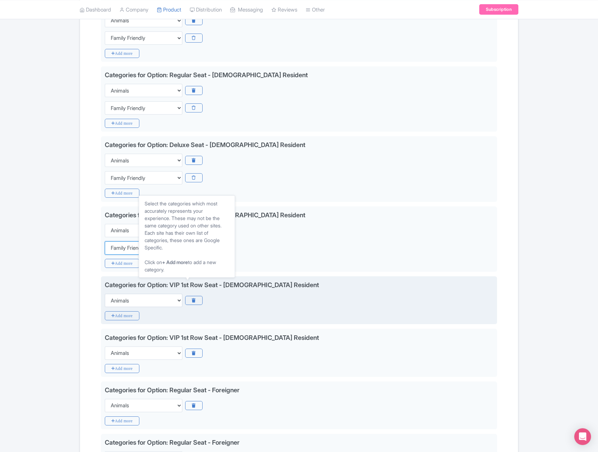
scroll to position [202, 0]
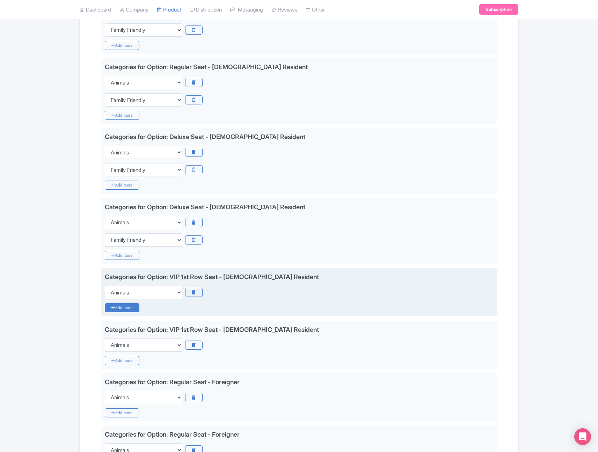
click at [122, 310] on icon "Add more" at bounding box center [122, 307] width 35 height 9
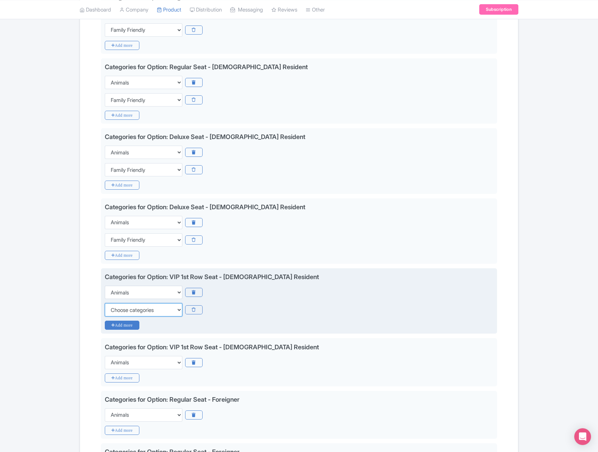
click at [122, 310] on select "Choose categories Adults Only Animals Audio Guide Beaches Bike Tours Boat Tours…" at bounding box center [144, 309] width 78 height 13
select select "family-friendly"
click at [105, 303] on select "Choose categories Adults Only Animals Audio Guide Beaches Bike Tours Boat Tours…" at bounding box center [144, 309] width 78 height 13
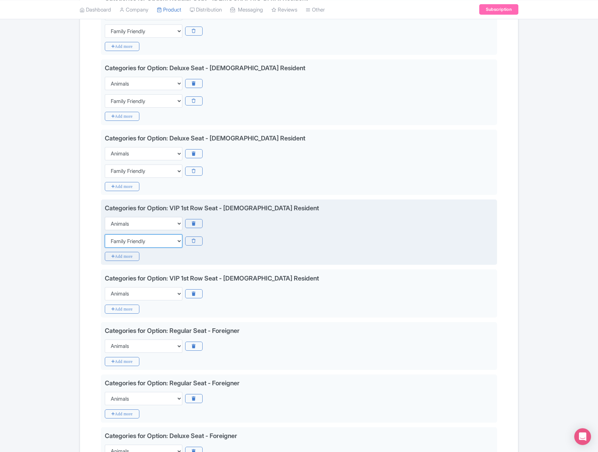
scroll to position [281, 0]
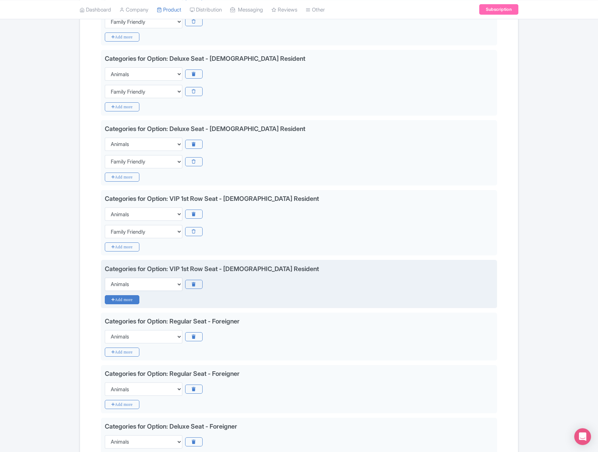
click at [132, 301] on icon "Add more" at bounding box center [122, 299] width 35 height 9
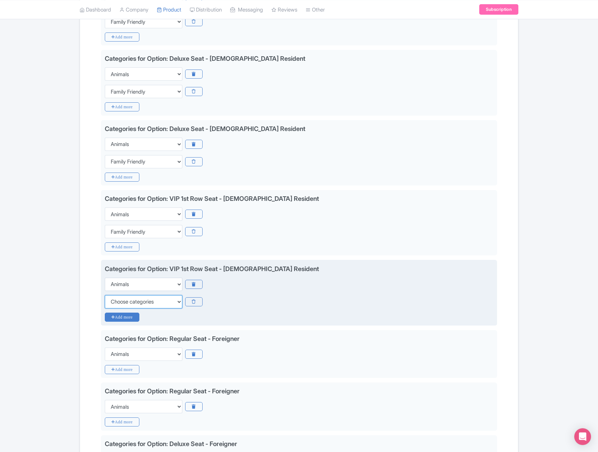
click at [132, 301] on select "Choose categories Adults Only Animals Audio Guide Beaches Bike Tours Boat Tours…" at bounding box center [144, 301] width 78 height 13
select select "family-friendly"
click at [105, 295] on select "Choose categories Adults Only Animals Audio Guide Beaches Bike Tours Boat Tours…" at bounding box center [144, 301] width 78 height 13
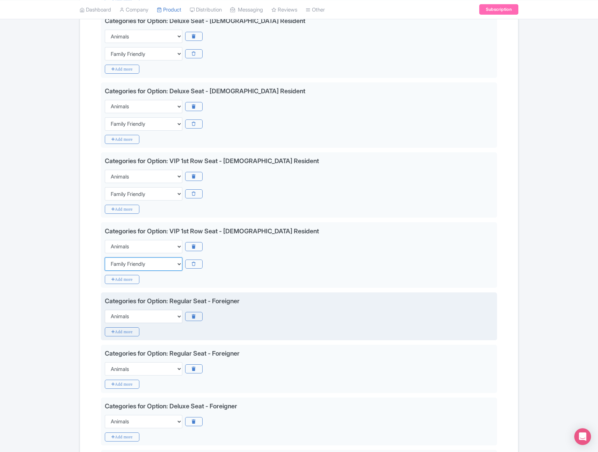
scroll to position [326, 0]
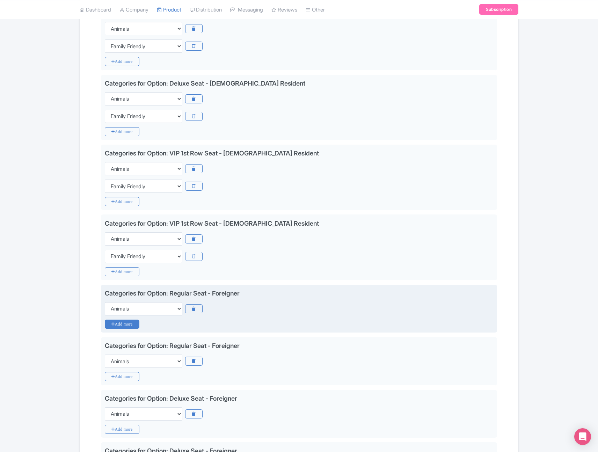
click at [119, 323] on icon "Add more" at bounding box center [122, 324] width 35 height 9
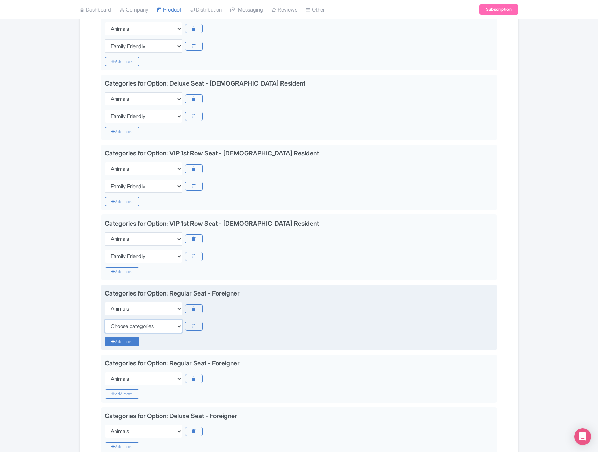
click at [119, 323] on select "Choose categories Adults Only Animals Audio Guide Beaches Bike Tours Boat Tours…" at bounding box center [144, 326] width 78 height 13
select select "family-friendly"
click at [105, 320] on select "Choose categories Adults Only Animals Audio Guide Beaches Bike Tours Boat Tours…" at bounding box center [144, 326] width 78 height 13
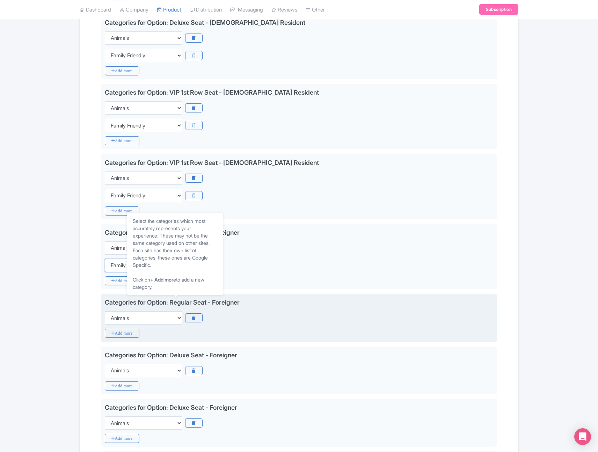
scroll to position [397, 0]
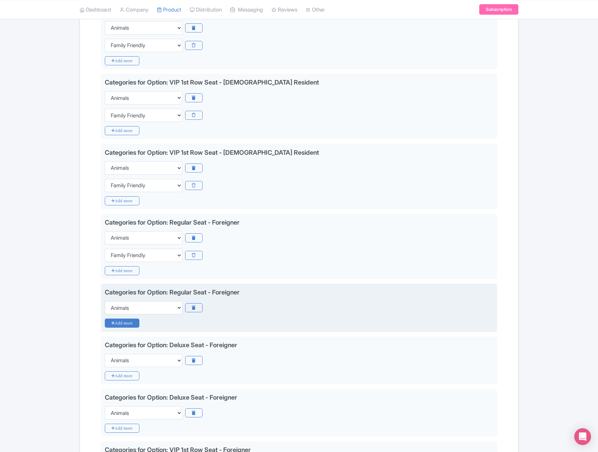
click at [124, 322] on icon "Add more" at bounding box center [122, 323] width 35 height 9
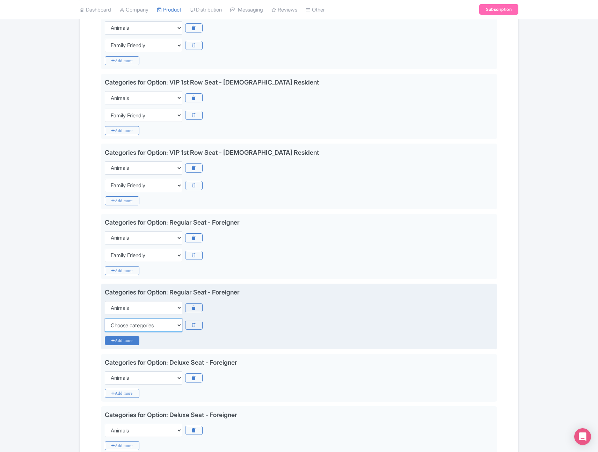
click at [124, 323] on select "Choose categories Adults Only Animals Audio Guide Beaches Bike Tours Boat Tours…" at bounding box center [144, 325] width 78 height 13
select select "family-friendly"
click at [105, 319] on select "Choose categories Adults Only Animals Audio Guide Beaches Bike Tours Boat Tours…" at bounding box center [144, 325] width 78 height 13
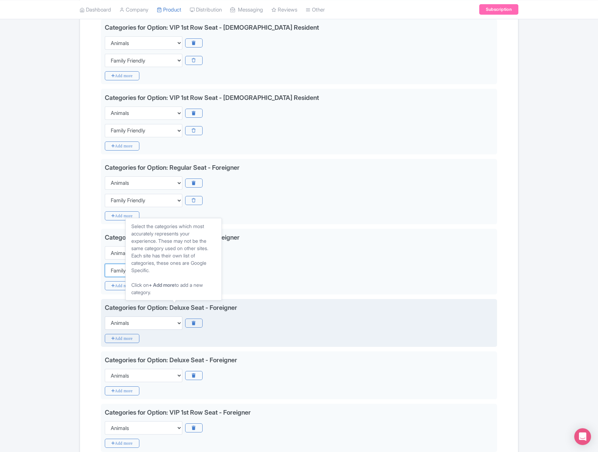
scroll to position [458, 0]
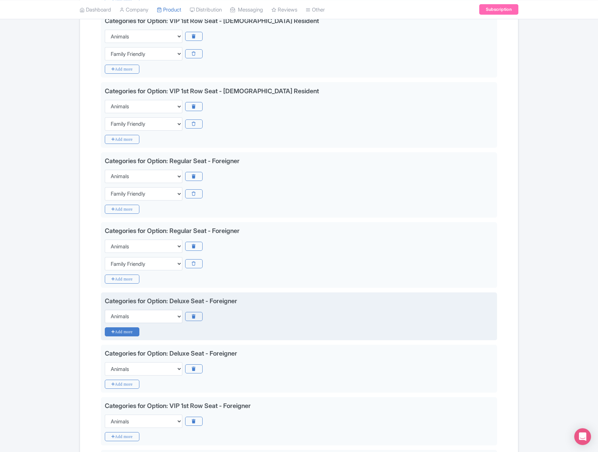
click at [125, 332] on icon "Add more" at bounding box center [122, 331] width 35 height 9
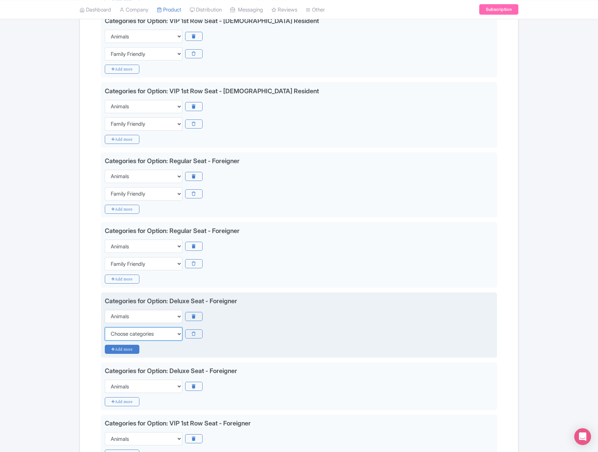
click at [125, 332] on select "Choose categories Adults Only Animals Audio Guide Beaches Bike Tours Boat Tours…" at bounding box center [144, 333] width 78 height 13
select select "family-friendly"
click at [105, 327] on select "Choose categories Adults Only Animals Audio Guide Beaches Bike Tours Boat Tours…" at bounding box center [144, 333] width 78 height 13
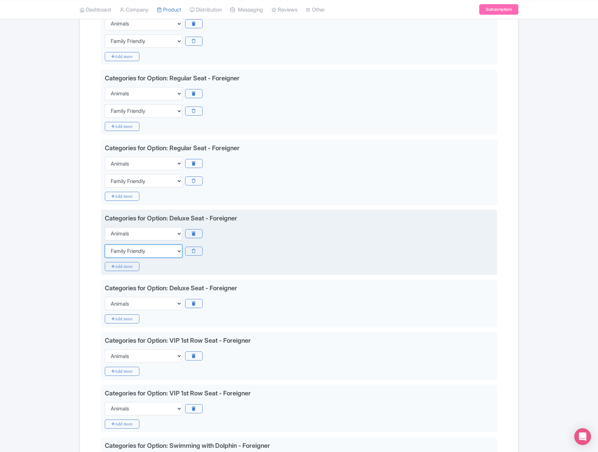
scroll to position [560, 0]
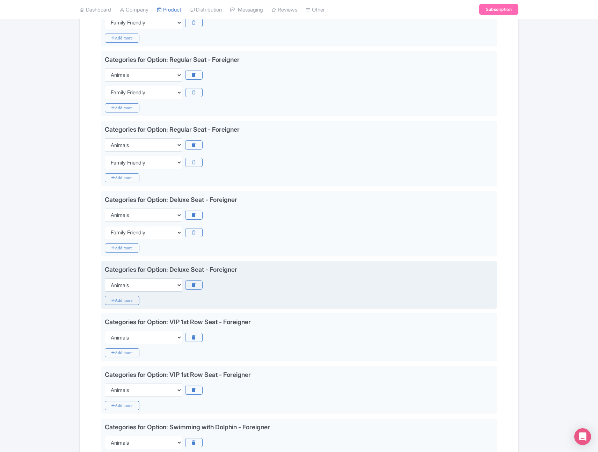
click at [130, 305] on div "Categories for Option: Deluxe Seat - Foreigner Choose categories Adults Only An…" at bounding box center [299, 285] width 396 height 48
click at [128, 301] on icon "Add more" at bounding box center [122, 300] width 35 height 9
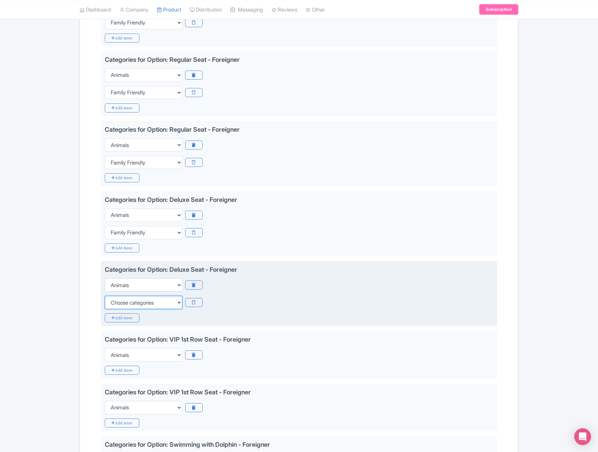
click at [137, 303] on select "Choose categories Adults Only Animals Audio Guide Beaches Bike Tours Boat Tours…" at bounding box center [144, 302] width 78 height 13
select select "family-friendly"
click at [105, 296] on select "Choose categories Adults Only Animals Audio Guide Beaches Bike Tours Boat Tours…" at bounding box center [144, 302] width 78 height 13
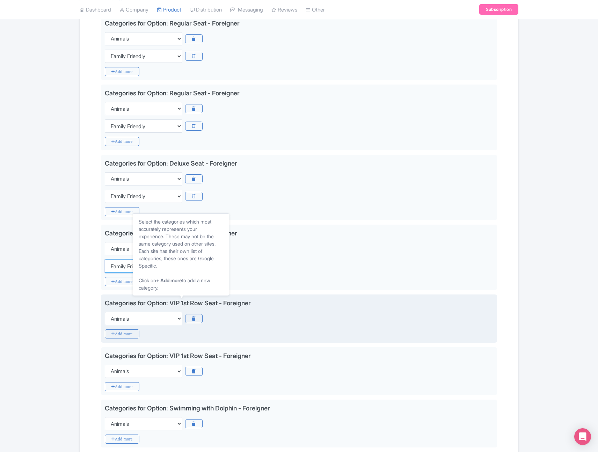
scroll to position [607, 0]
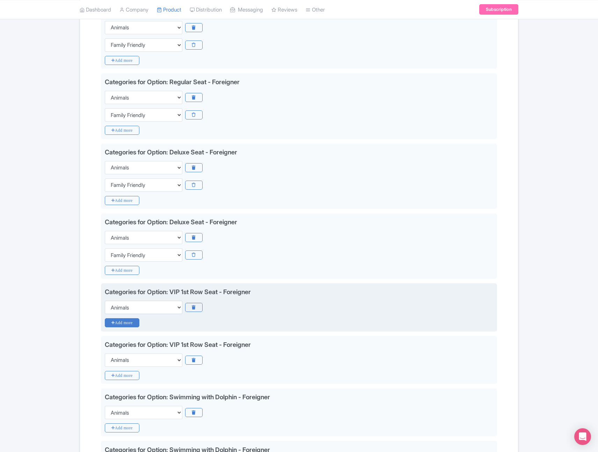
click at [129, 325] on icon "Add more" at bounding box center [122, 322] width 35 height 9
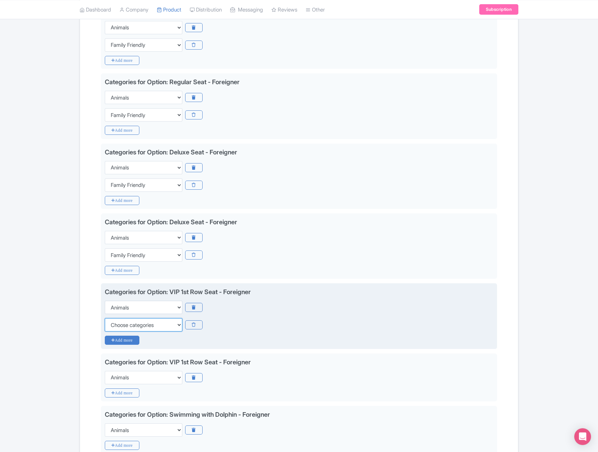
click at [129, 324] on select "Choose categories Adults Only Animals Audio Guide Beaches Bike Tours Boat Tours…" at bounding box center [144, 324] width 78 height 13
select select "family-friendly"
click at [105, 318] on select "Choose categories Adults Only Animals Audio Guide Beaches Bike Tours Boat Tours…" at bounding box center [144, 324] width 78 height 13
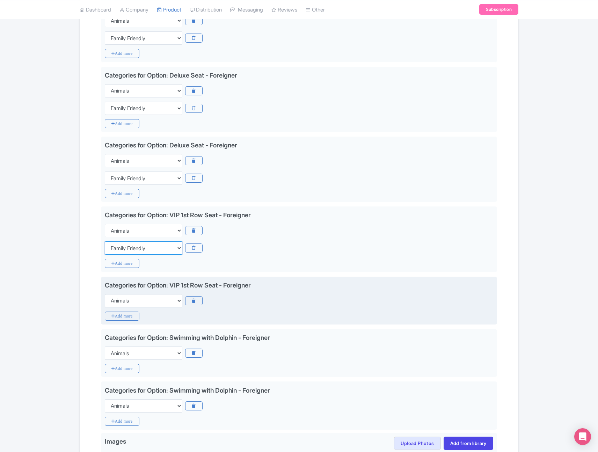
scroll to position [694, 0]
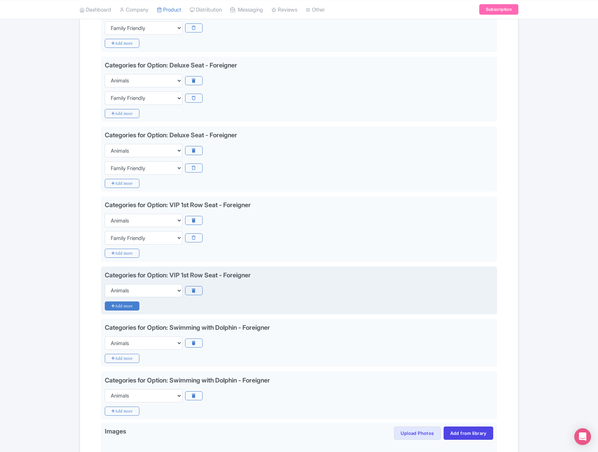
click at [122, 306] on icon "Add more" at bounding box center [122, 305] width 35 height 9
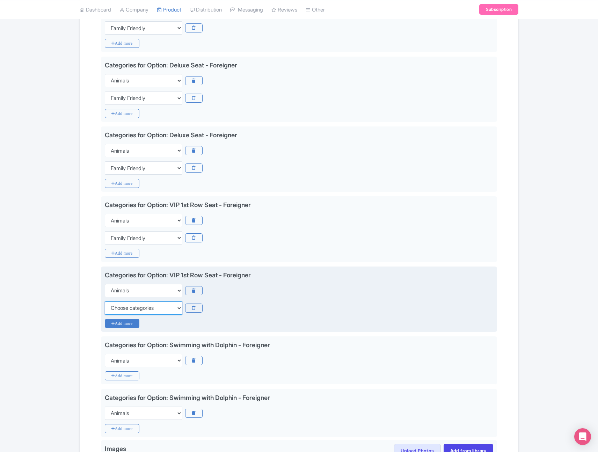
click at [122, 306] on select "Choose categories Adults Only Animals Audio Guide Beaches Bike Tours Boat Tours…" at bounding box center [144, 307] width 78 height 13
select select "family-friendly"
click at [105, 301] on select "Choose categories Adults Only Animals Audio Guide Beaches Bike Tours Boat Tours…" at bounding box center [144, 307] width 78 height 13
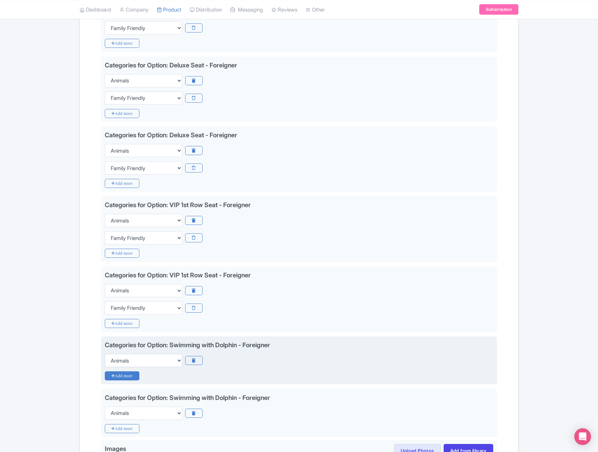
click at [117, 379] on icon "Add more" at bounding box center [122, 375] width 35 height 9
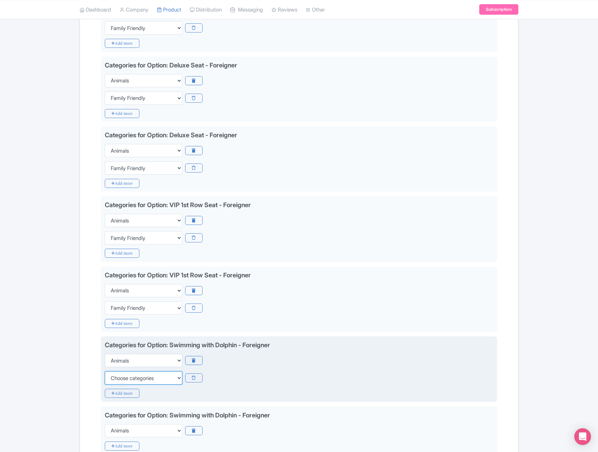
click at [126, 380] on select "Choose categories Adults Only Animals Audio Guide Beaches Bike Tours Boat Tours…" at bounding box center [144, 377] width 78 height 13
select select "family-friendly"
click at [105, 371] on select "Choose categories Adults Only Animals Audio Guide Beaches Bike Tours Boat Tours…" at bounding box center [144, 377] width 78 height 13
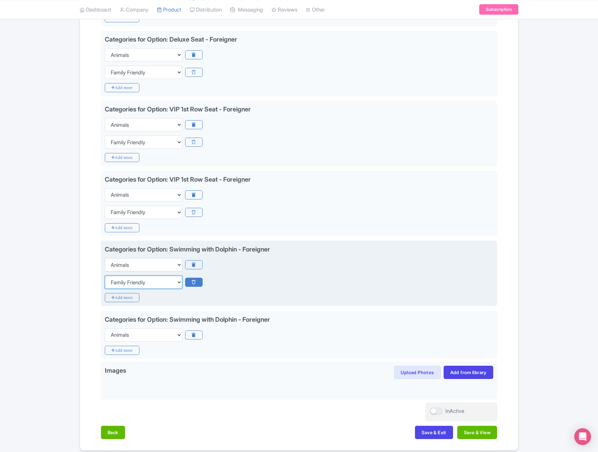
scroll to position [800, 0]
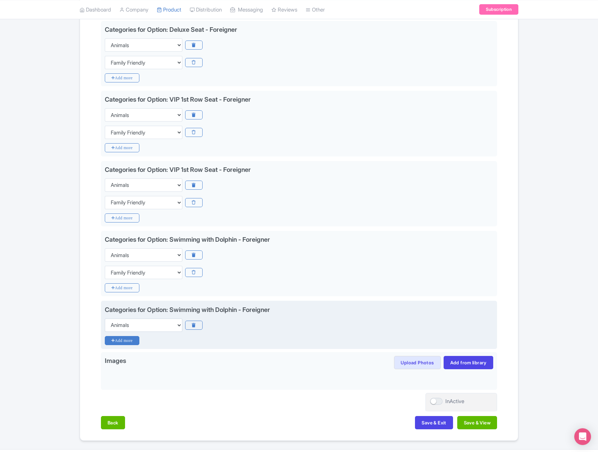
click at [122, 341] on icon "Add more" at bounding box center [122, 340] width 35 height 9
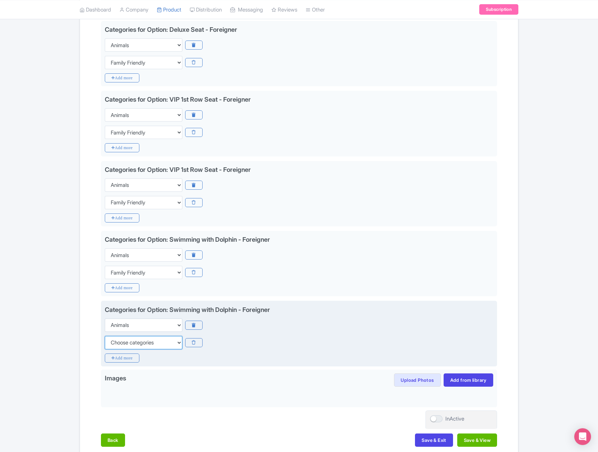
click at [138, 349] on select "Choose categories Adults Only Animals Audio Guide Beaches Bike Tours Boat Tours…" at bounding box center [144, 342] width 78 height 13
select select "family-friendly"
click at [105, 336] on select "Choose categories Adults Only Animals Audio Guide Beaches Bike Tours Boat Tours…" at bounding box center [144, 342] width 78 height 13
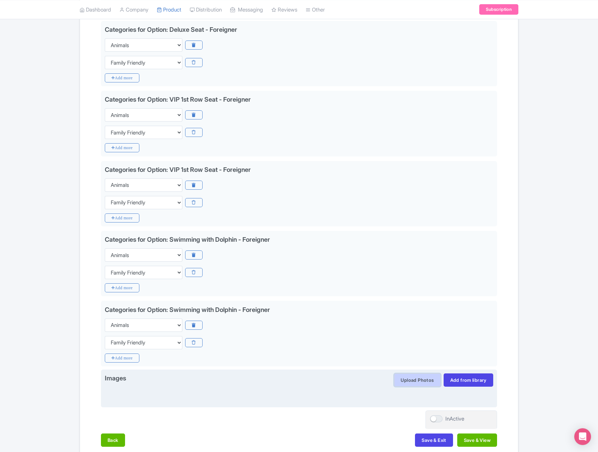
click at [424, 380] on button "Upload Photos" at bounding box center [417, 379] width 46 height 13
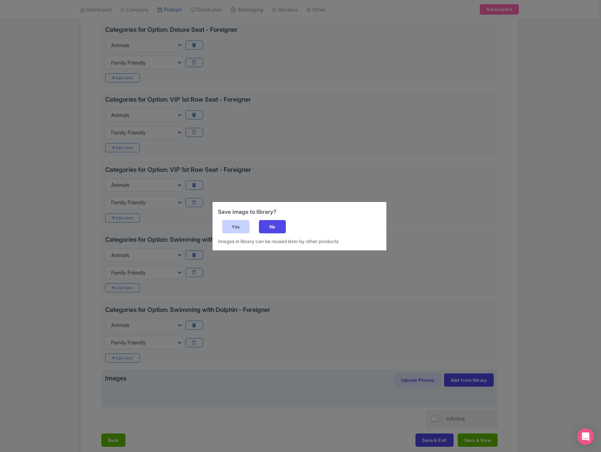
click at [240, 226] on div "Yes" at bounding box center [235, 226] width 27 height 13
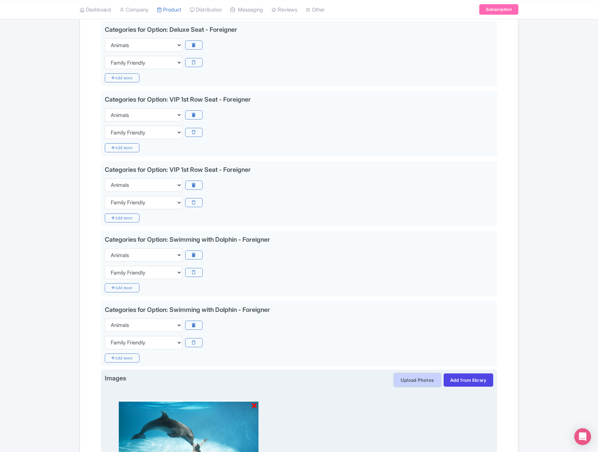
click at [416, 379] on button "Upload Photos" at bounding box center [417, 379] width 46 height 13
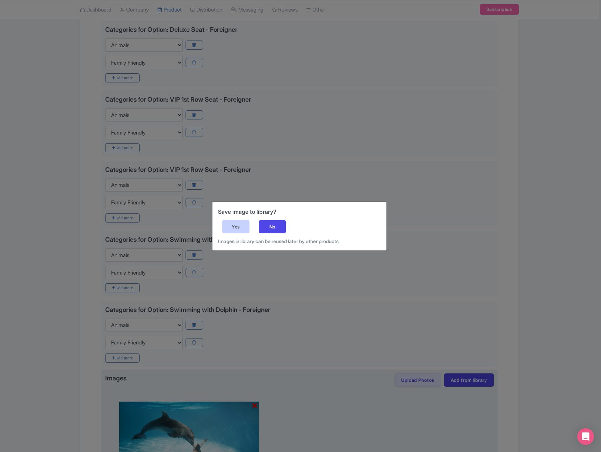
click at [231, 223] on div "Yes" at bounding box center [235, 226] width 27 height 13
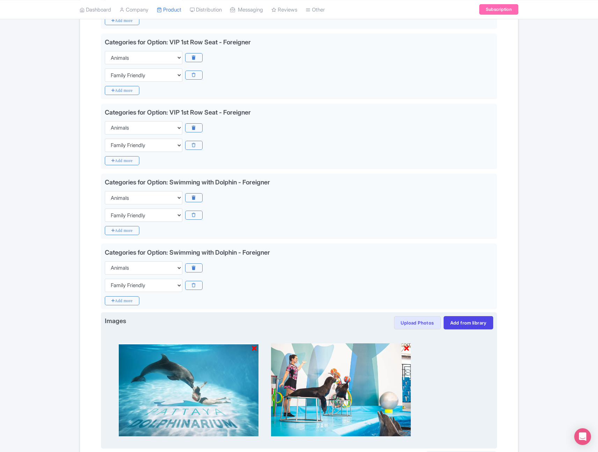
scroll to position [865, 0]
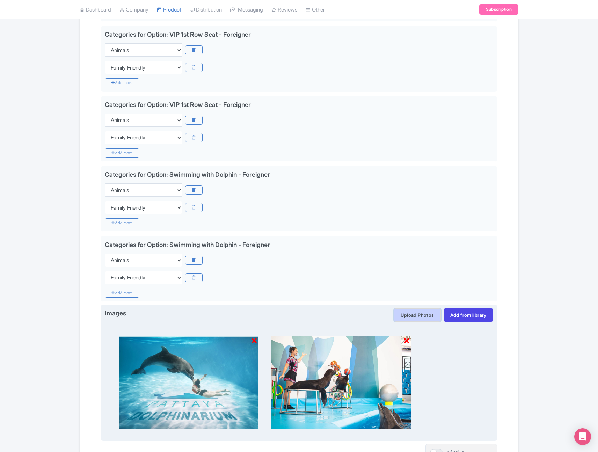
click at [424, 318] on button "Upload Photos" at bounding box center [417, 314] width 46 height 13
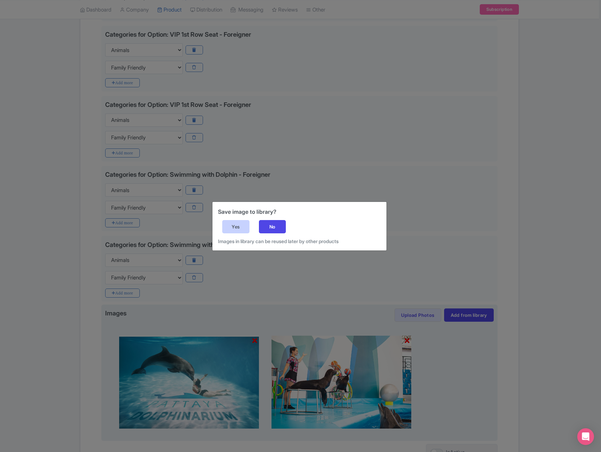
click at [236, 227] on div "Yes" at bounding box center [235, 226] width 27 height 13
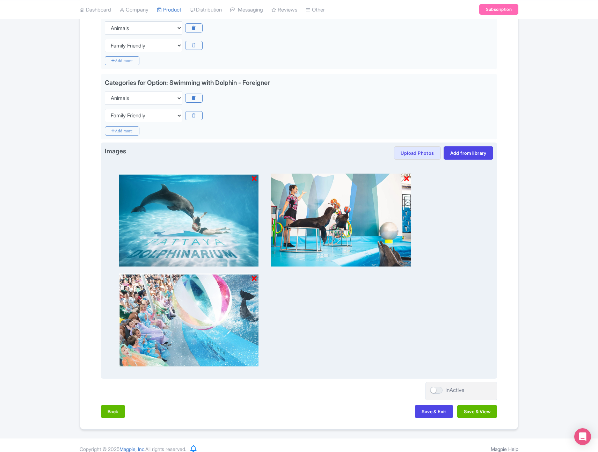
scroll to position [1034, 0]
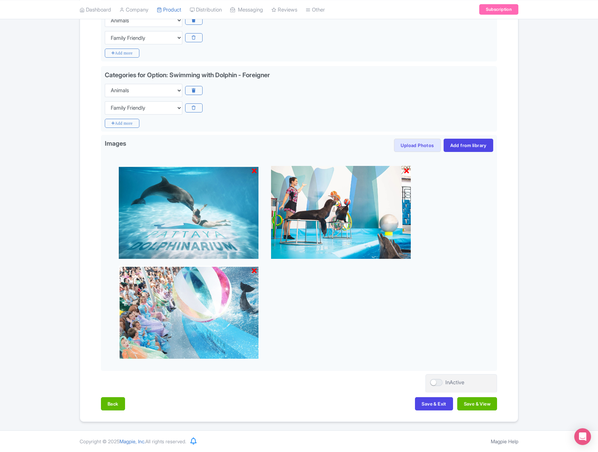
click at [477, 410] on div "Back Save & Exit Save & View" at bounding box center [299, 407] width 396 height 20
click at [479, 407] on button "Save & View" at bounding box center [477, 403] width 40 height 13
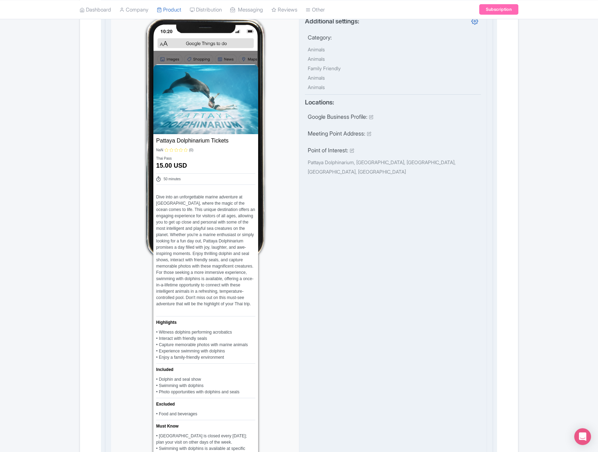
scroll to position [0, 0]
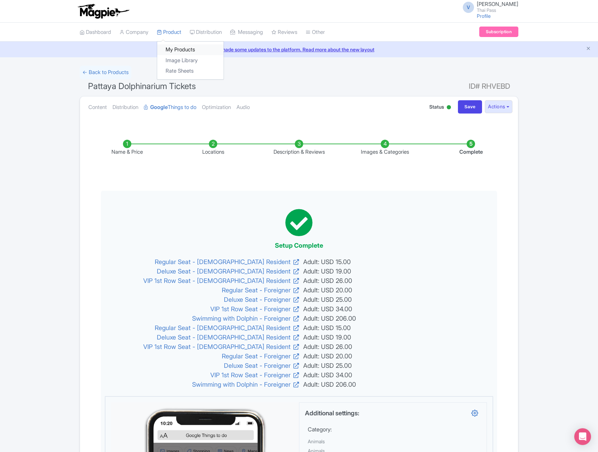
click at [180, 48] on link "My Products" at bounding box center [190, 49] width 66 height 11
click at [469, 106] on input "Save" at bounding box center [470, 106] width 24 height 13
type input "Saving..."
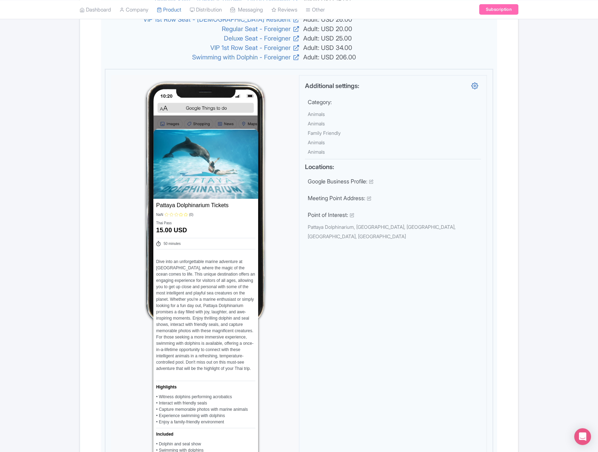
scroll to position [707, 0]
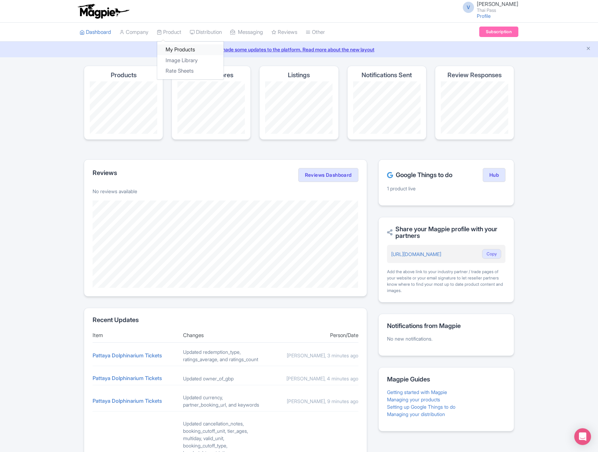
click at [187, 53] on link "My Products" at bounding box center [190, 49] width 66 height 11
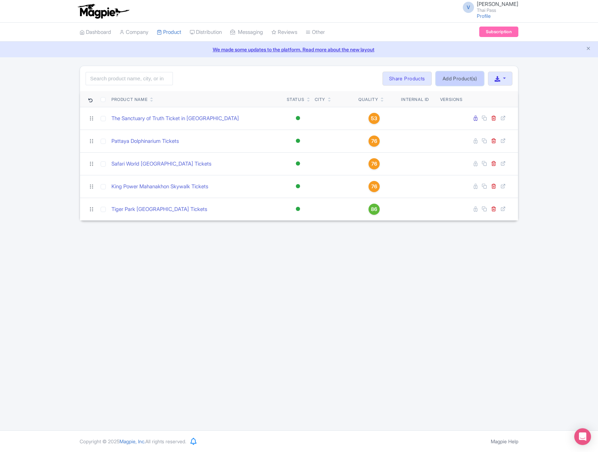
click at [463, 77] on link "Add Product(s)" at bounding box center [460, 79] width 48 height 14
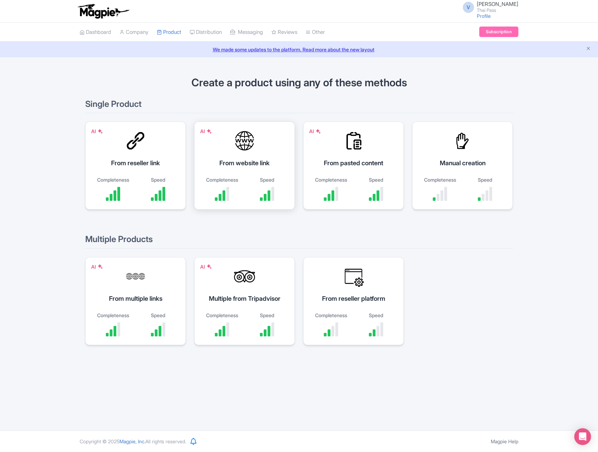
click at [248, 184] on div "Speed" at bounding box center [267, 188] width 38 height 25
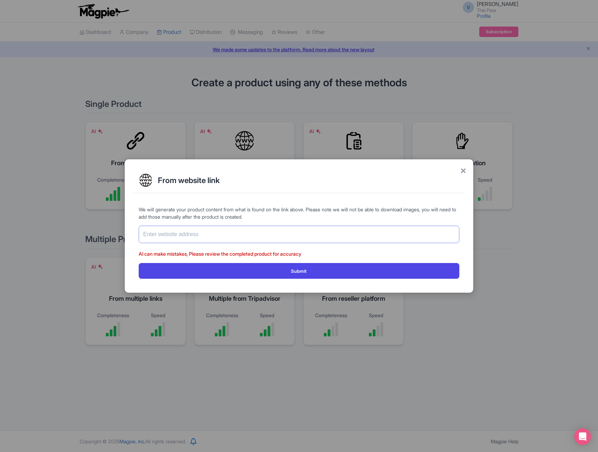
click at [236, 236] on input "text" at bounding box center [299, 234] width 321 height 17
paste input "[URL][DOMAIN_NAME]"
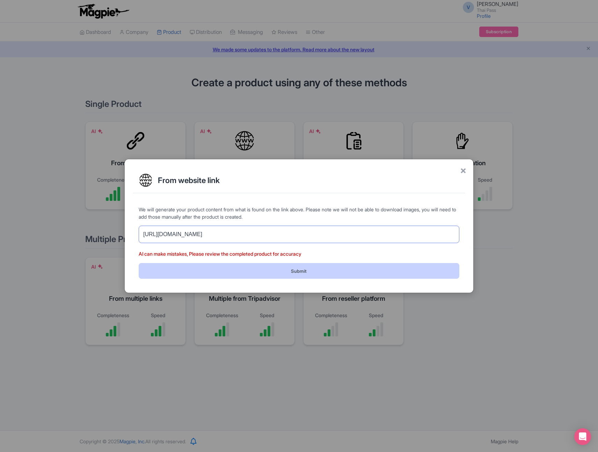
type input "[URL][DOMAIN_NAME]"
click at [278, 270] on button "Submit" at bounding box center [299, 271] width 321 height 16
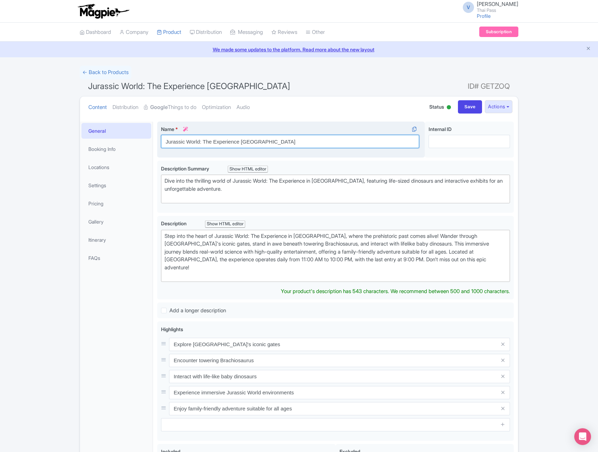
click at [286, 142] on input "Jurassic World: The Experience [GEOGRAPHIC_DATA]" at bounding box center [290, 141] width 258 height 13
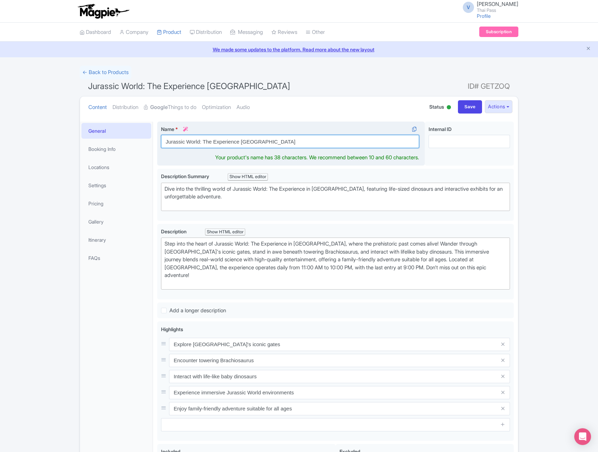
click at [294, 143] on input "Jurassic World: The Experience [GEOGRAPHIC_DATA]" at bounding box center [290, 141] width 258 height 13
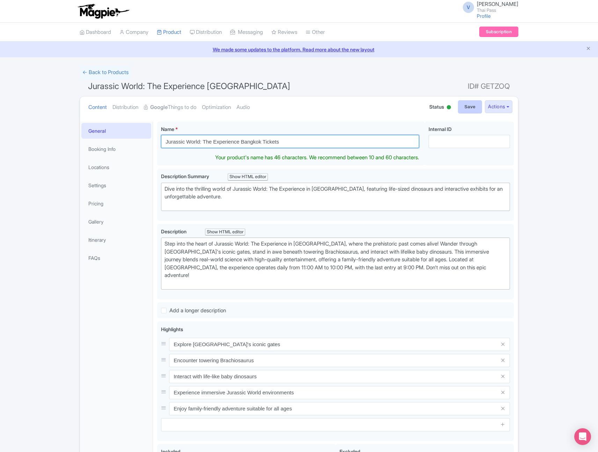
type input "Jurassic World: The Experience Bangkok Tickets"
click at [469, 109] on input "Save" at bounding box center [470, 106] width 24 height 13
type input "Saving..."
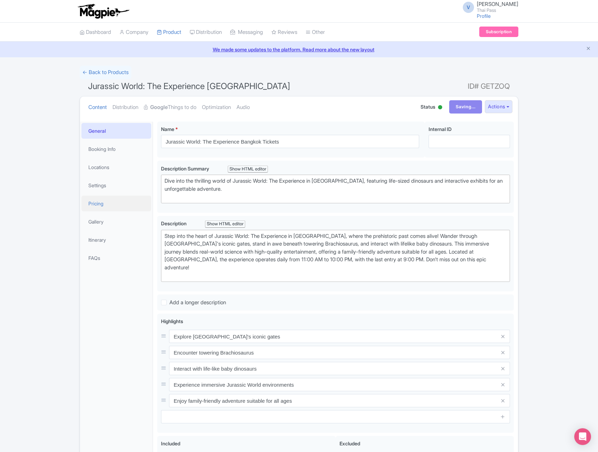
click at [106, 206] on link "Pricing" at bounding box center [116, 204] width 70 height 16
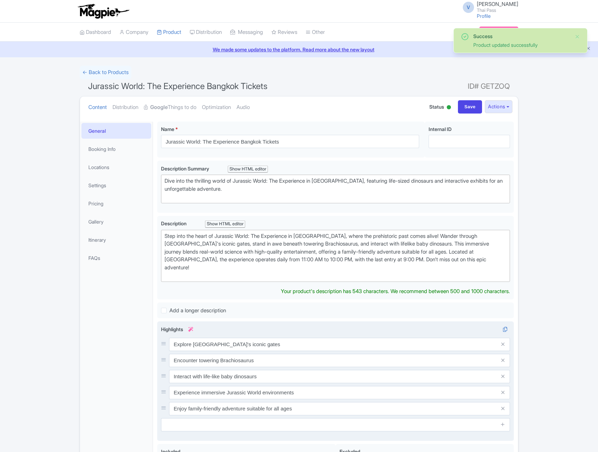
scroll to position [122, 0]
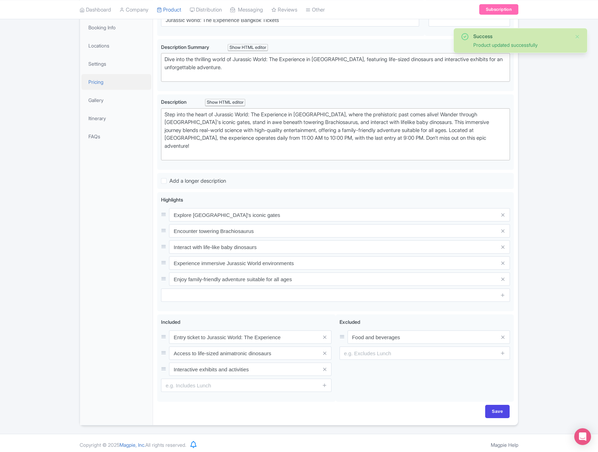
click at [102, 80] on link "Pricing" at bounding box center [116, 82] width 70 height 16
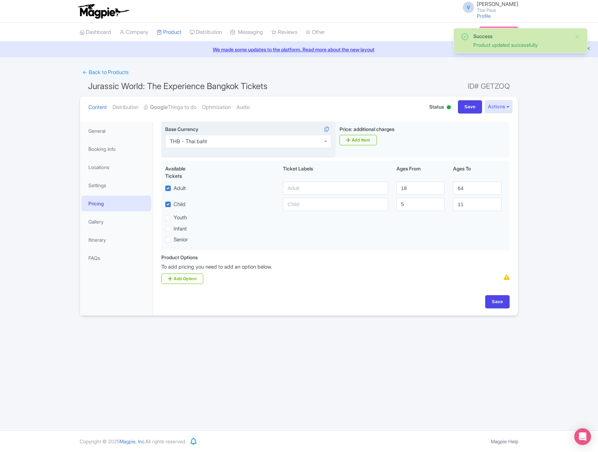
click at [262, 137] on div "THB - Thai baht" at bounding box center [248, 141] width 166 height 13
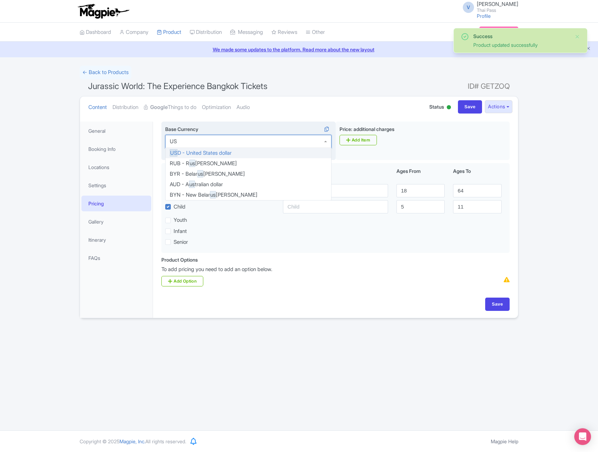
type input "USD"
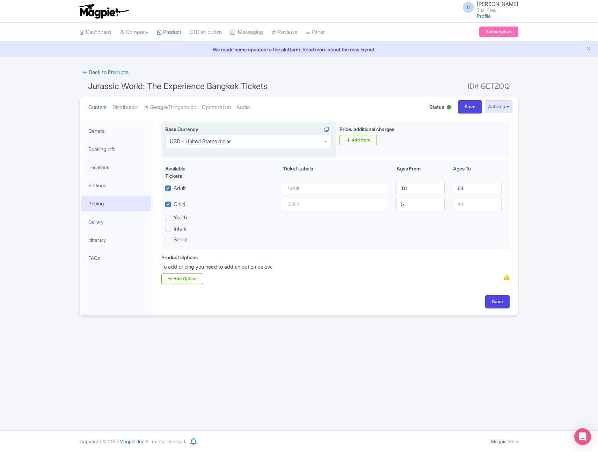
scroll to position [0, 0]
click at [499, 299] on input "Save" at bounding box center [497, 301] width 24 height 13
type input "Saving..."
click at [187, 110] on link "Google Things to do" at bounding box center [170, 107] width 52 height 22
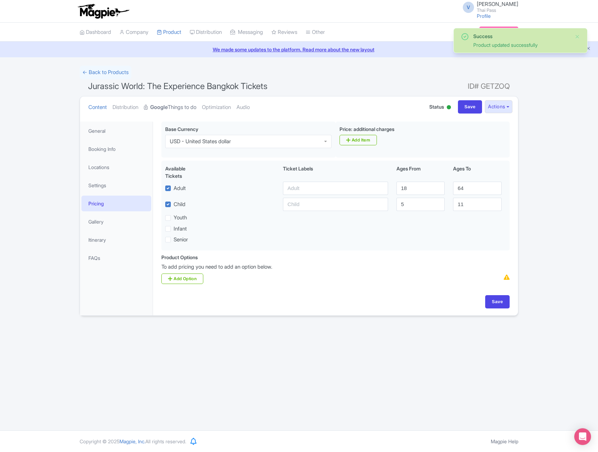
click at [175, 107] on link "Google Things to do" at bounding box center [170, 107] width 52 height 22
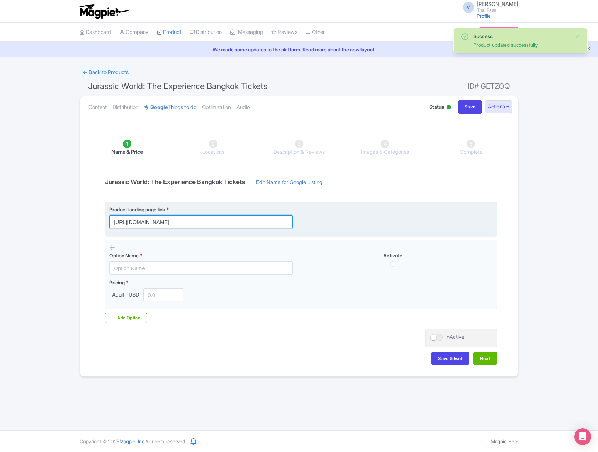
click at [271, 222] on input "[URL][DOMAIN_NAME]" at bounding box center [200, 221] width 183 height 13
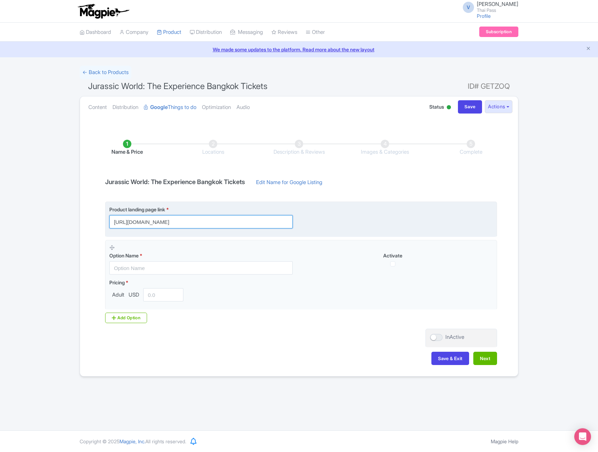
paste input "?utm_source=ttd"
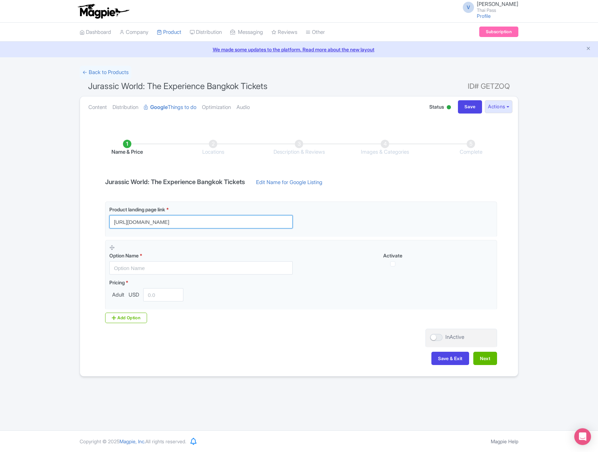
type input "[URL][DOMAIN_NAME]"
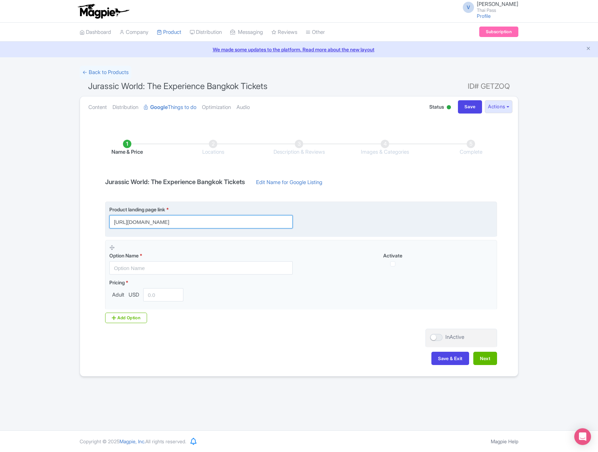
click at [250, 219] on input "[URL][DOMAIN_NAME]" at bounding box center [200, 221] width 183 height 13
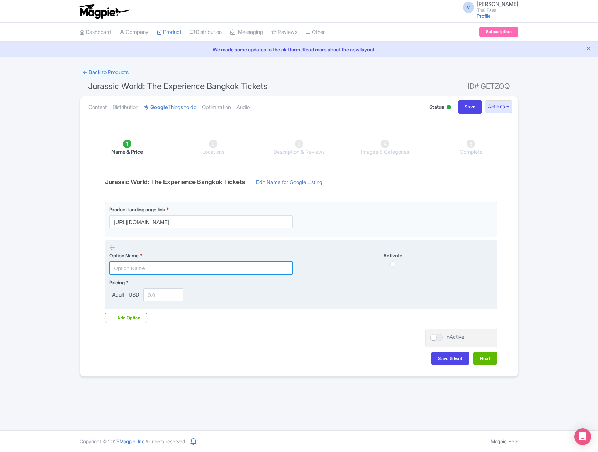
click at [179, 269] on input "text" at bounding box center [200, 267] width 183 height 13
paste input "Jurassic World Admission Ticket"
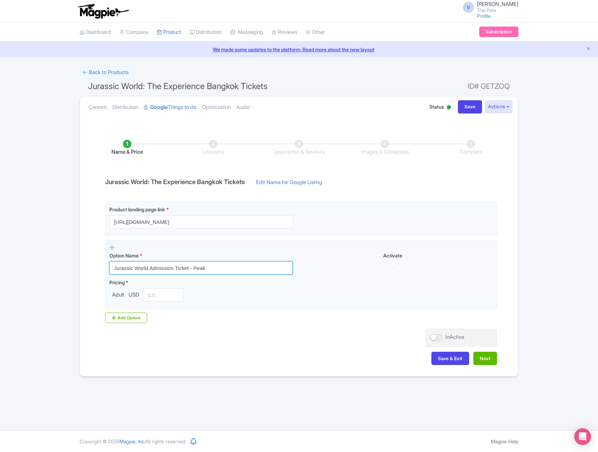
type input "Jurassic World Admission Ticket - Peak"
click at [123, 317] on div "Add Option" at bounding box center [126, 318] width 42 height 10
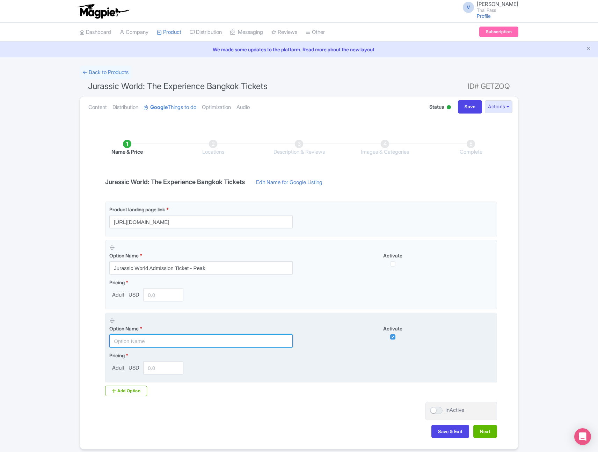
click at [158, 339] on input "text" at bounding box center [200, 340] width 183 height 13
paste input "[PROMOTION] Jurassic World Admission Ticket - Off-Peak"
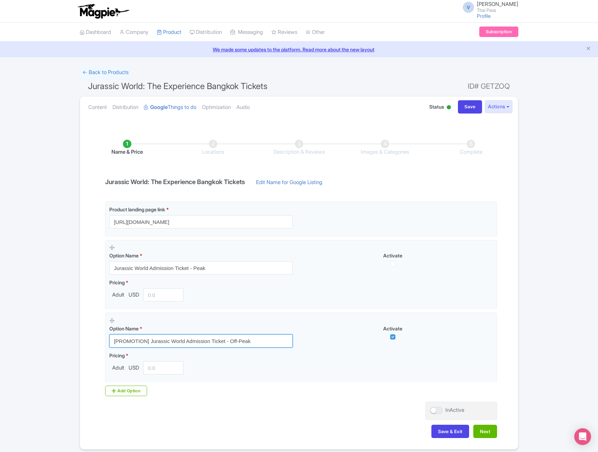
drag, startPoint x: 150, startPoint y: 340, endPoint x: 70, endPoint y: 340, distance: 79.6
click at [76, 340] on div "Success Product updated successfully ← Back to Products Jurassic World: The Exp…" at bounding box center [298, 258] width 447 height 384
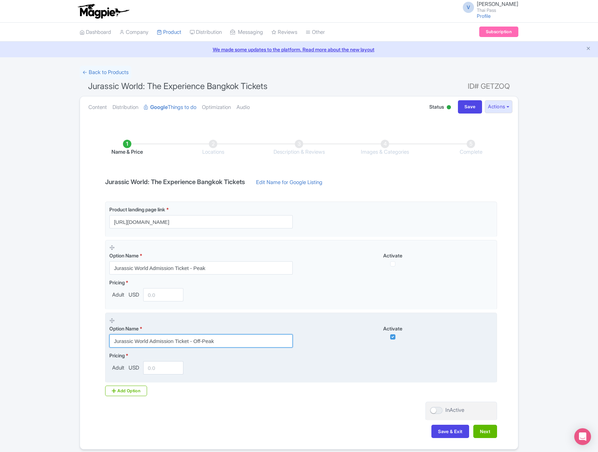
click at [203, 342] on input "Jurassic World Admission Ticket - Off-Peak" at bounding box center [200, 340] width 183 height 13
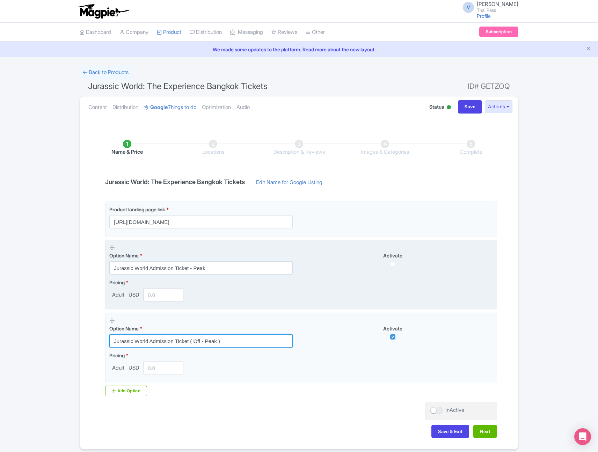
type input "Jurassic World Admission Ticket ( Off - Peak )"
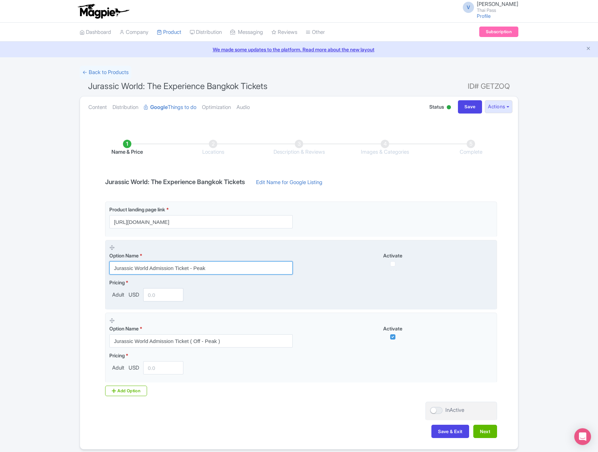
click at [194, 267] on input "Jurassic World Admission Ticket - Peak" at bounding box center [200, 267] width 183 height 13
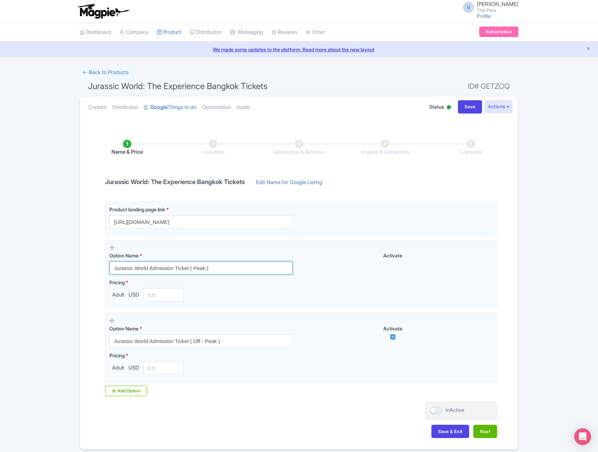
type input "Jurassic World Admission Ticket ( Peak )"
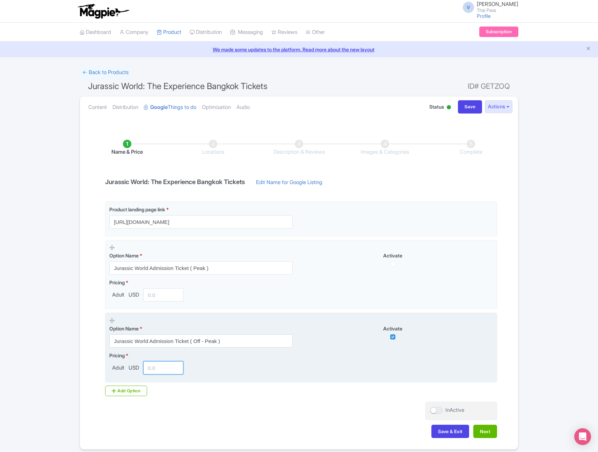
click at [162, 367] on input "number" at bounding box center [163, 367] width 40 height 13
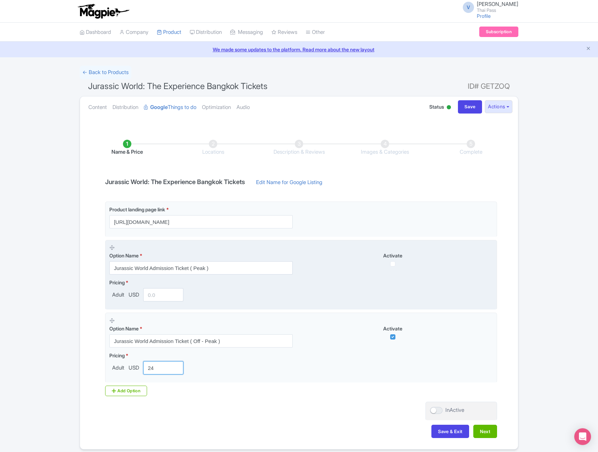
type input "24"
click at [159, 298] on input "number" at bounding box center [163, 294] width 40 height 13
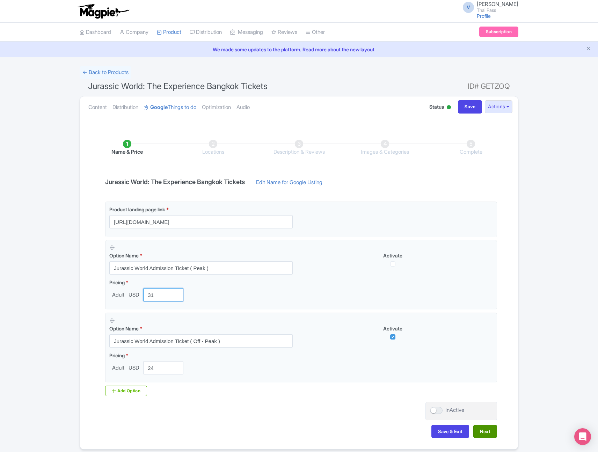
type input "31"
click at [496, 429] on button "Next" at bounding box center [485, 431] width 24 height 13
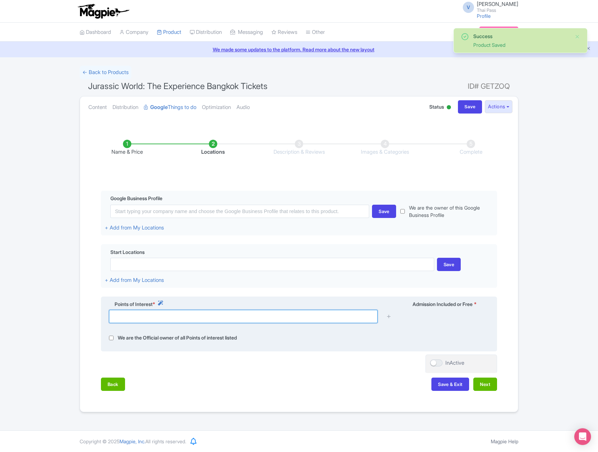
click at [204, 317] on input "text" at bounding box center [243, 316] width 269 height 13
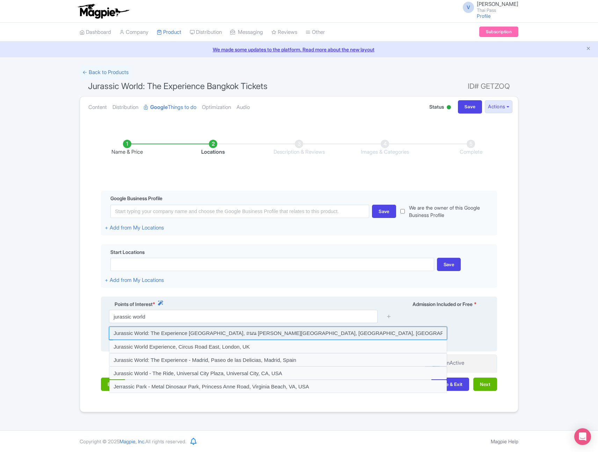
click at [200, 335] on input at bounding box center [278, 333] width 338 height 13
type input "Jurassic World: The Experience Bangkok, ถนน เจริญกรุง Bangkok, Bang Kho Laem, K…"
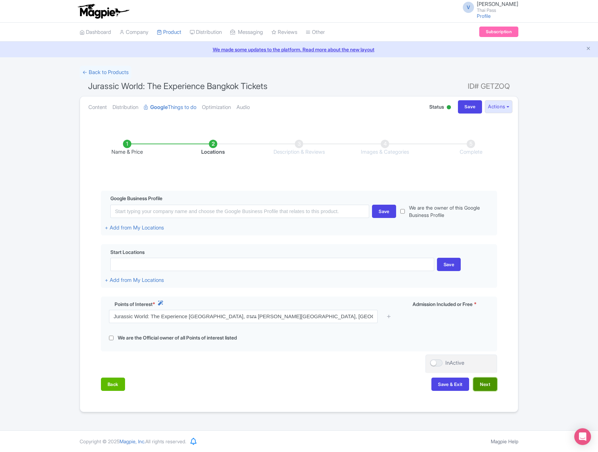
click at [488, 386] on button "Next" at bounding box center [485, 384] width 24 height 13
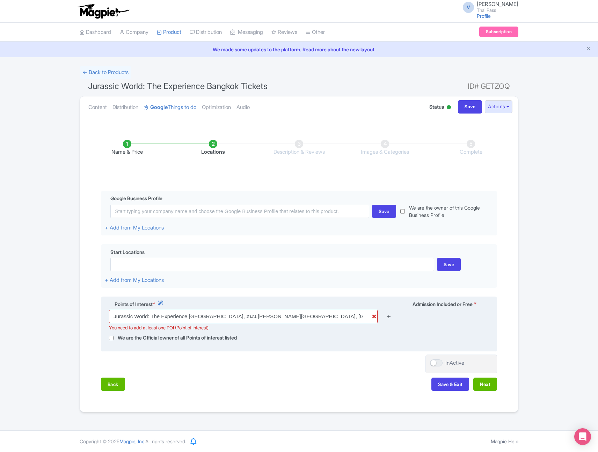
click at [391, 318] on icon at bounding box center [388, 316] width 5 height 5
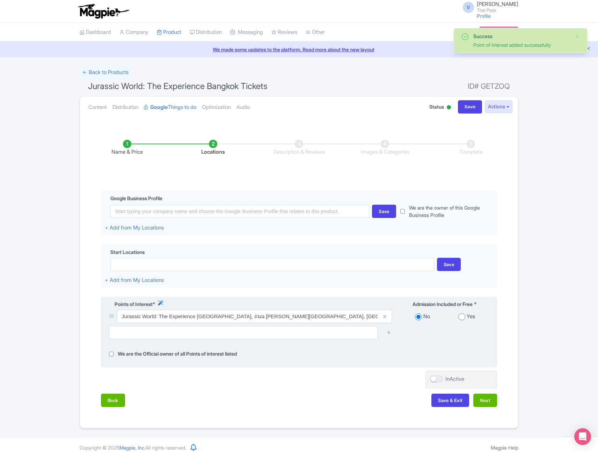
click at [461, 316] on input "radio" at bounding box center [461, 316] width 7 height 7
radio input "true"
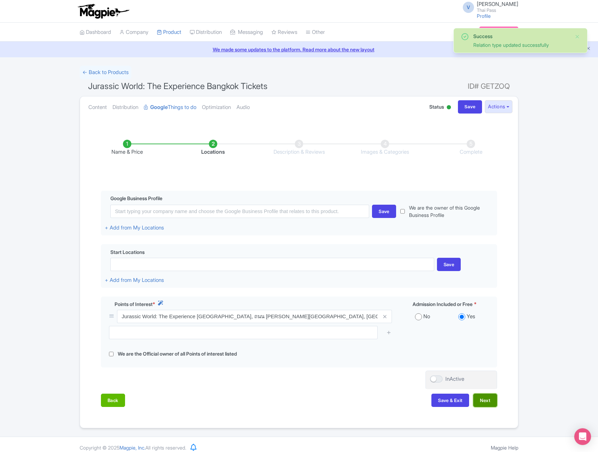
click at [488, 398] on button "Next" at bounding box center [485, 400] width 24 height 13
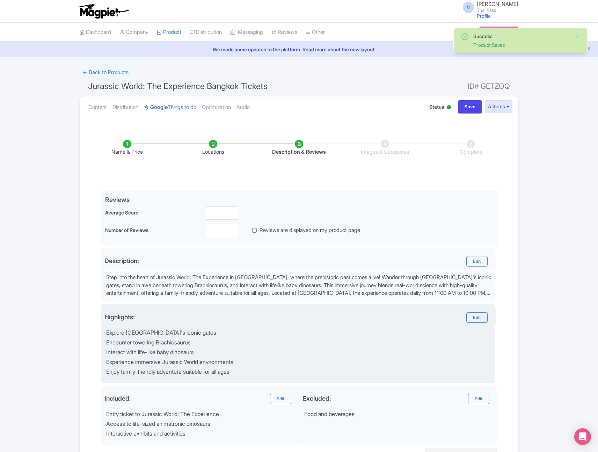
scroll to position [74, 0]
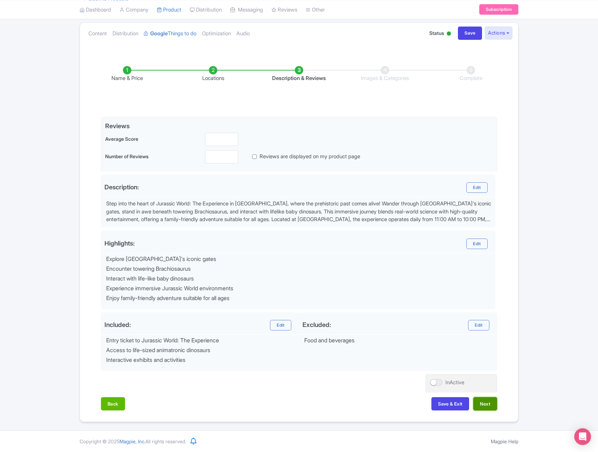
click at [484, 404] on button "Next" at bounding box center [485, 403] width 24 height 13
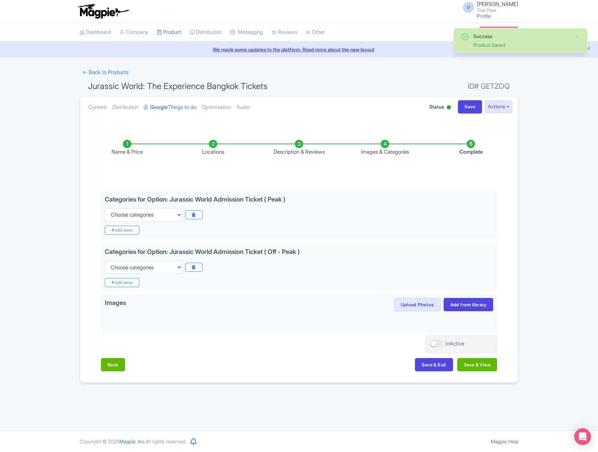
scroll to position [0, 0]
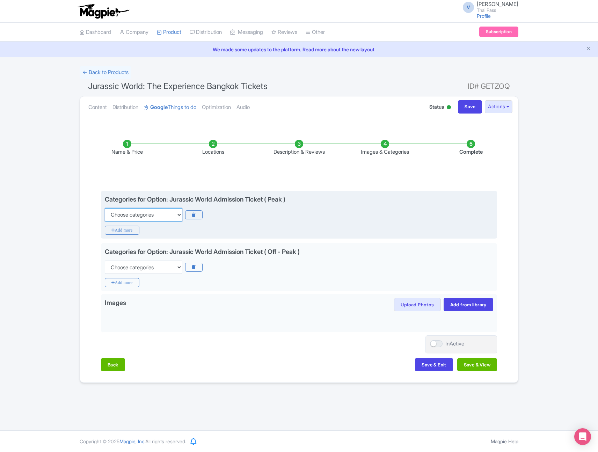
click at [160, 217] on select "Choose categories Adults Only Animals Audio Guide Beaches Bike Tours Boat Tours…" at bounding box center [144, 214] width 78 height 13
select select "theme-parks"
click at [105, 208] on select "Choose categories Adults Only Animals Audio Guide Beaches Bike Tours Boat Tours…" at bounding box center [144, 214] width 78 height 13
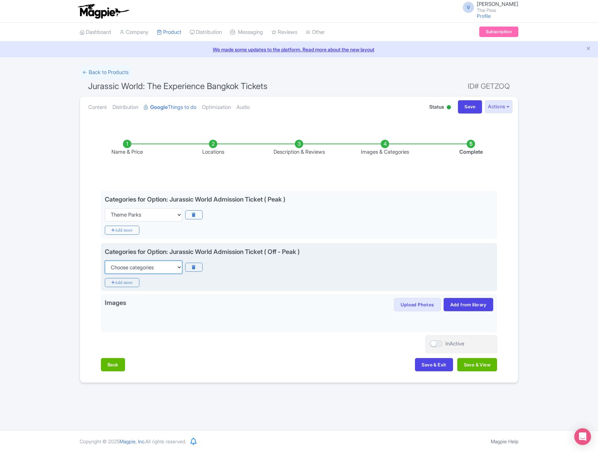
click at [138, 268] on select "Choose categories Adults Only Animals Audio Guide Beaches Bike Tours Boat Tours…" at bounding box center [144, 267] width 78 height 13
select select "theme-parks"
click at [105, 261] on select "Choose categories Adults Only Animals Audio Guide Beaches Bike Tours Boat Tours…" at bounding box center [144, 267] width 78 height 13
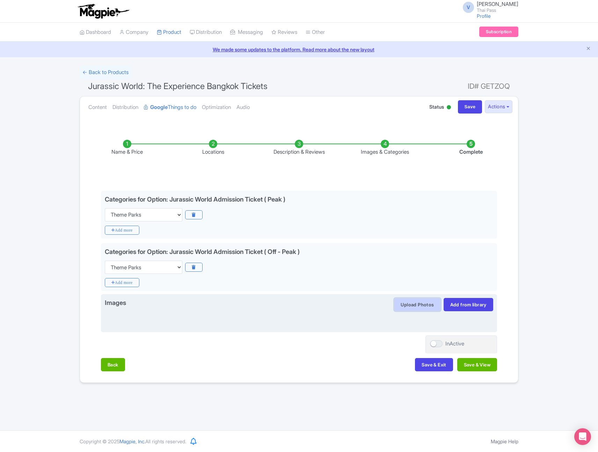
click at [428, 306] on button "Upload Photos" at bounding box center [417, 304] width 46 height 13
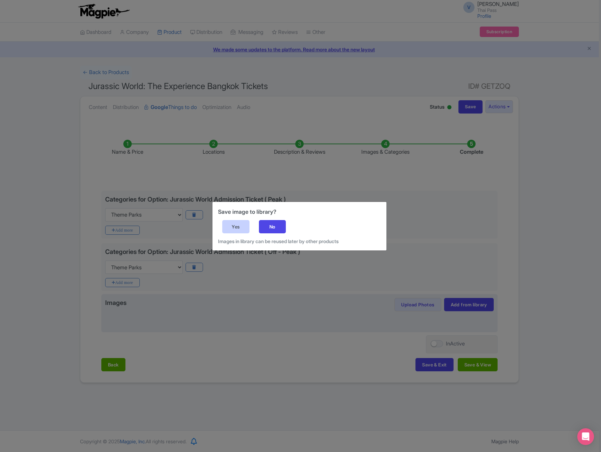
click at [234, 227] on div "Yes" at bounding box center [235, 226] width 27 height 13
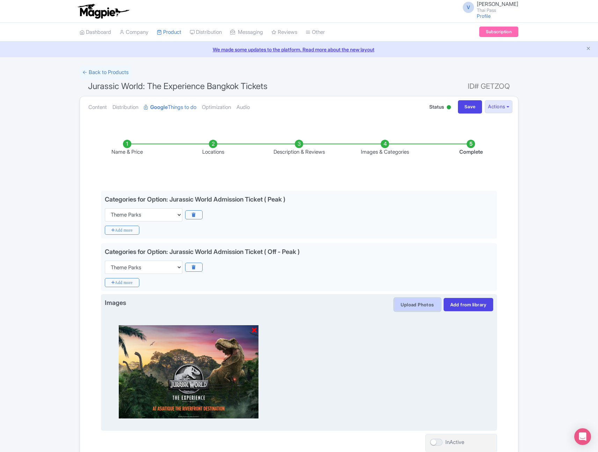
click at [427, 305] on button "Upload Photos" at bounding box center [417, 304] width 46 height 13
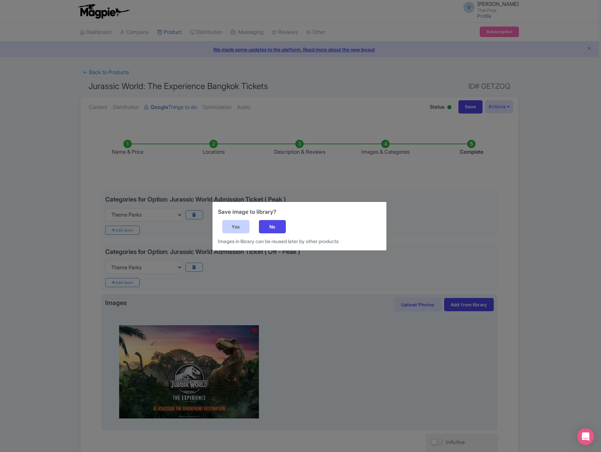
click at [238, 225] on div "Yes" at bounding box center [235, 226] width 27 height 13
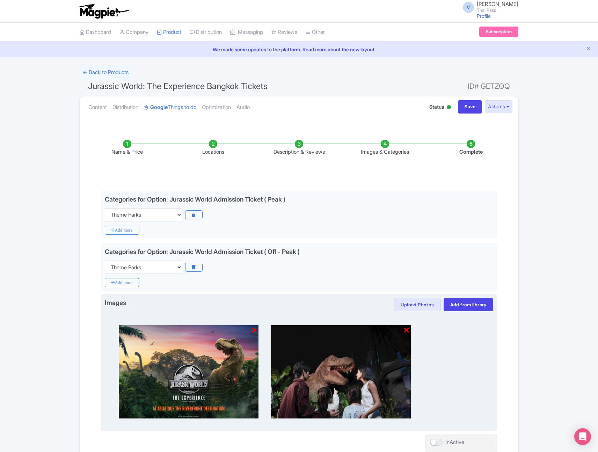
scroll to position [59, 0]
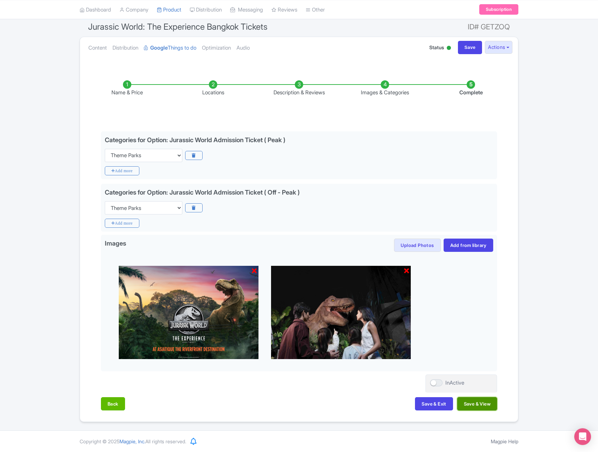
click at [473, 404] on button "Save & View" at bounding box center [477, 403] width 40 height 13
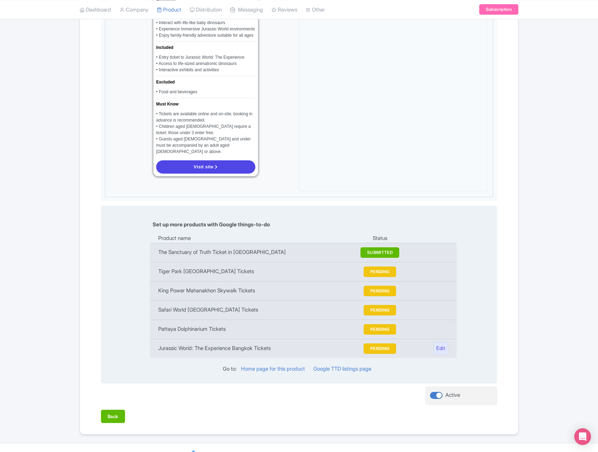
scroll to position [0, 0]
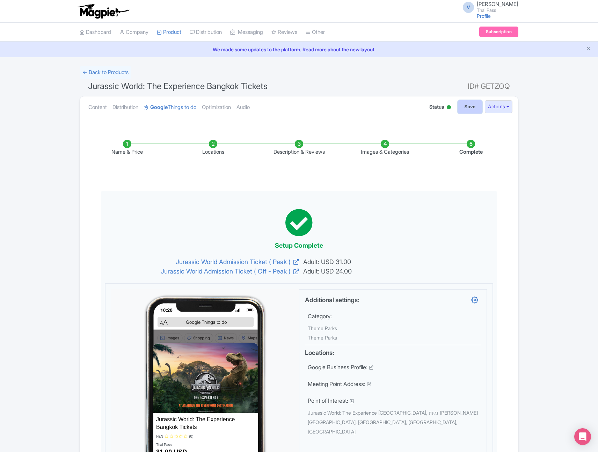
click at [466, 104] on input "Save" at bounding box center [470, 106] width 24 height 13
type input "Saving..."
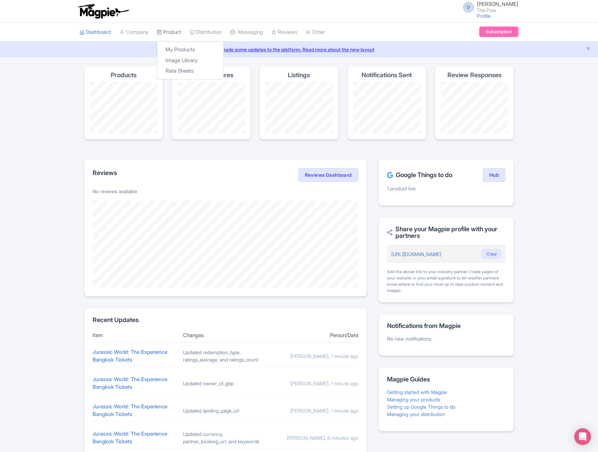
click at [173, 35] on link "Product" at bounding box center [169, 32] width 24 height 19
click at [187, 50] on link "My Products" at bounding box center [190, 49] width 66 height 11
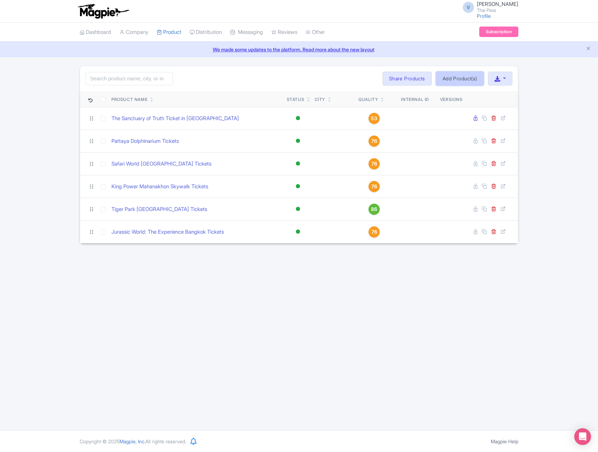
click at [450, 84] on link "Add Product(s)" at bounding box center [460, 79] width 48 height 14
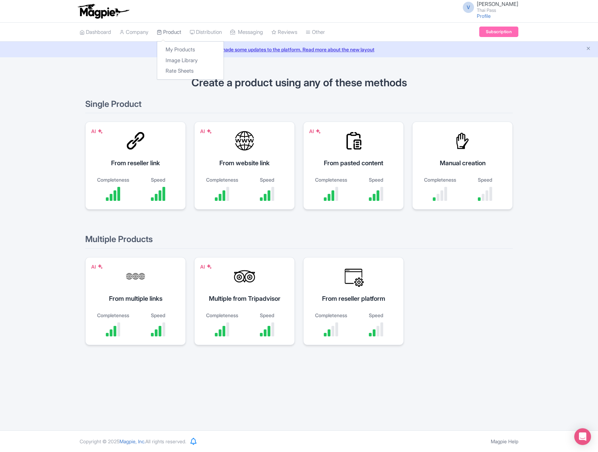
click at [179, 28] on link "Product" at bounding box center [169, 32] width 24 height 19
click at [189, 76] on link "Rate Sheets" at bounding box center [190, 71] width 66 height 11
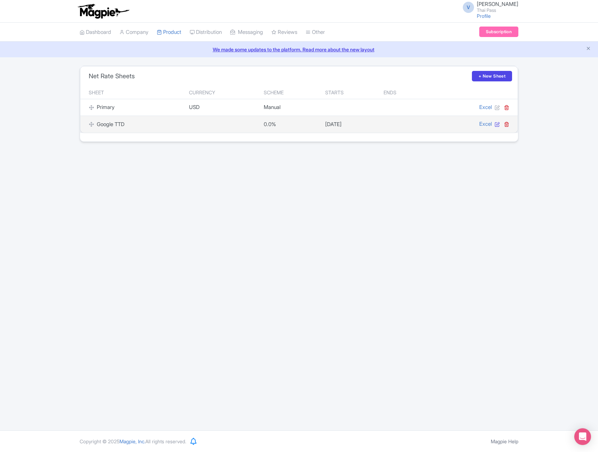
click at [497, 124] on icon at bounding box center [497, 124] width 5 height 5
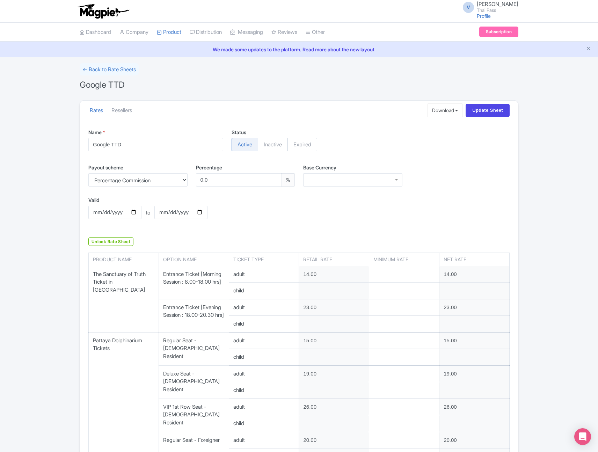
click at [347, 179] on div at bounding box center [352, 179] width 99 height 13
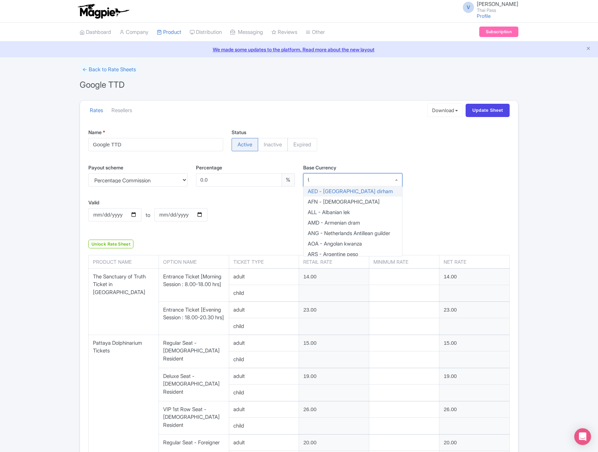
scroll to position [649, 0]
type input "USD"
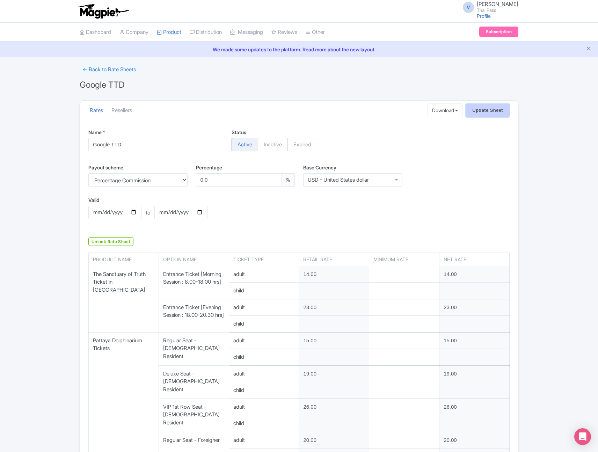
click at [481, 112] on input "Update Sheet" at bounding box center [488, 110] width 44 height 13
click at [129, 109] on link "Resellers" at bounding box center [121, 110] width 21 height 19
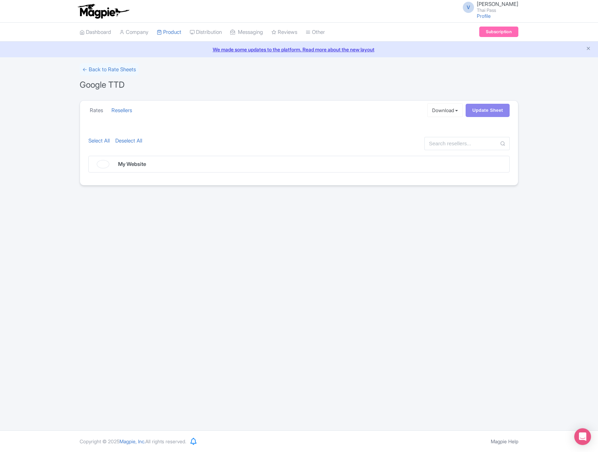
click at [97, 108] on link "Rates" at bounding box center [96, 110] width 13 height 19
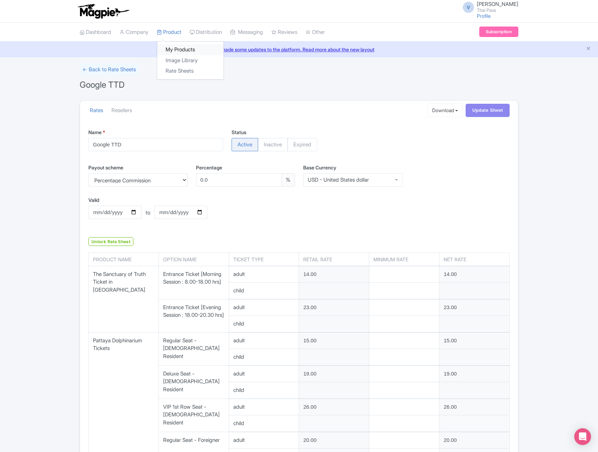
click at [178, 47] on link "My Products" at bounding box center [190, 49] width 66 height 11
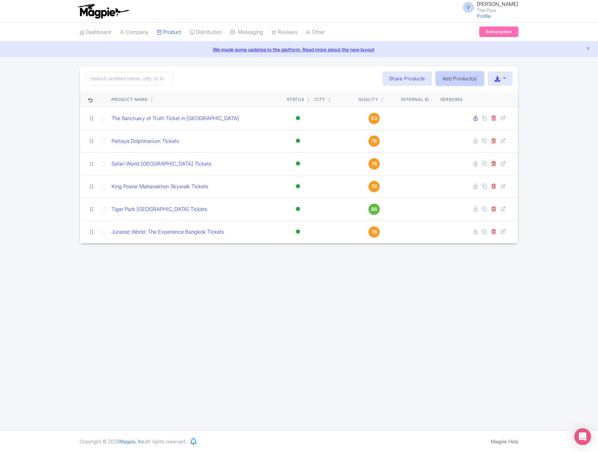
click at [474, 81] on link "Add Product(s)" at bounding box center [460, 79] width 48 height 14
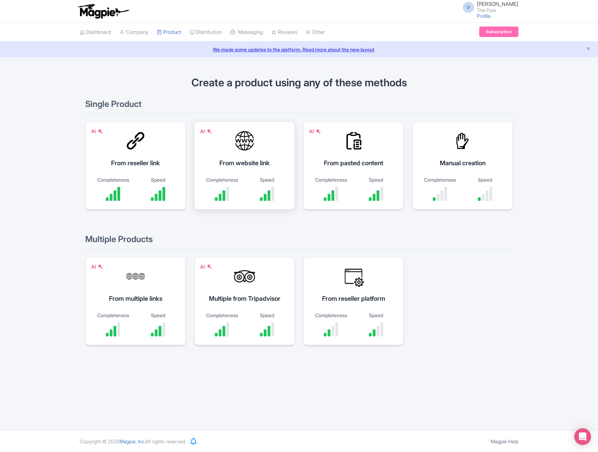
click at [251, 159] on div "From website link" at bounding box center [244, 162] width 83 height 9
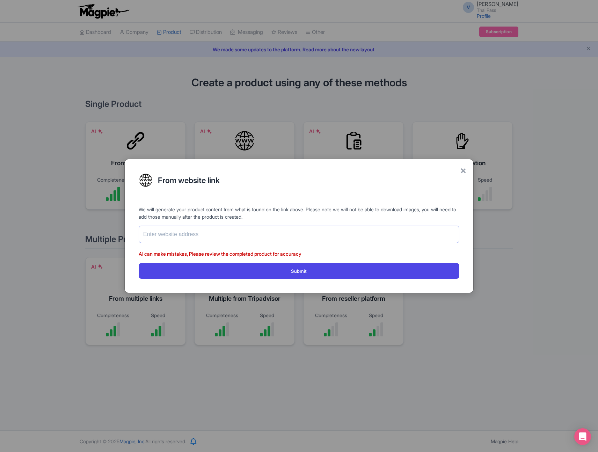
click at [245, 235] on input "text" at bounding box center [299, 234] width 321 height 17
paste input "[URL][DOMAIN_NAME]"
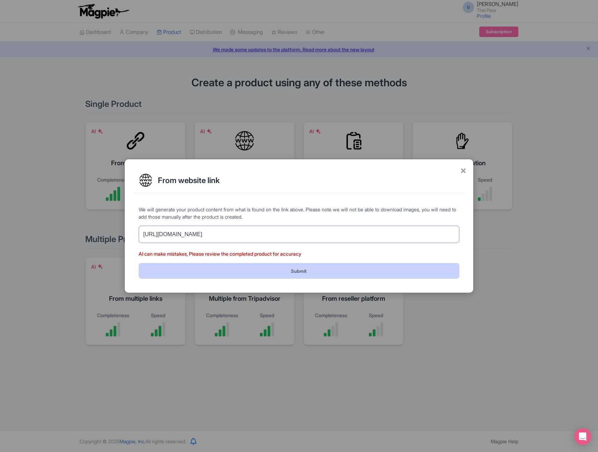
type input "[URL][DOMAIN_NAME]"
click at [273, 269] on button "Submit" at bounding box center [299, 271] width 321 height 16
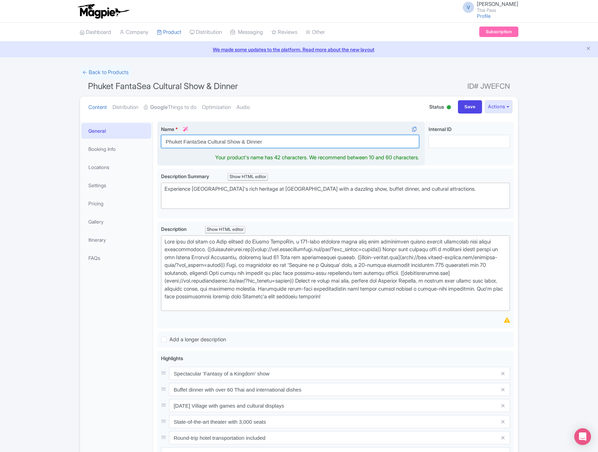
click at [208, 141] on input "Phuket FantaSea Cultural Show & Dinner" at bounding box center [290, 141] width 258 height 13
drag, startPoint x: 208, startPoint y: 141, endPoint x: 329, endPoint y: 140, distance: 121.2
click at [330, 141] on input "Phuket FantaSea Cultural Show & Dinner" at bounding box center [290, 141] width 258 height 13
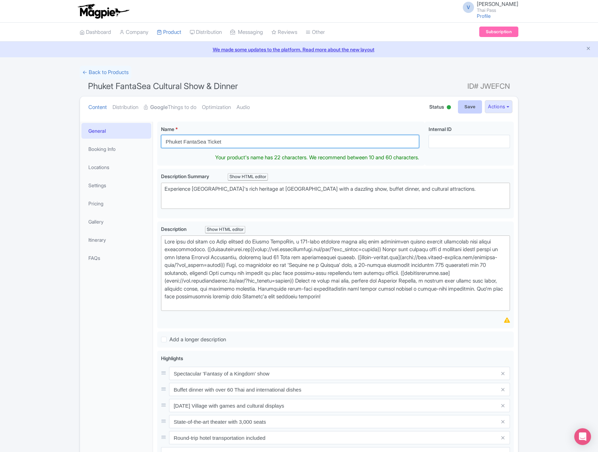
type input "Phuket FantaSea Ticket"
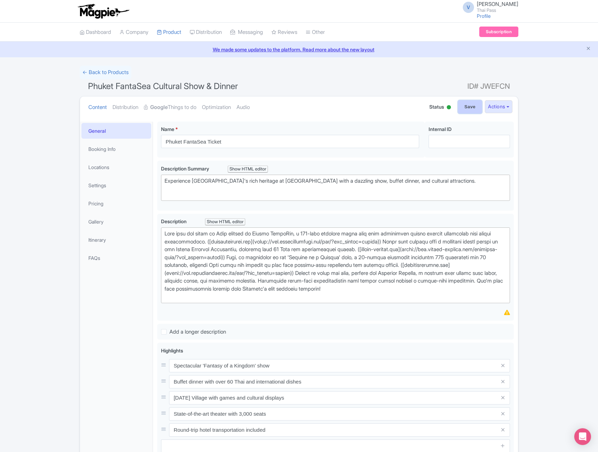
click at [466, 106] on input "Save" at bounding box center [470, 106] width 24 height 13
type input "Saving..."
click at [99, 205] on link "Pricing" at bounding box center [116, 204] width 70 height 16
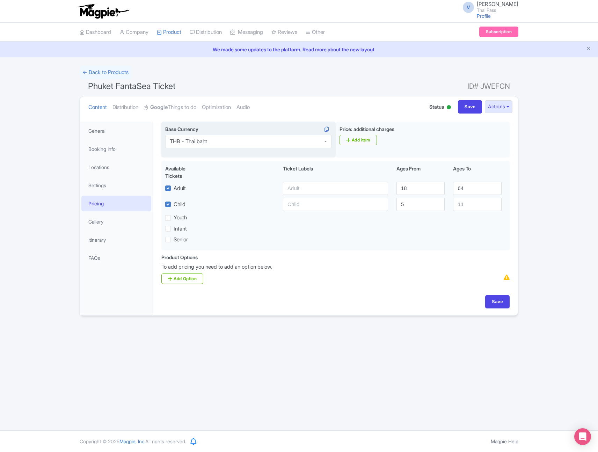
click at [325, 139] on div "THB - Thai baht" at bounding box center [248, 141] width 166 height 13
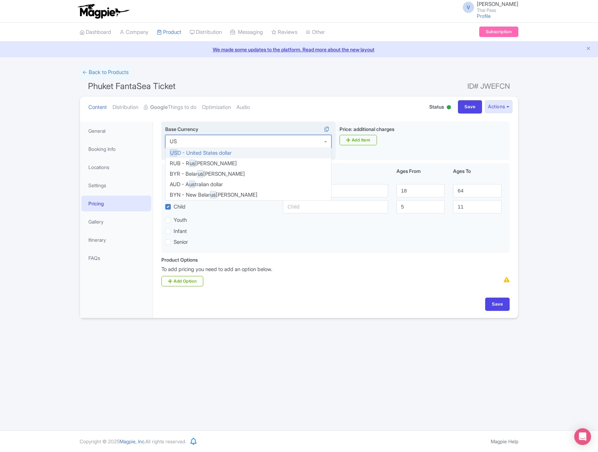
type input "USD"
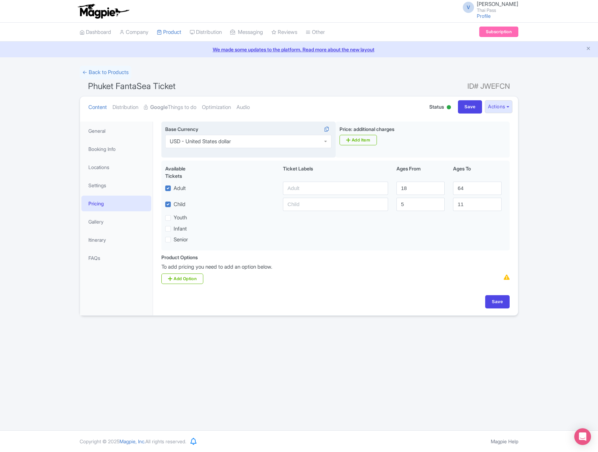
scroll to position [0, 0]
click at [494, 298] on input "Save" at bounding box center [497, 301] width 24 height 13
type input "Saving..."
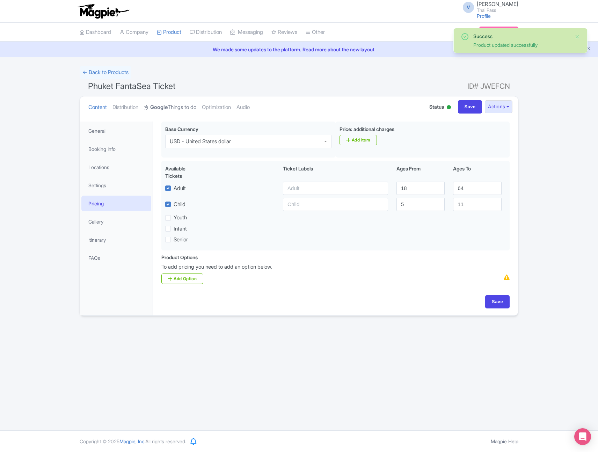
click at [168, 107] on strong "Google" at bounding box center [158, 107] width 17 height 8
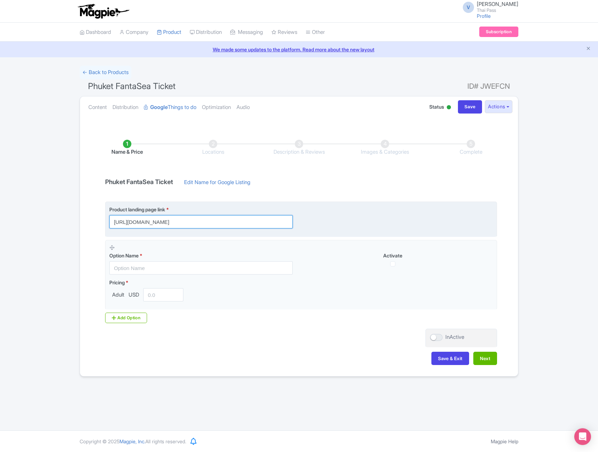
click at [289, 221] on input "[URL][DOMAIN_NAME]" at bounding box center [200, 221] width 183 height 13
paste input "?utm_source=ttd"
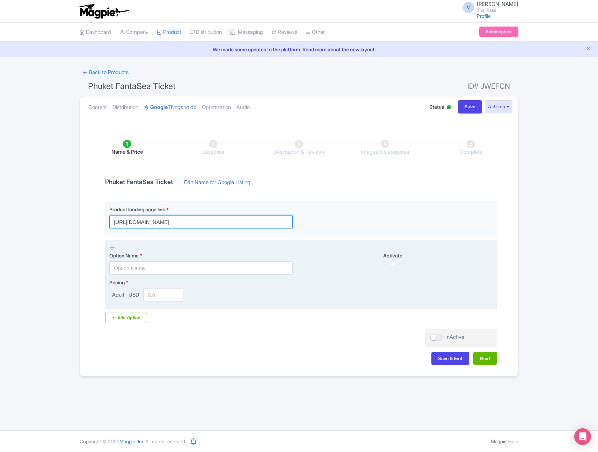
type input "[URL][DOMAIN_NAME]"
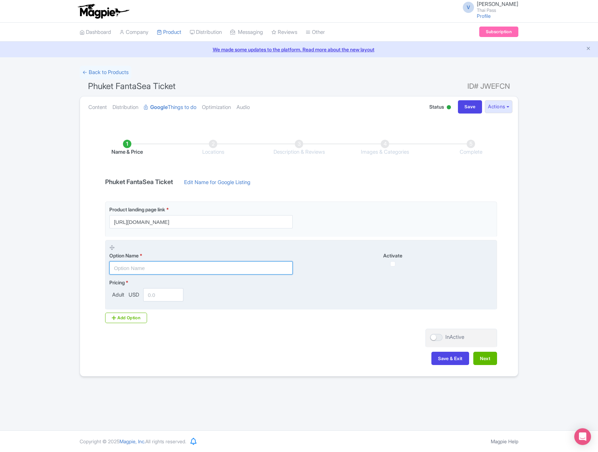
click at [211, 271] on input "text" at bounding box center [200, 267] width 183 height 13
click at [152, 272] on input "text" at bounding box center [200, 267] width 183 height 13
paste input "Normal Seat"
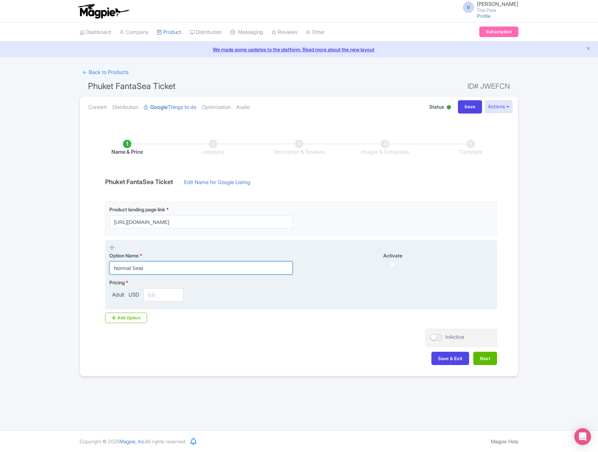
type input "Normal Seat"
click at [159, 295] on input "number" at bounding box center [163, 294] width 40 height 13
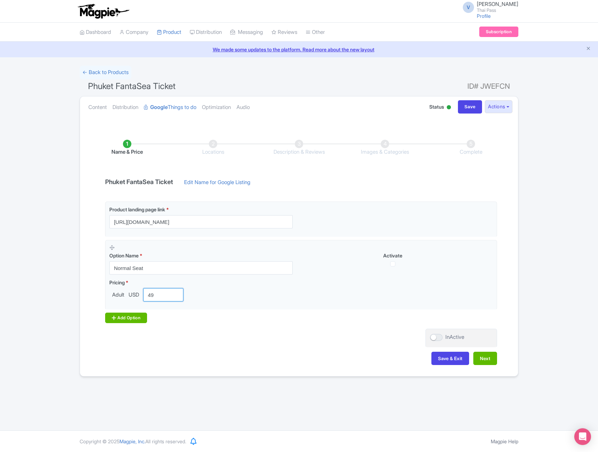
type input "49"
click at [129, 317] on div "Add Option" at bounding box center [126, 318] width 42 height 10
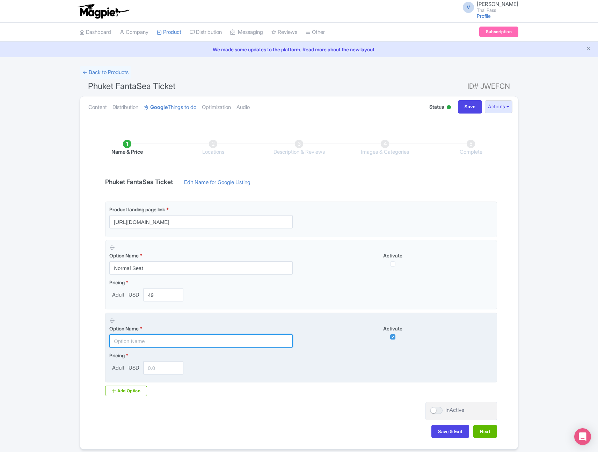
click at [145, 342] on input "text" at bounding box center [200, 340] width 183 height 13
paste input "Gold Seat"
type input "Gold Seat"
click at [158, 366] on input "number" at bounding box center [163, 367] width 40 height 13
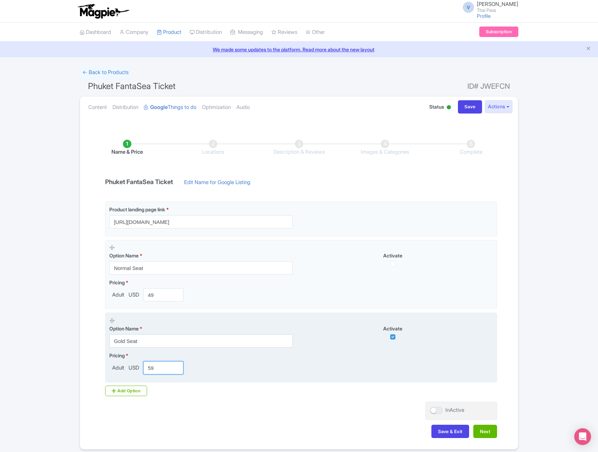
scroll to position [28, 0]
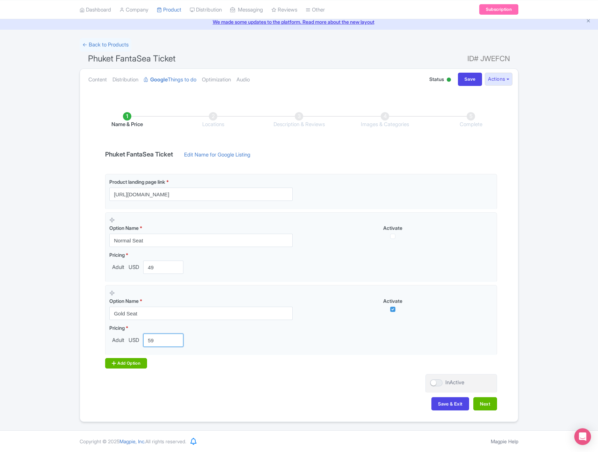
type input "59"
click at [124, 361] on div "Add Option" at bounding box center [126, 363] width 42 height 10
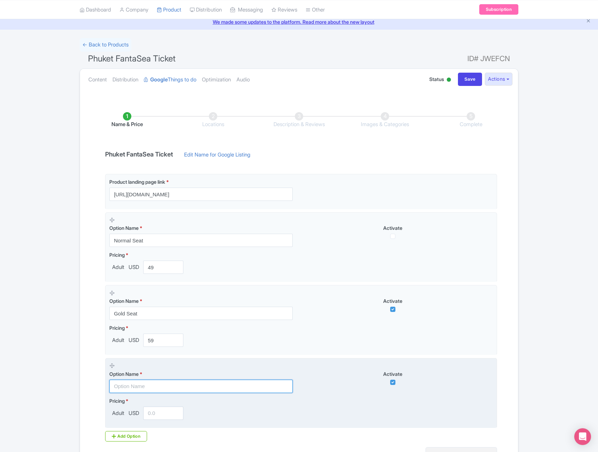
click at [223, 387] on input "text" at bounding box center [200, 386] width 183 height 13
paste input "Normal Seat + Buffet Dinner"
type input "Normal Seat + Buffet Dinner"
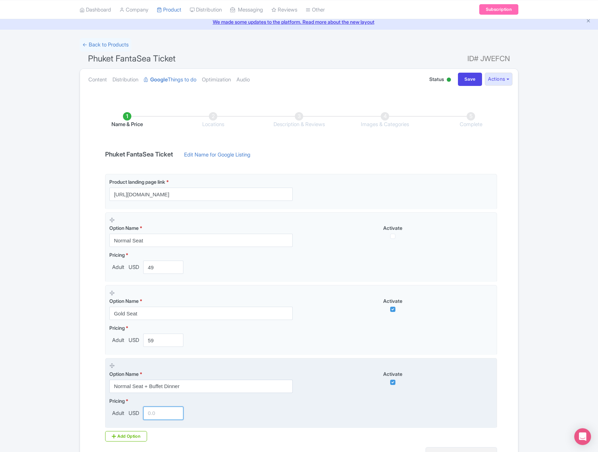
click at [159, 416] on input "number" at bounding box center [163, 413] width 40 height 13
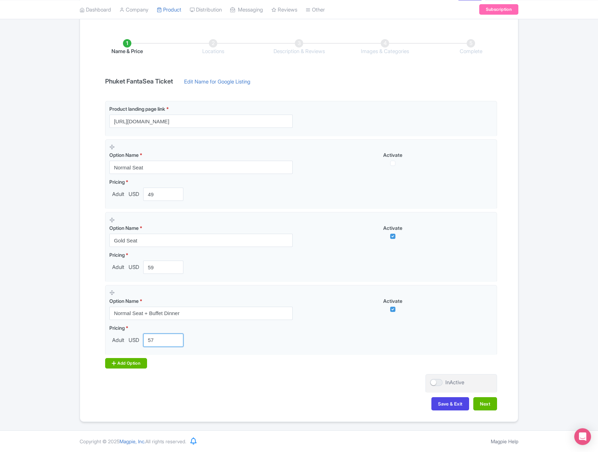
type input "57"
click at [137, 363] on div "Add Option" at bounding box center [126, 363] width 42 height 10
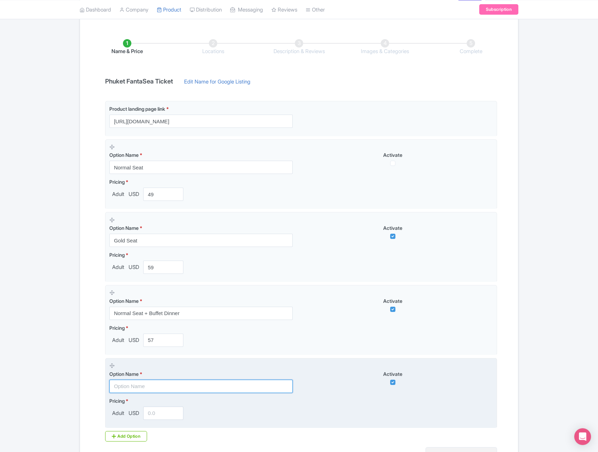
click at [190, 386] on input "text" at bounding box center [200, 386] width 183 height 13
paste input "Gold Seat + Buffet Dinner"
type input "Gold Seat + Buffet Dinner"
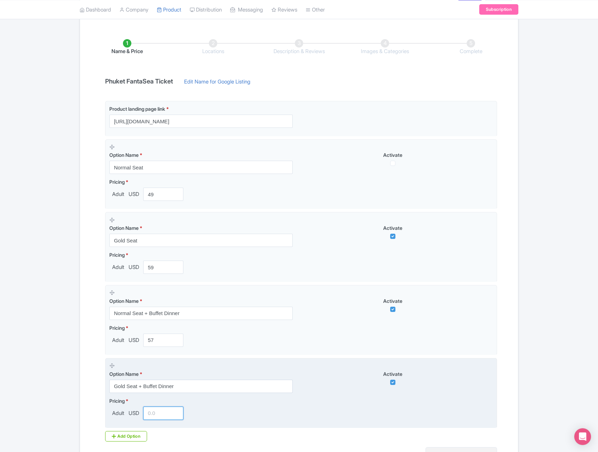
click at [156, 411] on input "number" at bounding box center [163, 413] width 40 height 13
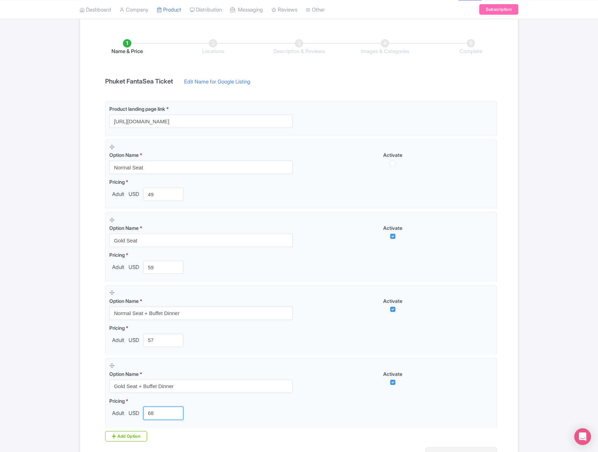
scroll to position [174, 0]
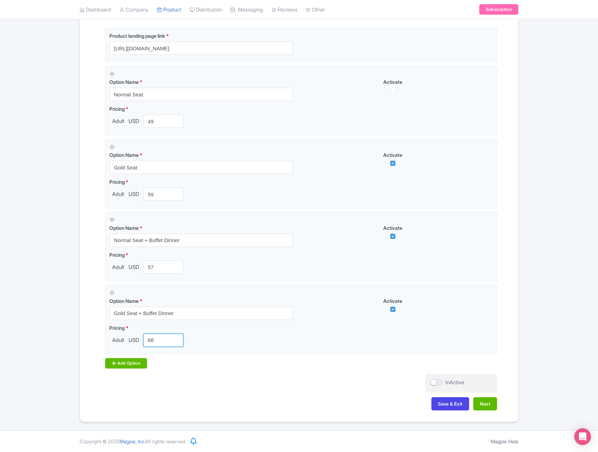
type input "68"
click at [139, 362] on div "Add Option" at bounding box center [126, 363] width 42 height 10
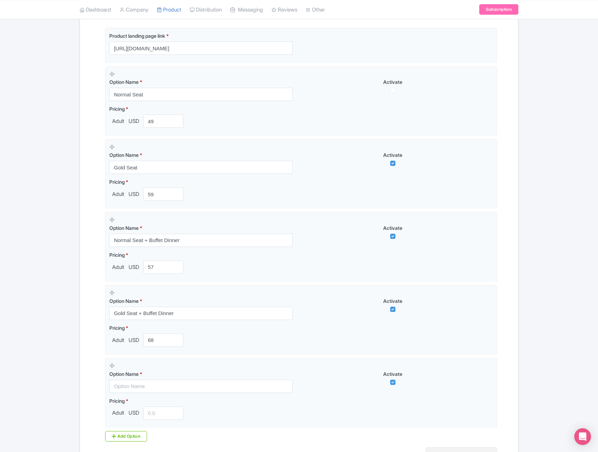
scroll to position [247, 0]
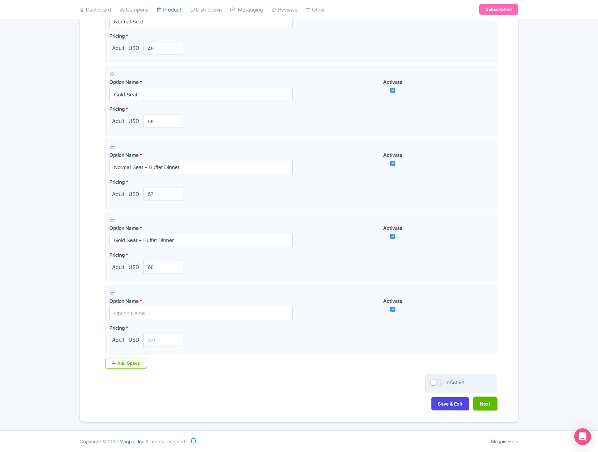
click at [488, 406] on button "Next" at bounding box center [485, 403] width 24 height 13
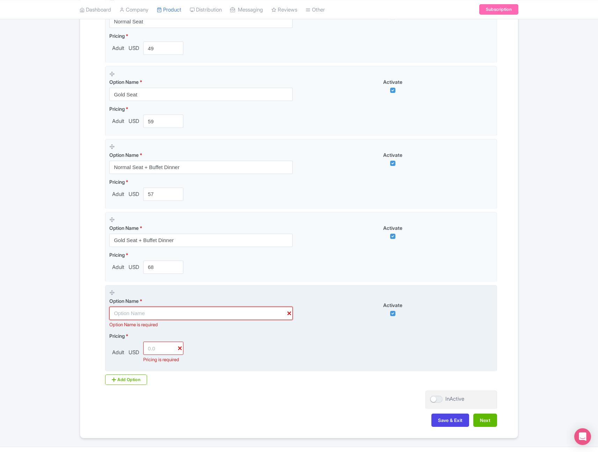
click at [289, 313] on input "text" at bounding box center [200, 313] width 183 height 13
click at [320, 332] on fieldset "Option Name * Option Name is required Activate Pricing * Adult USD Pricing is r…" at bounding box center [301, 328] width 392 height 87
click at [393, 314] on input "checkbox" at bounding box center [392, 313] width 5 height 5
checkbox input "false"
click at [180, 348] on input "number" at bounding box center [163, 348] width 40 height 13
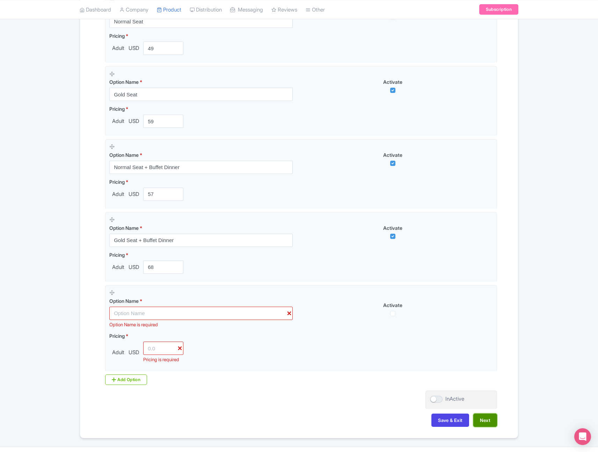
click at [488, 427] on button "Next" at bounding box center [485, 420] width 24 height 13
click at [457, 427] on button "Save & Exit" at bounding box center [450, 420] width 38 height 13
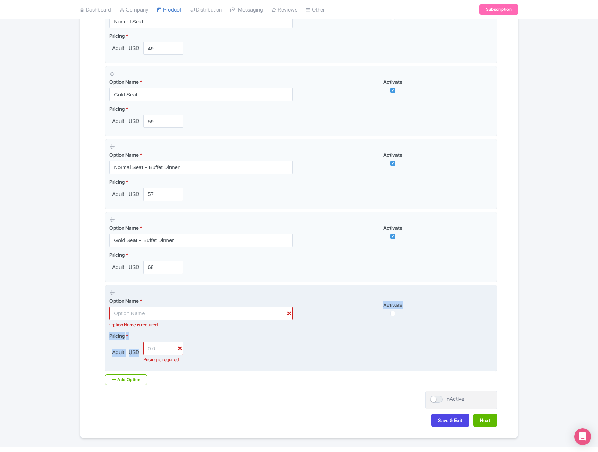
drag, startPoint x: 402, startPoint y: 325, endPoint x: 332, endPoint y: 344, distance: 72.1
click at [332, 344] on fieldset "Option Name * Option Name is required Activate Pricing * Adult USD Pricing is r…" at bounding box center [301, 328] width 392 height 87
click at [332, 343] on div "Pricing * Adult USD Pricing is required" at bounding box center [301, 347] width 384 height 31
click at [157, 309] on input "text" at bounding box center [200, 313] width 183 height 13
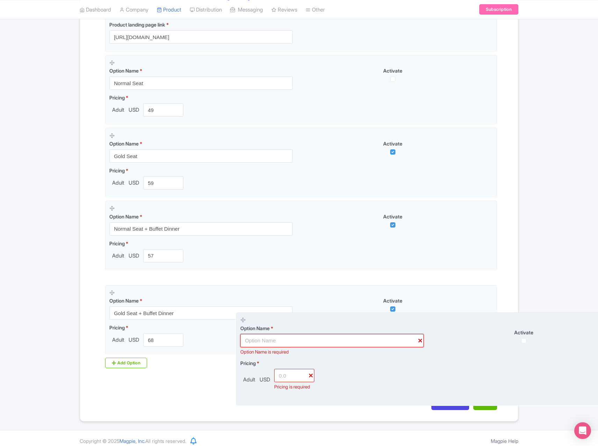
drag, startPoint x: 112, startPoint y: 292, endPoint x: 243, endPoint y: 320, distance: 133.9
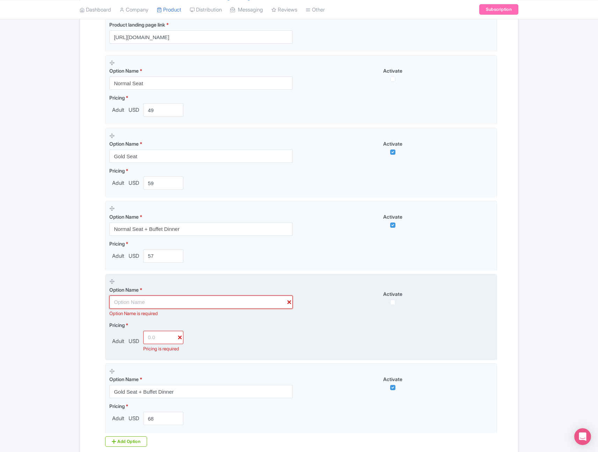
click at [215, 302] on input "text" at bounding box center [200, 302] width 183 height 13
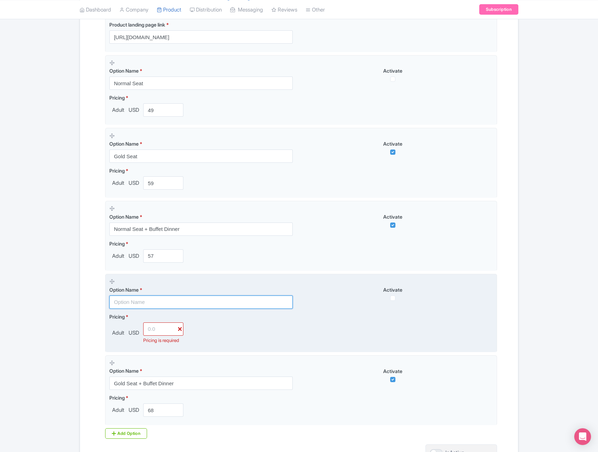
paste input "Normal Seat + Buffet Dinner + Round Trip Shared Transfer"
type input "Normal Seat + Buffet Dinner + Round Trip Shared Transfer"
click at [162, 333] on input "number" at bounding box center [163, 328] width 40 height 13
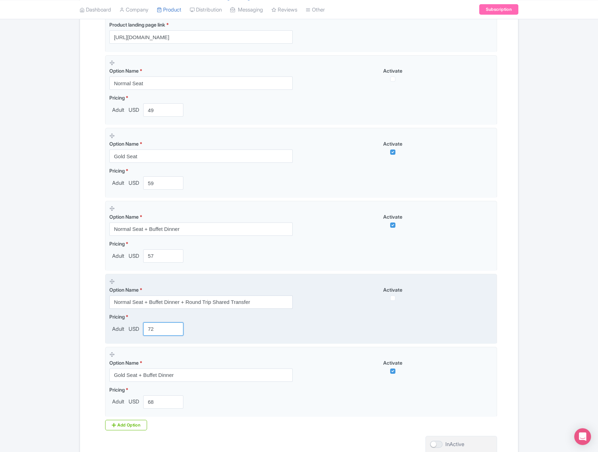
type input "72"
drag, startPoint x: 159, startPoint y: 281, endPoint x: 159, endPoint y: 344, distance: 62.5
click at [159, 347] on div "Product landing page link * https://www.thethaipass.com/activities/thailand-phu…" at bounding box center [301, 217] width 392 height 400
click at [204, 282] on div "Option Name * Normal Seat + Buffet Dinner + Round Trip Shared Transfer" at bounding box center [205, 293] width 192 height 31
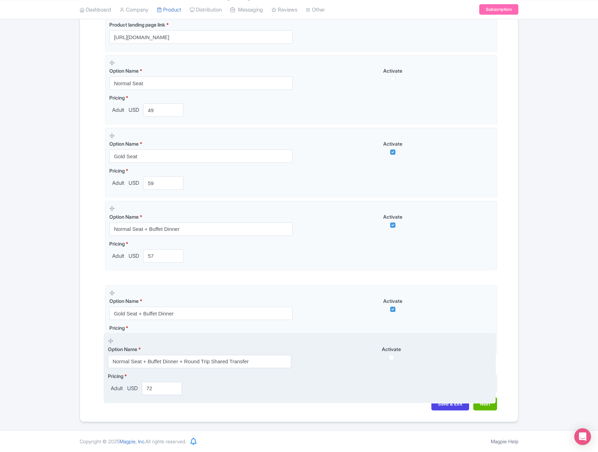
drag, startPoint x: 112, startPoint y: 282, endPoint x: 111, endPoint y: 342, distance: 60.1
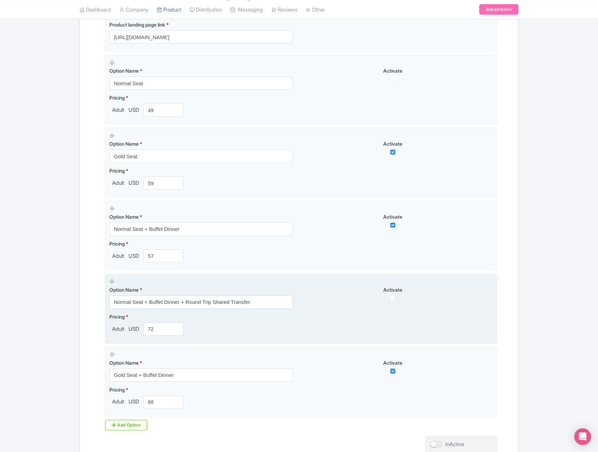
click at [337, 294] on div "Activate" at bounding box center [397, 293] width 192 height 15
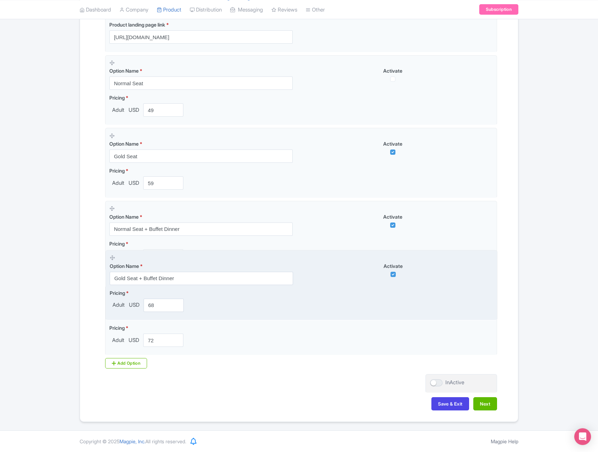
drag, startPoint x: 111, startPoint y: 355, endPoint x: 112, endPoint y: 258, distance: 96.8
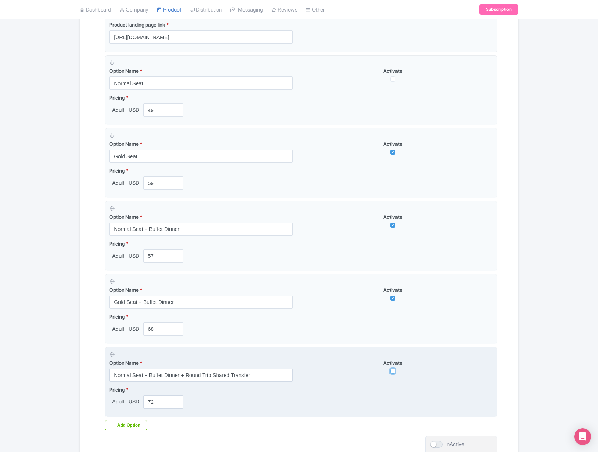
click at [392, 373] on input "checkbox" at bounding box center [392, 371] width 5 height 5
checkbox input "true"
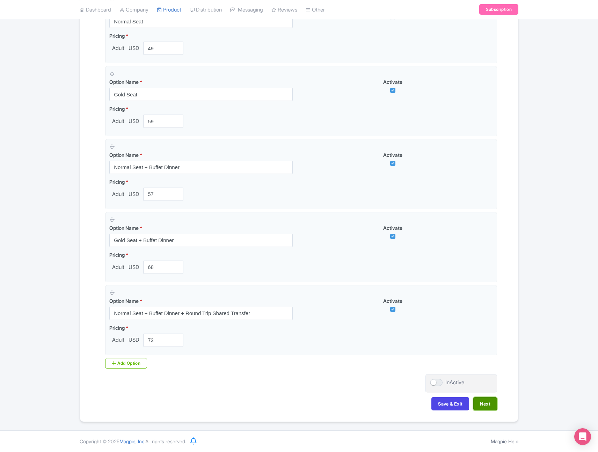
click at [490, 408] on button "Next" at bounding box center [485, 403] width 24 height 13
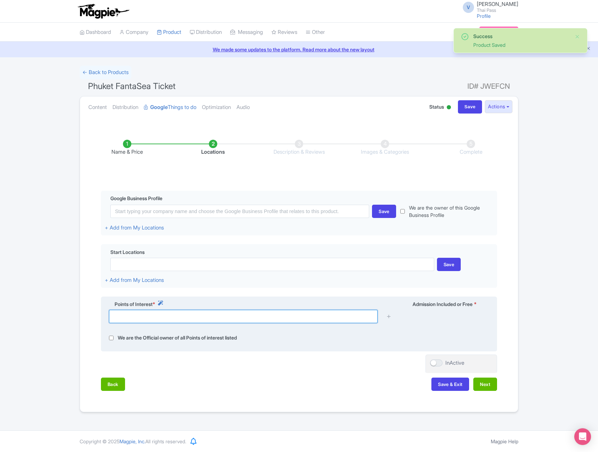
click at [281, 322] on input "text" at bounding box center [243, 316] width 269 height 13
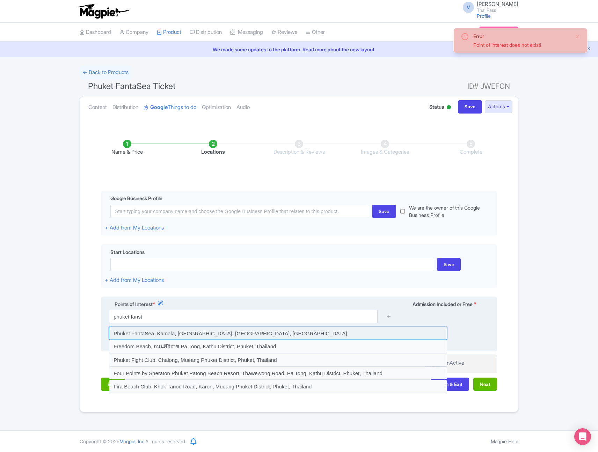
click at [268, 335] on input at bounding box center [278, 333] width 338 height 13
type input "Phuket FantaSea, Kamala, Kathu District, Phuket, Thailand"
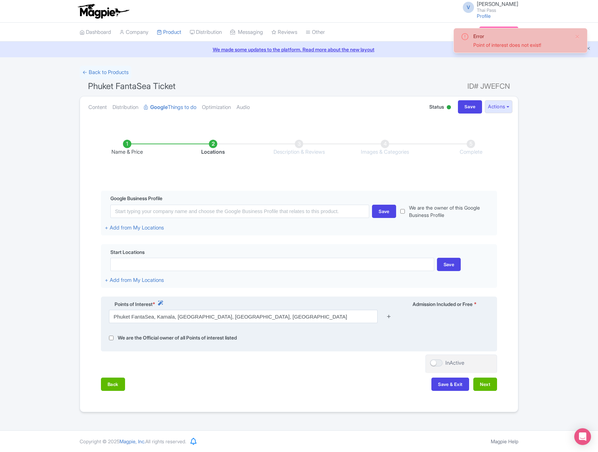
click at [388, 318] on icon at bounding box center [388, 316] width 5 height 5
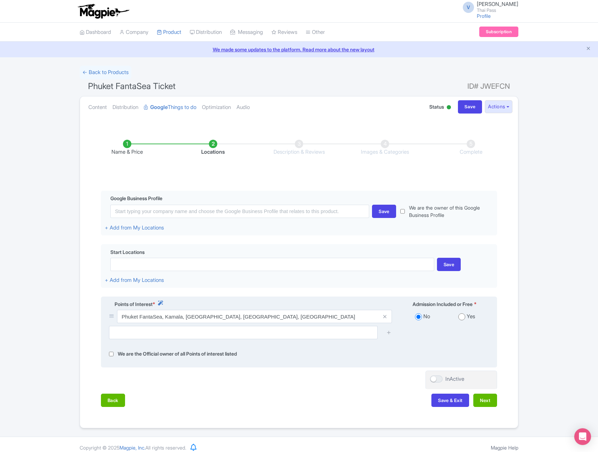
click at [462, 319] on input "radio" at bounding box center [461, 316] width 7 height 7
radio input "true"
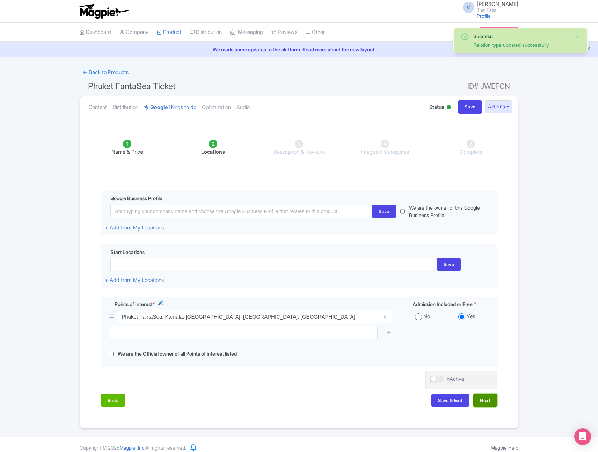
click at [482, 399] on button "Next" at bounding box center [485, 400] width 24 height 13
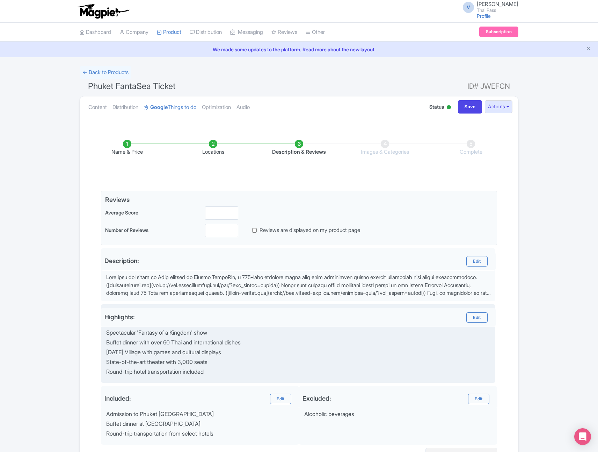
scroll to position [74, 0]
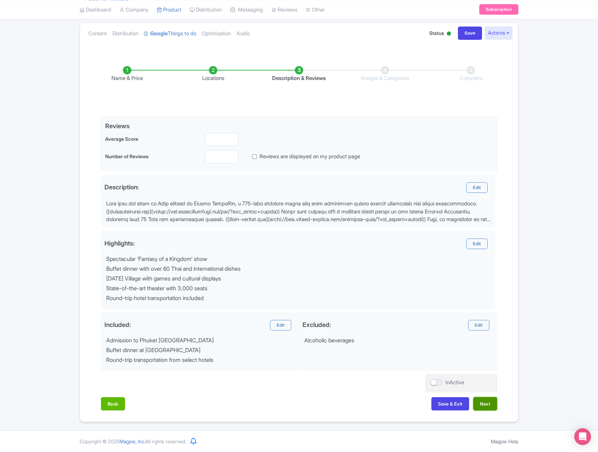
click at [484, 404] on button "Next" at bounding box center [485, 403] width 24 height 13
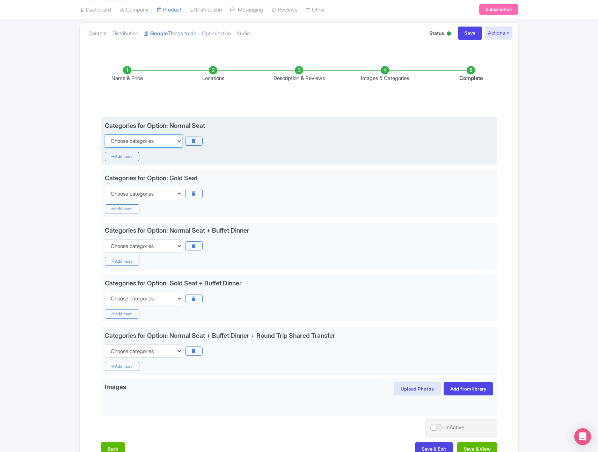
click at [145, 142] on select "Choose categories Adults Only Animals Audio Guide Beaches Bike Tours Boat Tours…" at bounding box center [144, 140] width 78 height 13
select select "family-friendly"
click at [105, 134] on select "Choose categories Adults Only Animals Audio Guide Beaches Bike Tours Boat Tours…" at bounding box center [144, 140] width 78 height 13
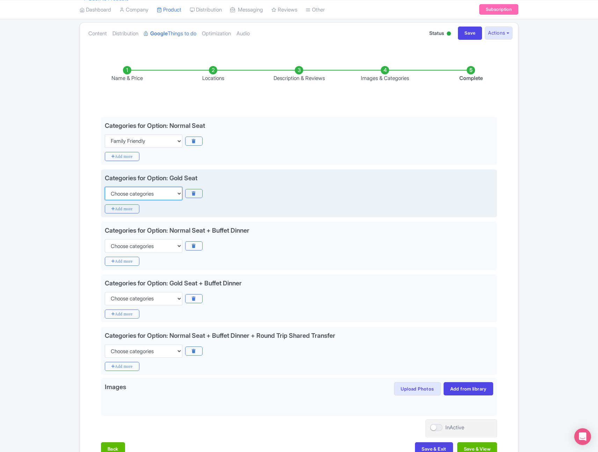
click at [139, 192] on select "Choose categories Adults Only Animals Audio Guide Beaches Bike Tours Boat Tours…" at bounding box center [144, 193] width 78 height 13
select select "family-friendly"
click at [105, 187] on select "Choose categories Adults Only Animals Audio Guide Beaches Bike Tours Boat Tours…" at bounding box center [144, 193] width 78 height 13
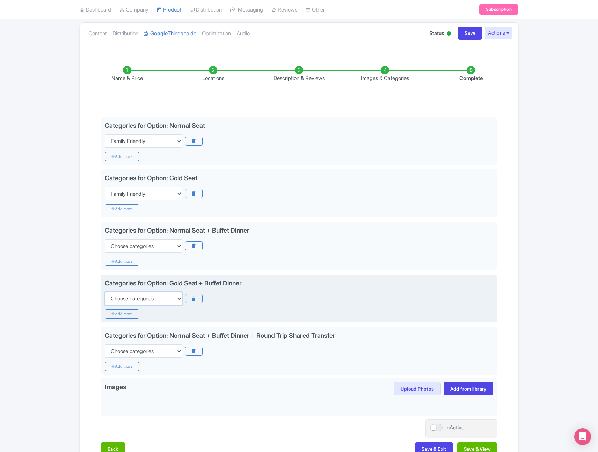
click at [135, 300] on select "Choose categories Adults Only Animals Audio Guide Beaches Bike Tours Boat Tours…" at bounding box center [144, 298] width 78 height 13
select select "family-friendly"
click at [105, 292] on select "Choose categories Adults Only Animals Audio Guide Beaches Bike Tours Boat Tours…" at bounding box center [144, 298] width 78 height 13
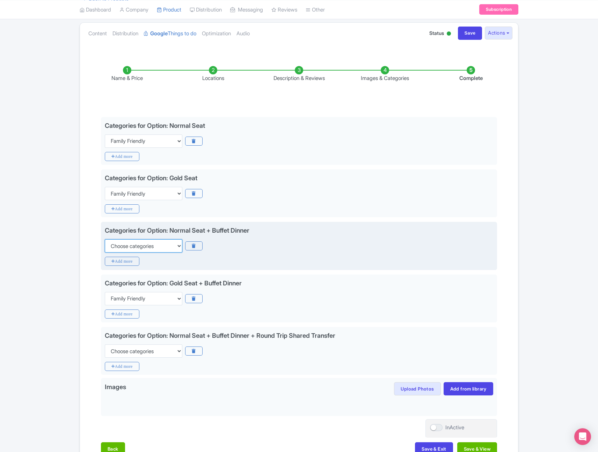
click at [147, 245] on select "Choose categories Adults Only Animals Audio Guide Beaches Bike Tours Boat Tours…" at bounding box center [144, 245] width 78 height 13
select select "family-friendly"
click at [105, 239] on select "Choose categories Adults Only Animals Audio Guide Beaches Bike Tours Boat Tours…" at bounding box center [144, 245] width 78 height 13
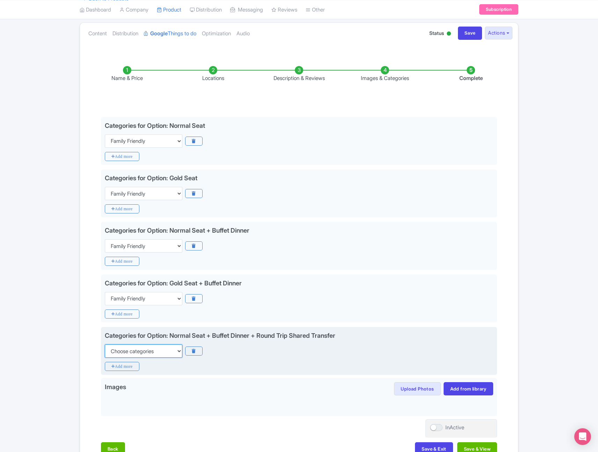
click at [150, 352] on select "Choose categories Adults Only Animals Audio Guide Beaches Bike Tours Boat Tours…" at bounding box center [144, 350] width 78 height 13
select select "family-friendly"
click at [105, 344] on select "Choose categories Adults Only Animals Audio Guide Beaches Bike Tours Boat Tours…" at bounding box center [144, 350] width 78 height 13
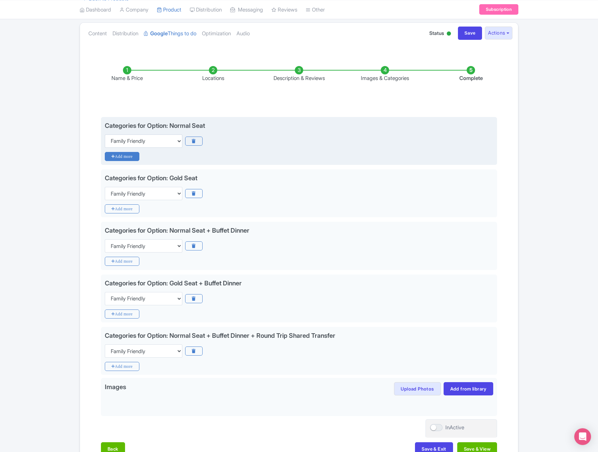
click at [129, 156] on icon "Add more" at bounding box center [122, 156] width 35 height 9
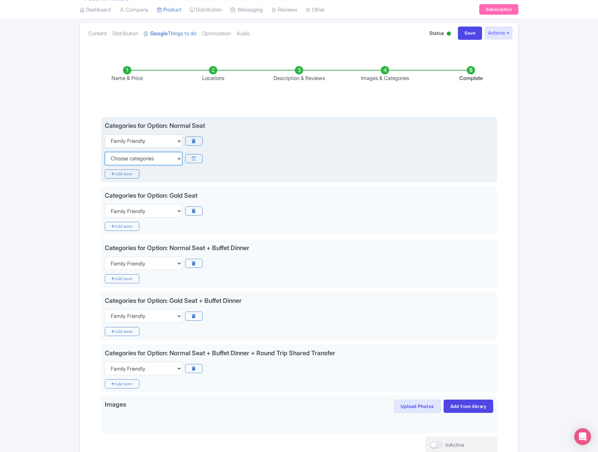
click at [146, 155] on select "Choose categories Adults Only Animals Audio Guide Beaches Bike Tours Boat Tours…" at bounding box center [144, 158] width 78 height 13
click at [165, 158] on select "Choose categories Adults Only Animals Audio Guide Beaches Bike Tours Boat Tours…" at bounding box center [144, 158] width 78 height 13
click at [166, 158] on select "Choose categories Adults Only Animals Audio Guide Beaches Bike Tours Boat Tours…" at bounding box center [144, 158] width 78 height 13
select select "live-music"
click at [105, 152] on select "Choose categories Adults Only Animals Audio Guide Beaches Bike Tours Boat Tours…" at bounding box center [144, 158] width 78 height 13
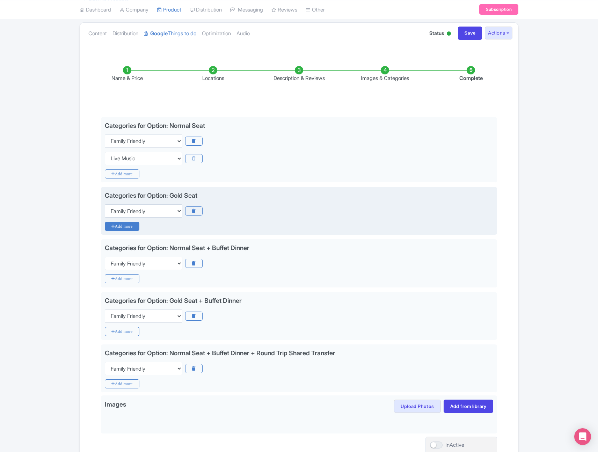
click at [134, 225] on icon "Add more" at bounding box center [122, 226] width 35 height 9
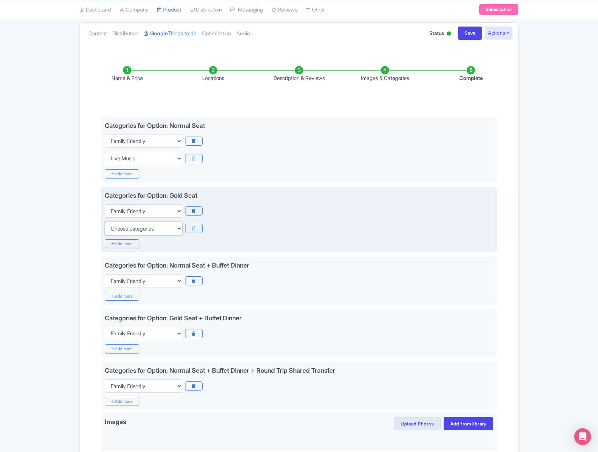
click at [138, 232] on select "Choose categories Adults Only Animals Audio Guide Beaches Bike Tours Boat Tours…" at bounding box center [144, 228] width 78 height 13
select select "live-music"
click at [105, 222] on select "Choose categories Adults Only Animals Audio Guide Beaches Bike Tours Boat Tours…" at bounding box center [144, 228] width 78 height 13
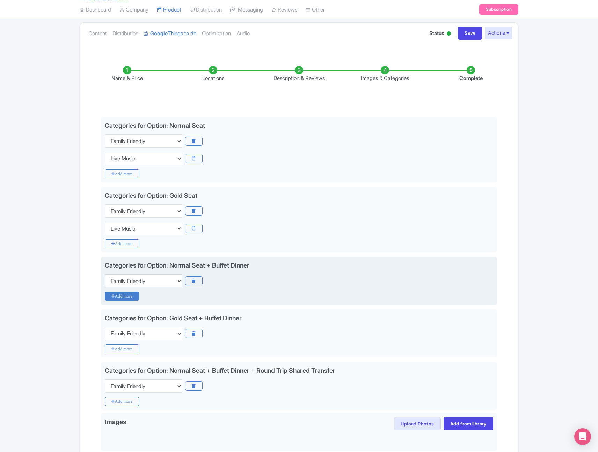
click at [129, 296] on icon "Add more" at bounding box center [122, 296] width 35 height 9
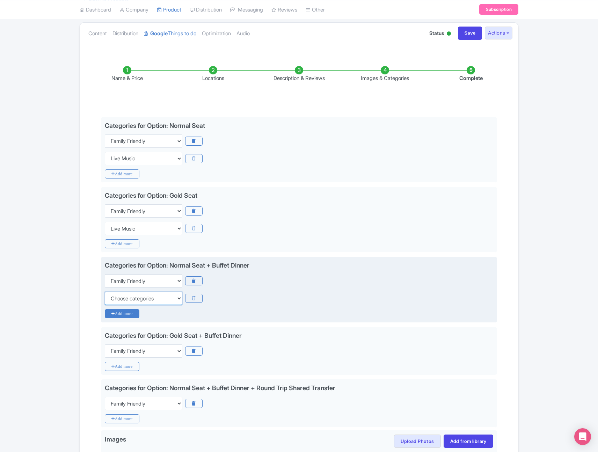
click at [129, 296] on select "Choose categories Adults Only Animals Audio Guide Beaches Bike Tours Boat Tours…" at bounding box center [144, 298] width 78 height 13
click at [105, 292] on select "Choose categories Adults Only Animals Audio Guide Beaches Bike Tours Boat Tours…" at bounding box center [144, 298] width 78 height 13
click at [131, 301] on select "Choose categories Adults Only Animals Audio Guide Beaches Bike Tours Boat Tours…" at bounding box center [144, 298] width 78 height 13
select select "live-music"
click at [105, 292] on select "Choose categories Adults Only Animals Audio Guide Beaches Bike Tours Boat Tours…" at bounding box center [144, 298] width 78 height 13
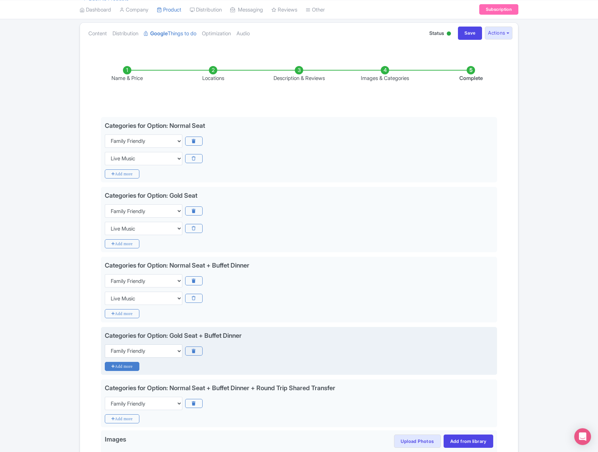
click at [128, 363] on icon "Add more" at bounding box center [122, 366] width 35 height 9
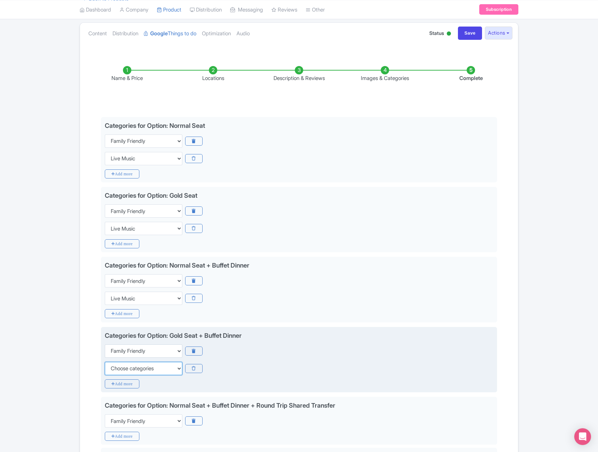
click at [153, 366] on select "Choose categories Adults Only Animals Audio Guide Beaches Bike Tours Boat Tours…" at bounding box center [144, 368] width 78 height 13
select select "live-music"
click at [105, 362] on select "Choose categories Adults Only Animals Audio Guide Beaches Bike Tours Boat Tours…" at bounding box center [144, 368] width 78 height 13
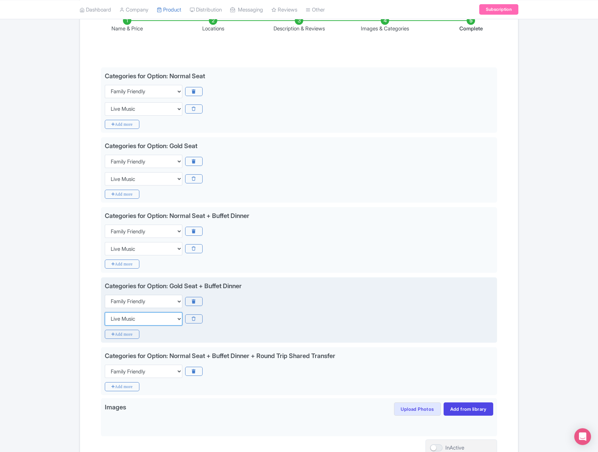
scroll to position [133, 0]
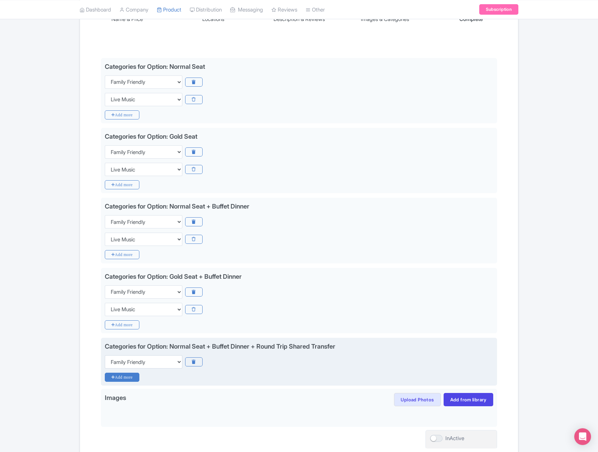
click at [128, 373] on icon "Add more" at bounding box center [122, 377] width 35 height 9
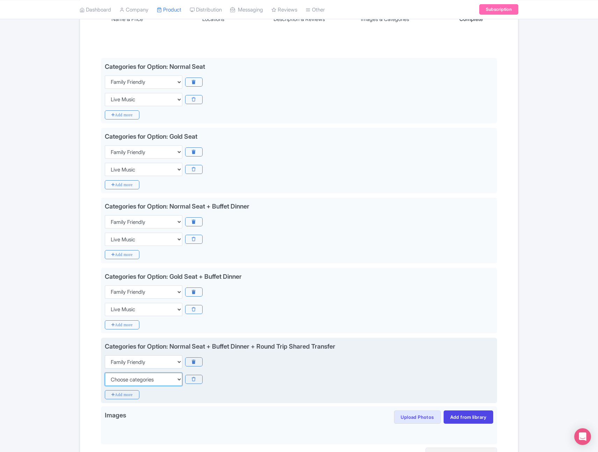
click at [144, 380] on select "Choose categories Adults Only Animals Audio Guide Beaches Bike Tours Boat Tours…" at bounding box center [144, 379] width 78 height 13
select select "live-music"
click at [105, 373] on select "Choose categories Adults Only Animals Audio Guide Beaches Bike Tours Boat Tours…" at bounding box center [144, 379] width 78 height 13
click at [131, 394] on icon "Add more" at bounding box center [122, 394] width 35 height 9
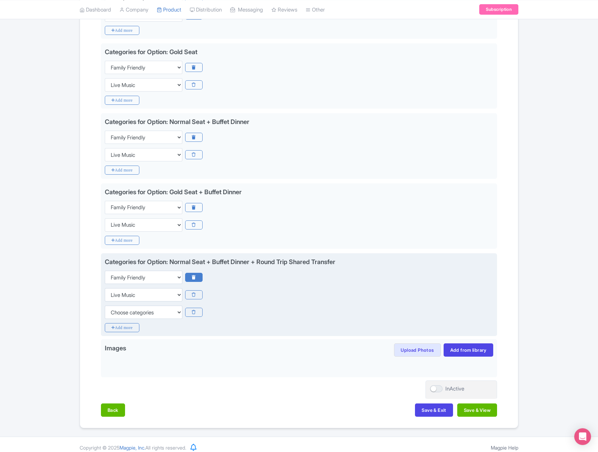
scroll to position [224, 0]
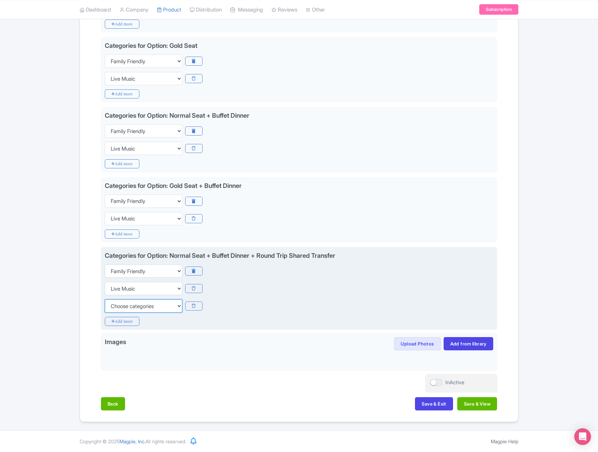
click at [158, 311] on select "Choose categories Adults Only Animals Audio Guide Beaches Bike Tours Boat Tours…" at bounding box center [144, 305] width 78 height 13
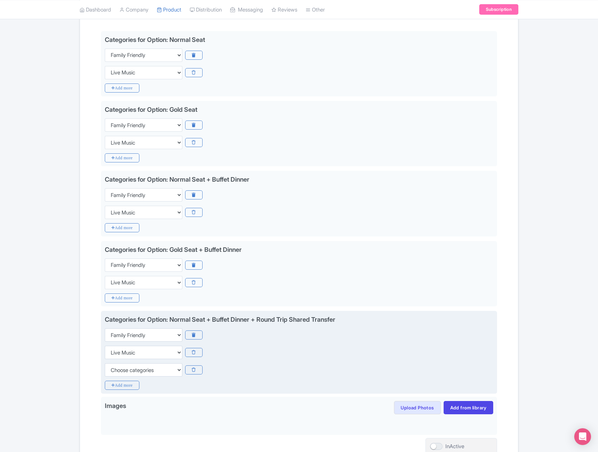
scroll to position [150, 0]
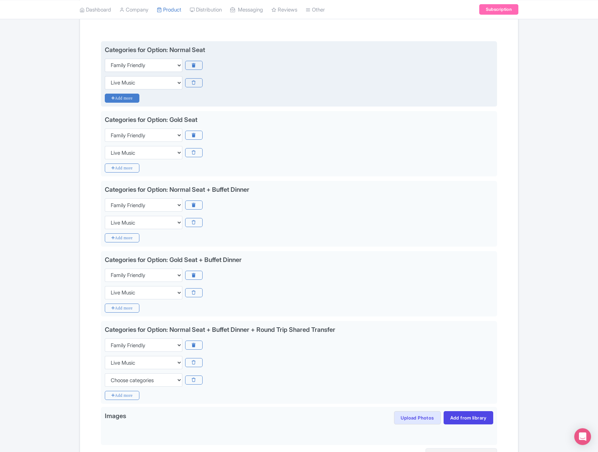
click at [130, 100] on icon "Add more" at bounding box center [122, 98] width 35 height 9
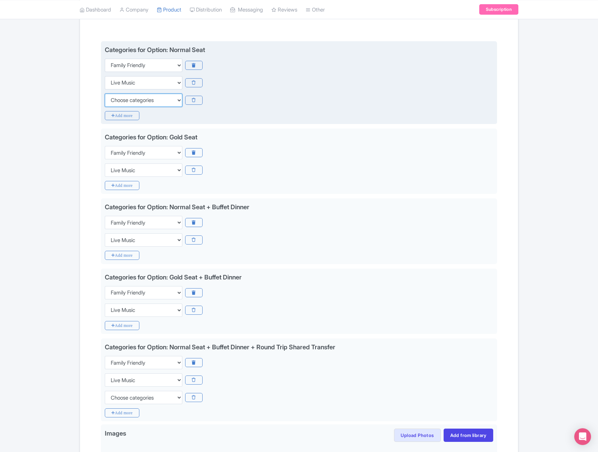
click at [147, 98] on select "Choose categories Adults Only Animals Audio Guide Beaches Bike Tours Boat Tours…" at bounding box center [144, 100] width 78 height 13
select select "theme-parks"
click at [105, 94] on select "Choose categories Adults Only Animals Audio Guide Beaches Bike Tours Boat Tours…" at bounding box center [144, 100] width 78 height 13
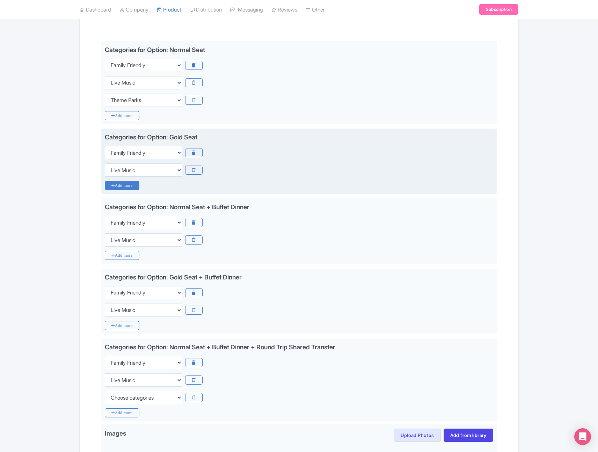
click at [129, 184] on icon "Add more" at bounding box center [122, 185] width 35 height 9
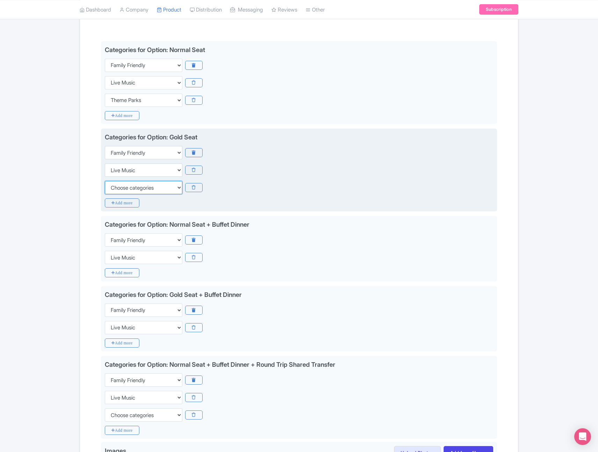
click at [134, 188] on select "Choose categories Adults Only Animals Audio Guide Beaches Bike Tours Boat Tours…" at bounding box center [144, 187] width 78 height 13
select select "theme-parks"
click at [105, 181] on select "Choose categories Adults Only Animals Audio Guide Beaches Bike Tours Boat Tours…" at bounding box center [144, 187] width 78 height 13
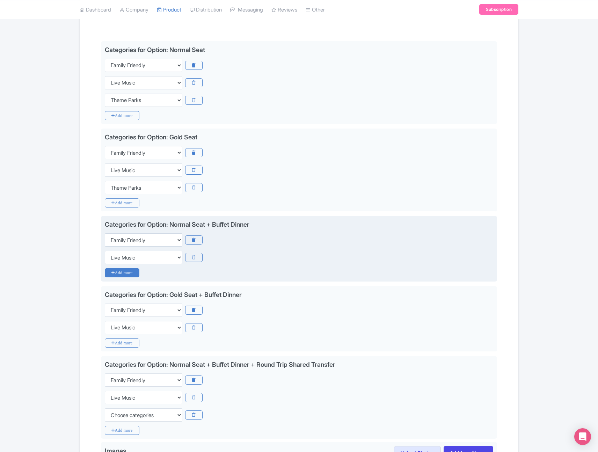
click at [126, 274] on icon "Add more" at bounding box center [122, 272] width 35 height 9
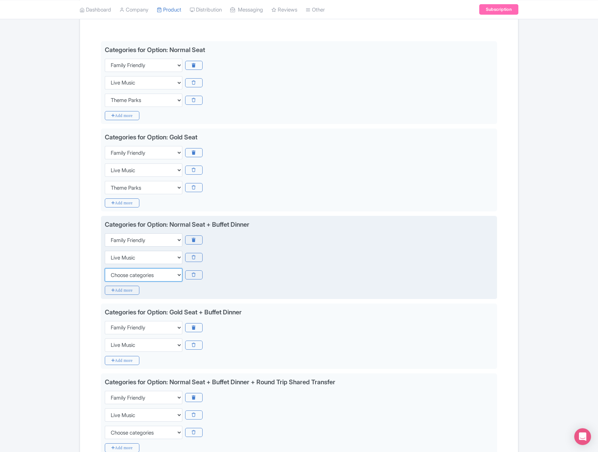
click at [138, 276] on select "Choose categories Adults Only Animals Audio Guide Beaches Bike Tours Boat Tours…" at bounding box center [144, 274] width 78 height 13
select select "theme-parks"
click at [105, 268] on select "Choose categories Adults Only Animals Audio Guide Beaches Bike Tours Boat Tours…" at bounding box center [144, 274] width 78 height 13
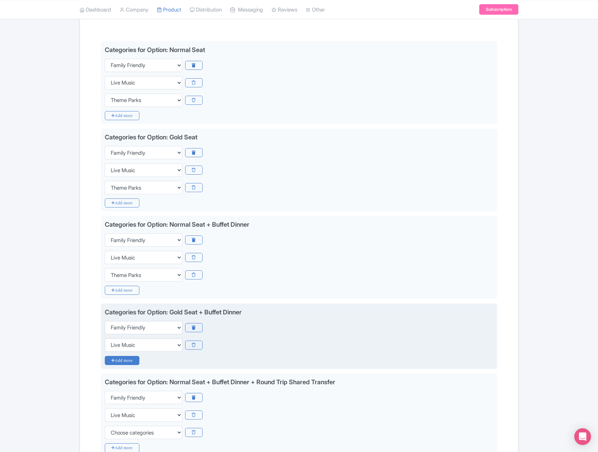
click at [130, 358] on icon "Add more" at bounding box center [122, 360] width 35 height 9
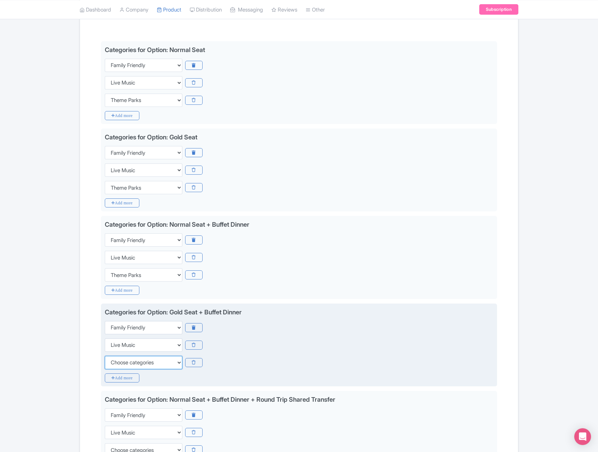
click at [135, 365] on select "Choose categories Adults Only Animals Audio Guide Beaches Bike Tours Boat Tours…" at bounding box center [144, 362] width 78 height 13
select select "theme-parks"
click at [105, 356] on select "Choose categories Adults Only Animals Audio Guide Beaches Bike Tours Boat Tours…" at bounding box center [144, 362] width 78 height 13
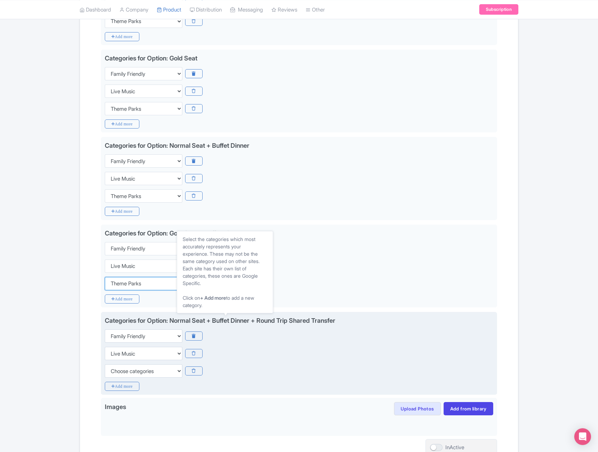
scroll to position [236, 0]
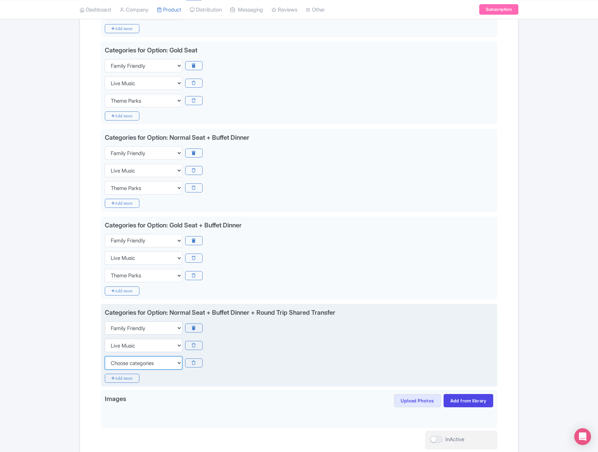
click at [137, 363] on select "Choose categories Adults Only Animals Audio Guide Beaches Bike Tours Boat Tours…" at bounding box center [144, 362] width 78 height 13
select select "theme-parks"
click at [105, 356] on select "Choose categories Adults Only Animals Audio Guide Beaches Bike Tours Boat Tours…" at bounding box center [144, 362] width 78 height 13
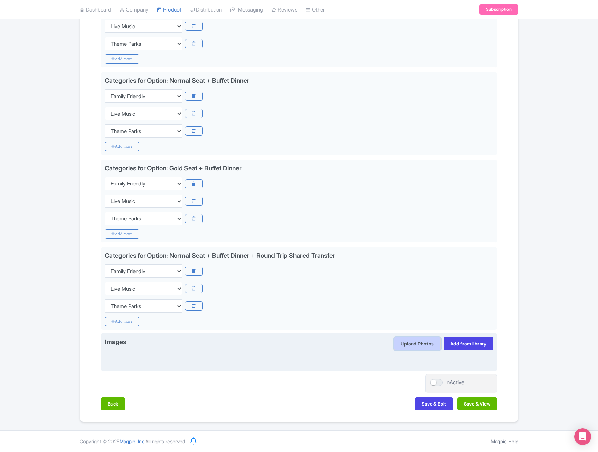
click at [424, 344] on button "Upload Photos" at bounding box center [417, 343] width 46 height 13
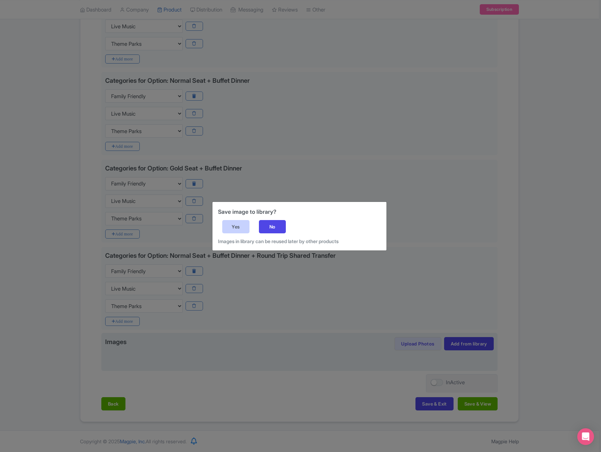
click at [239, 226] on div "Yes" at bounding box center [235, 226] width 27 height 13
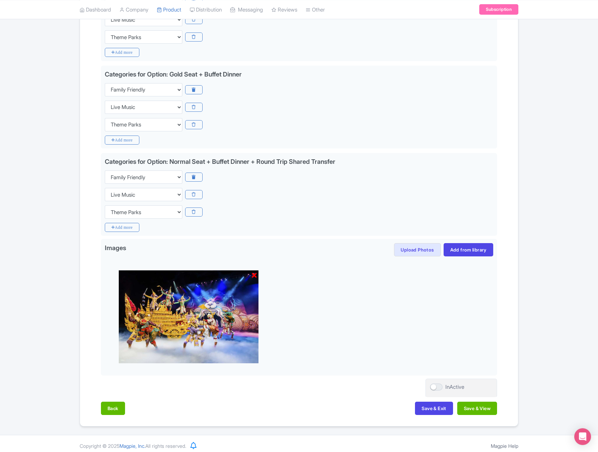
scroll to position [392, 0]
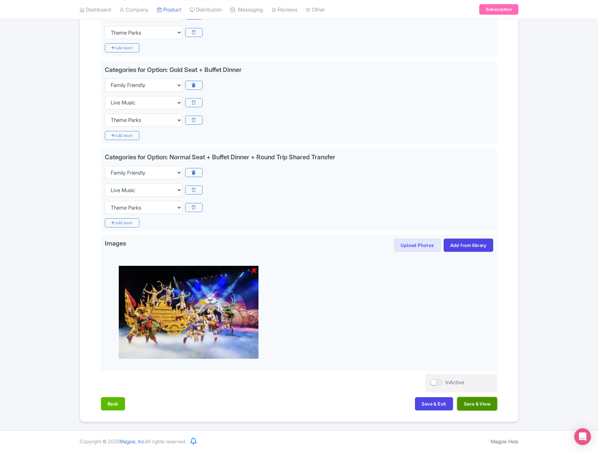
click at [475, 402] on button "Save & View" at bounding box center [477, 403] width 40 height 13
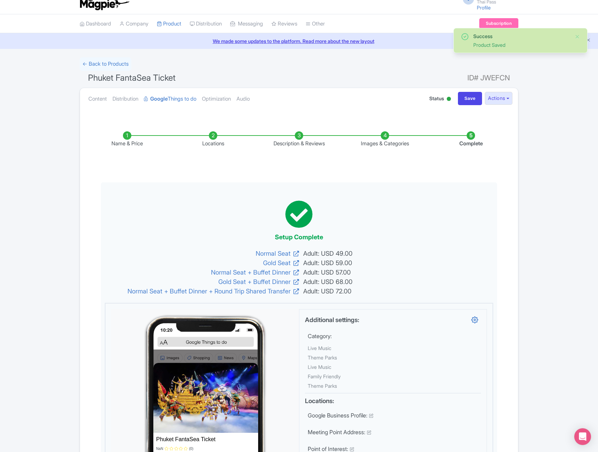
scroll to position [0, 0]
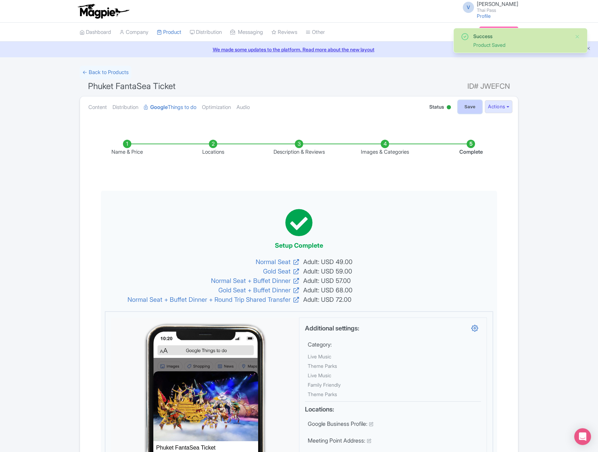
click at [467, 109] on input "Save" at bounding box center [470, 106] width 24 height 13
type input "Saving..."
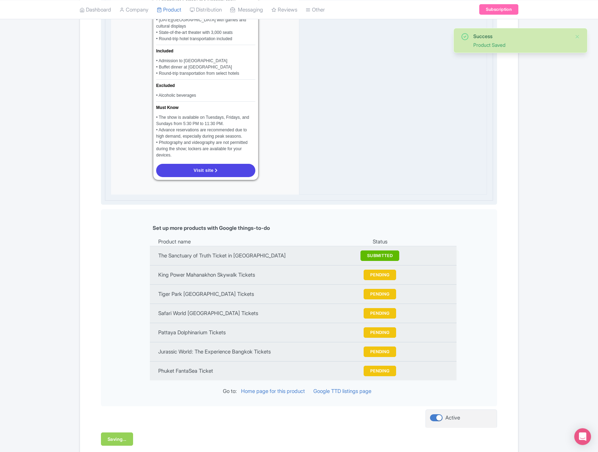
scroll to position [699, 0]
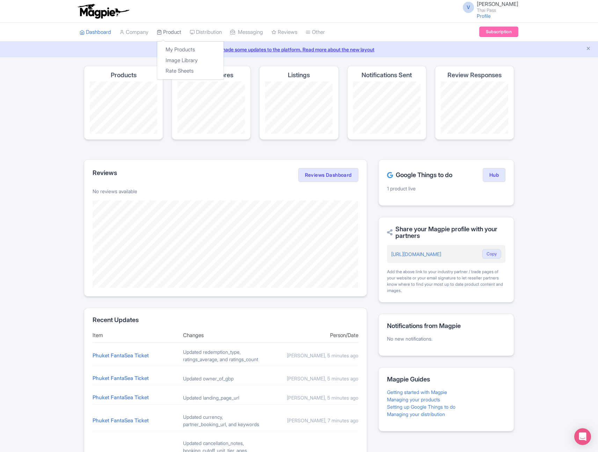
click at [171, 34] on link "Product" at bounding box center [169, 32] width 24 height 19
click at [183, 48] on link "My Products" at bounding box center [190, 49] width 66 height 11
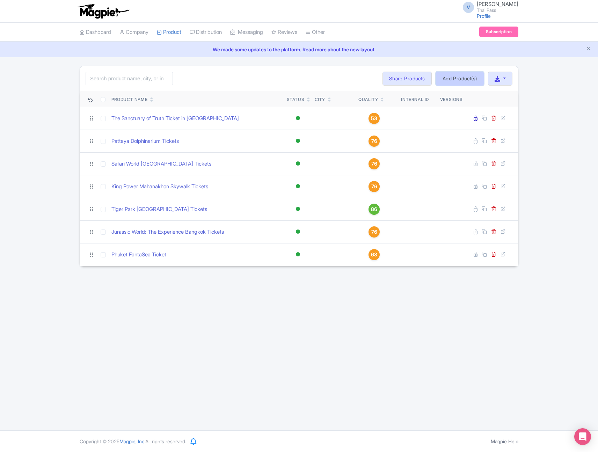
click at [453, 83] on link "Add Product(s)" at bounding box center [460, 79] width 48 height 14
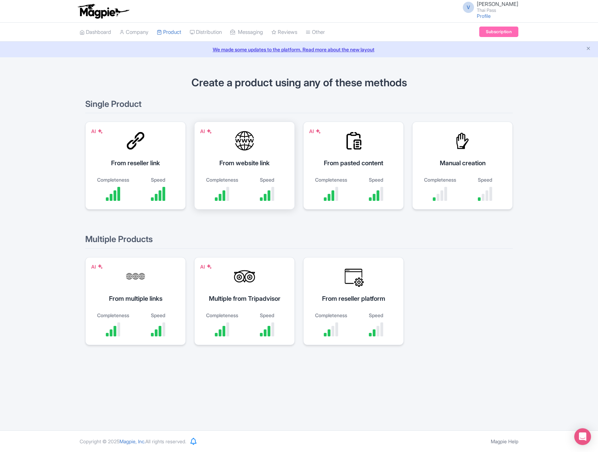
click at [235, 160] on div "From website link" at bounding box center [244, 162] width 83 height 9
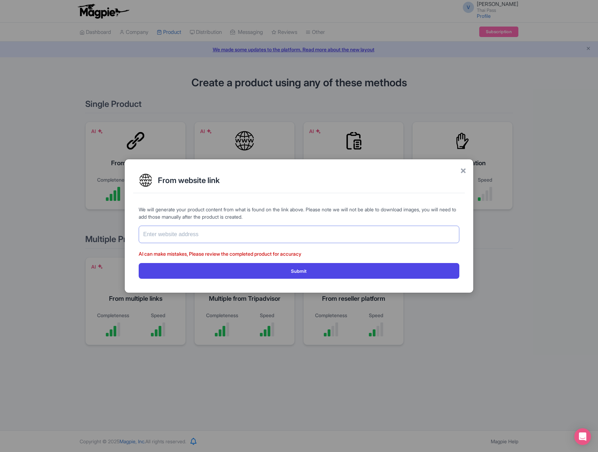
click at [217, 233] on input "text" at bounding box center [299, 234] width 321 height 17
paste input "[URL][DOMAIN_NAME]"
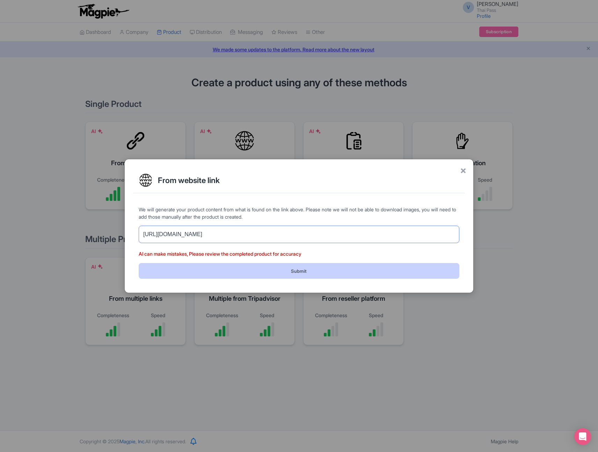
type input "[URL][DOMAIN_NAME]"
click at [261, 273] on button "Submit" at bounding box center [299, 271] width 321 height 16
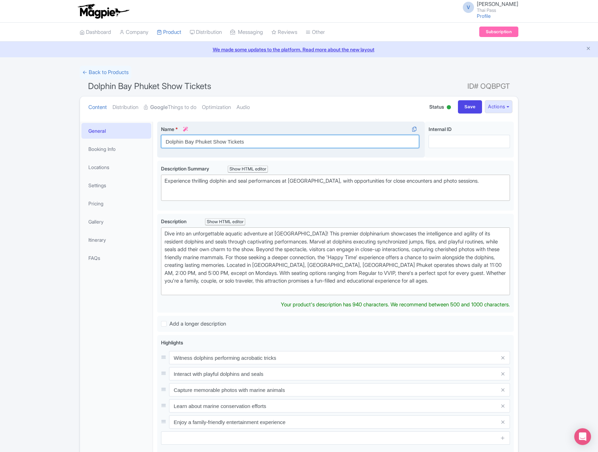
click at [225, 140] on input "Dolphin Bay Phuket Show Tickets" at bounding box center [290, 141] width 258 height 13
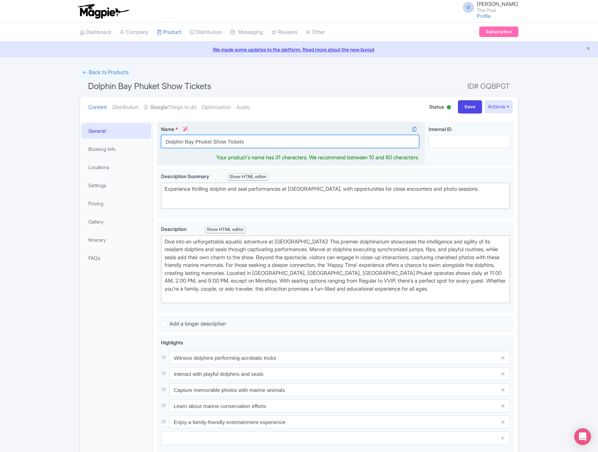
click at [225, 140] on input "Dolphin Bay Phuket Show Tickets" at bounding box center [290, 141] width 258 height 13
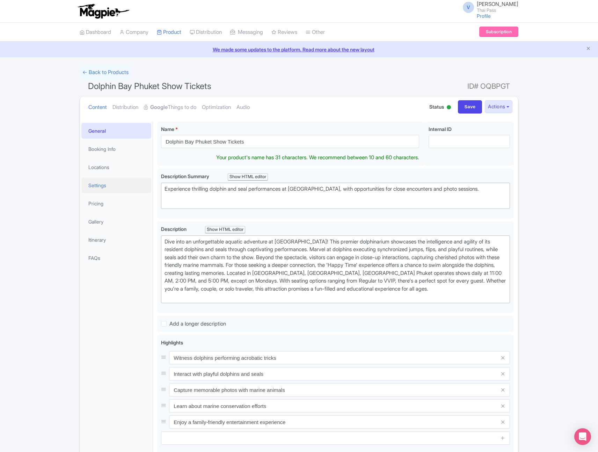
click at [105, 185] on link "Settings" at bounding box center [116, 185] width 70 height 16
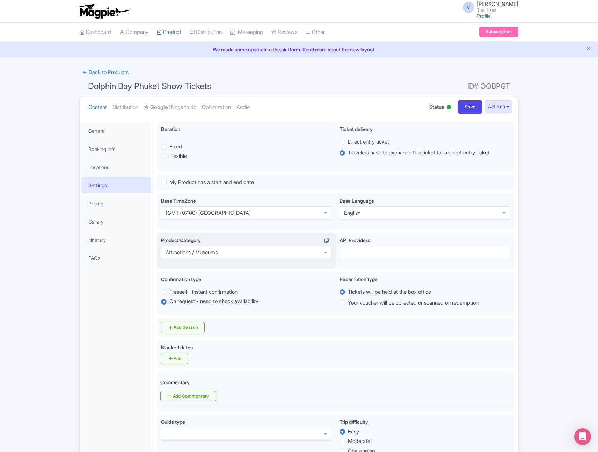
click at [245, 252] on div "Attractions / Museums" at bounding box center [246, 252] width 170 height 13
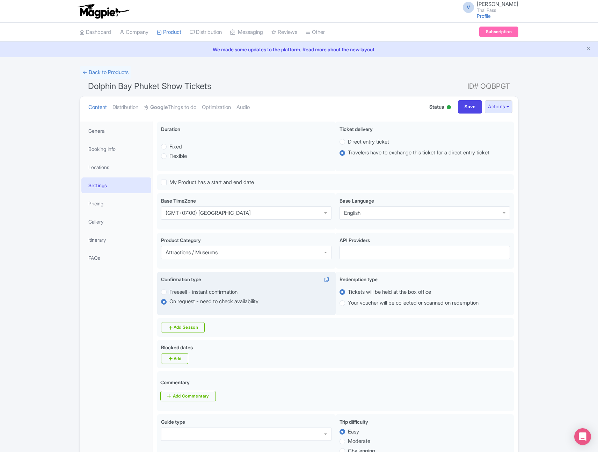
click at [169, 293] on label "Freesell - instant confirmation" at bounding box center [203, 292] width 68 height 8
click at [169, 293] on input "Freesell - instant confirmation" at bounding box center [172, 291] width 7 height 7
radio input "true"
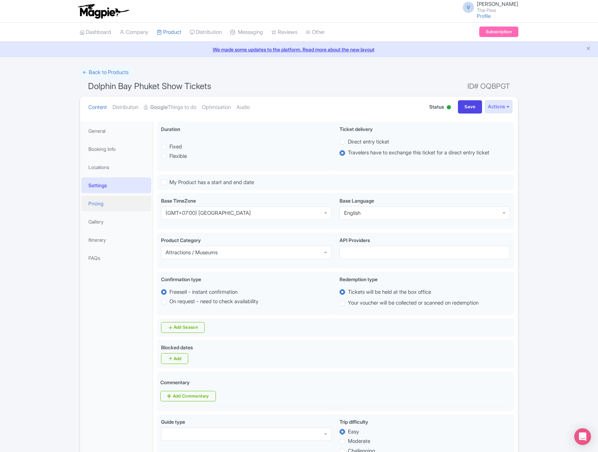
click at [108, 201] on link "Pricing" at bounding box center [116, 204] width 70 height 16
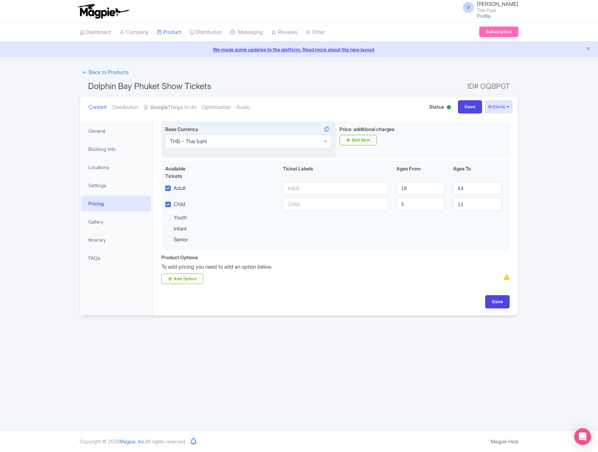
click at [247, 140] on div "THB - Thai baht" at bounding box center [248, 141] width 166 height 13
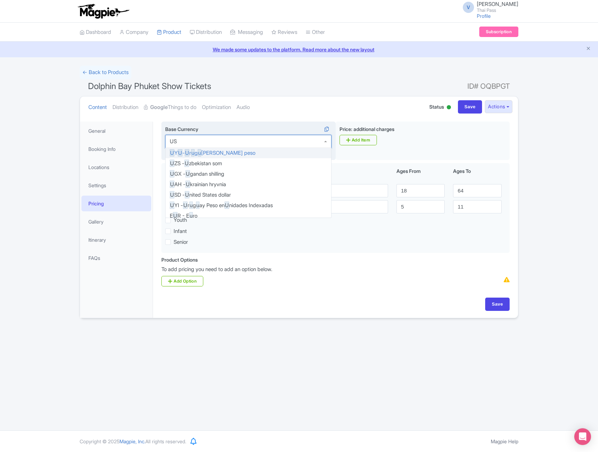
type input "USD"
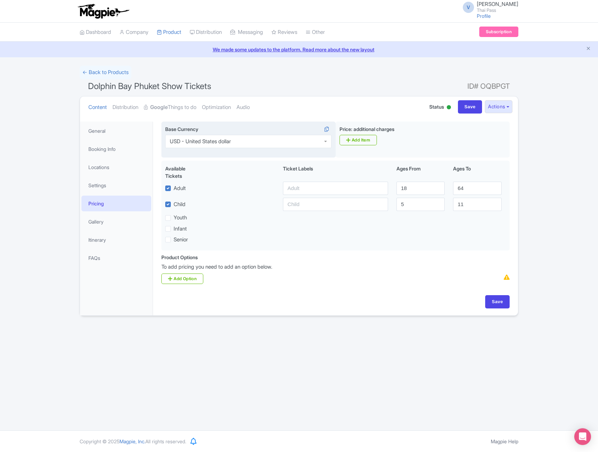
click at [510, 305] on div "Save" at bounding box center [335, 305] width 357 height 20
click at [496, 305] on input "Save" at bounding box center [497, 301] width 24 height 13
type input "Update Product"
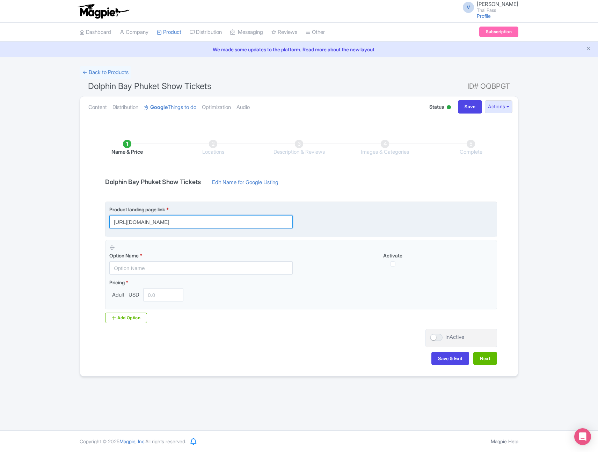
click at [281, 227] on input "[URL][DOMAIN_NAME]" at bounding box center [200, 221] width 183 height 13
paste input "?utm_source=ttd"
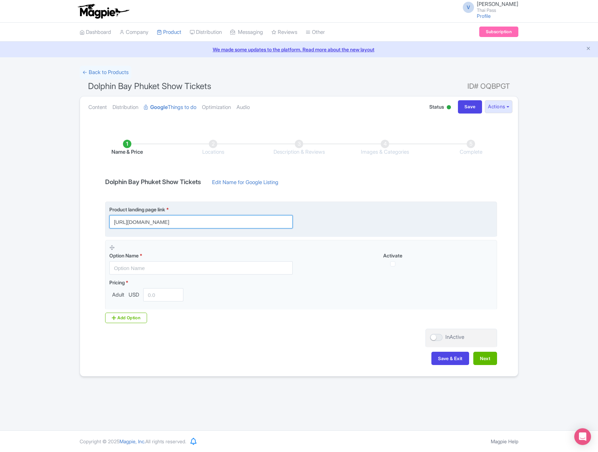
scroll to position [0, 69]
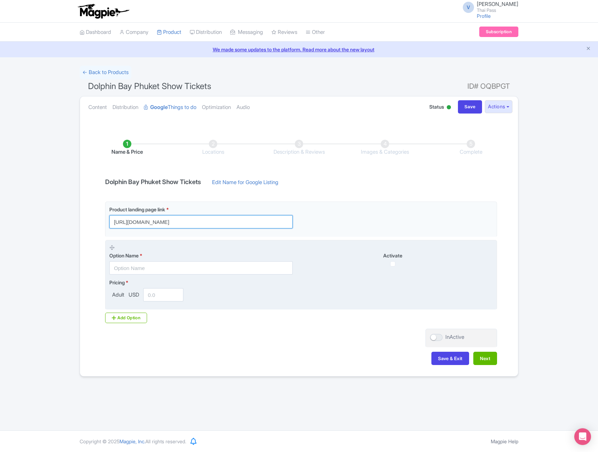
type input "[URL][DOMAIN_NAME]"
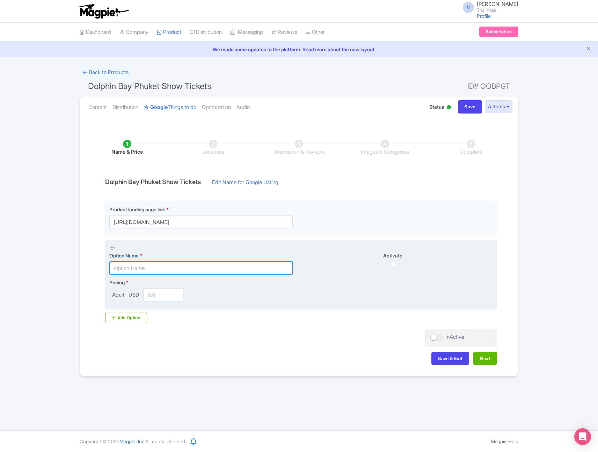
click at [218, 268] on input "text" at bounding box center [200, 267] width 183 height 13
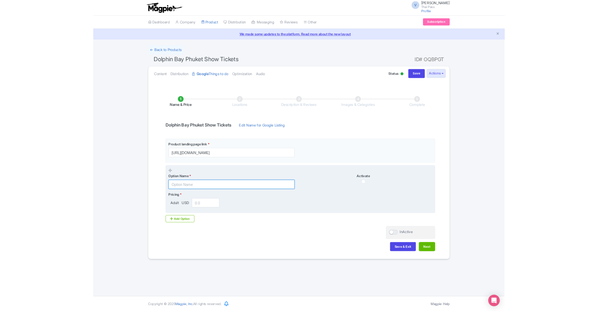
scroll to position [0, 0]
